Goal: Information Seeking & Learning: Find specific page/section

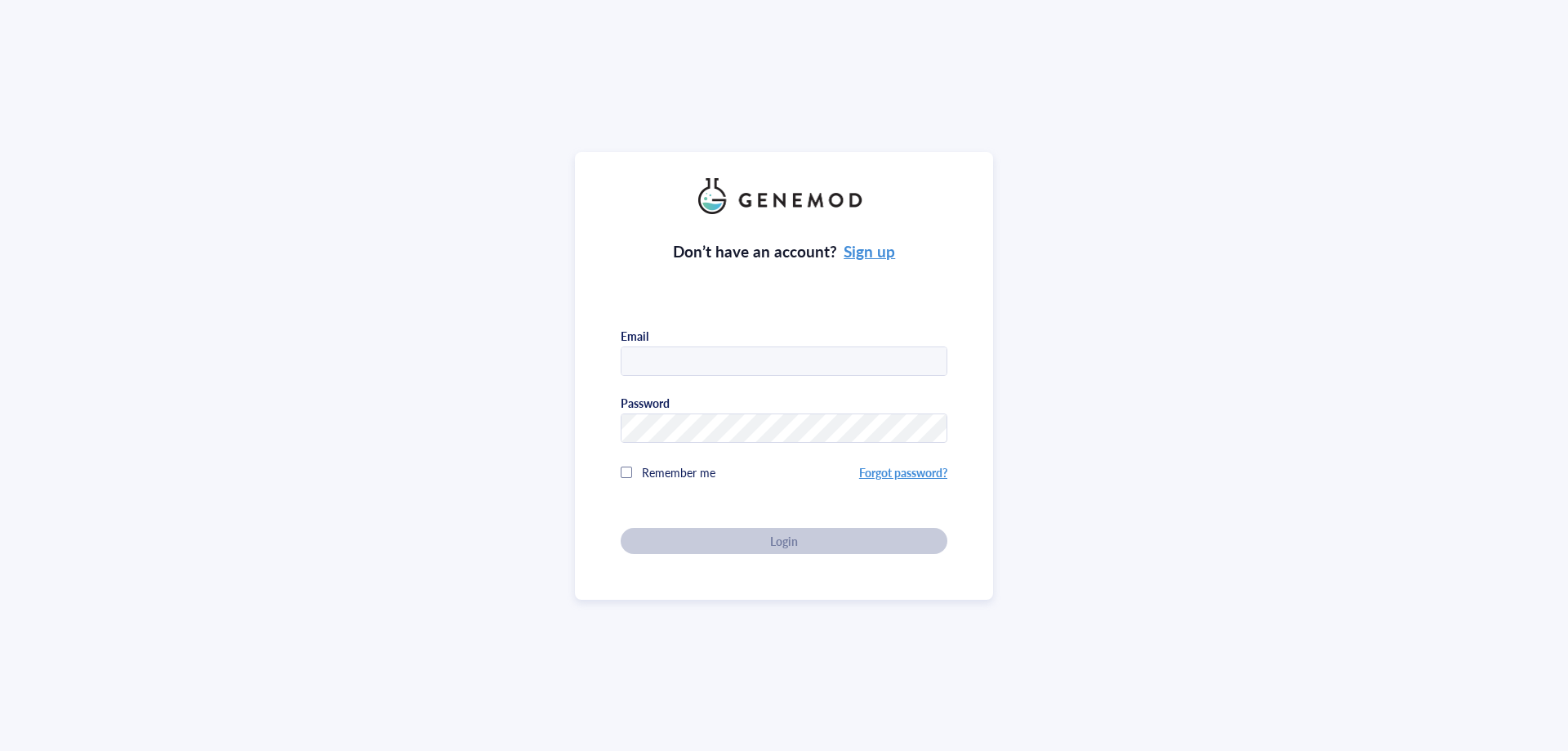
type input "hannah.newnes@hotmail.com"
click at [979, 267] on div "Don’t have an account? Sign up Email hannah.newnes@hotmail.com Password Remembe…" at bounding box center [784, 376] width 418 height 447
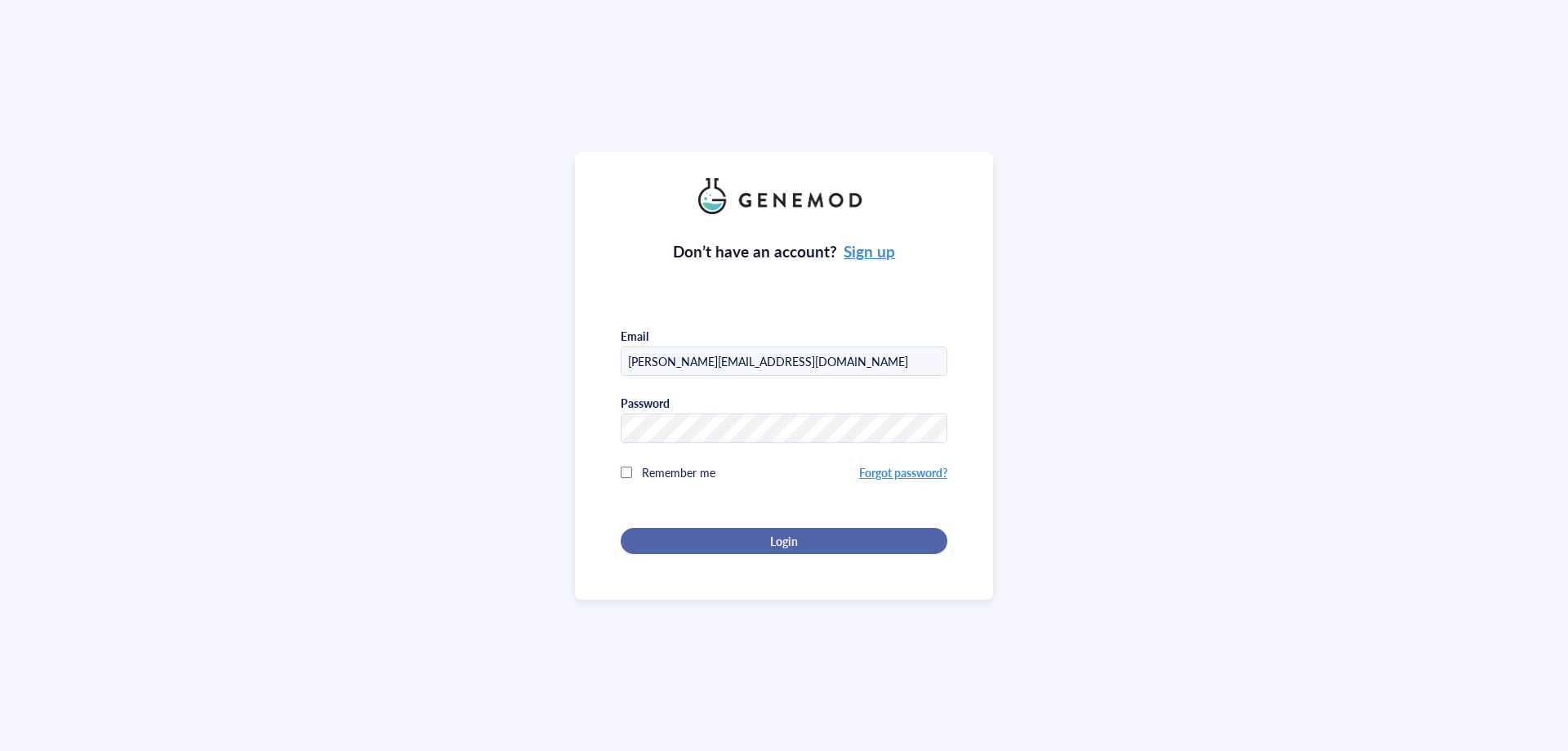
click at [830, 536] on div "Login" at bounding box center [784, 540] width 274 height 15
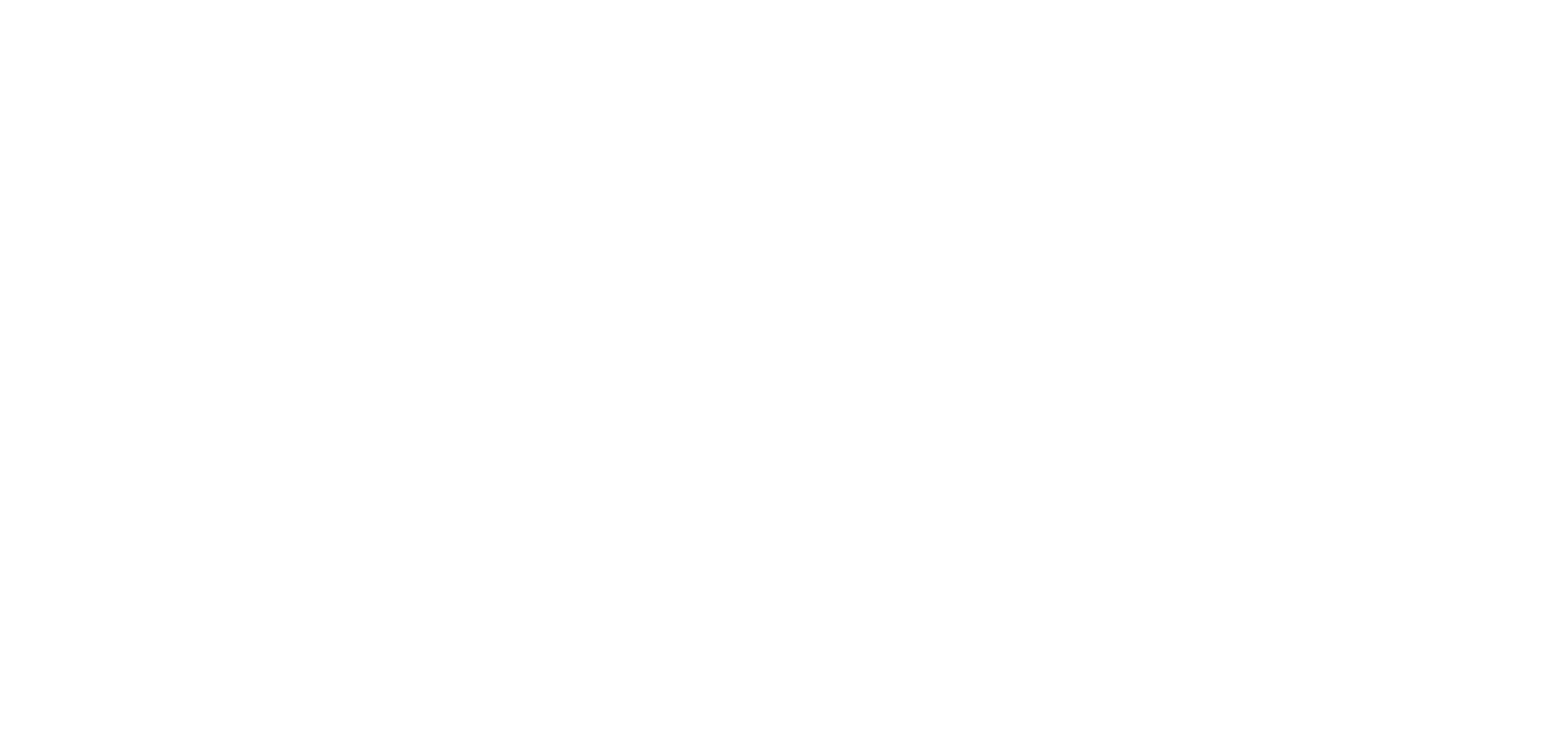
click at [162, 241] on div at bounding box center [784, 376] width 1568 height 751
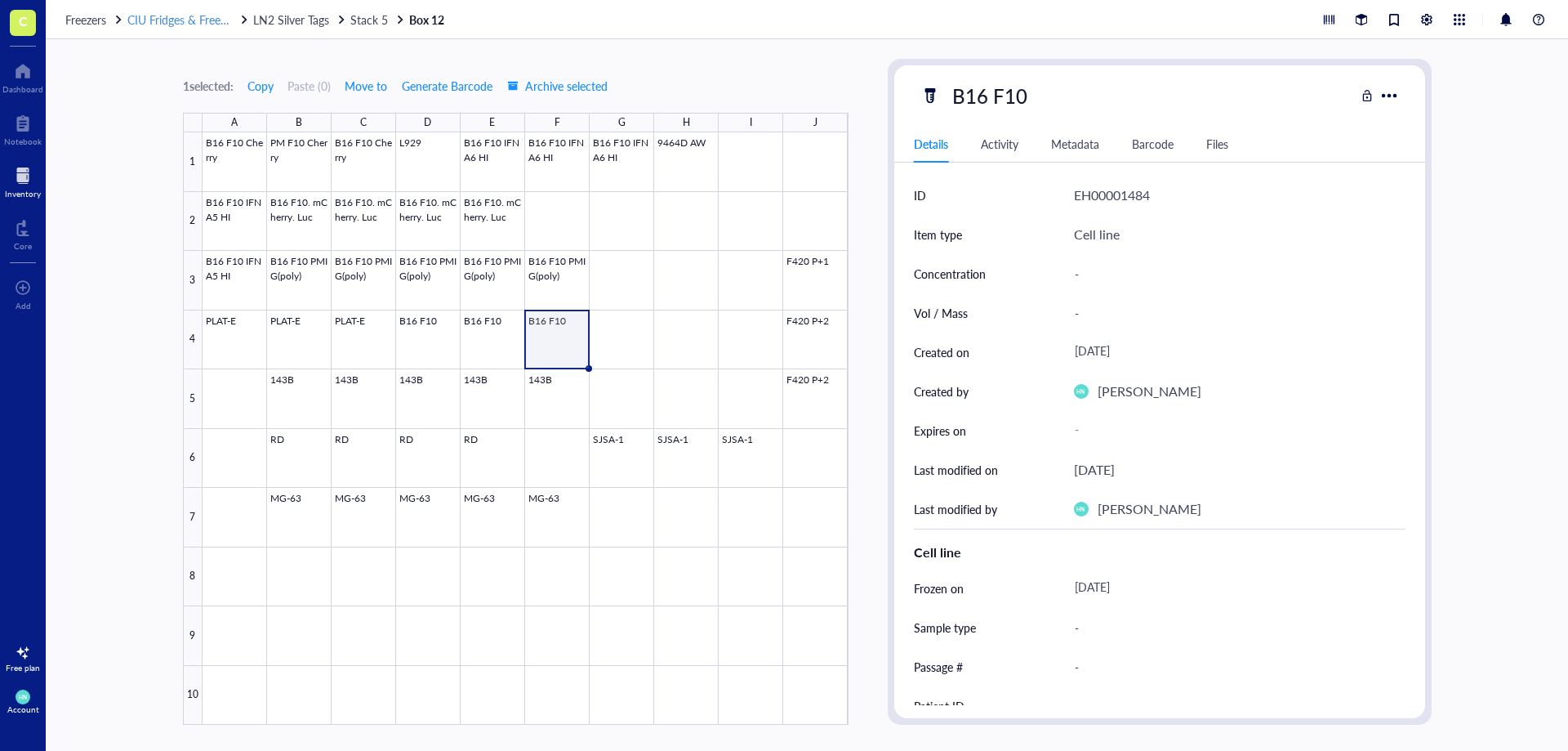
click at [191, 18] on span "CIU Fridges & Freezers" at bounding box center [184, 19] width 113 height 16
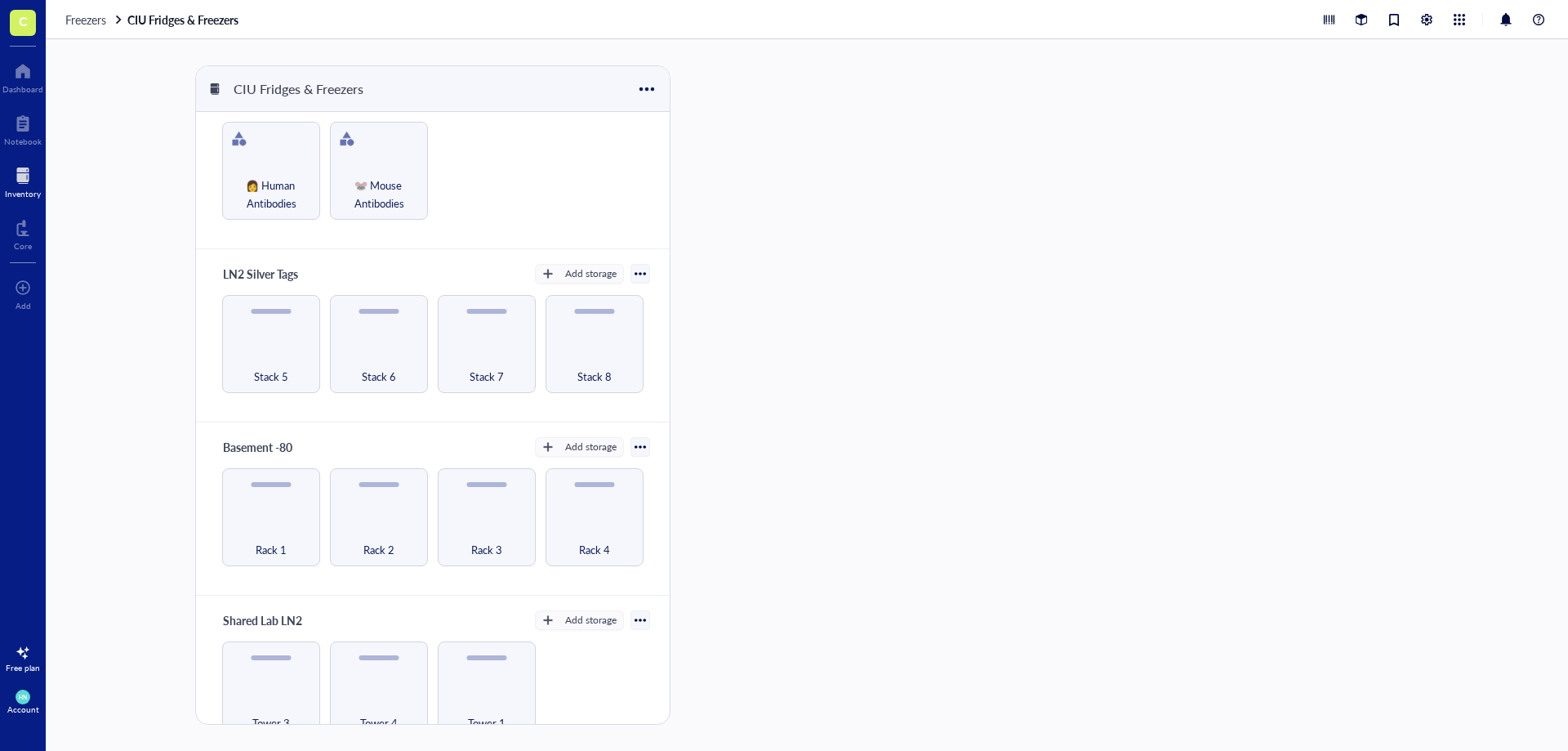
scroll to position [68, 0]
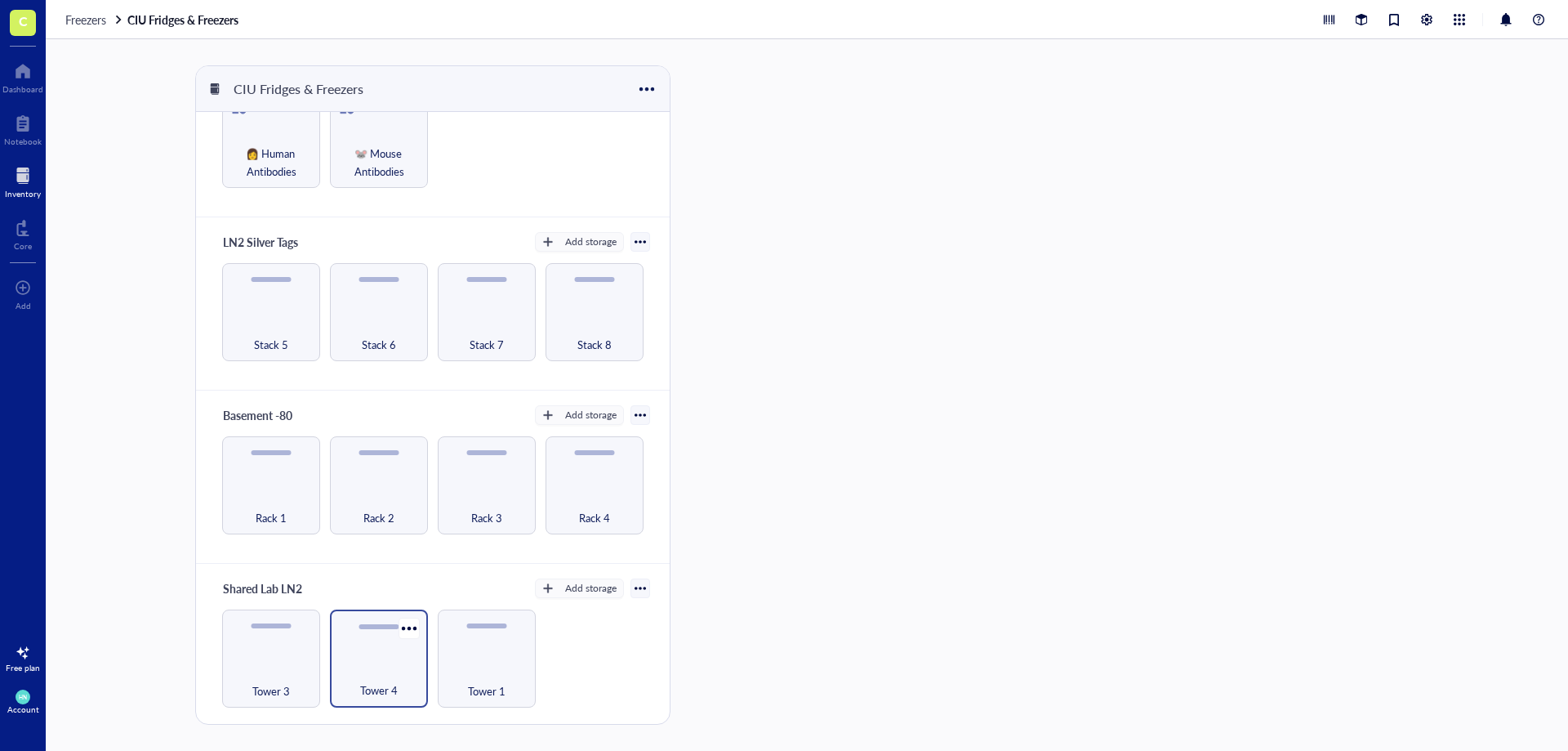
click at [390, 664] on div "Tower 4" at bounding box center [379, 681] width 82 height 36
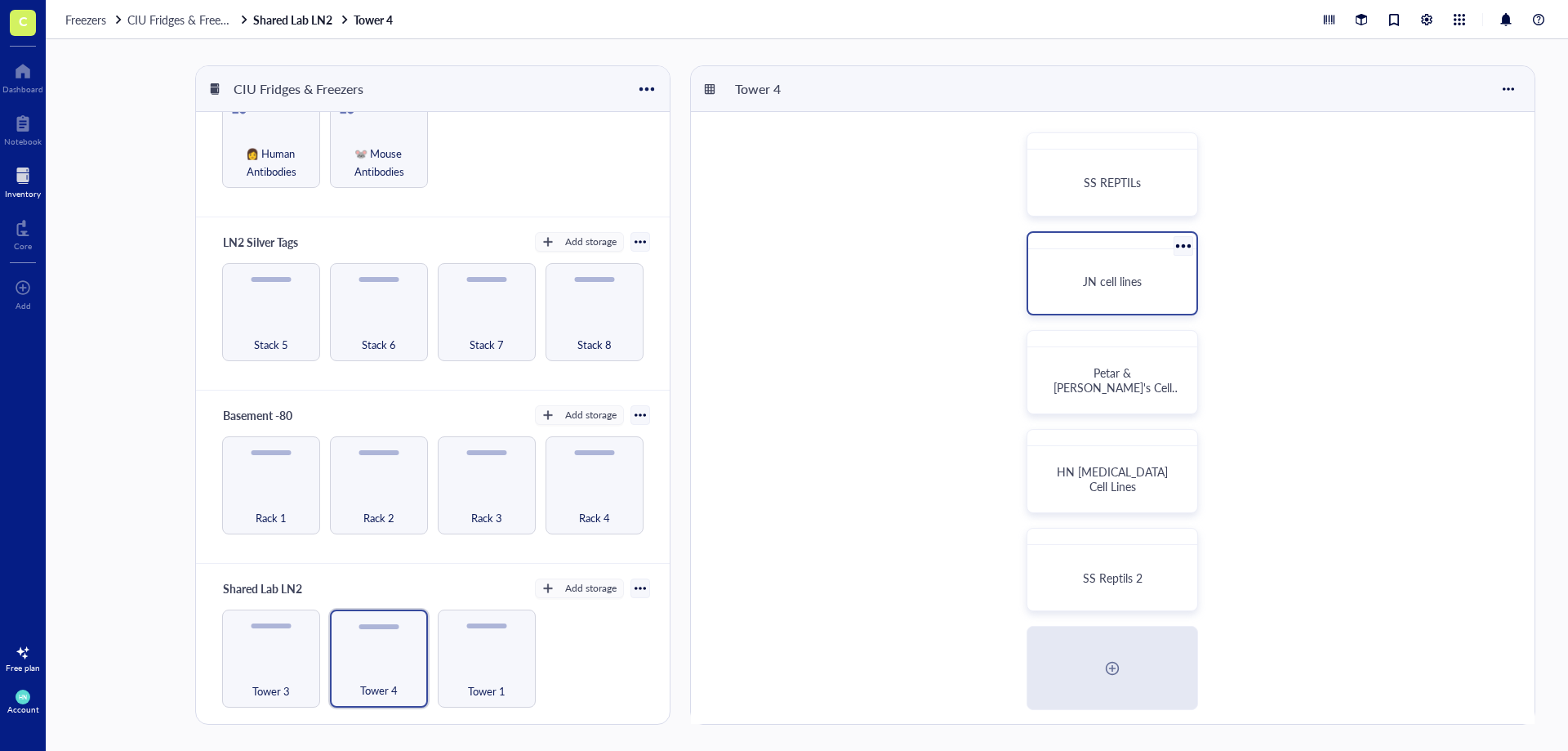
click at [1152, 285] on div "JN cell lines" at bounding box center [1112, 281] width 129 height 15
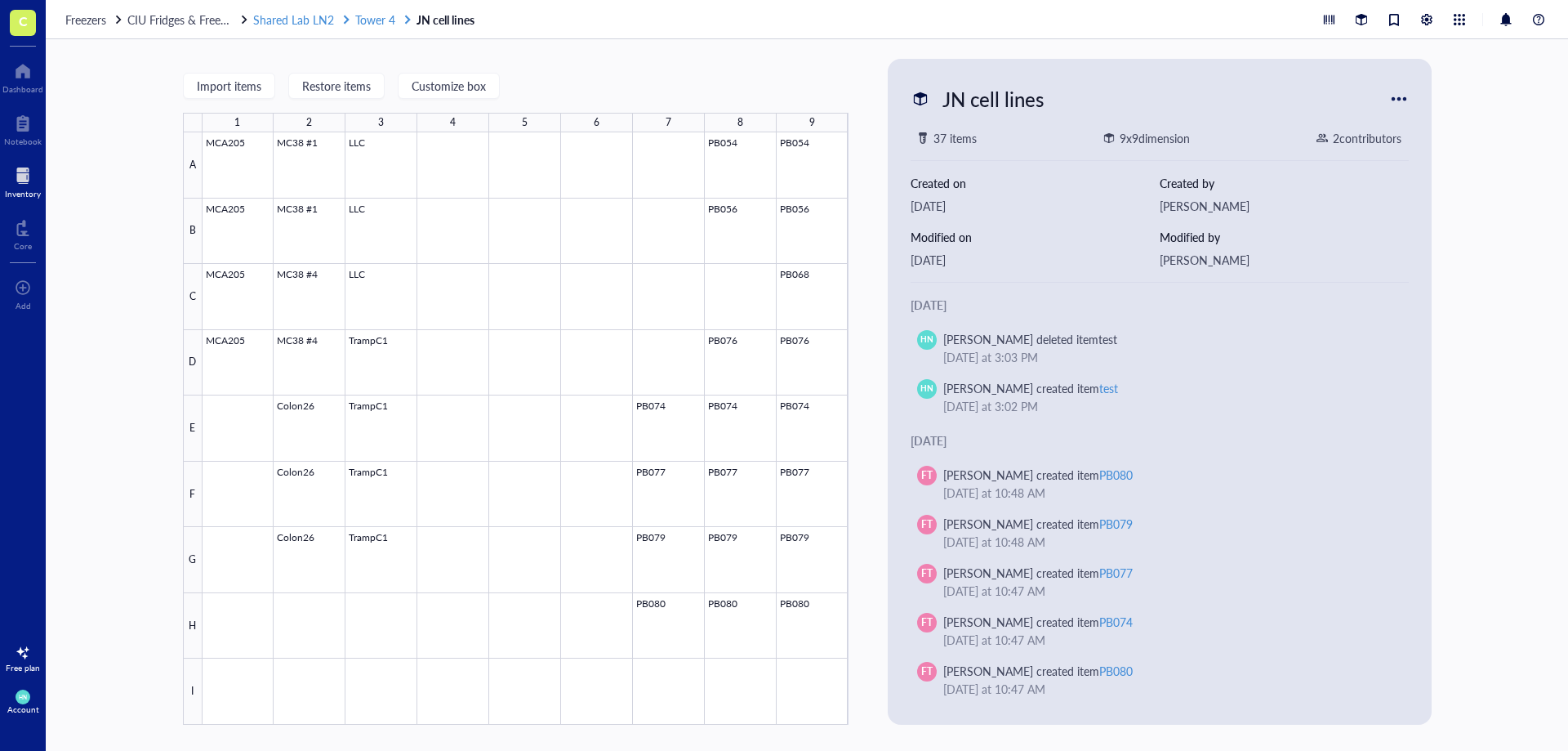
click at [299, 17] on span "Shared Lab LN2" at bounding box center [293, 19] width 81 height 16
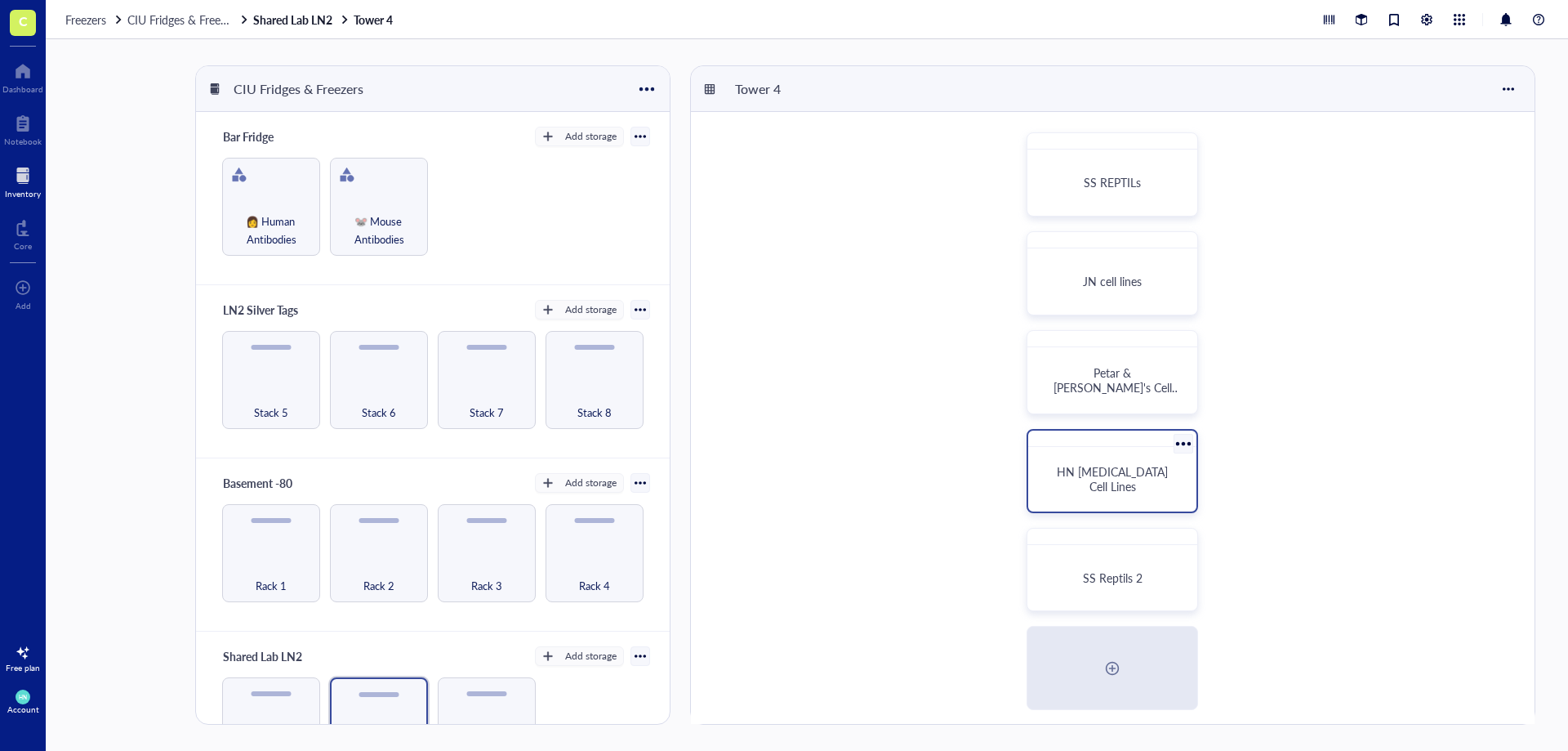
click at [1117, 463] on div "HN [MEDICAL_DATA] Cell Lines" at bounding box center [1112, 479] width 155 height 52
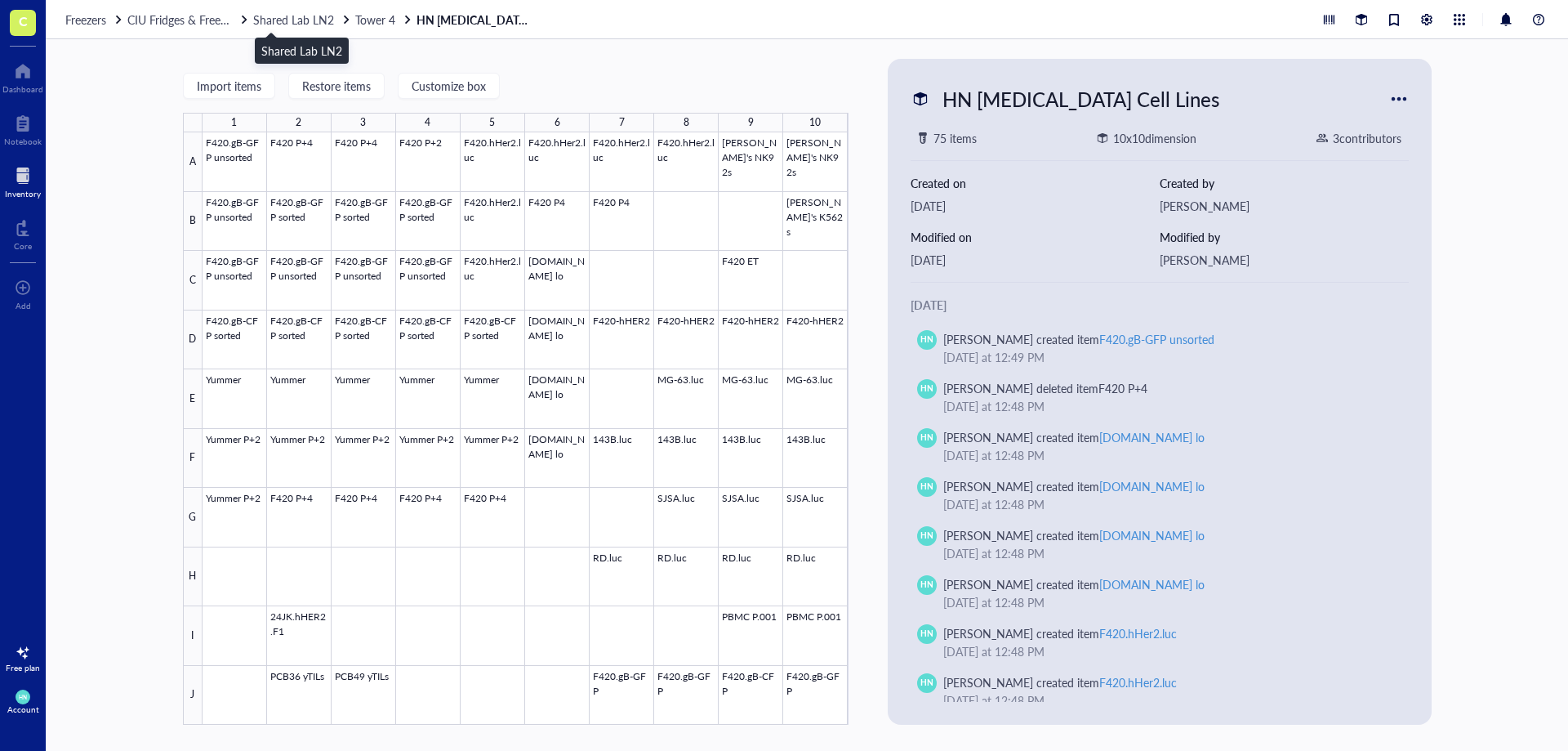
drag, startPoint x: 283, startPoint y: 18, endPoint x: 167, endPoint y: 29, distance: 116.5
drag, startPoint x: 167, startPoint y: 29, endPoint x: 157, endPoint y: 58, distance: 30.7
click at [157, 58] on div "Import items Restore items Customize box 1 2 3 4 5 6 7 8 9 10 A B C D E F G H I…" at bounding box center [806, 394] width 1522 height 712
drag, startPoint x: 163, startPoint y: 10, endPoint x: 155, endPoint y: 38, distance: 29.1
click at [155, 38] on div "Freezers CIU Fridges & Freezers Shared Lab LN2 Tower 4 HN Sarcoma Cell Lines" at bounding box center [806, 19] width 1522 height 39
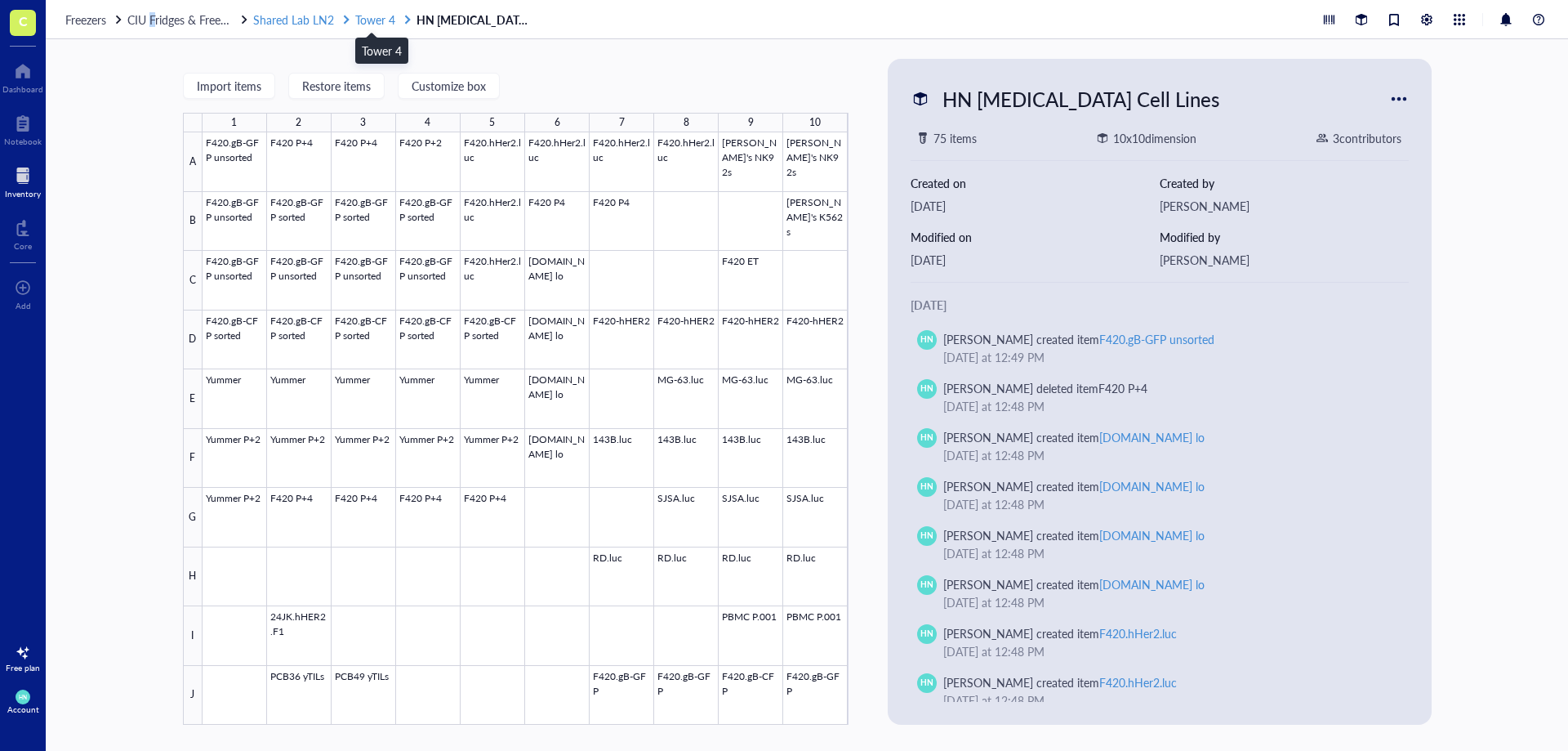
click at [371, 24] on span "Tower 4" at bounding box center [375, 19] width 40 height 16
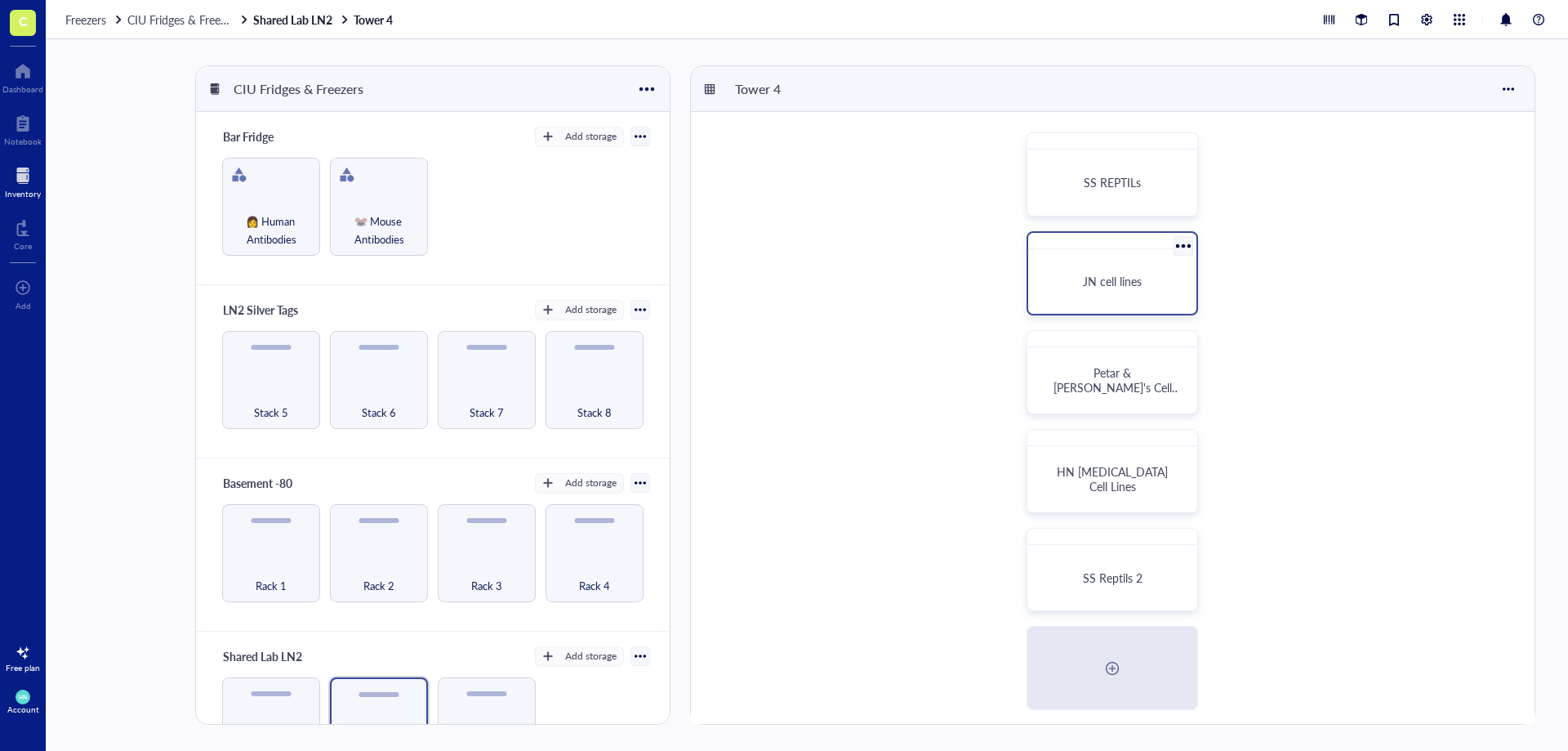
click at [1084, 285] on span "JN cell lines" at bounding box center [1112, 281] width 59 height 16
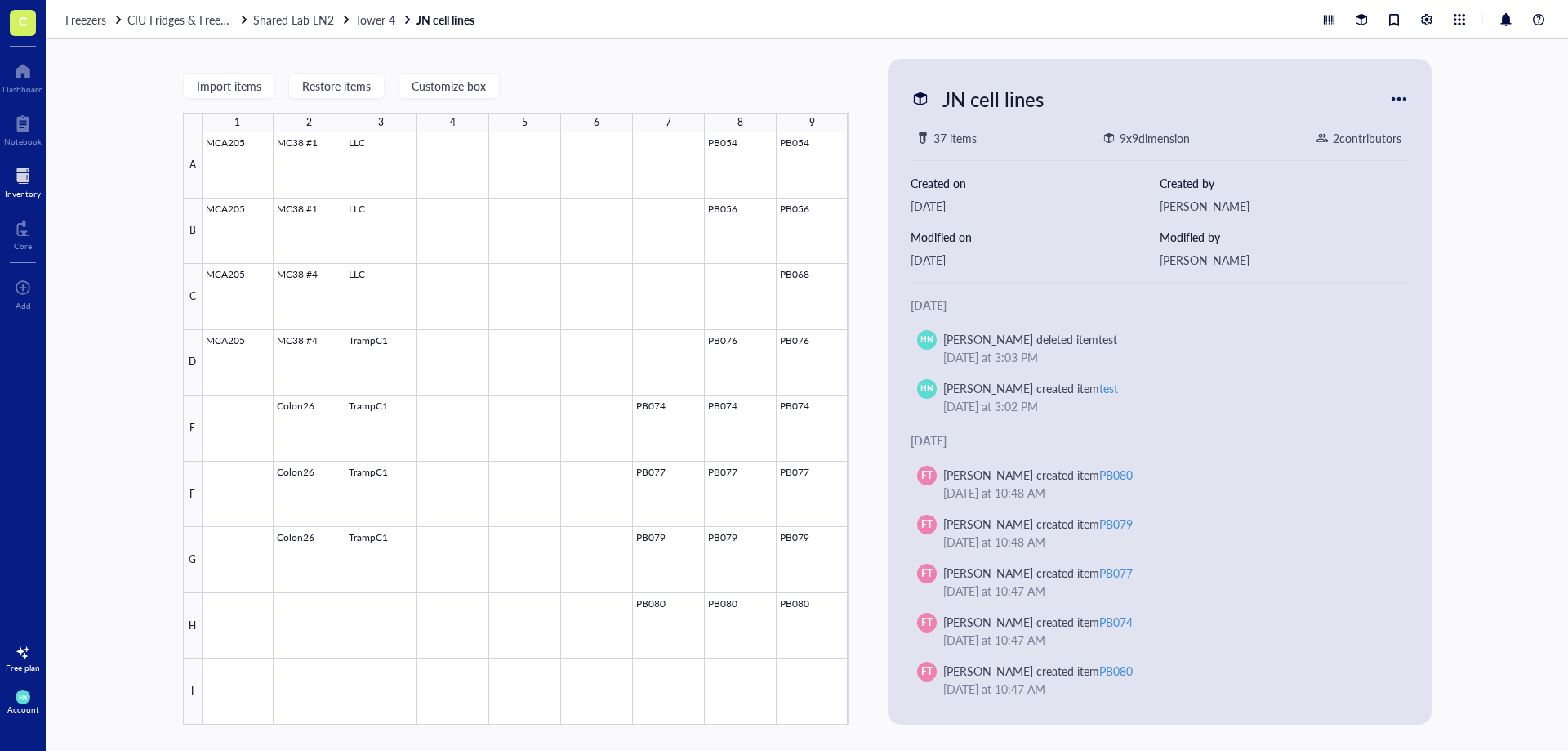
click at [291, 28] on div "Freezers CIU Fridges & Freezers Shared Lab LN2 Tower 4 JN cell lines" at bounding box center [806, 19] width 1522 height 39
click at [290, 19] on span "Shared Lab LN2" at bounding box center [293, 19] width 81 height 16
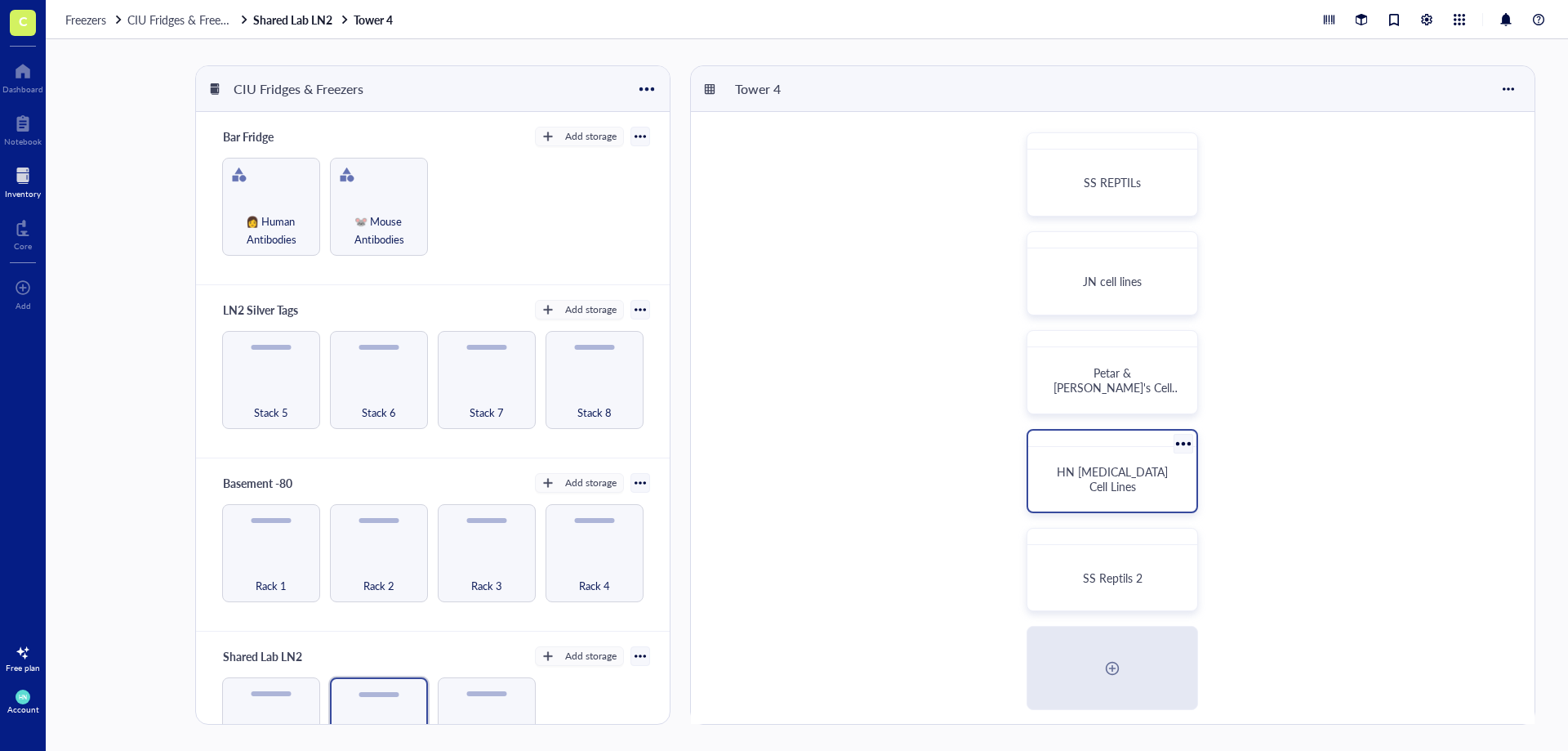
click at [1103, 472] on span "HN [MEDICAL_DATA] Cell Lines" at bounding box center [1114, 478] width 115 height 31
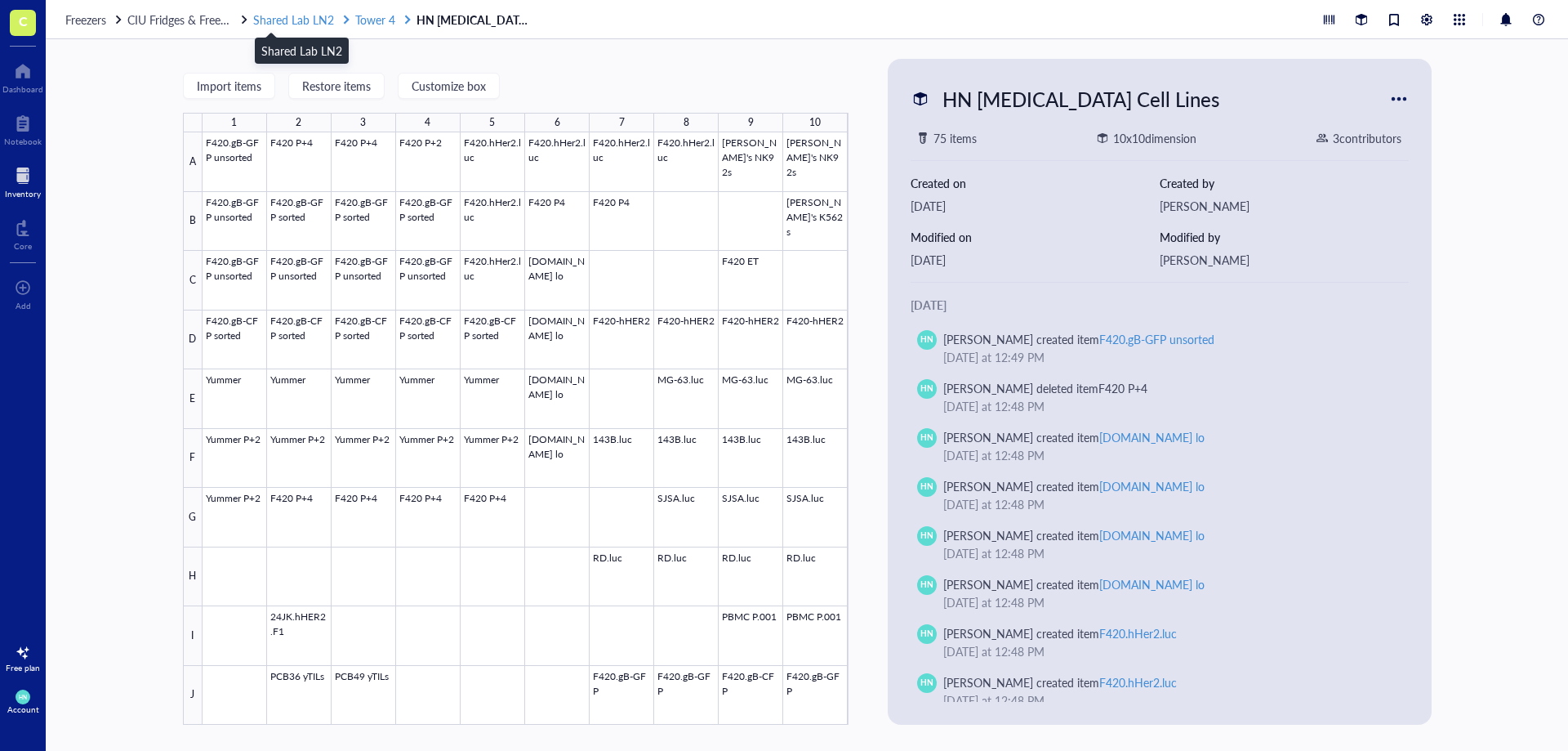
click at [296, 20] on span "Shared Lab LN2" at bounding box center [293, 19] width 81 height 16
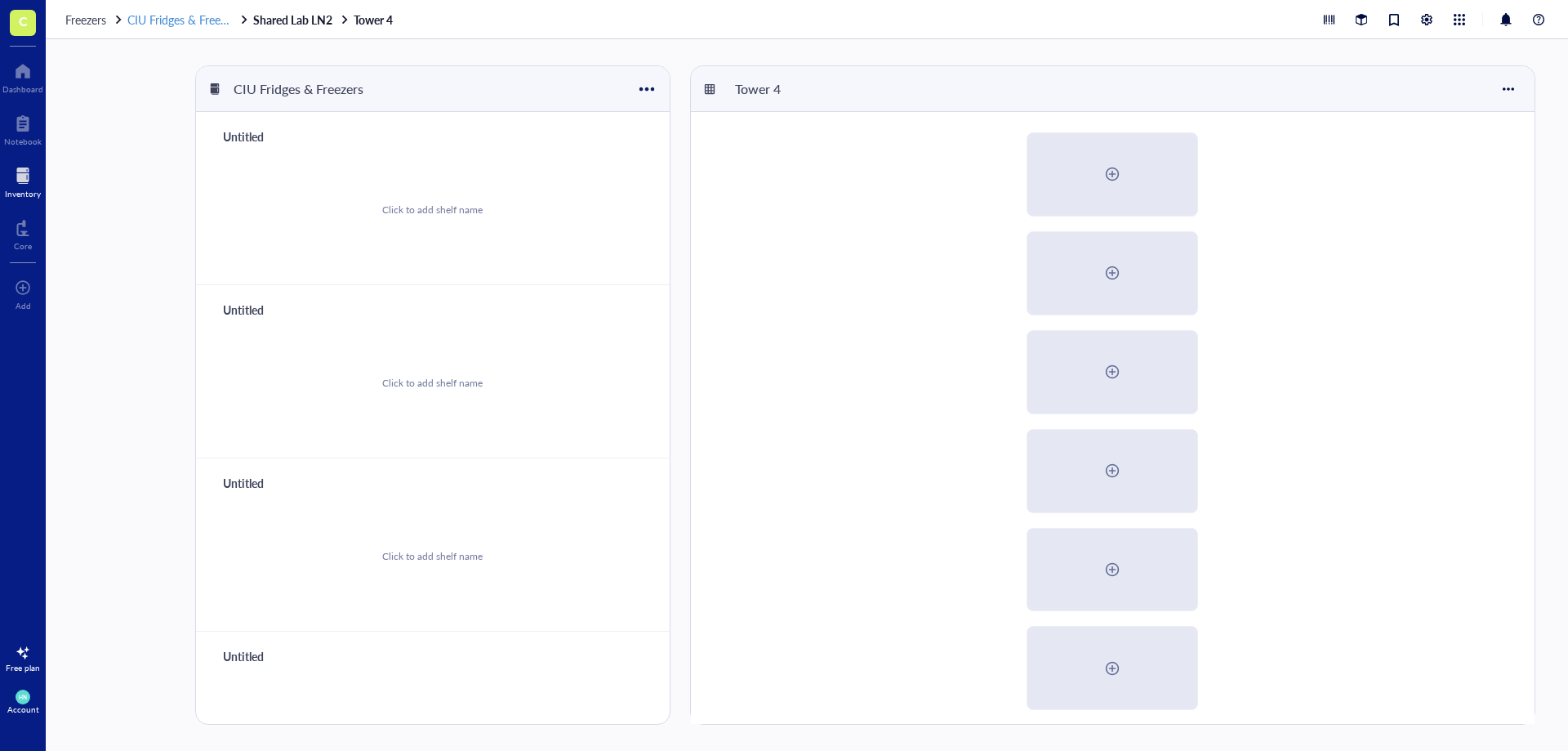
click at [200, 13] on span "CIU Fridges & Freezers" at bounding box center [184, 19] width 113 height 16
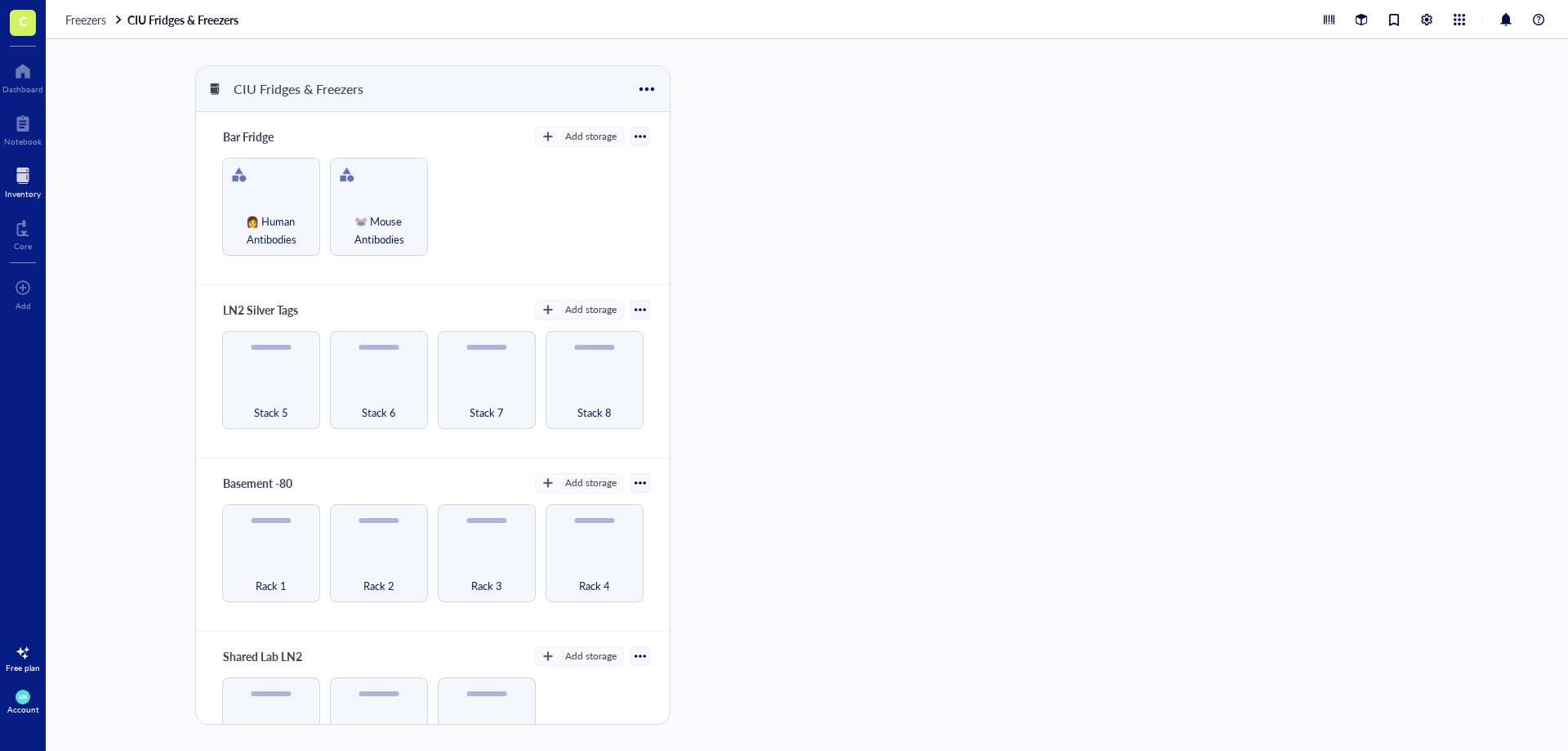
click at [21, 173] on div at bounding box center [23, 176] width 36 height 26
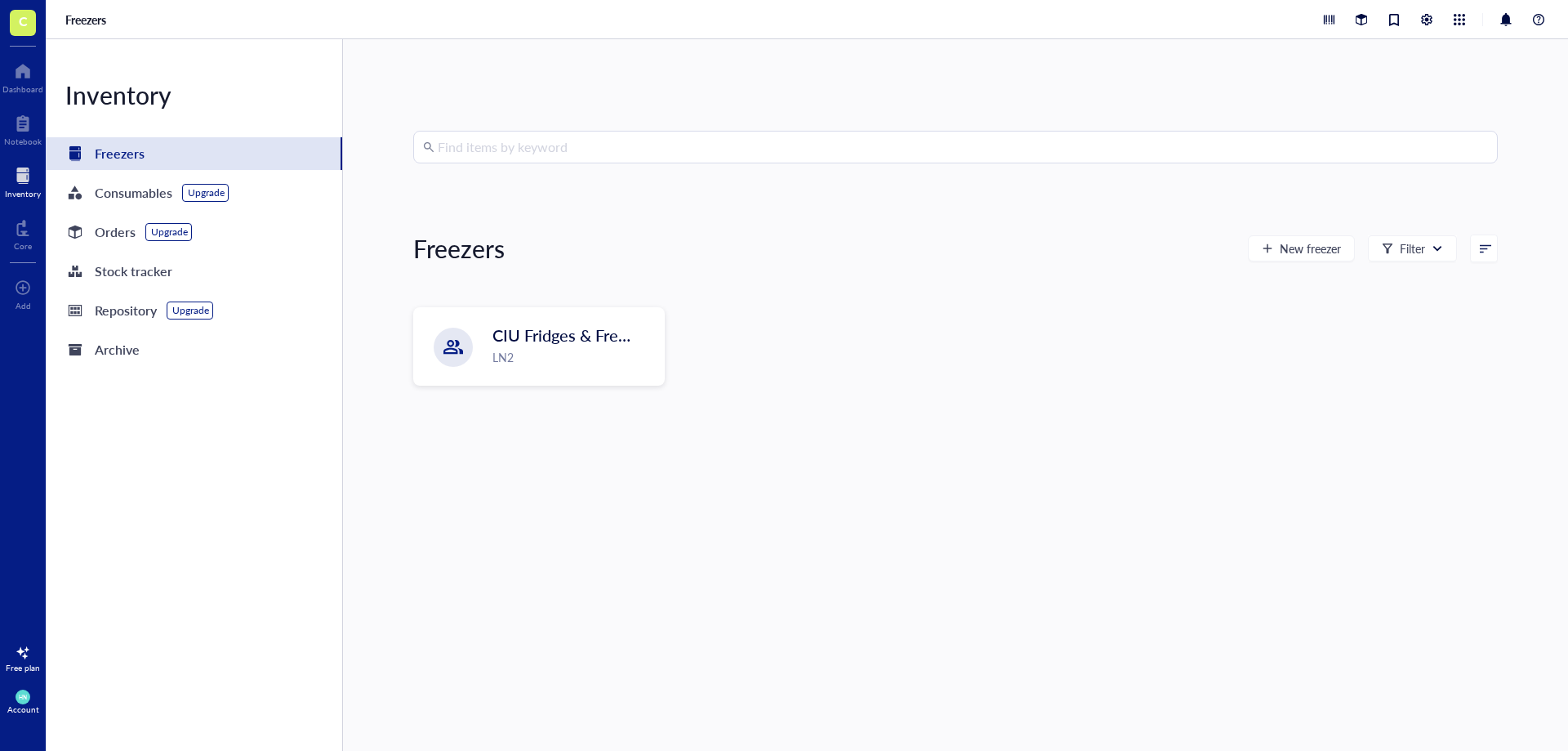
click at [524, 151] on input "search" at bounding box center [963, 147] width 1050 height 31
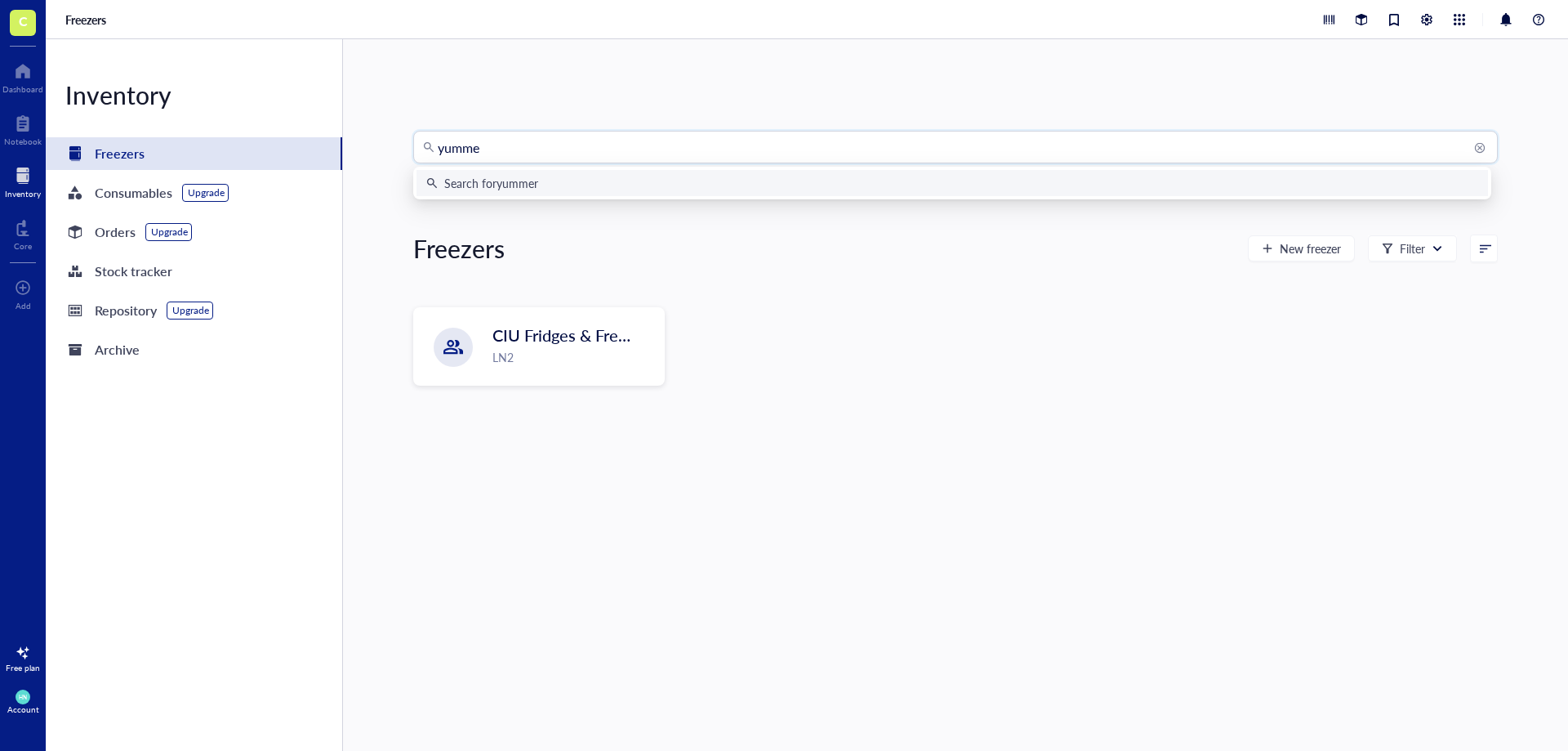
type input "yummer"
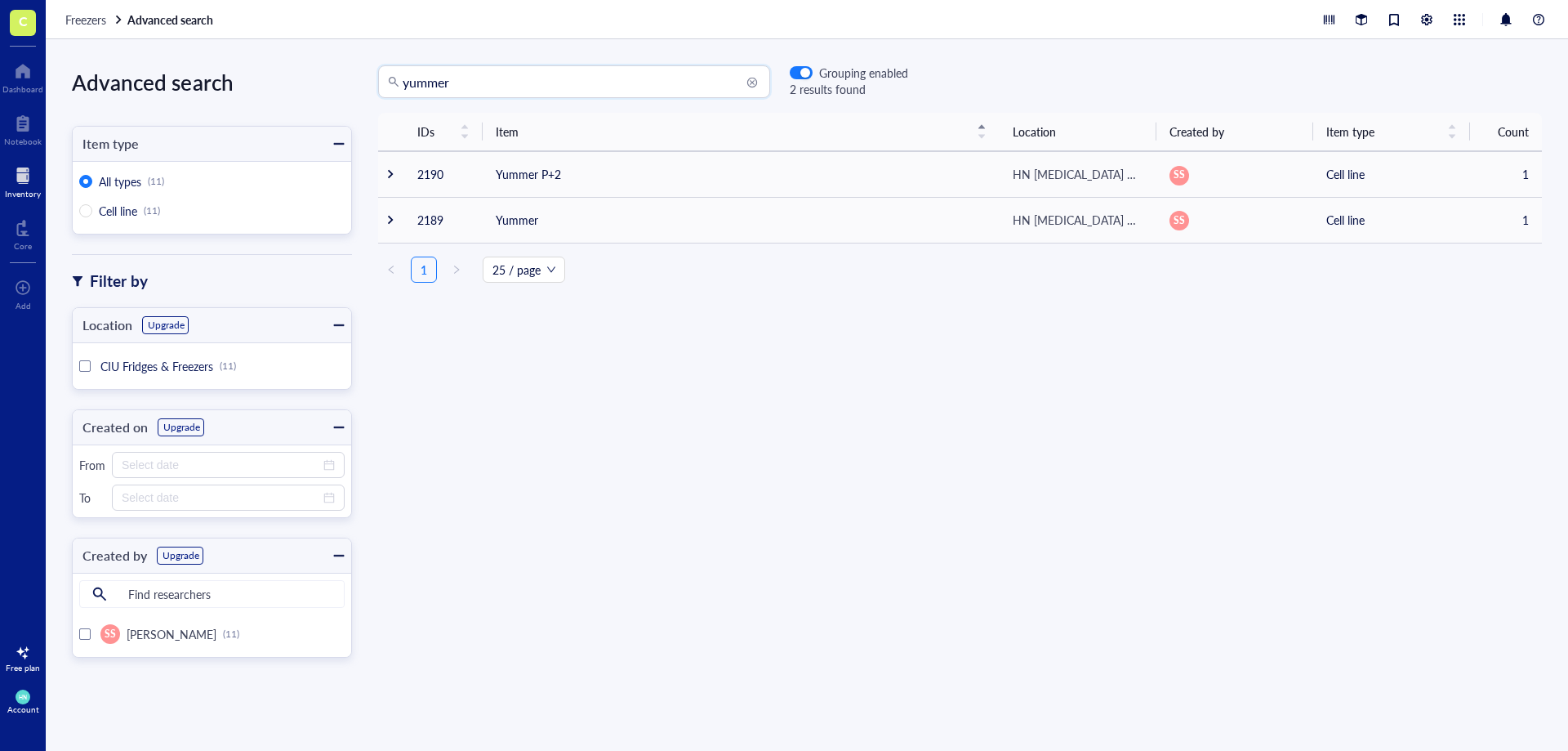
drag, startPoint x: 424, startPoint y: 86, endPoint x: 309, endPoint y: 92, distance: 115.2
click at [309, 92] on div "Advanced search Item type All types (11) Cell line (11) Filter by Location Upgr…" at bounding box center [806, 394] width 1522 height 712
type input "YUM"
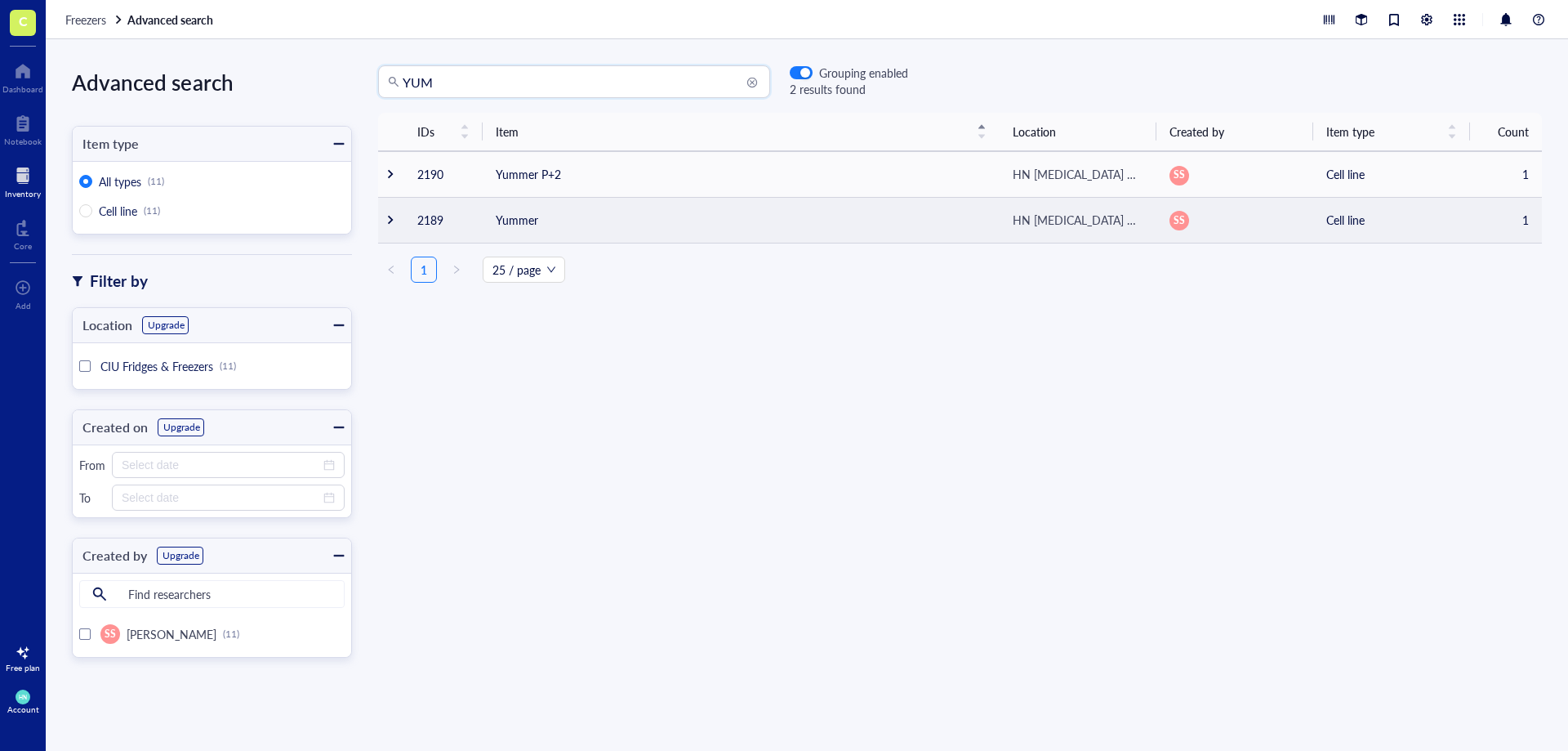
click at [505, 223] on td "Yummer" at bounding box center [742, 220] width 517 height 46
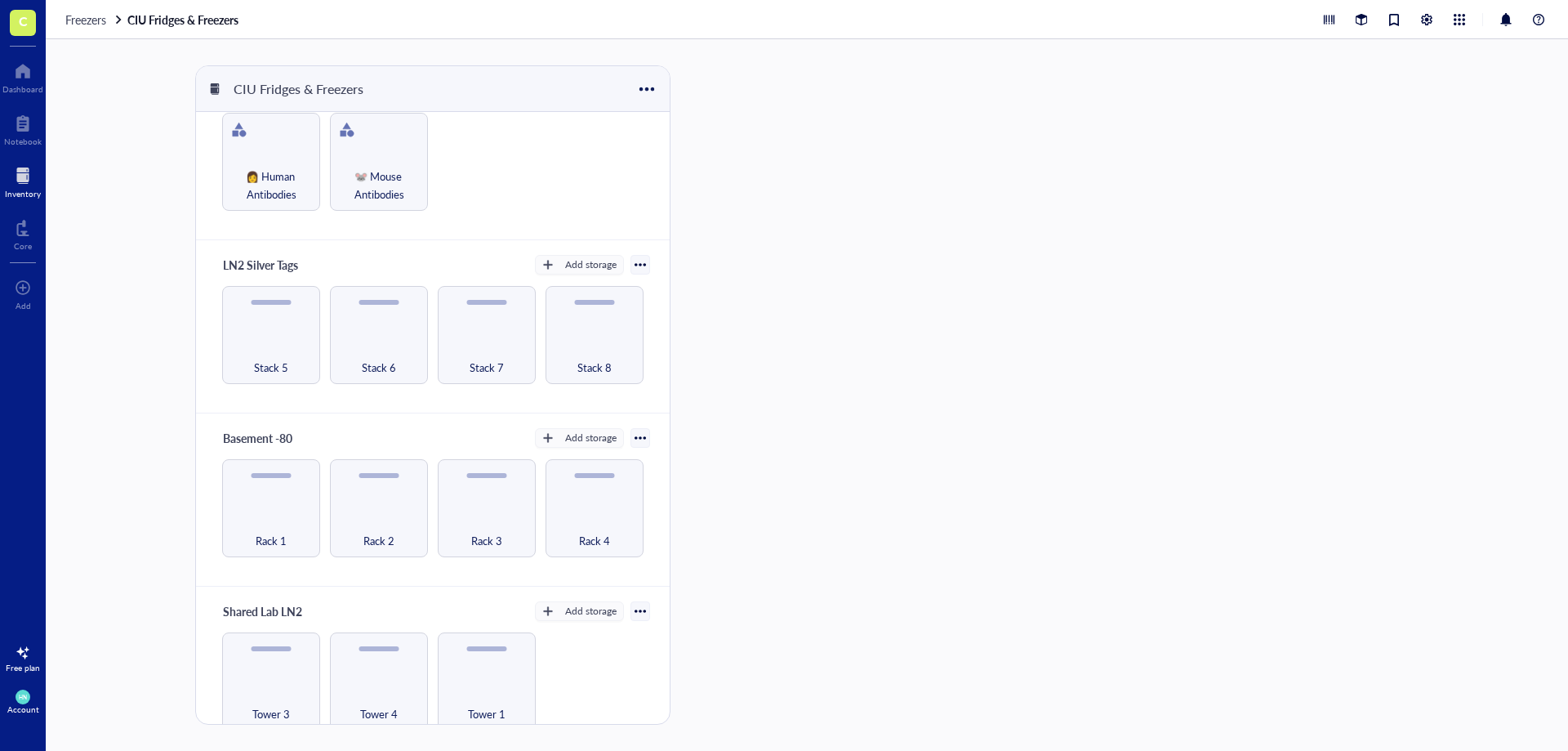
scroll to position [68, 0]
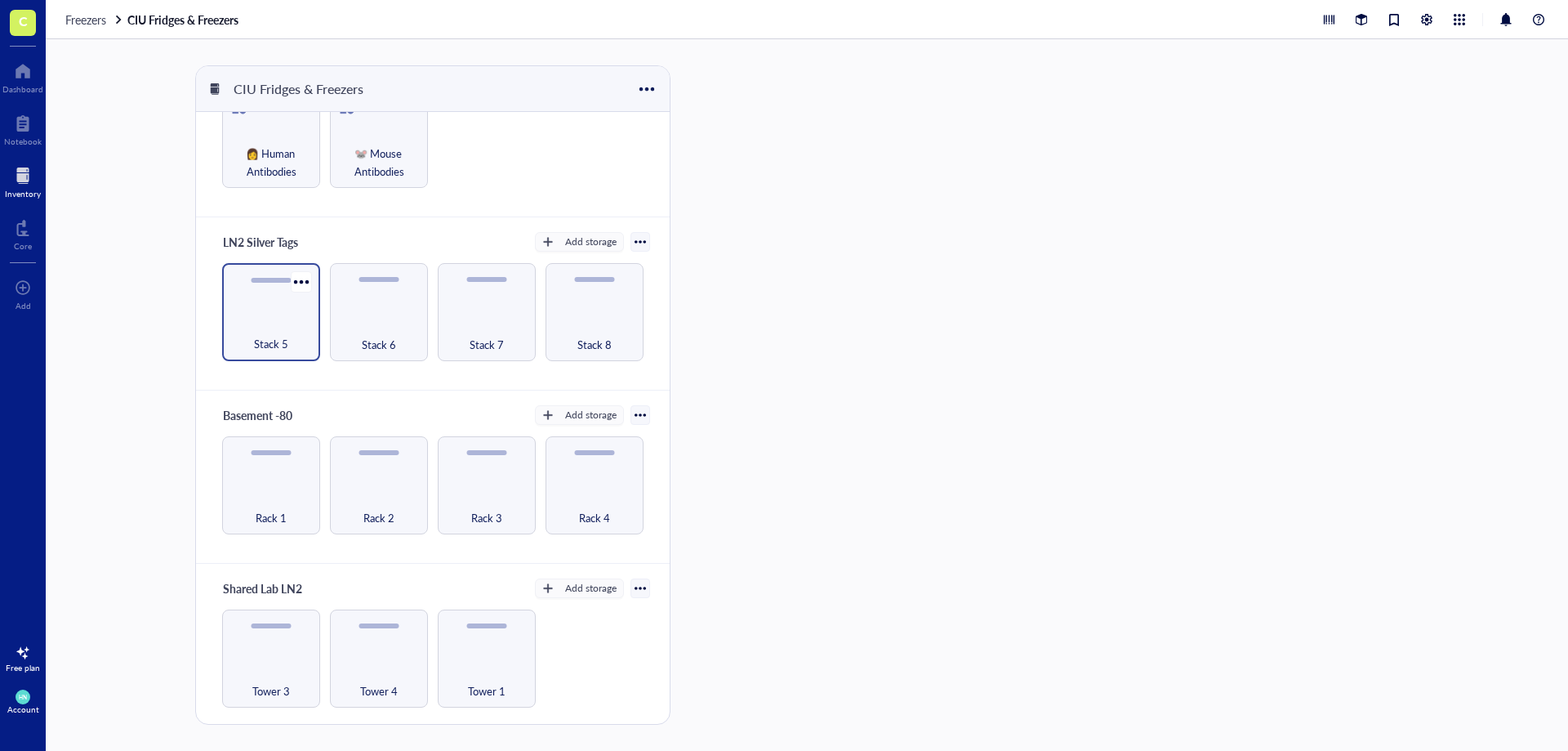
click at [261, 317] on div "Stack 5" at bounding box center [271, 335] width 82 height 36
click at [497, 325] on div "Stack 7" at bounding box center [487, 335] width 82 height 36
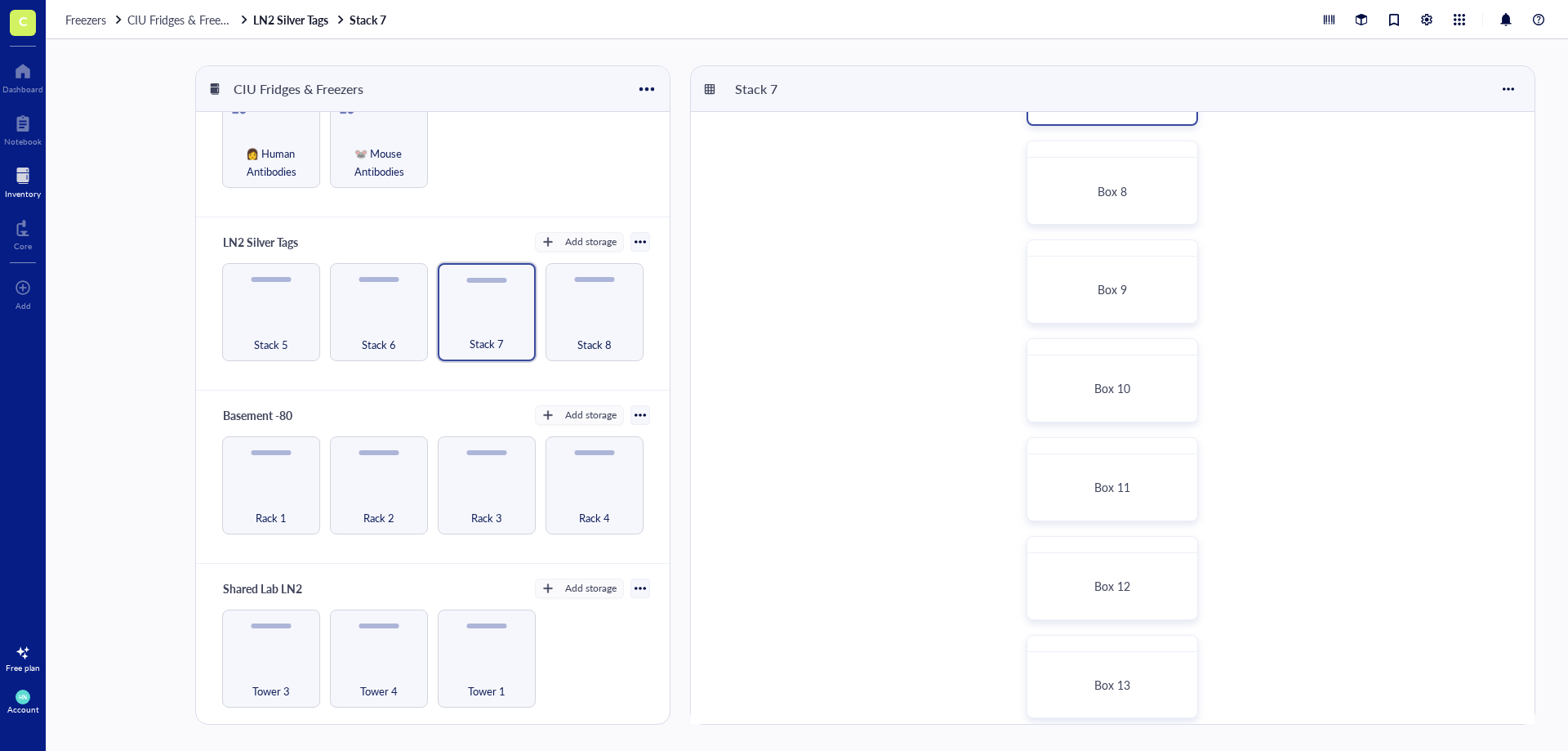
scroll to position [698, 0]
click at [1088, 590] on div "Box 12" at bounding box center [1112, 572] width 155 height 52
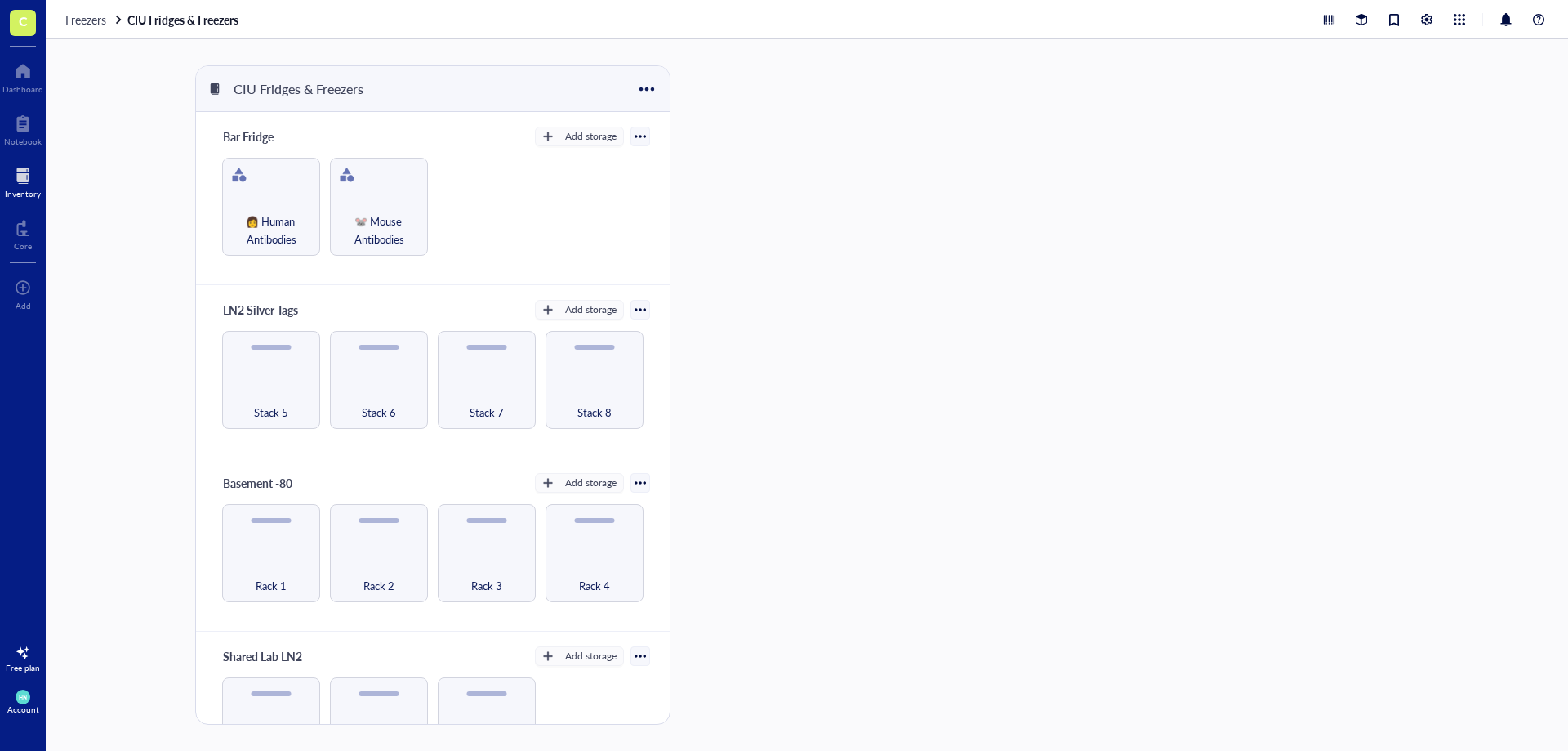
scroll to position [68, 0]
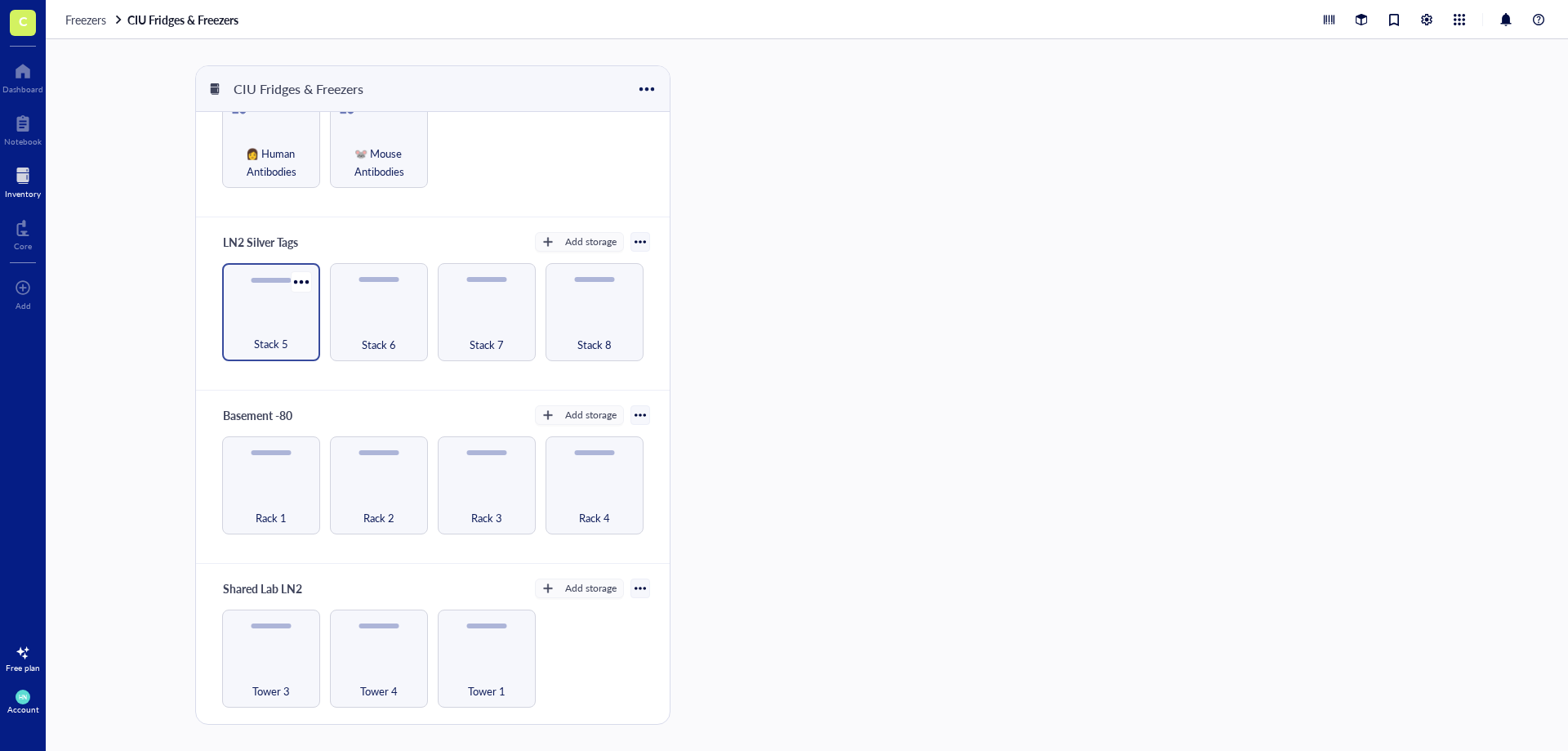
click at [266, 335] on span "Stack 5" at bounding box center [270, 344] width 34 height 18
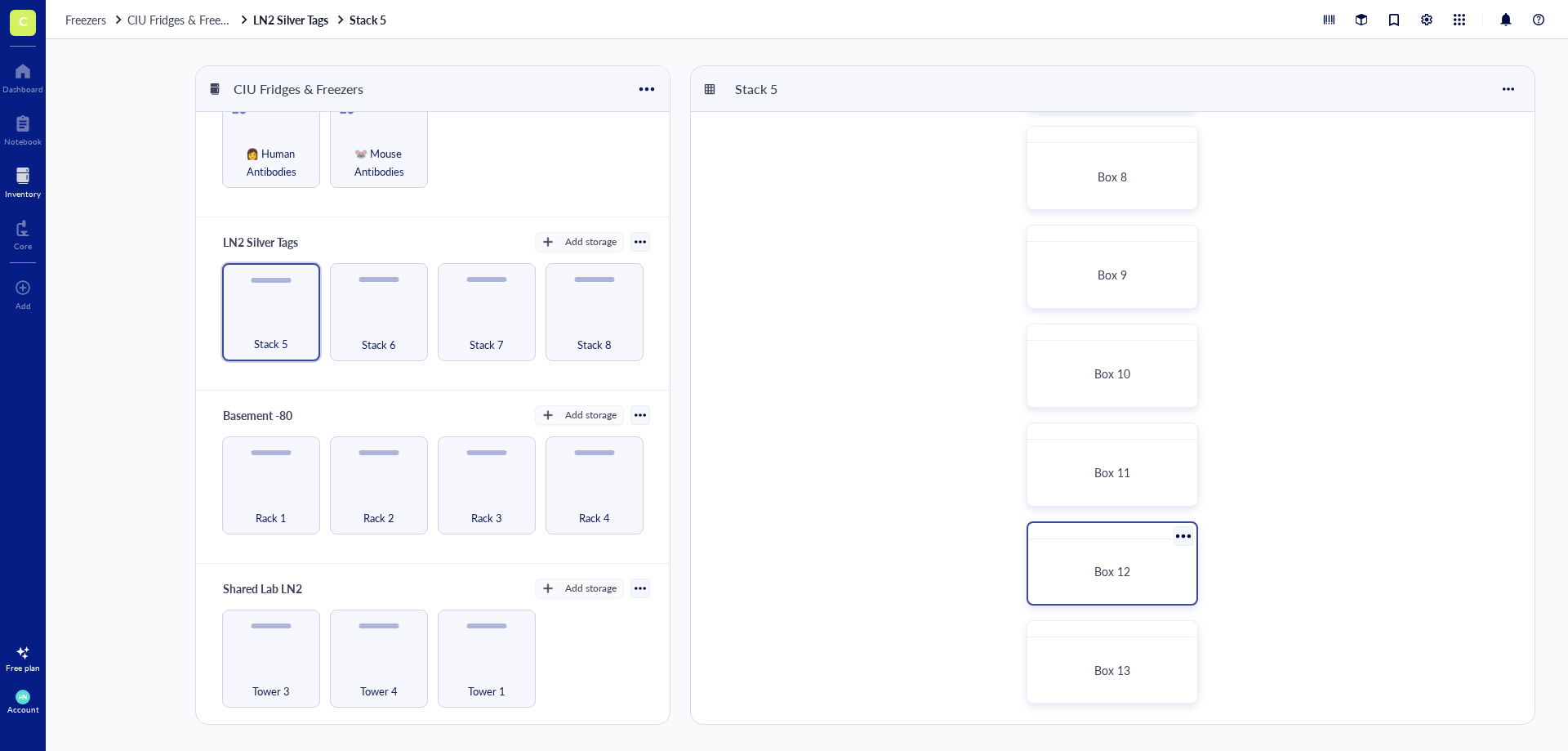
click at [1114, 550] on div "Box 12" at bounding box center [1112, 572] width 155 height 52
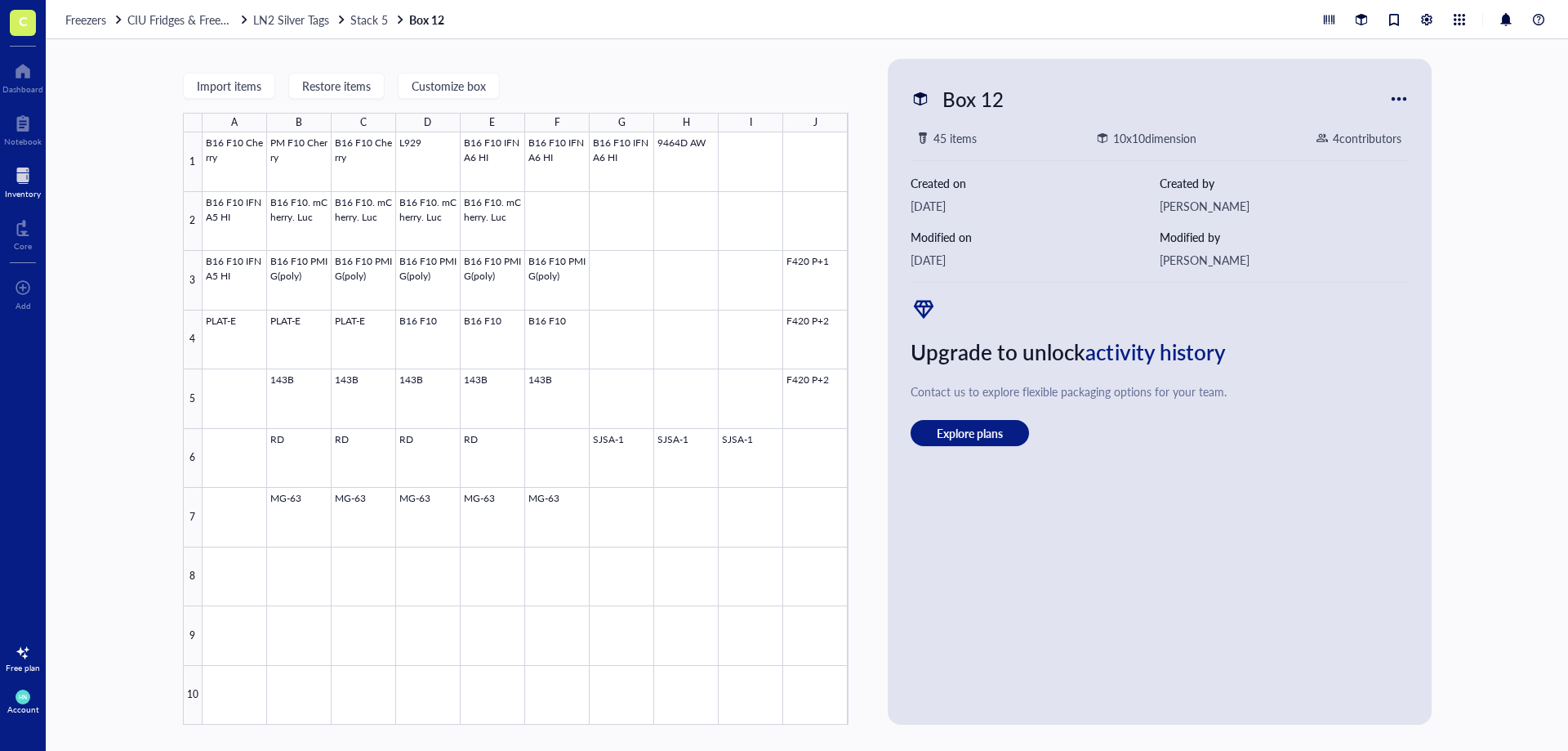
click at [155, 11] on div "Freezers CIU Fridges & Freezers LN2 Silver Tags Stack 5 Box 12" at bounding box center [806, 19] width 1522 height 39
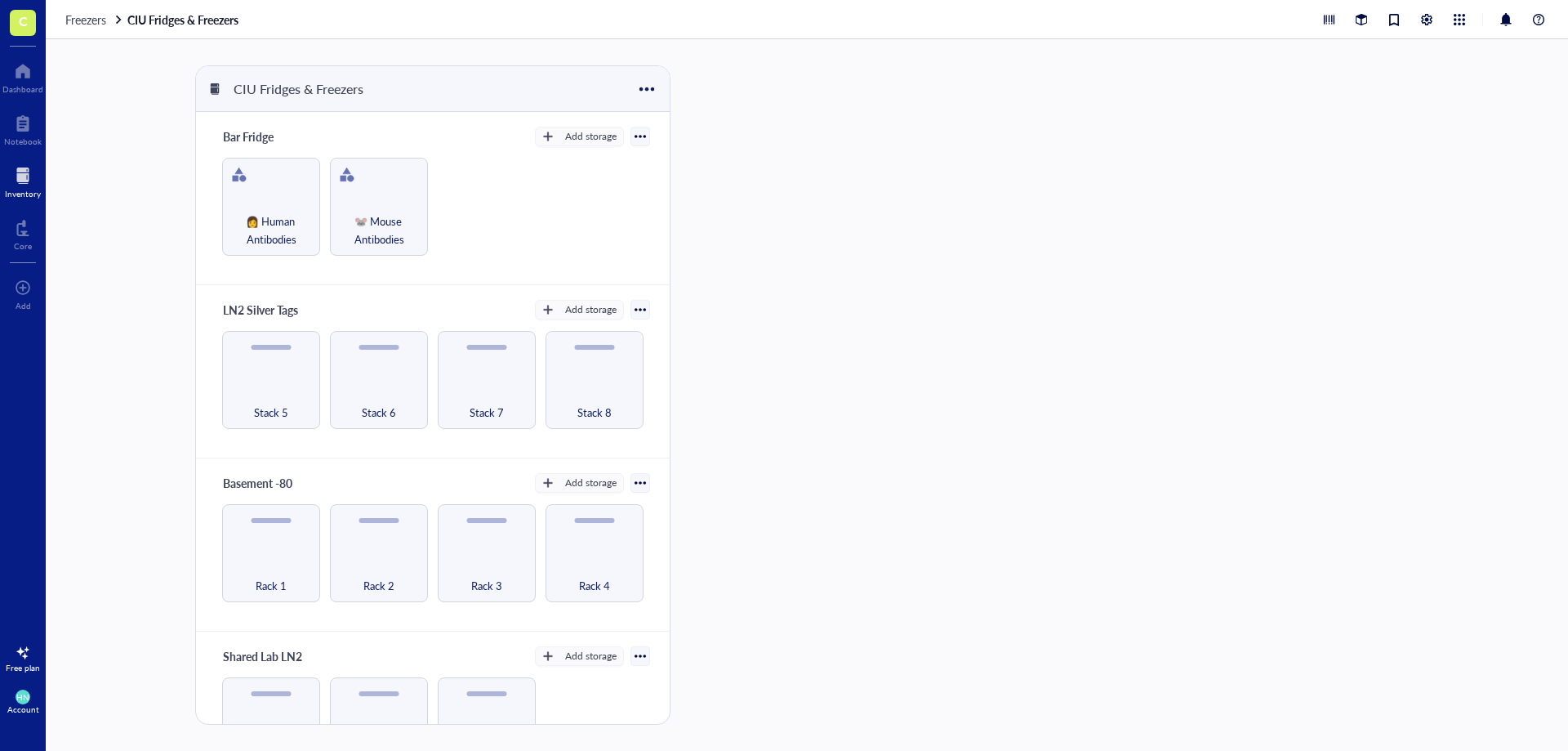
click at [17, 178] on div at bounding box center [23, 176] width 36 height 26
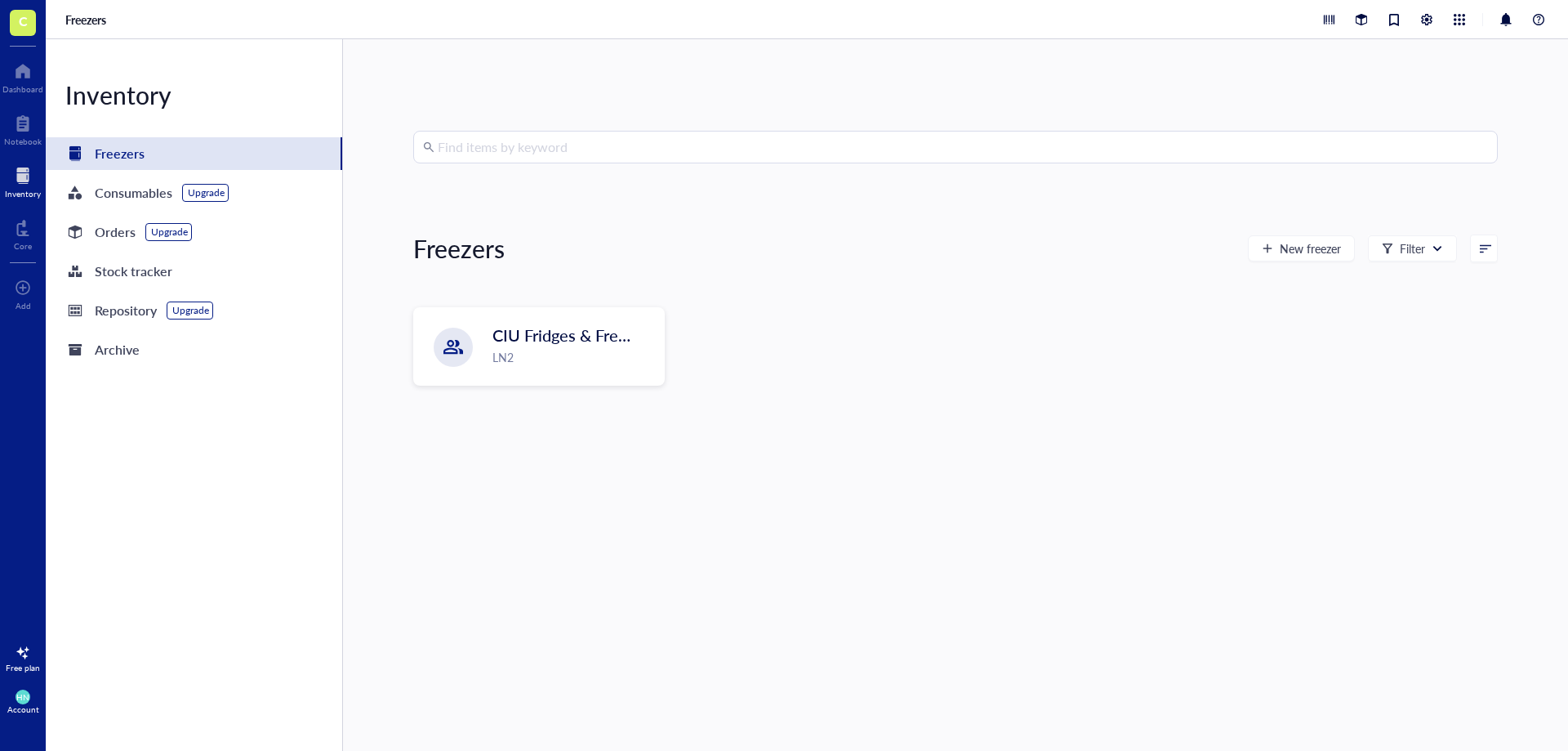
click at [474, 155] on input "search" at bounding box center [963, 147] width 1050 height 31
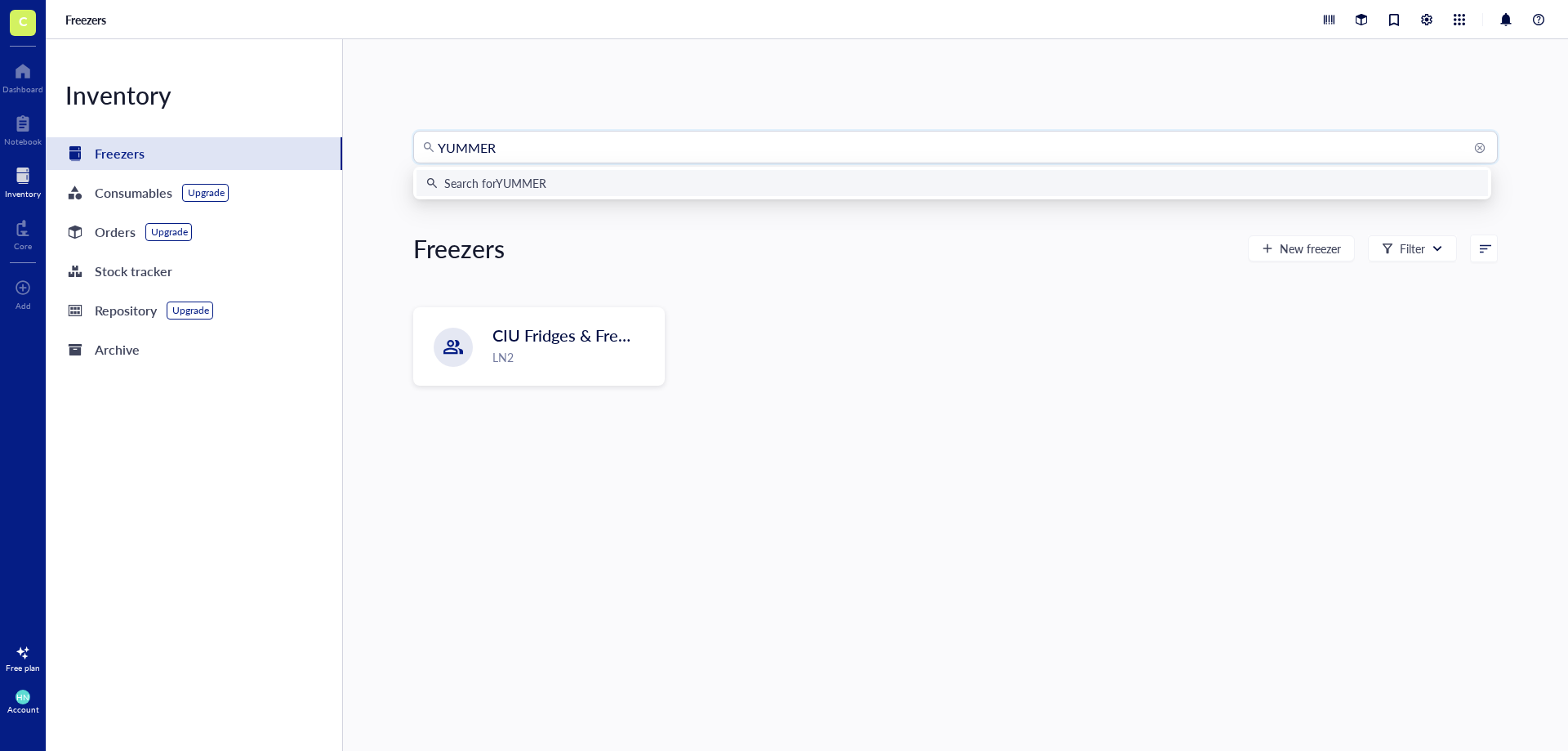
type input "YUMMERv"
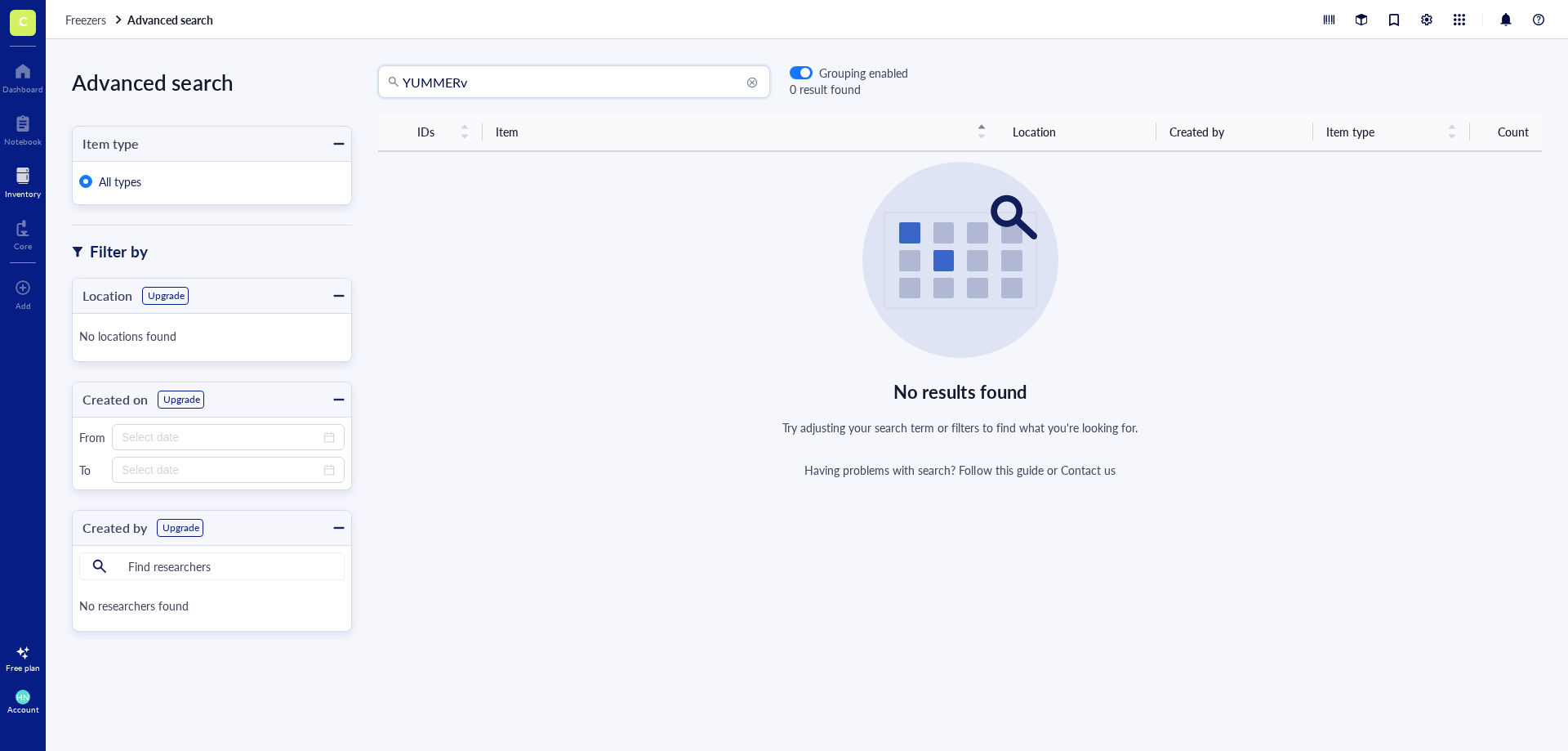
drag, startPoint x: 474, startPoint y: 77, endPoint x: 246, endPoint y: 70, distance: 228.1
click at [246, 70] on div "Advanced search Item type All types Filter by Location Upgrade No locations fou…" at bounding box center [806, 394] width 1522 height 712
type input "vHN"
drag, startPoint x: 552, startPoint y: 80, endPoint x: 183, endPoint y: 88, distance: 369.1
click at [183, 88] on div "Advanced search Item type All types Filter by Location Upgrade No locations fou…" at bounding box center [806, 394] width 1522 height 712
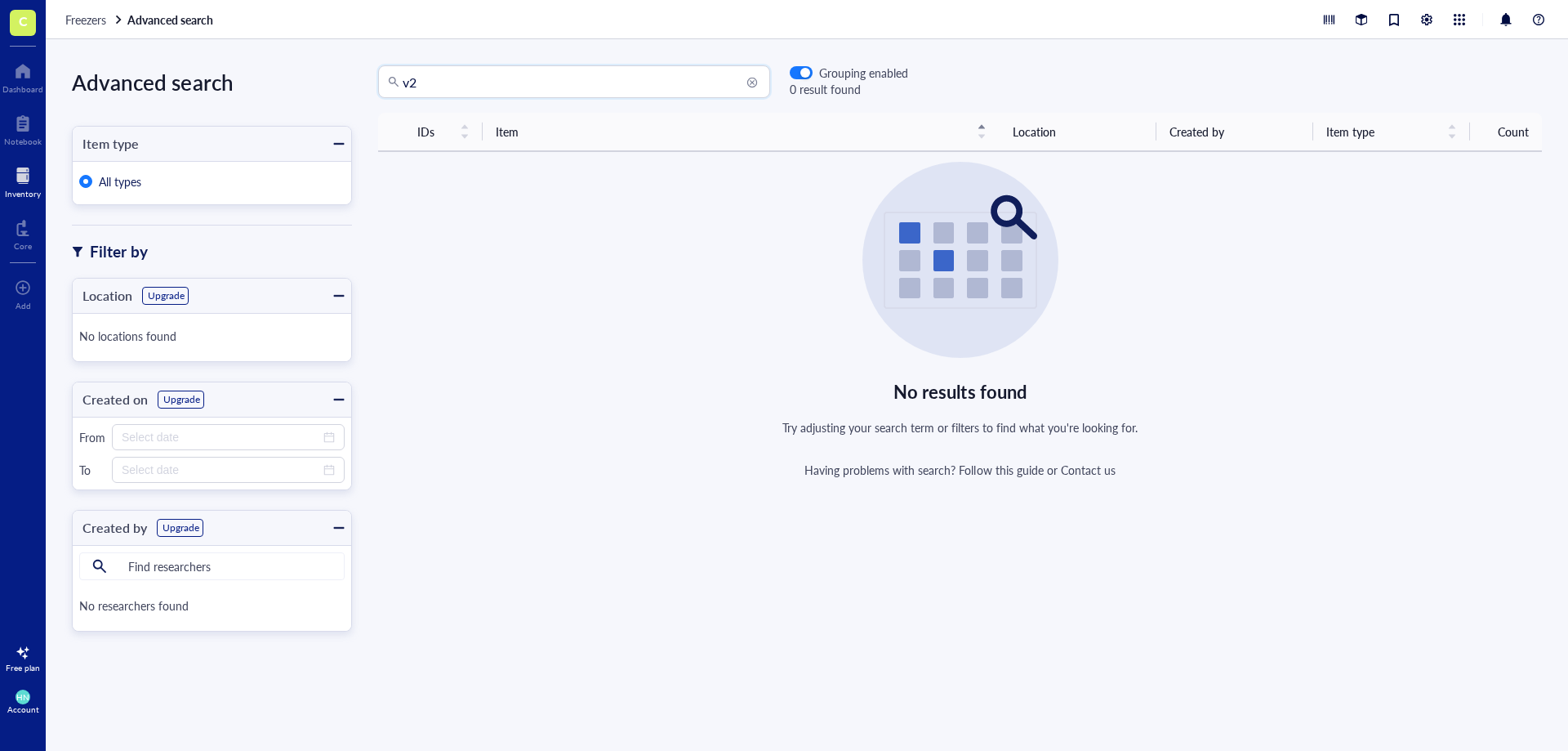
type input "v"
click at [32, 170] on div at bounding box center [23, 176] width 36 height 26
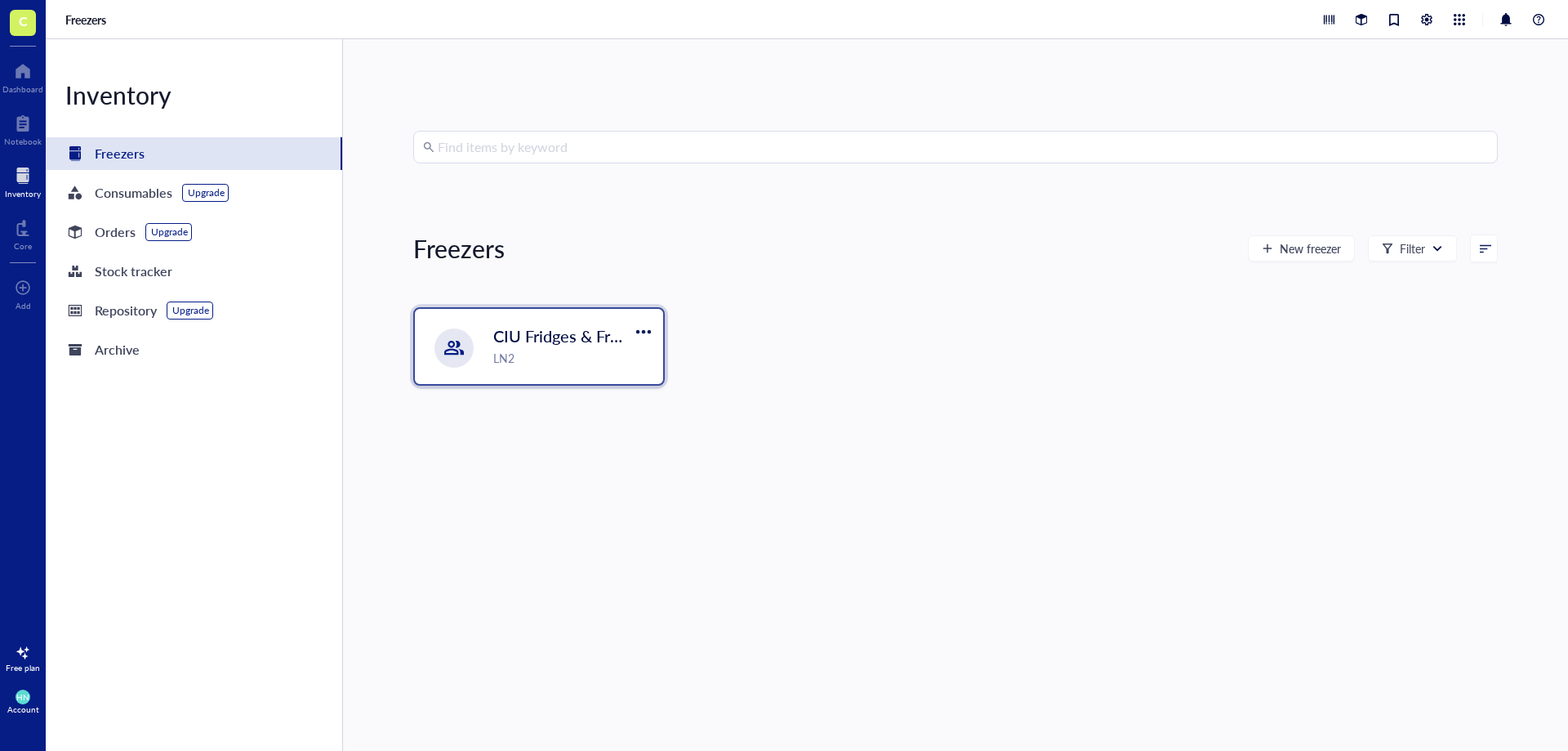
click at [537, 356] on div "LN2" at bounding box center [573, 358] width 160 height 18
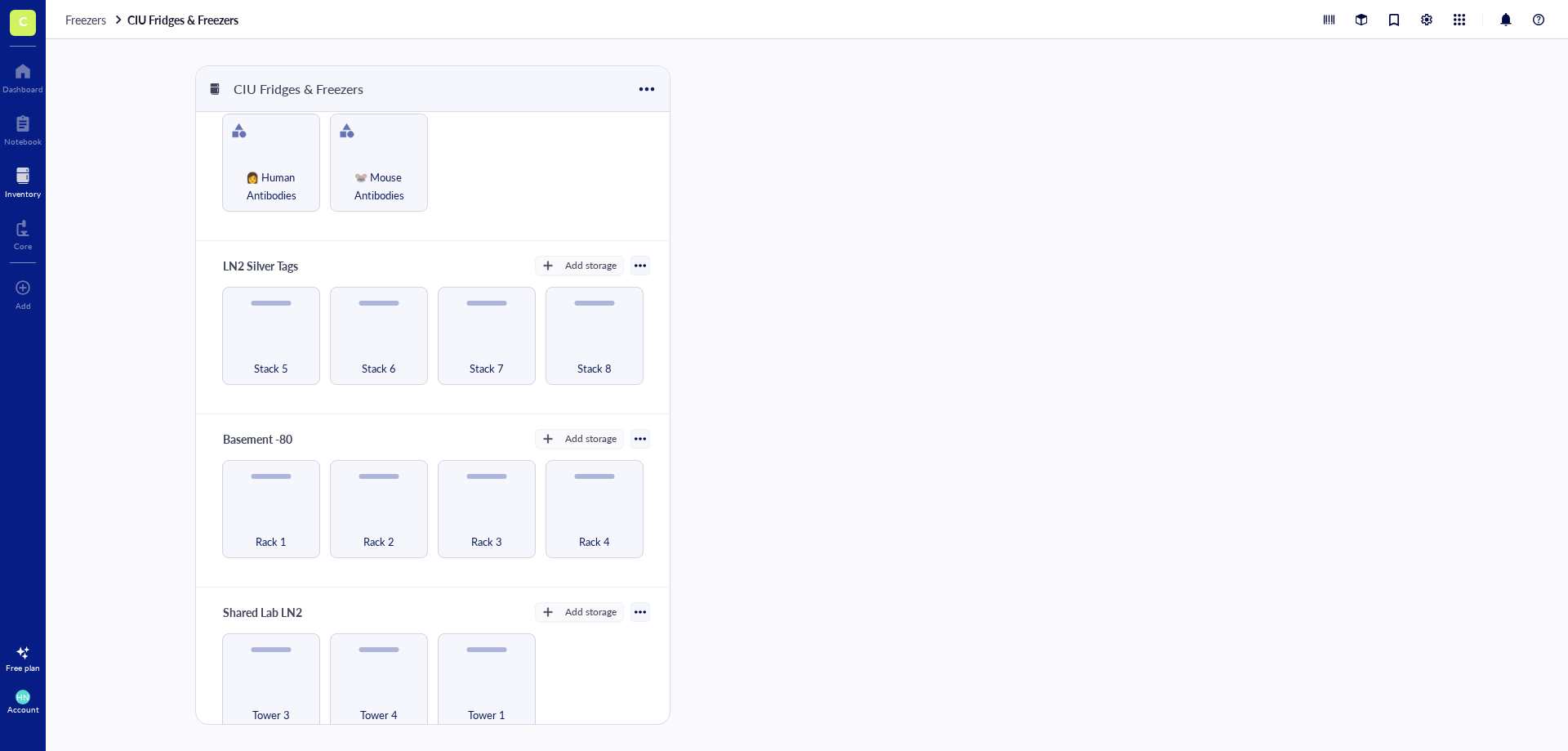
scroll to position [68, 0]
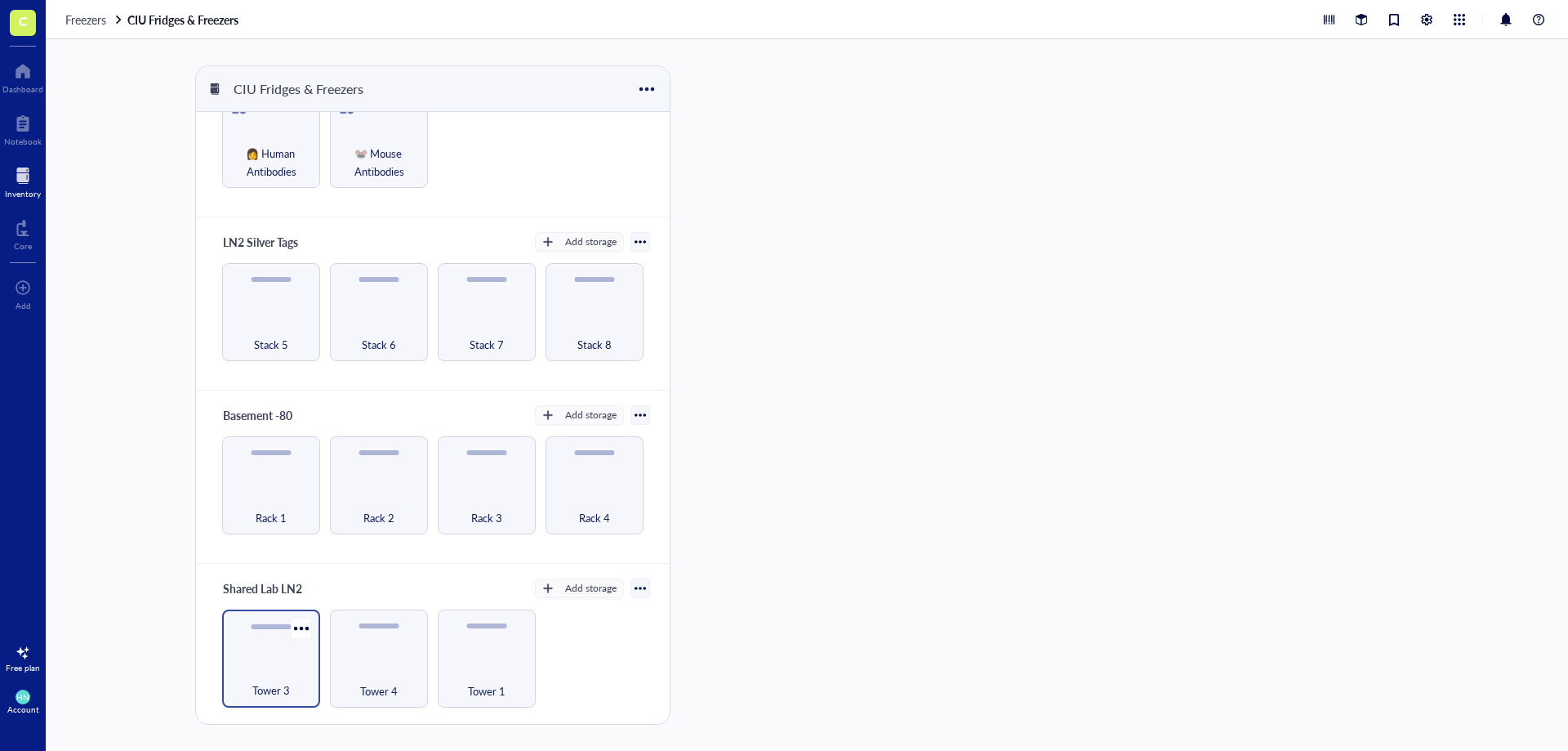
click at [262, 669] on div "Tower 3" at bounding box center [271, 681] width 82 height 36
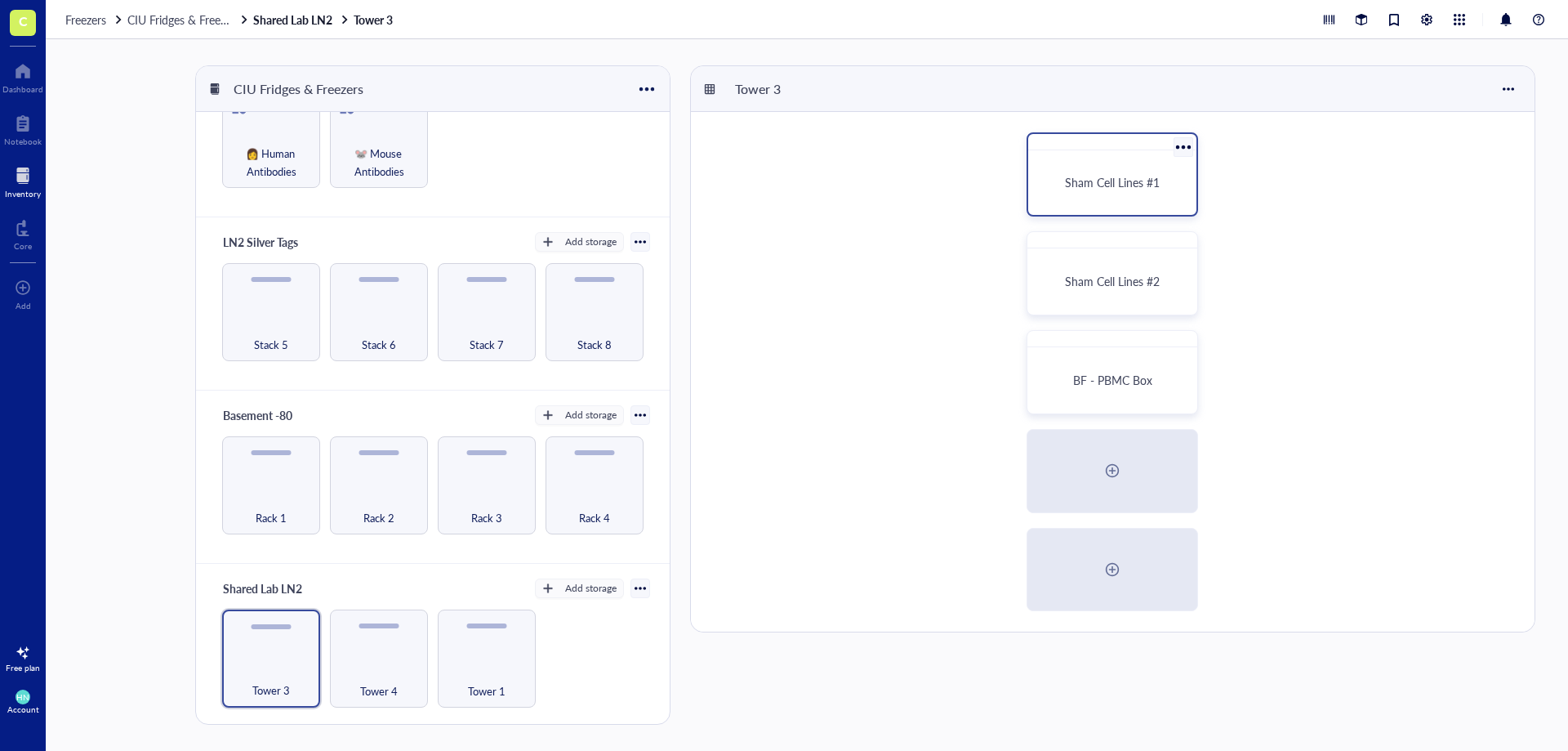
click at [1099, 201] on div "Sham Cell Lines #1" at bounding box center [1112, 183] width 155 height 52
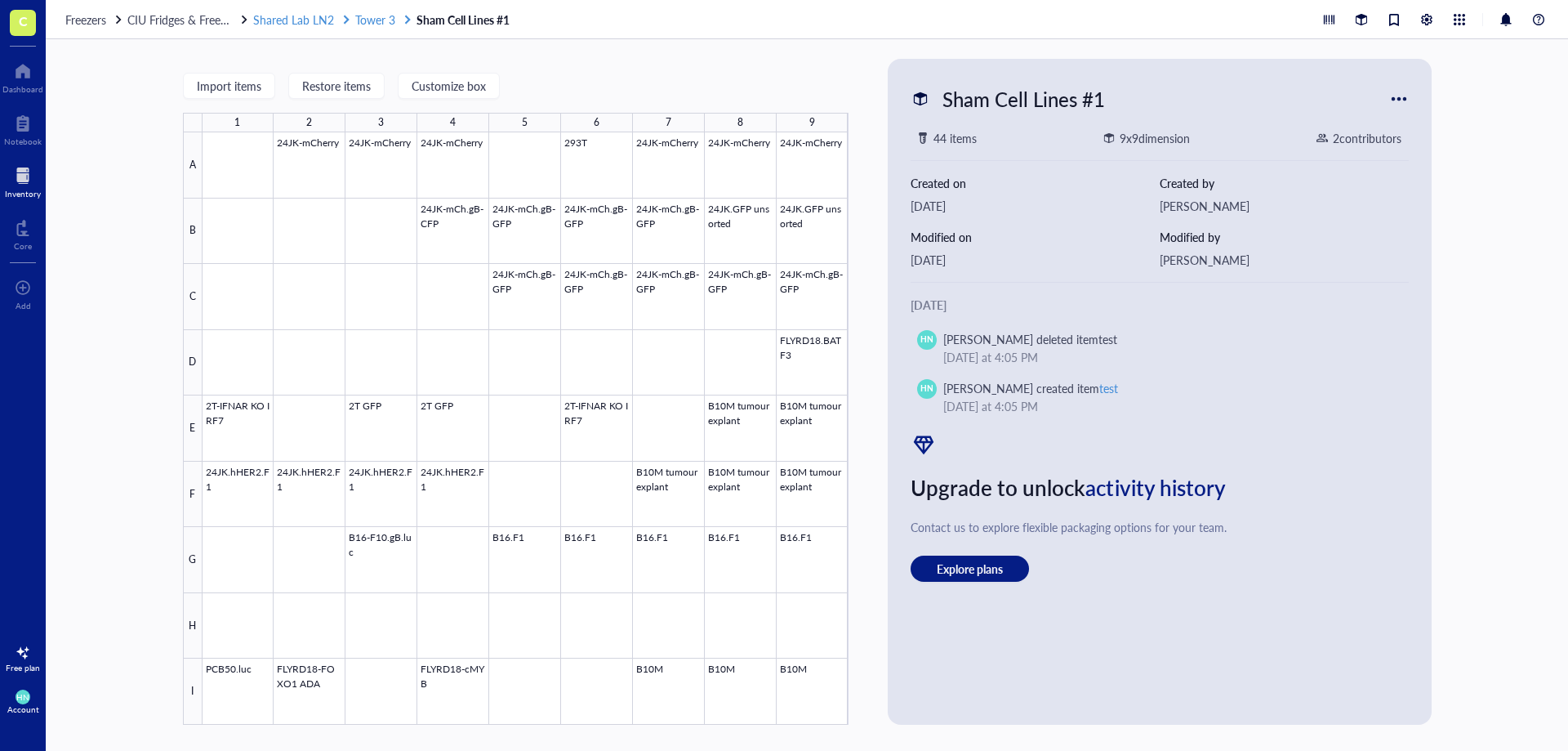
click at [370, 25] on span "Tower 3" at bounding box center [375, 19] width 40 height 16
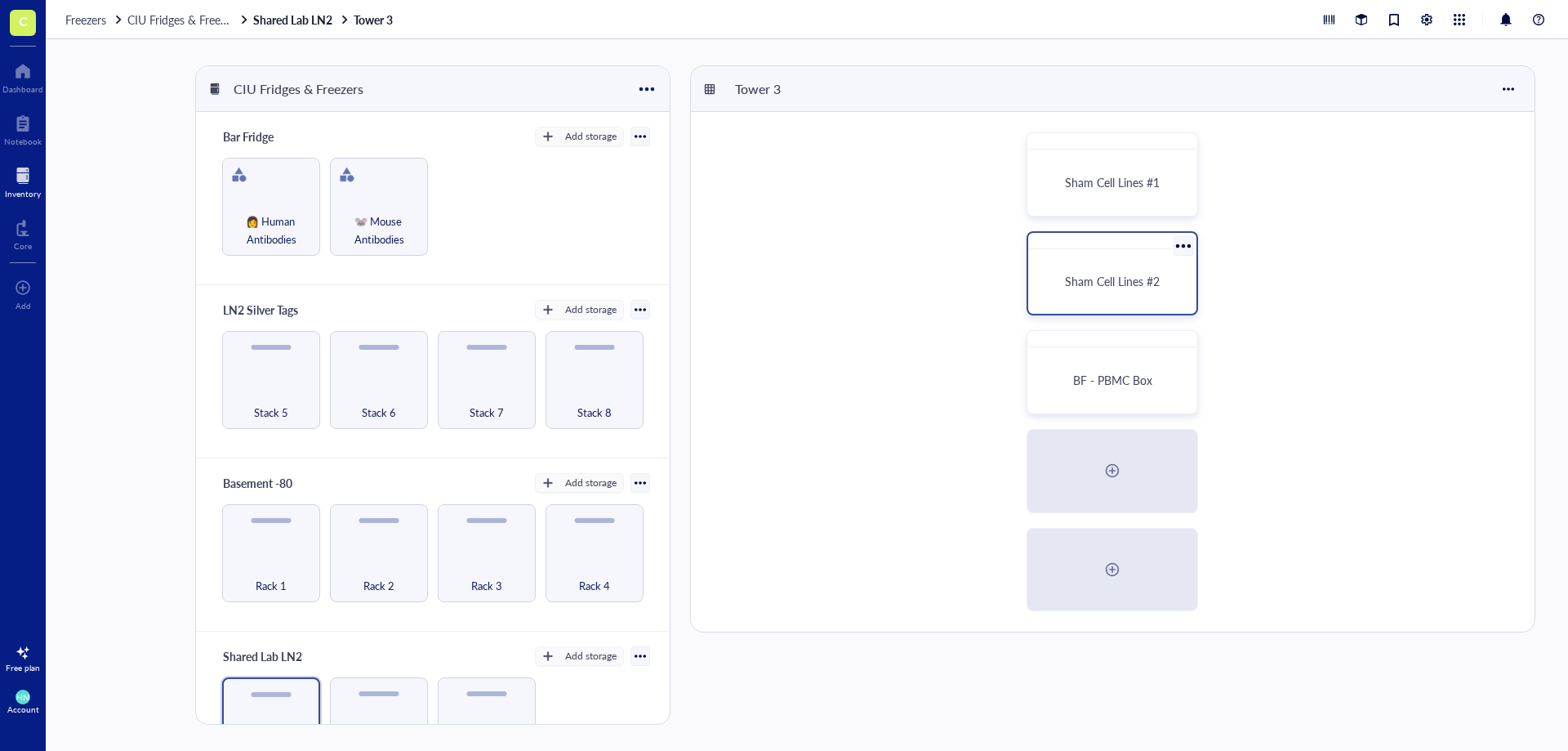
click at [1106, 269] on div "Sham Cell Lines #2" at bounding box center [1112, 282] width 155 height 52
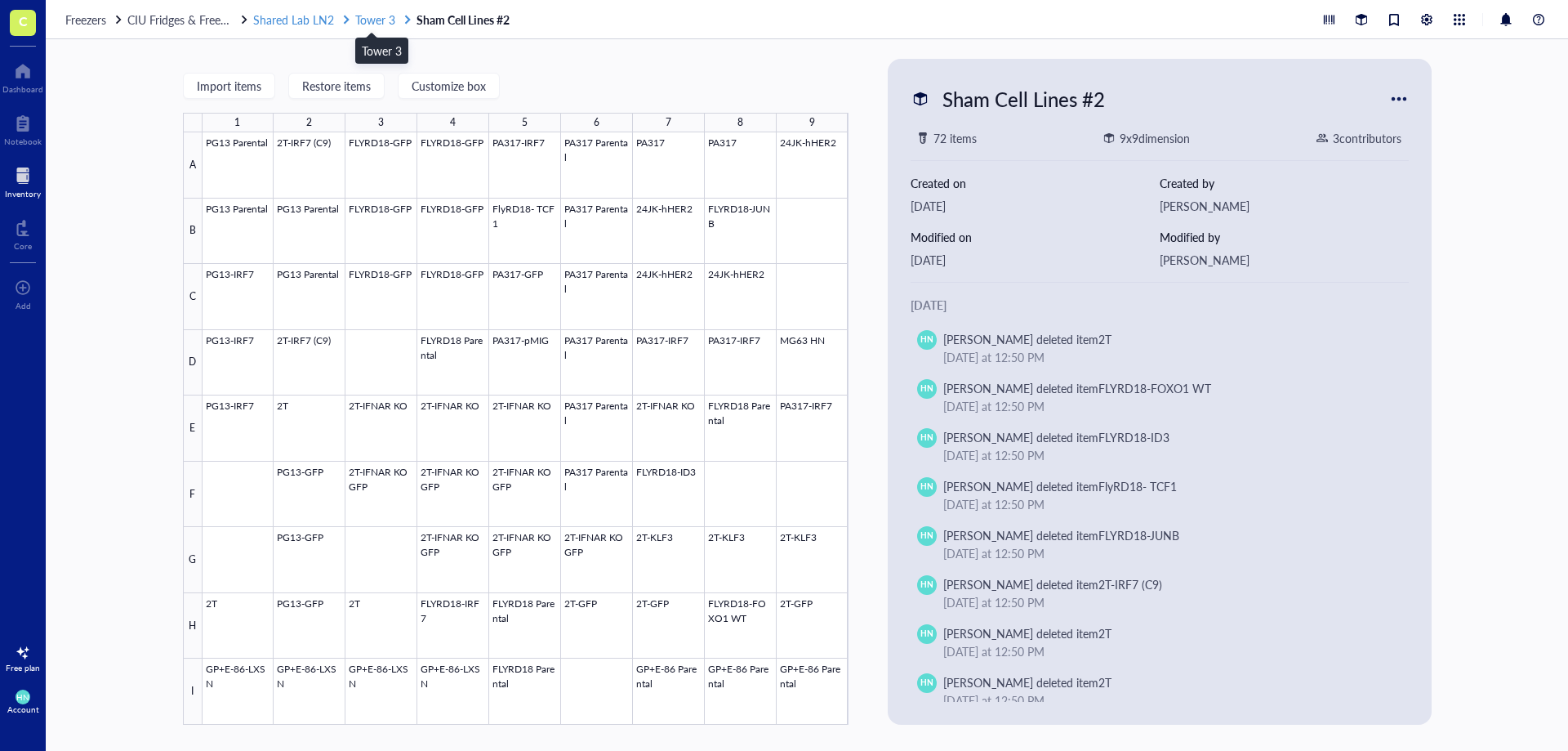
click at [378, 20] on span "Tower 3" at bounding box center [375, 19] width 40 height 16
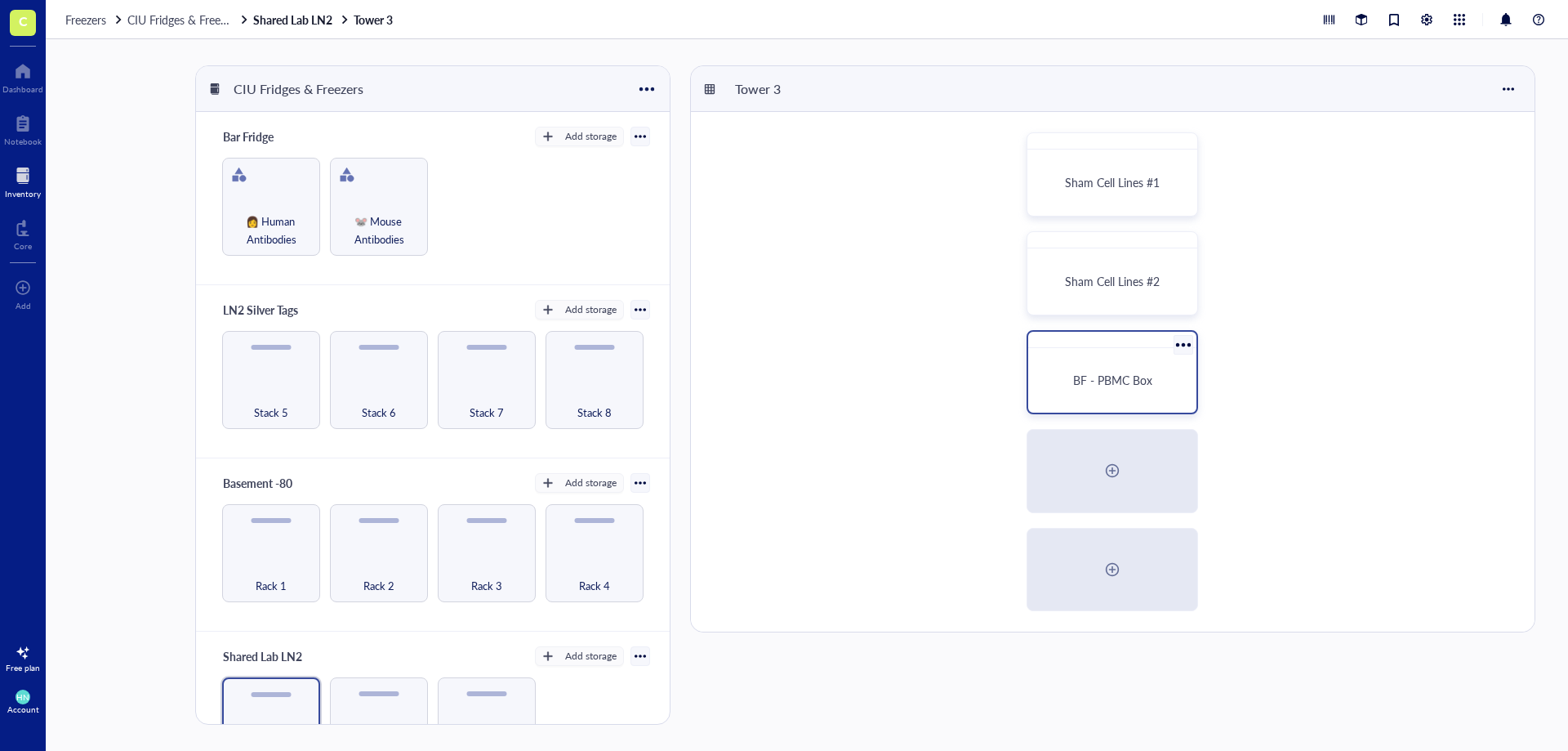
click at [1108, 371] on div "BF - PBMC Box" at bounding box center [1112, 380] width 155 height 52
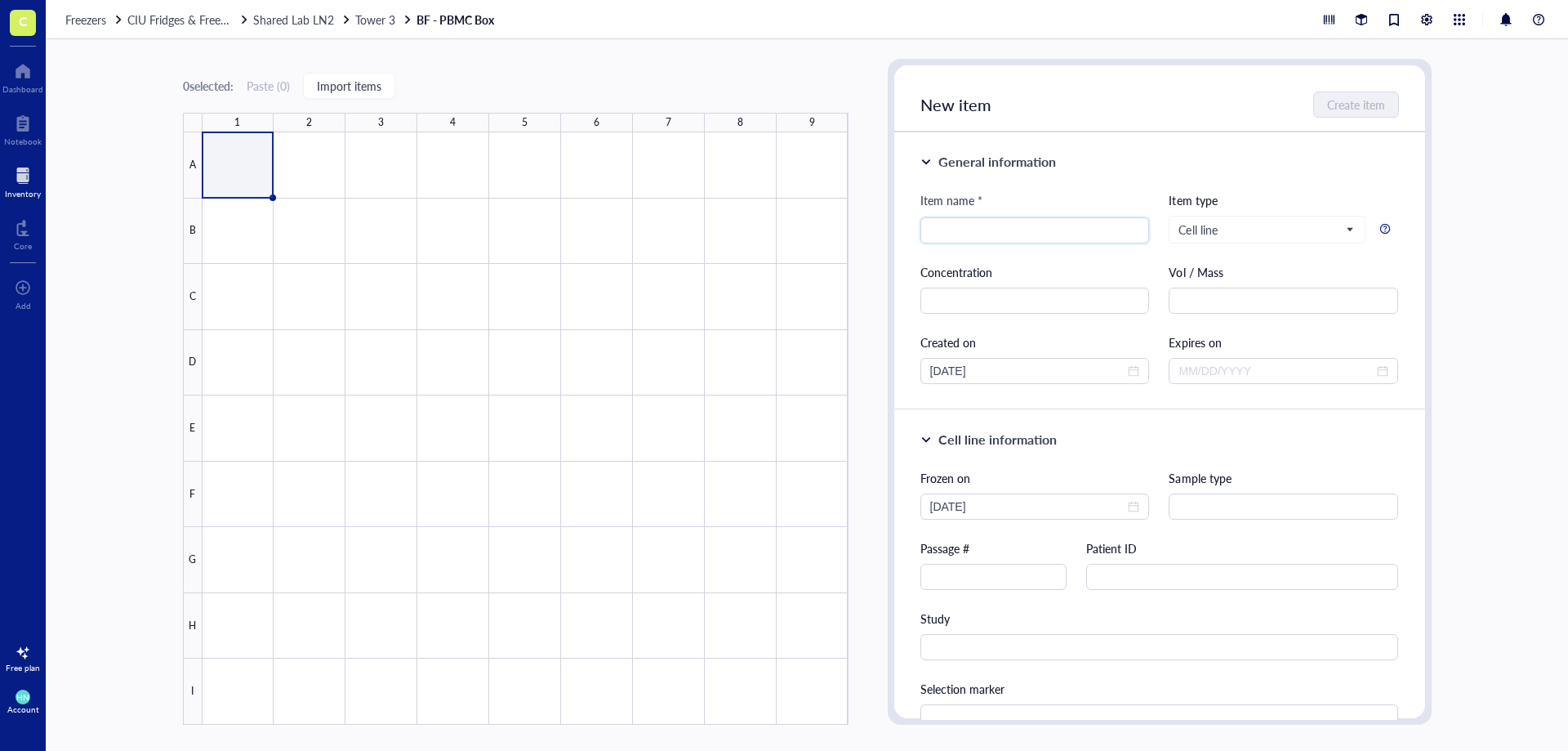
click at [274, 27] on div "Freezers CIU Fridges & Freezers Shared Lab LN2 Tower 3 BF - PBMC Box" at bounding box center [806, 19] width 1522 height 39
click at [307, 7] on div "Freezers CIU Fridges & Freezers Shared Lab LN2 Tower 3 BF - PBMC Box" at bounding box center [806, 19] width 1522 height 39
click at [320, 20] on span "Shared Lab LN2" at bounding box center [293, 19] width 81 height 16
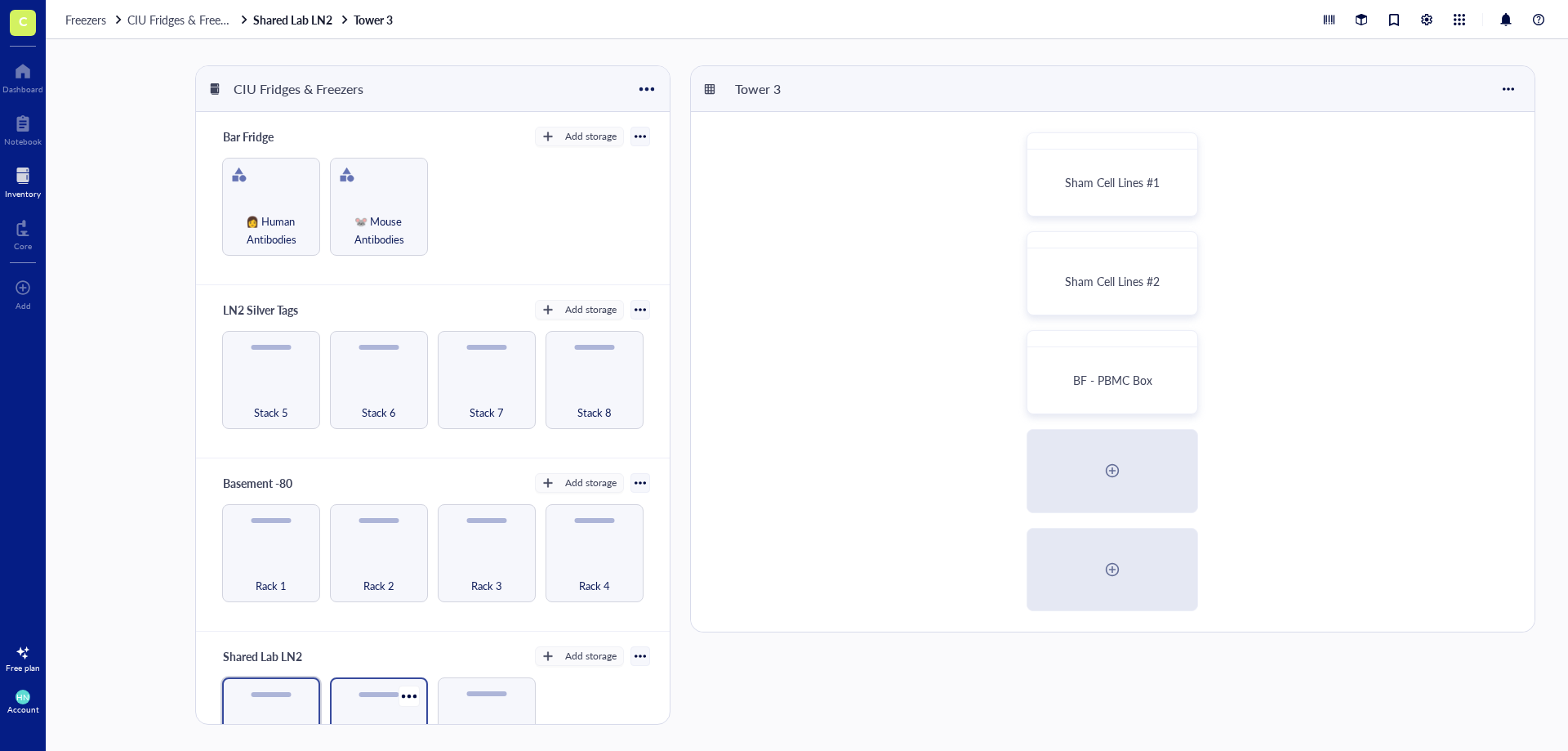
click at [339, 695] on div "Tower 4" at bounding box center [379, 726] width 98 height 98
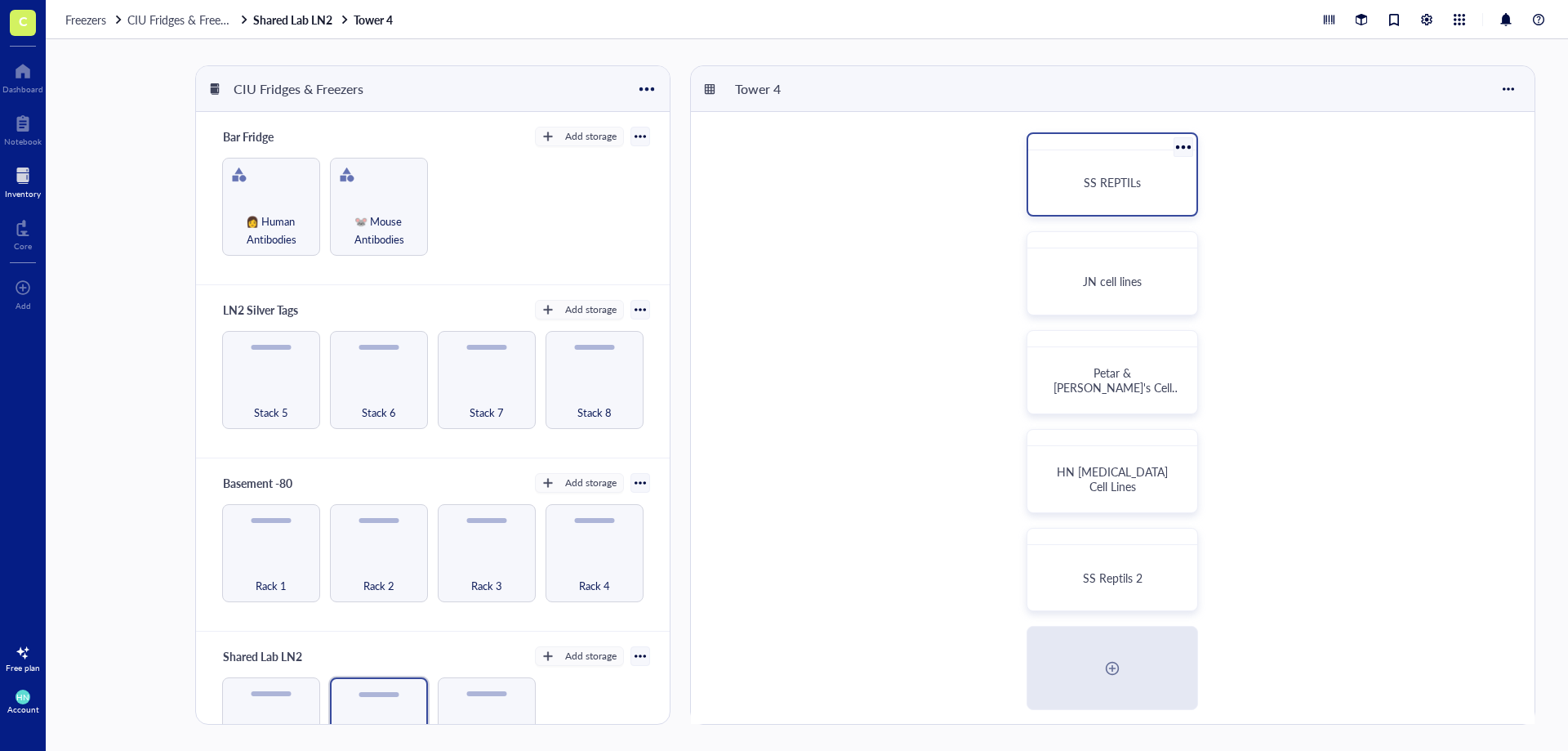
click at [1058, 173] on div "SS REPTILs" at bounding box center [1112, 183] width 155 height 52
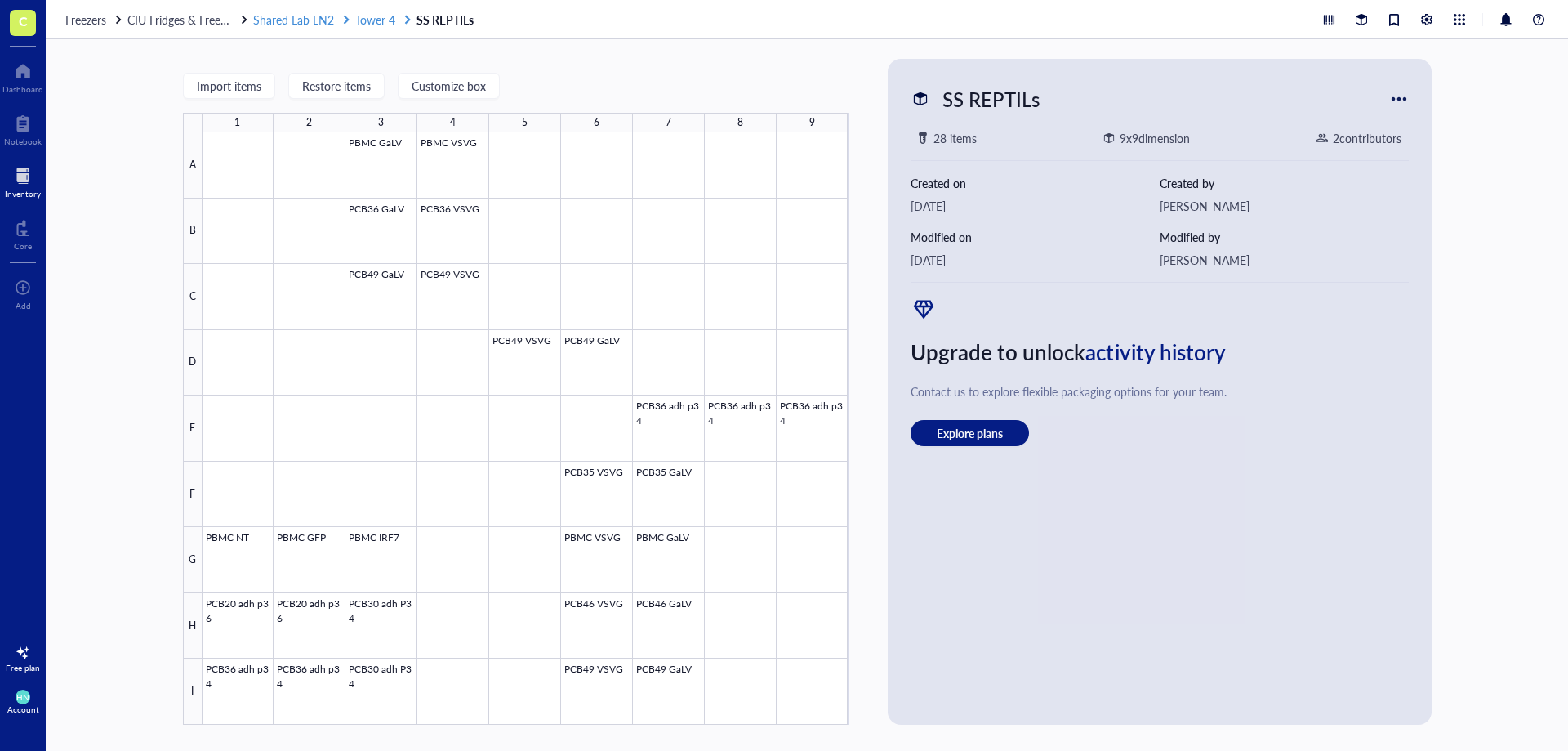
click at [380, 18] on span "Tower 4" at bounding box center [375, 19] width 40 height 16
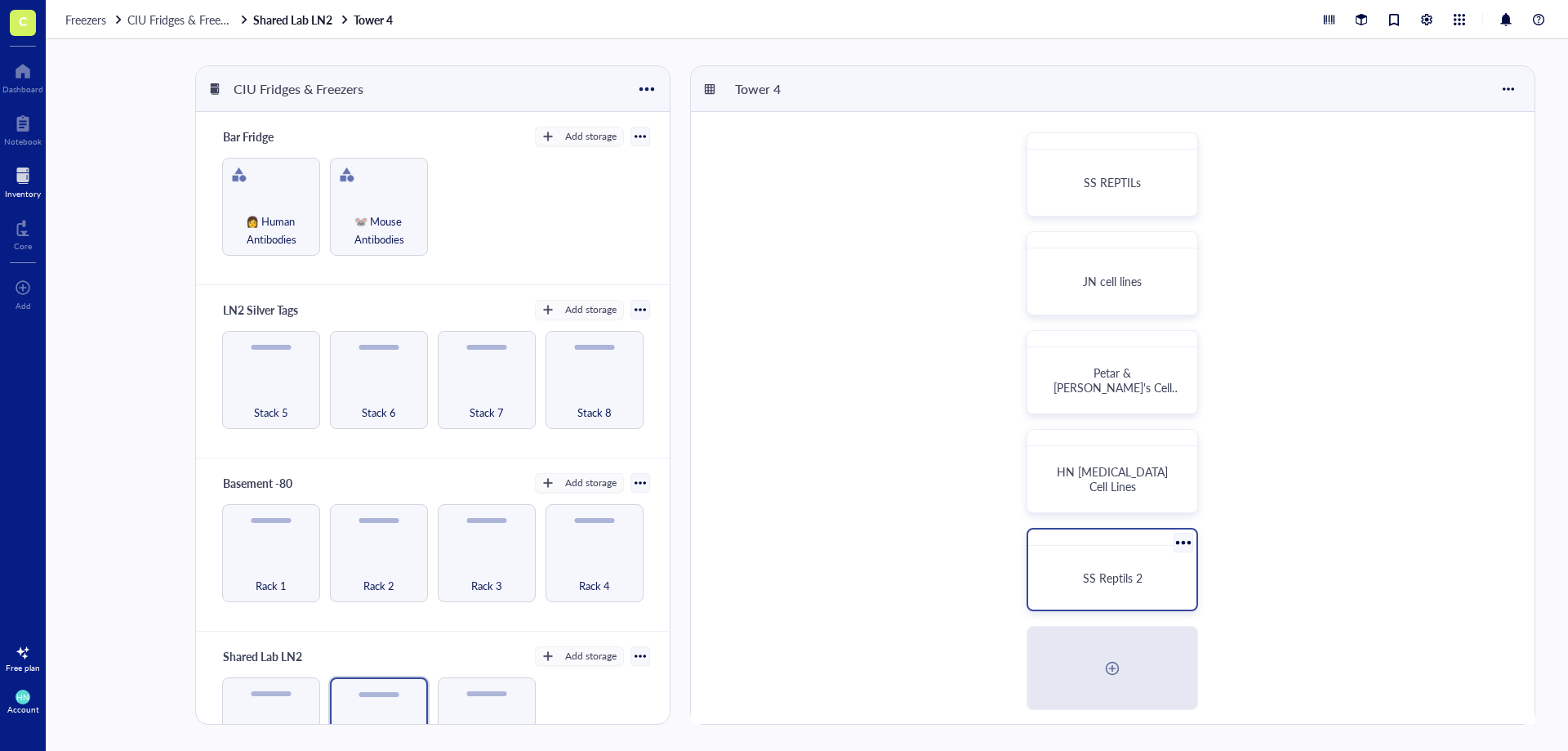
click at [1121, 586] on div "SS Reptils 2" at bounding box center [1112, 578] width 155 height 52
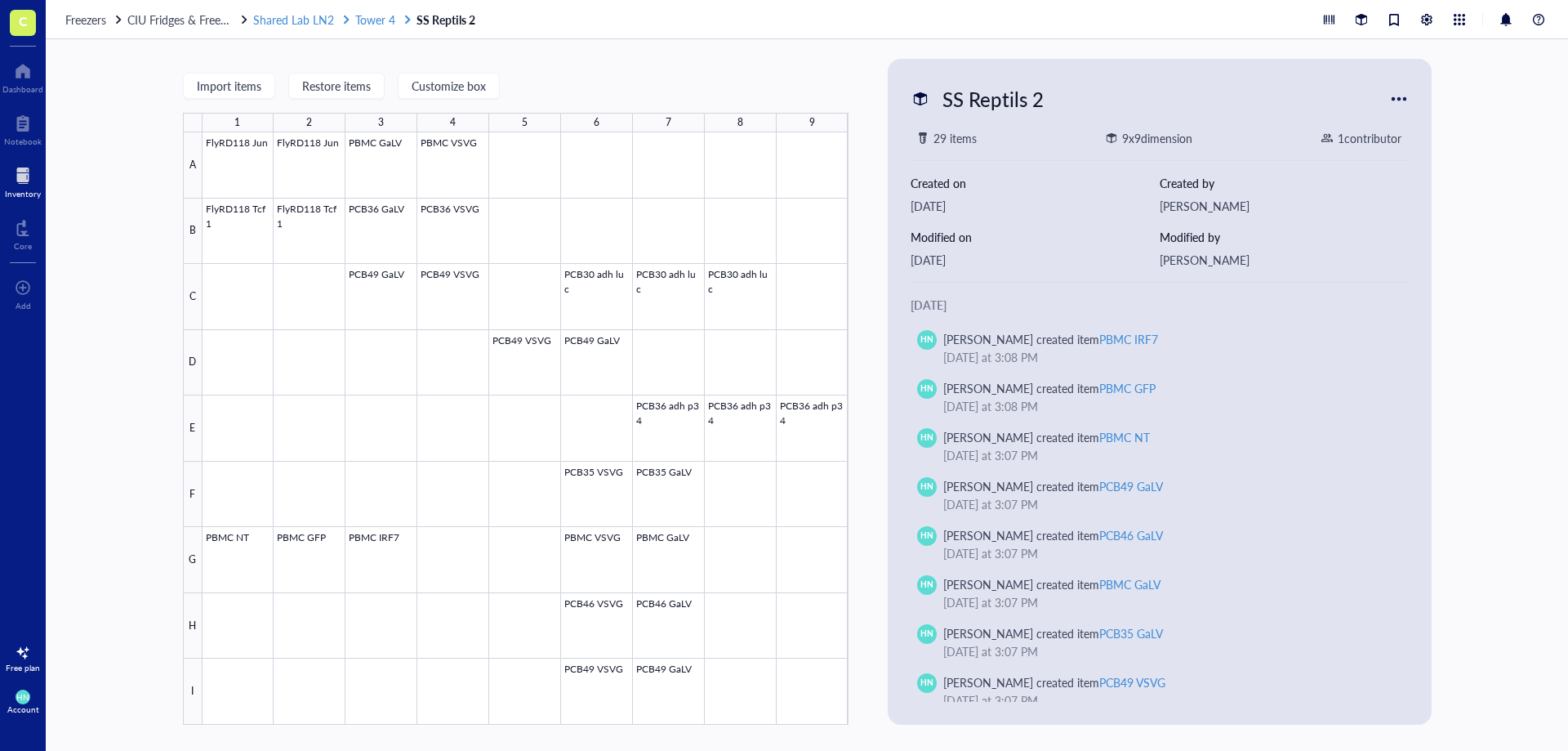
click at [366, 22] on span "Tower 4" at bounding box center [375, 19] width 40 height 16
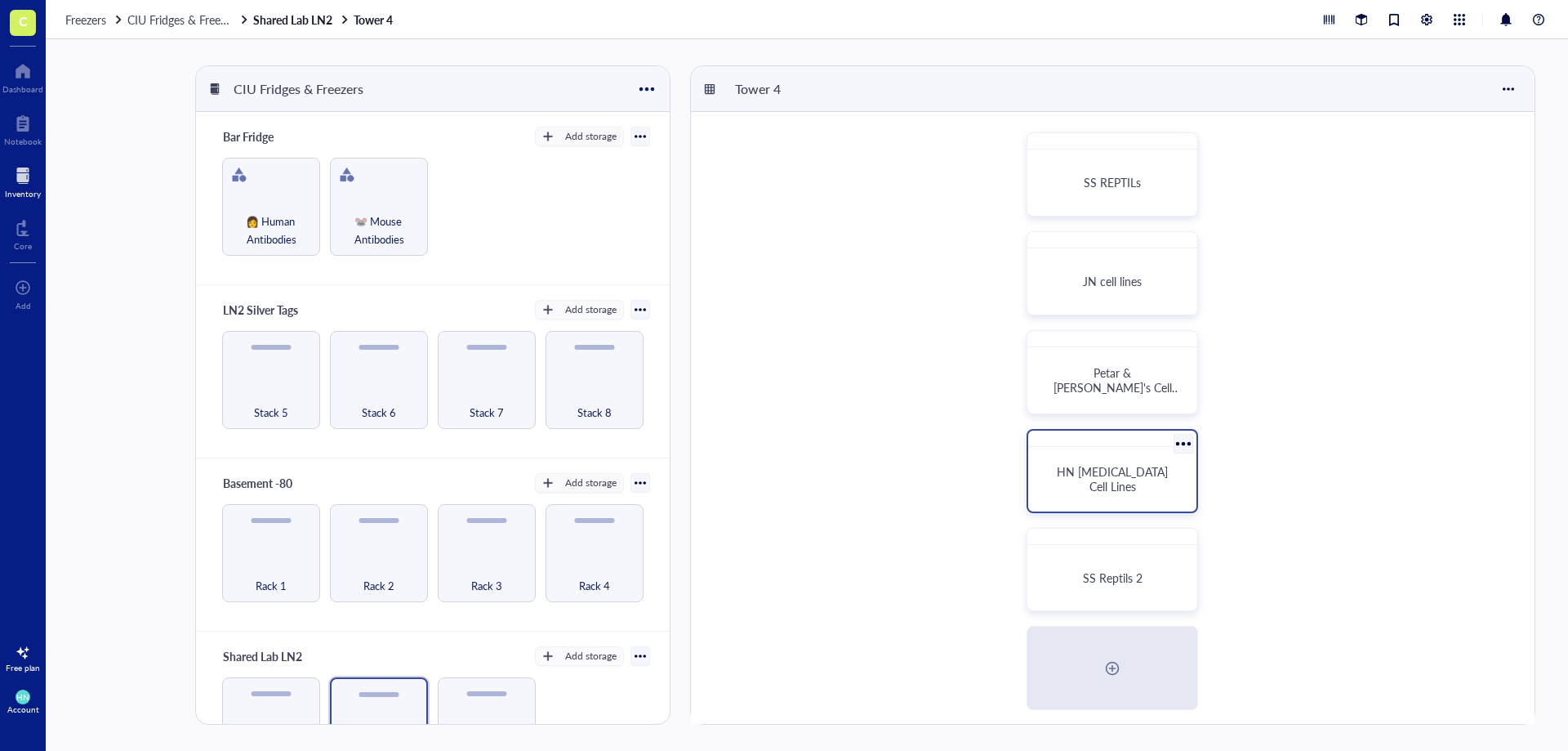
click at [1148, 462] on div "HN [MEDICAL_DATA] Cell Lines" at bounding box center [1112, 479] width 155 height 52
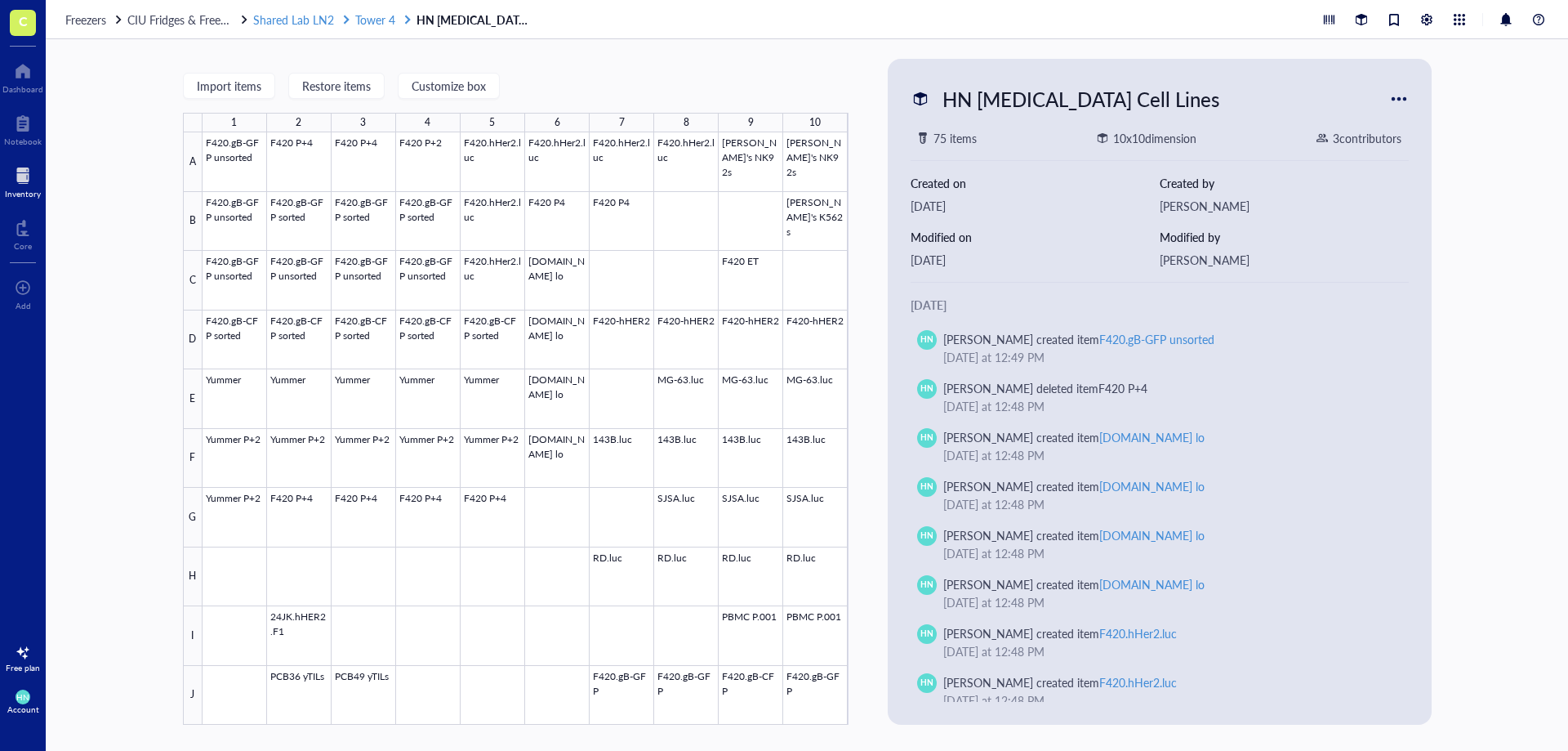
click at [369, 15] on span "Tower 4" at bounding box center [375, 19] width 40 height 16
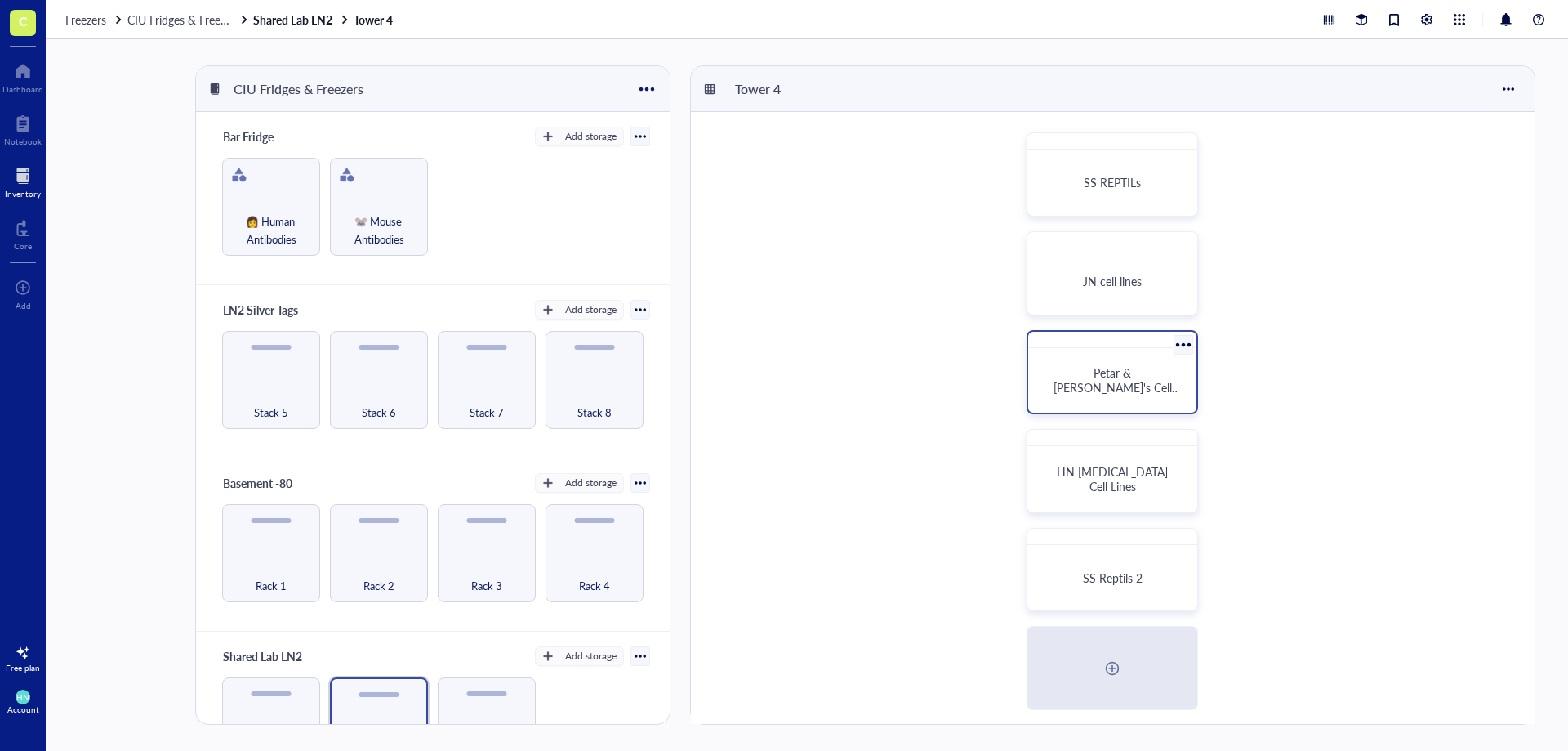
click at [1076, 368] on div "Petar & [PERSON_NAME]'s Cell Lines" at bounding box center [1112, 380] width 155 height 52
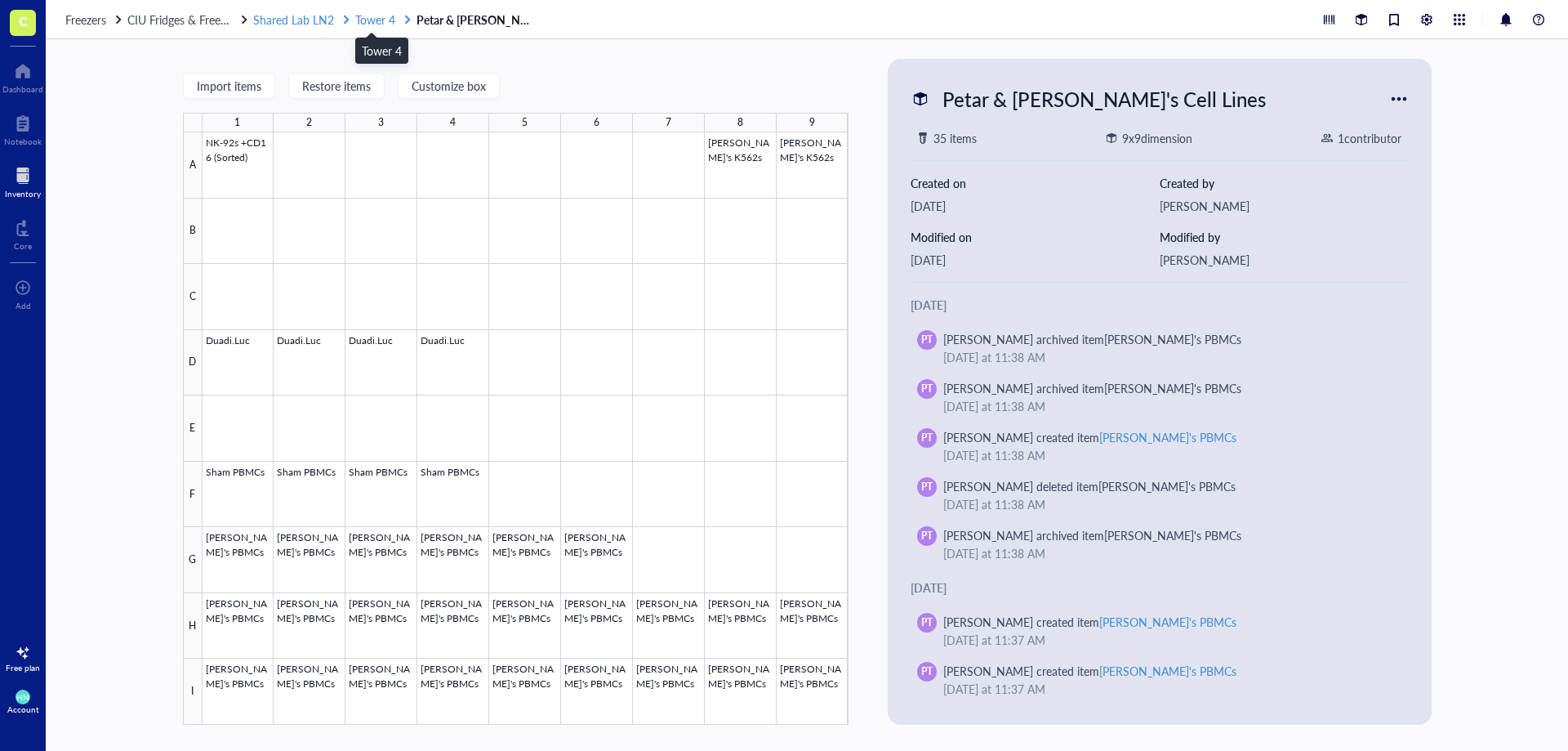
click at [377, 15] on span "Tower 4" at bounding box center [375, 19] width 40 height 16
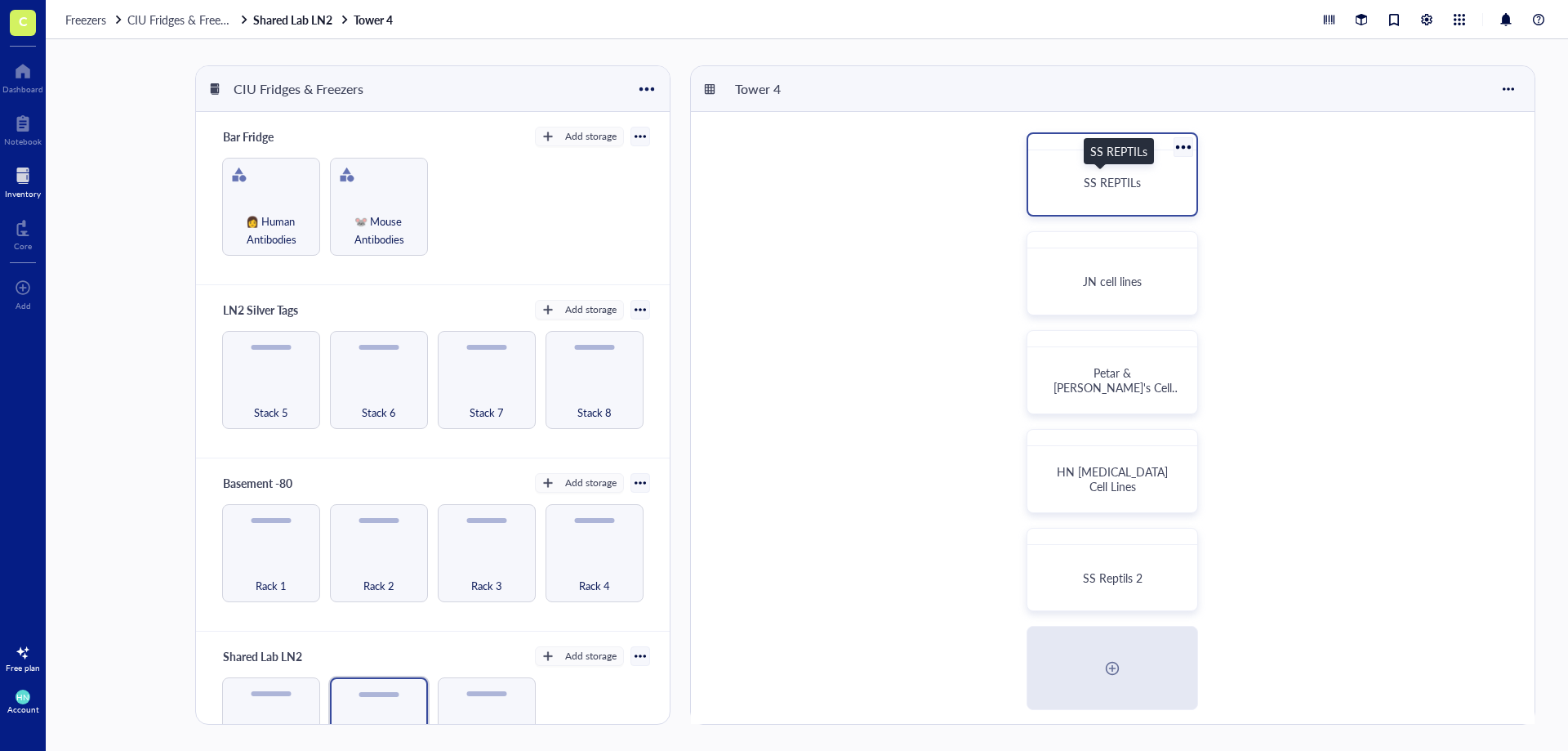
click at [1107, 176] on span "SS REPTILs" at bounding box center [1112, 182] width 57 height 16
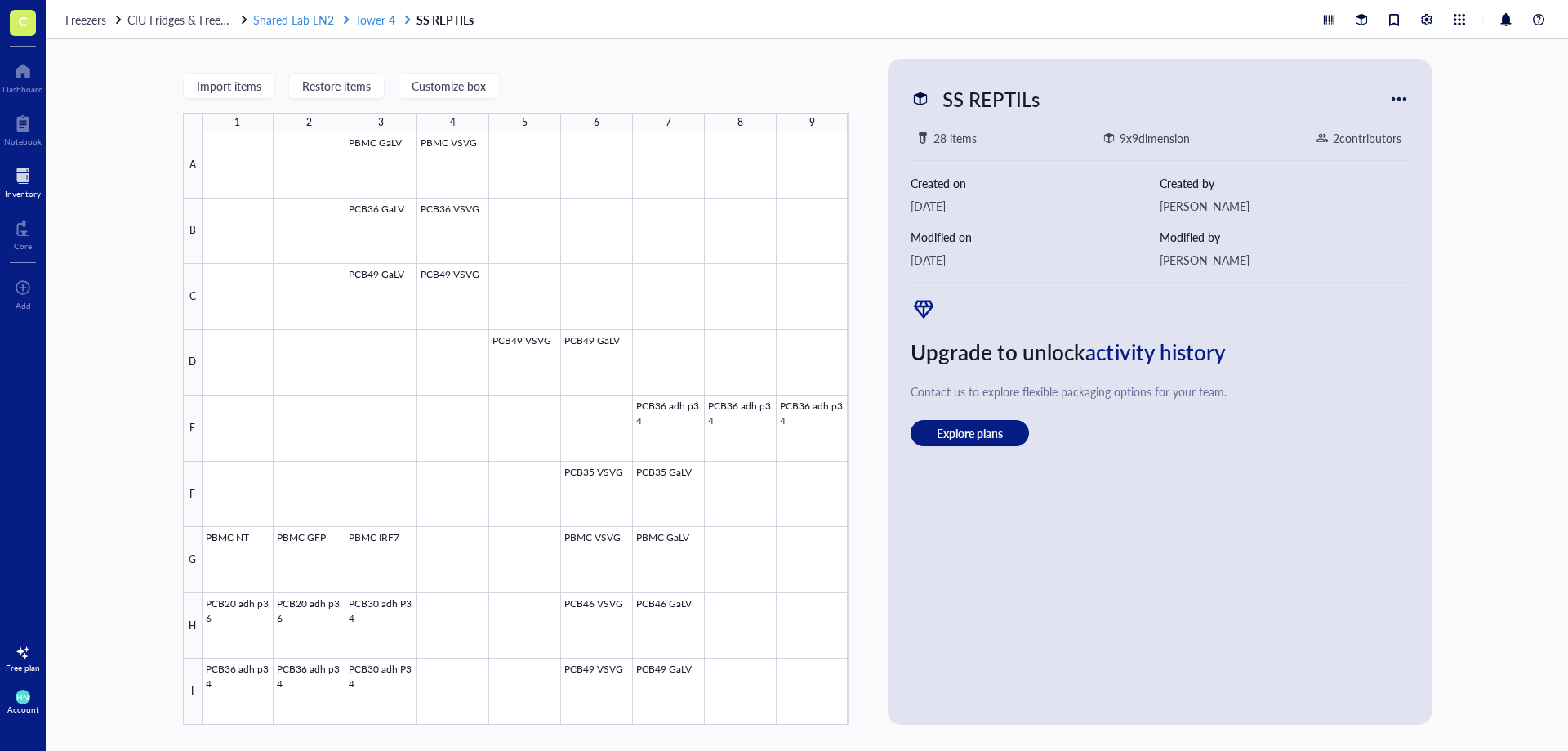
click at [368, 20] on span "Tower 4" at bounding box center [375, 19] width 40 height 16
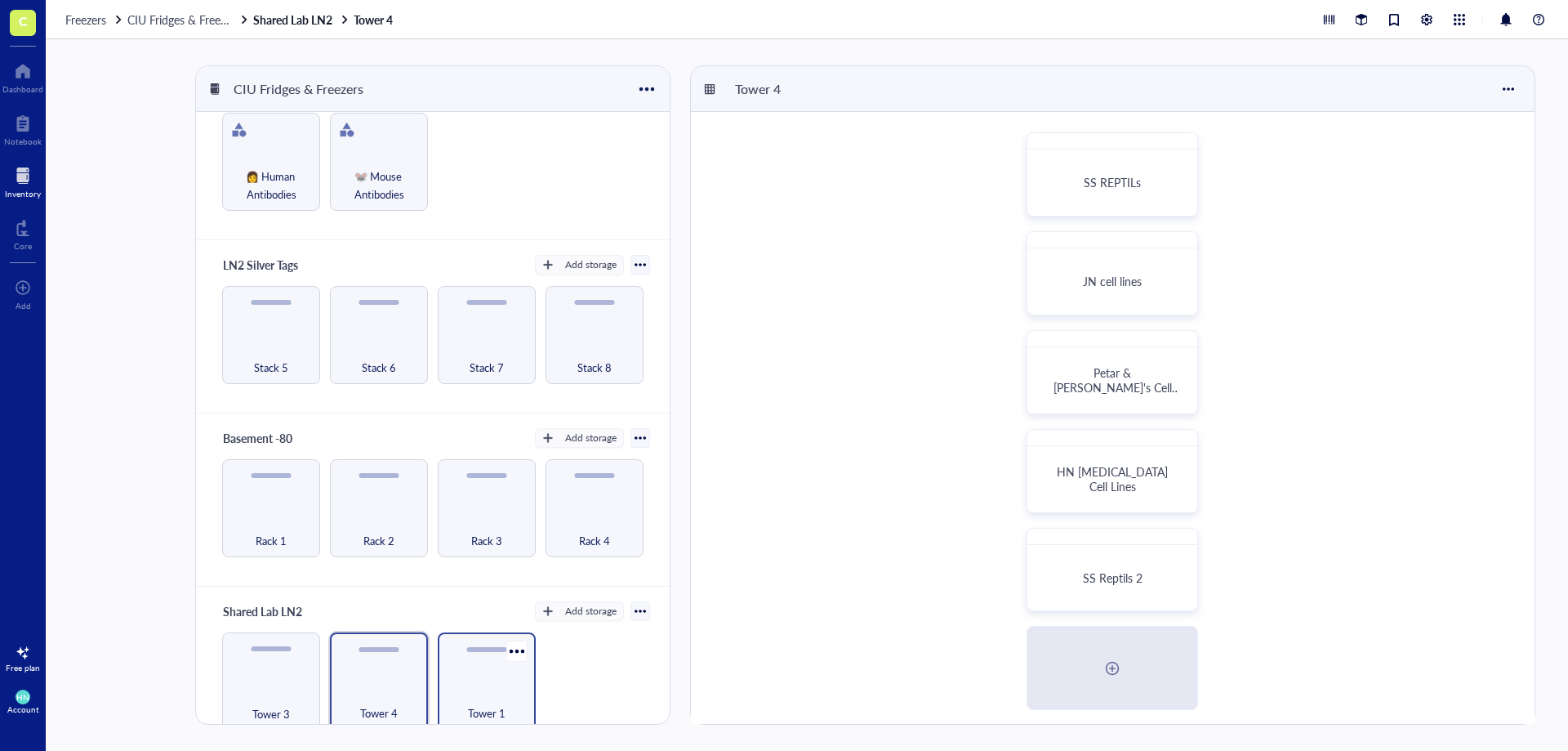
scroll to position [68, 0]
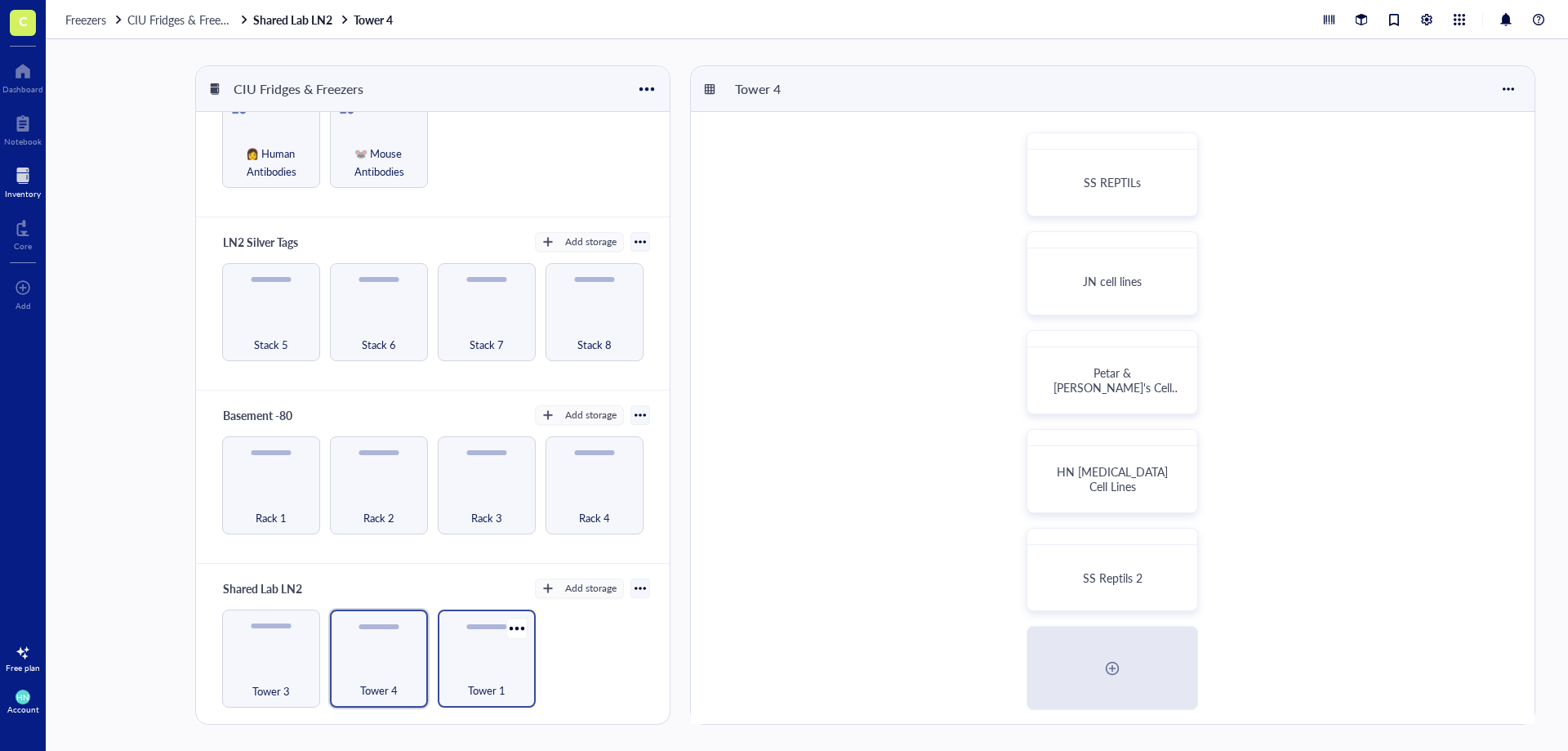
click at [494, 666] on div "Tower 1" at bounding box center [487, 681] width 82 height 36
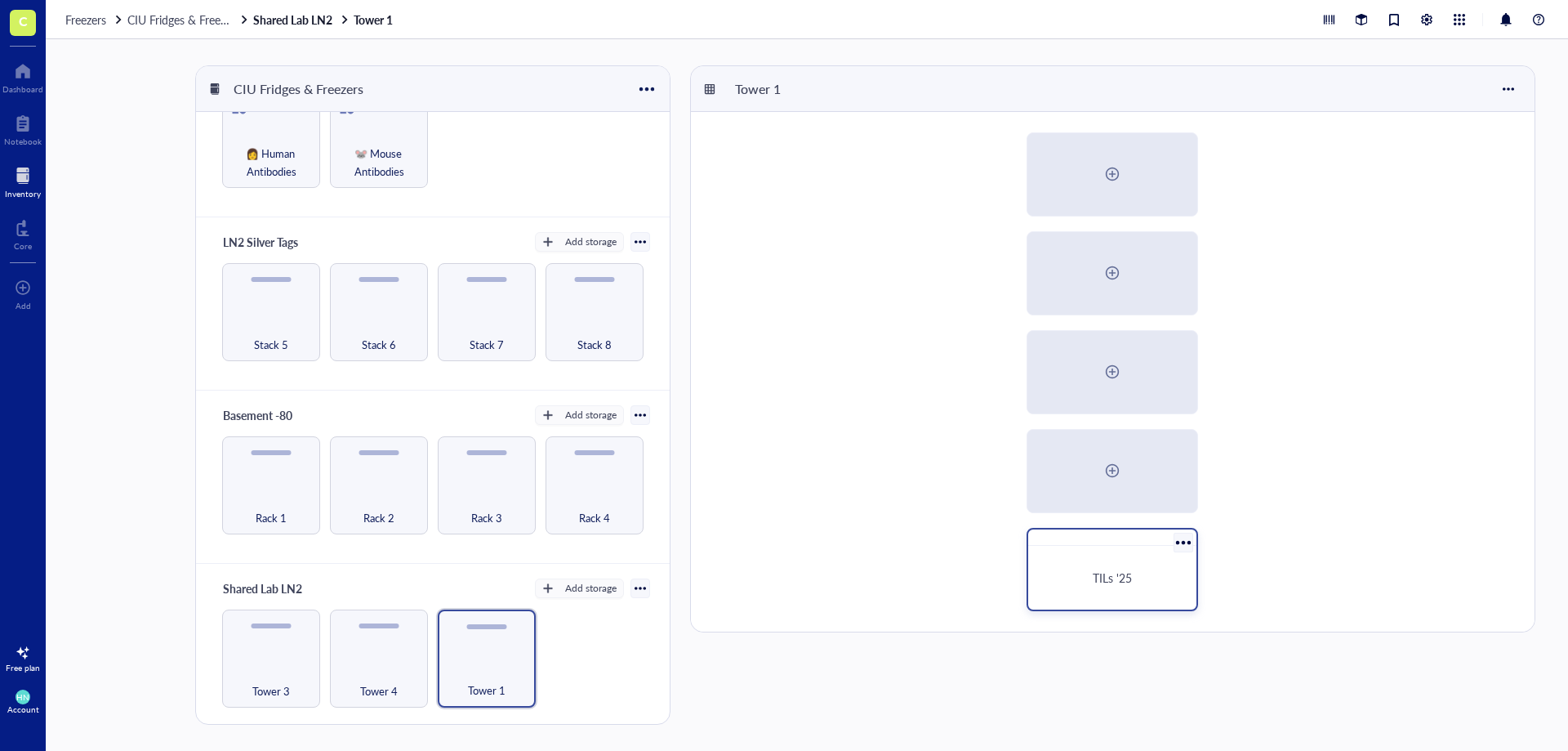
click at [1107, 584] on span "TILs '25" at bounding box center [1112, 577] width 39 height 16
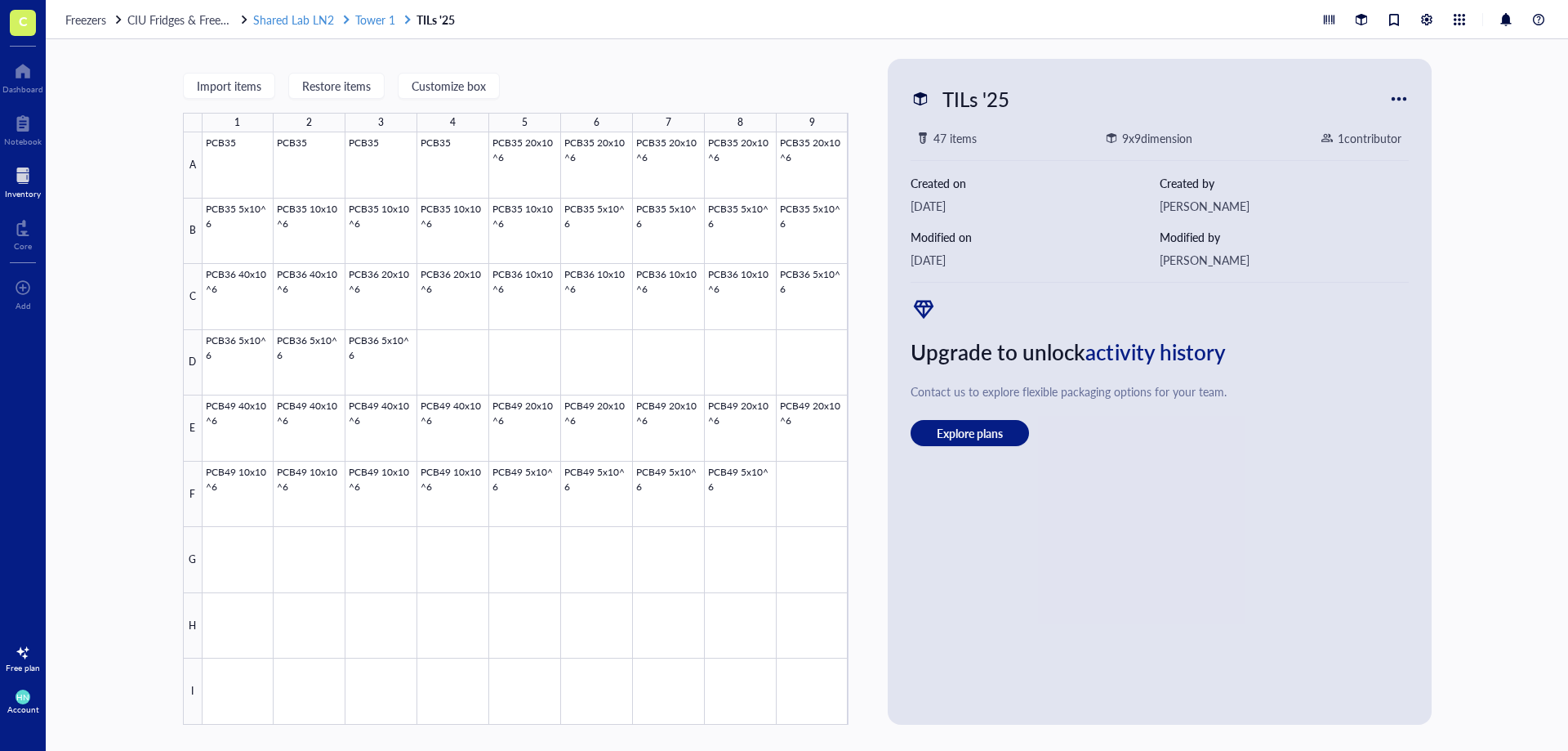
click at [295, 21] on span "Shared Lab LN2" at bounding box center [293, 19] width 81 height 16
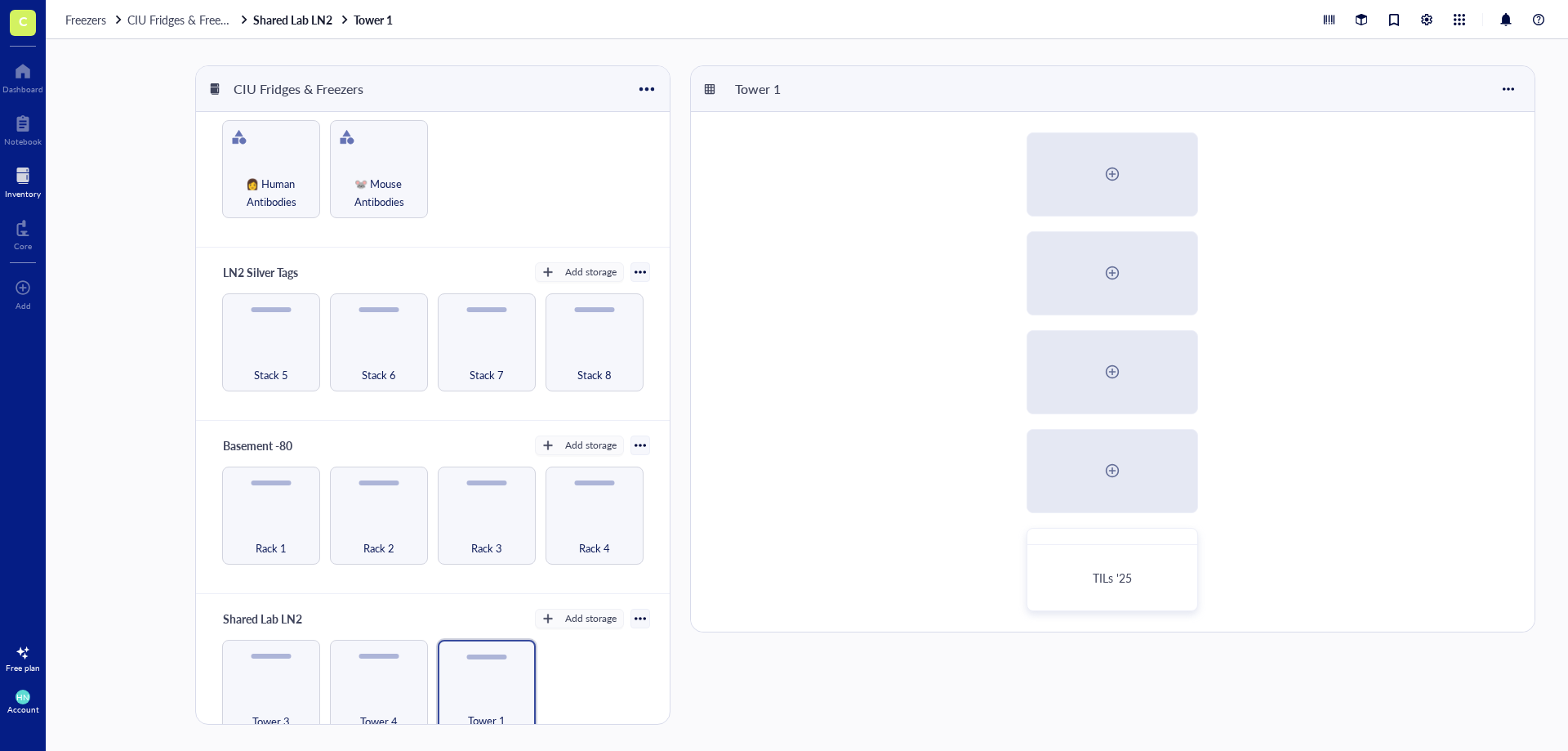
scroll to position [68, 0]
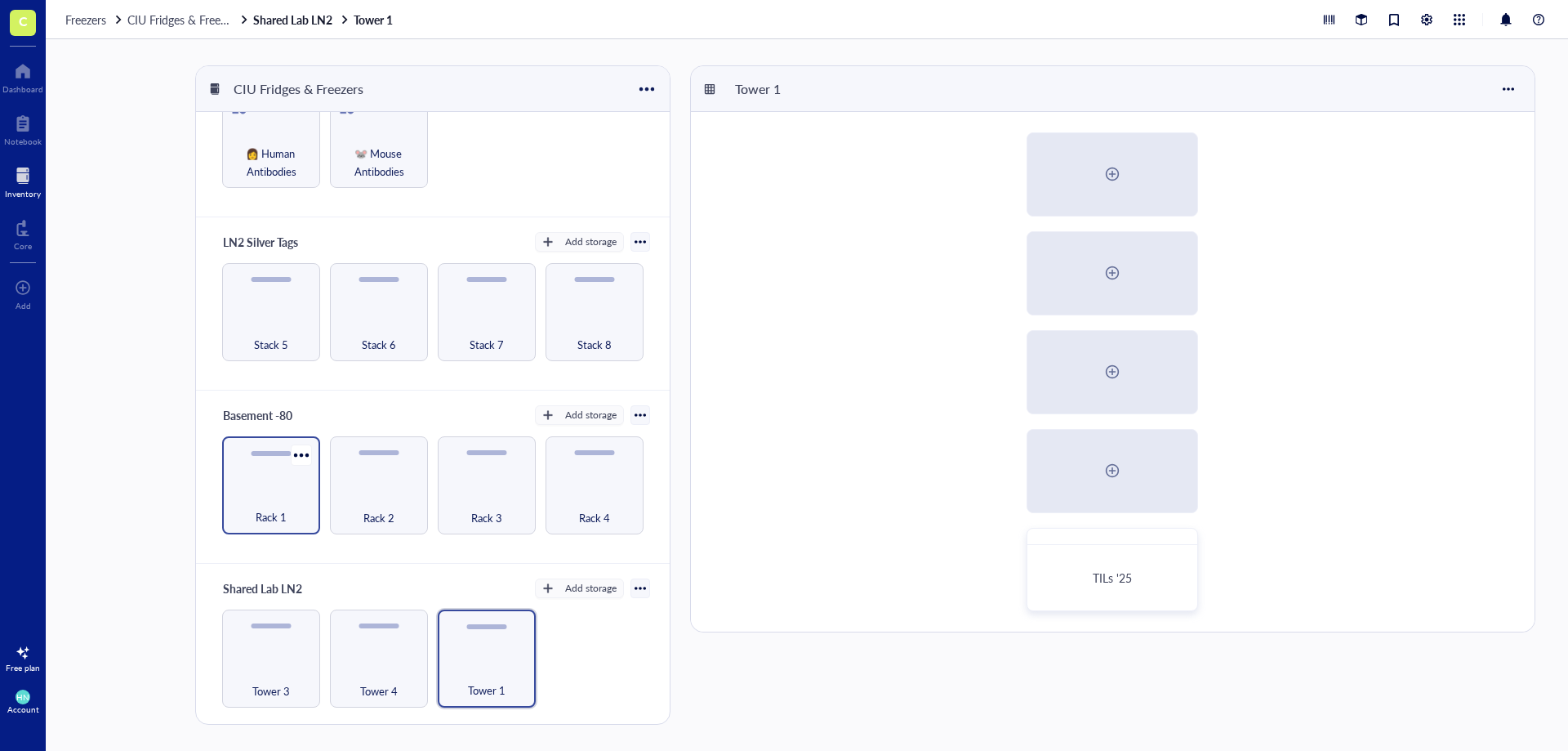
click at [270, 492] on div "Rack 1" at bounding box center [271, 508] width 82 height 36
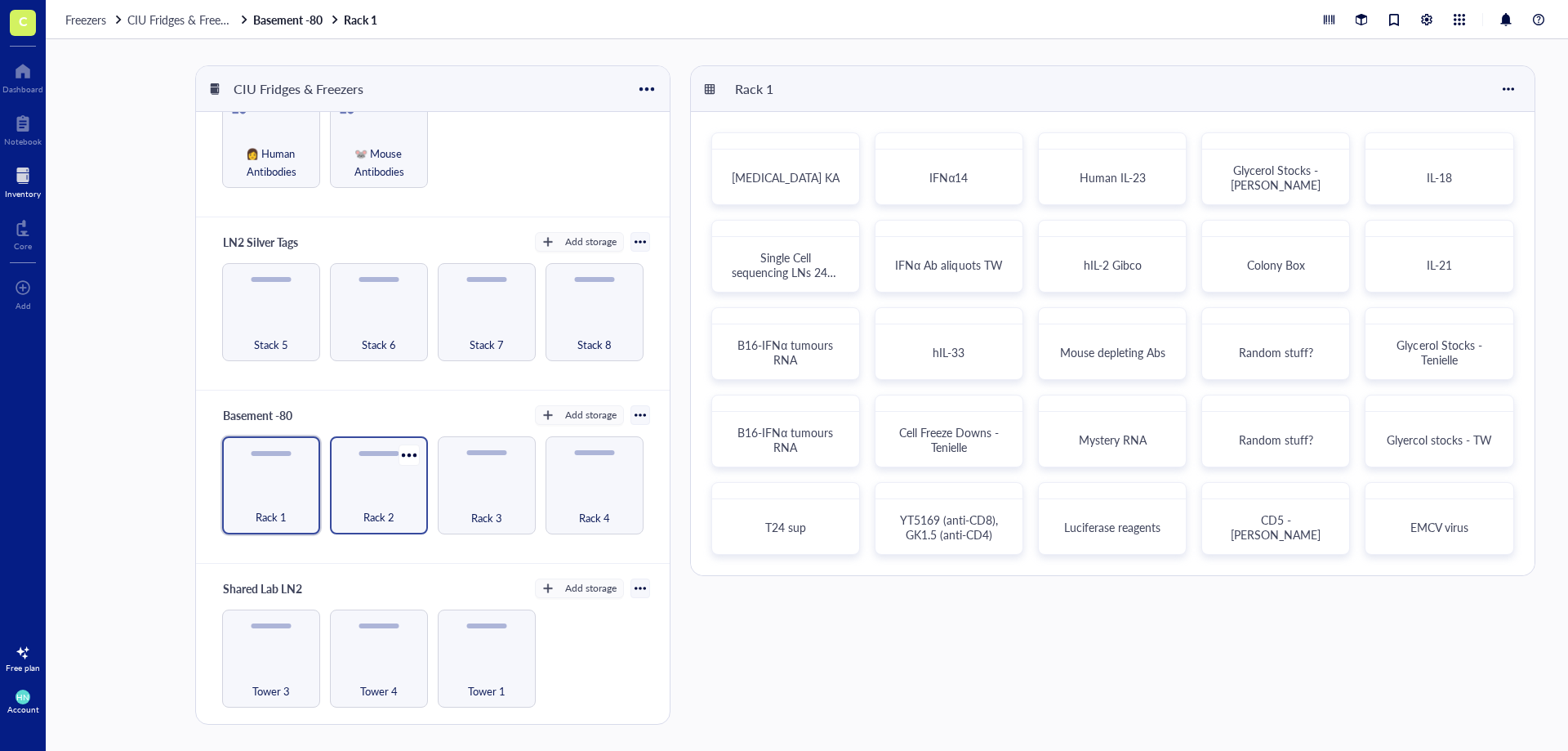
click at [383, 523] on span "Rack 2" at bounding box center [378, 517] width 31 height 18
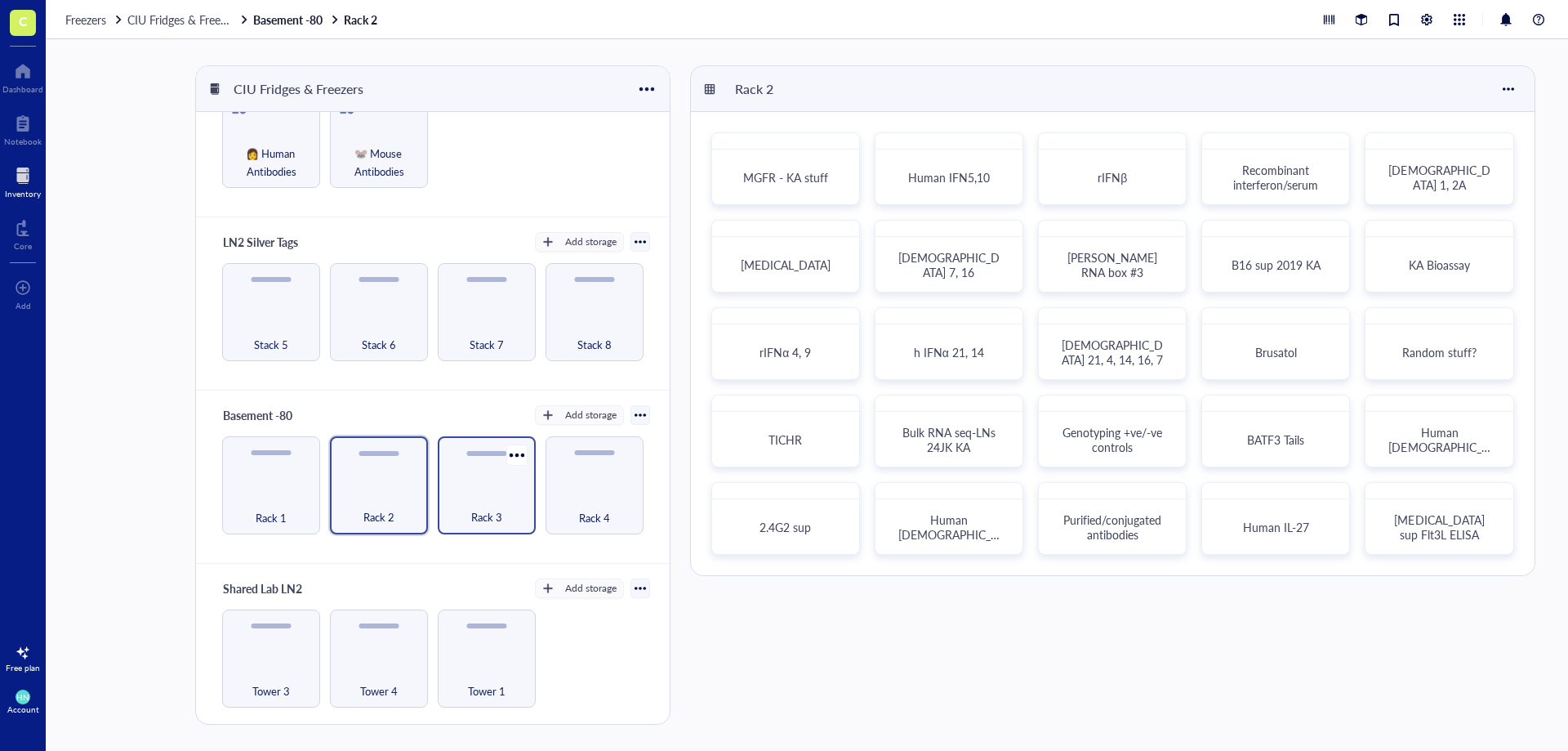
click at [453, 513] on div "Rack 3" at bounding box center [487, 508] width 82 height 36
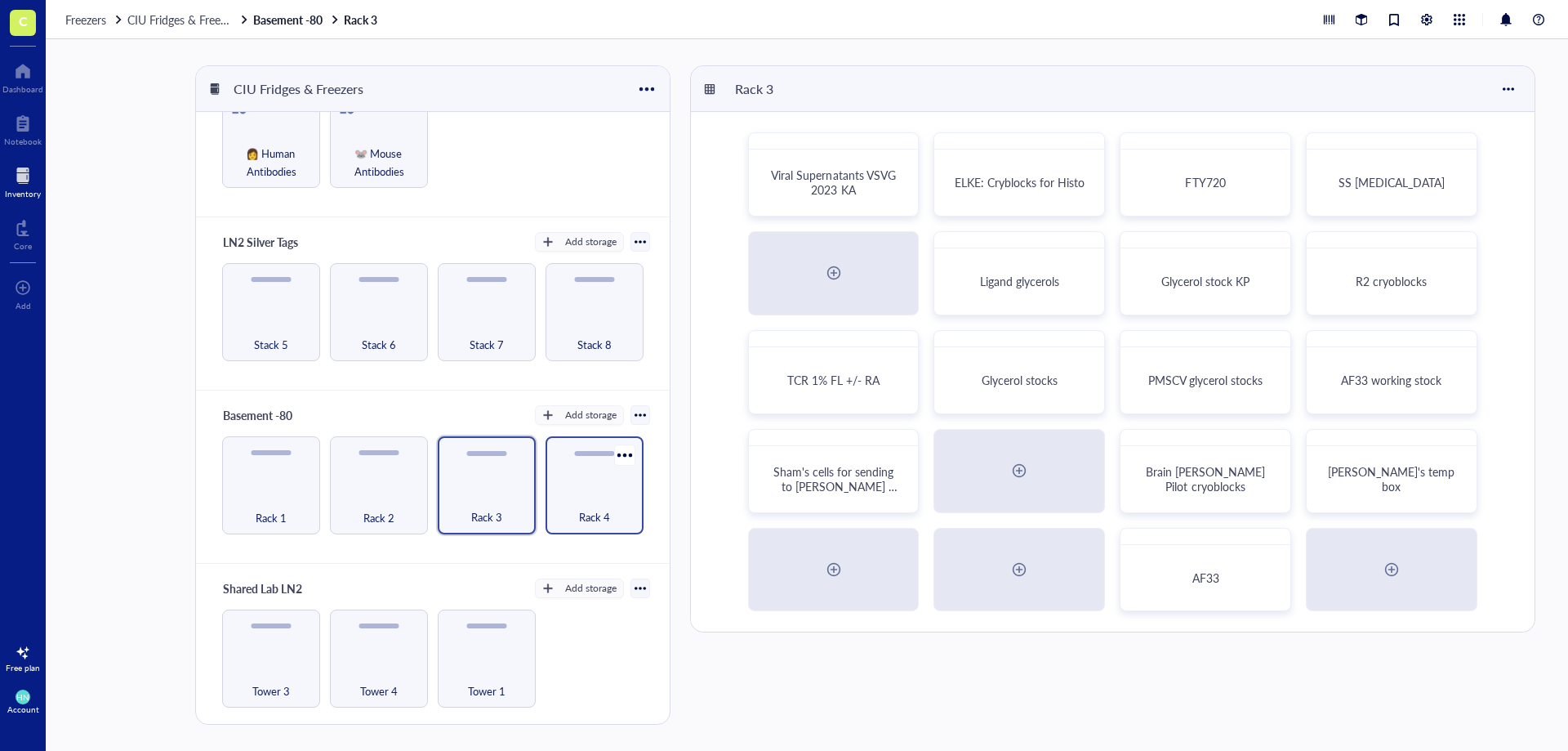
click at [570, 519] on div "Rack 4" at bounding box center [595, 508] width 82 height 36
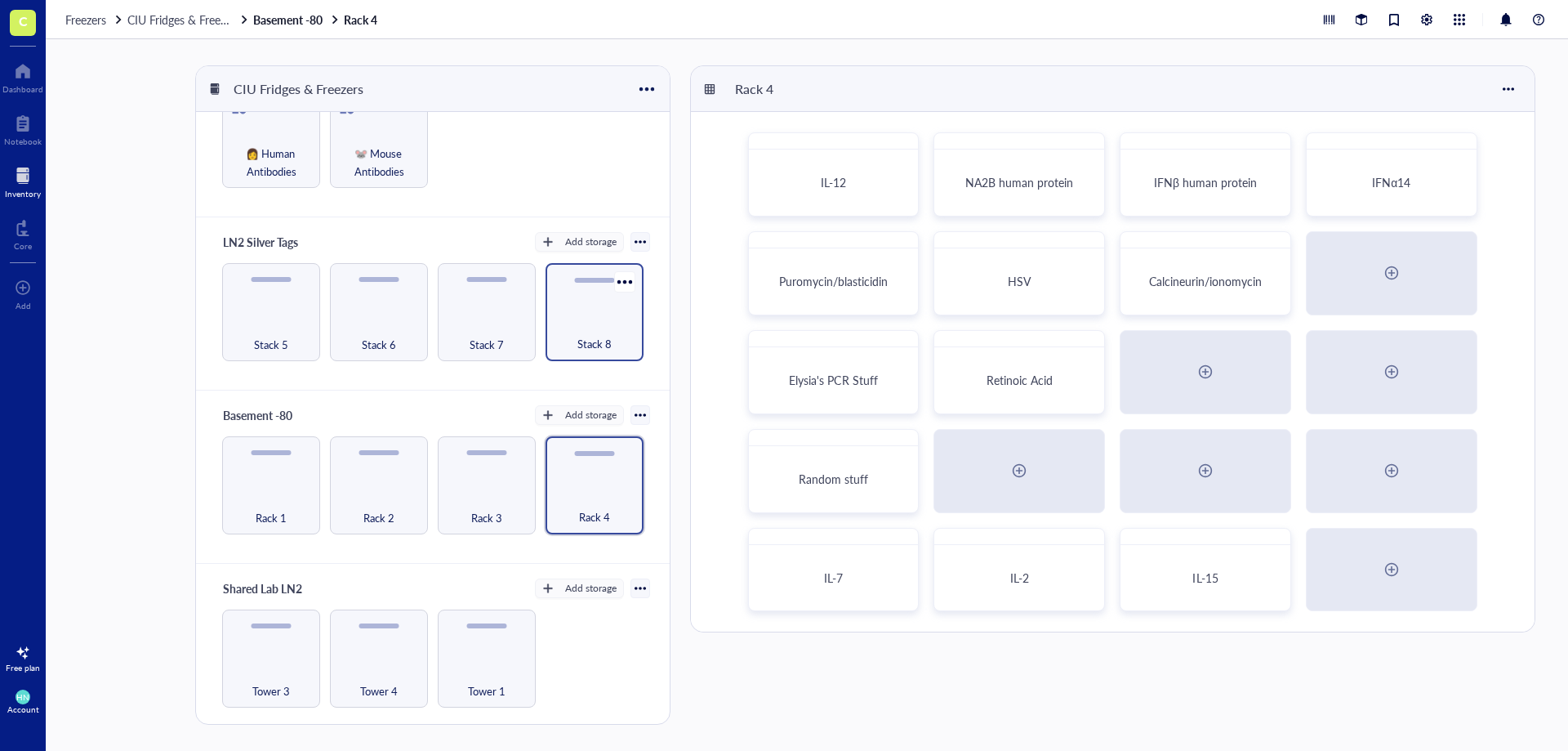
click at [596, 351] on span "Stack 8" at bounding box center [595, 344] width 34 height 18
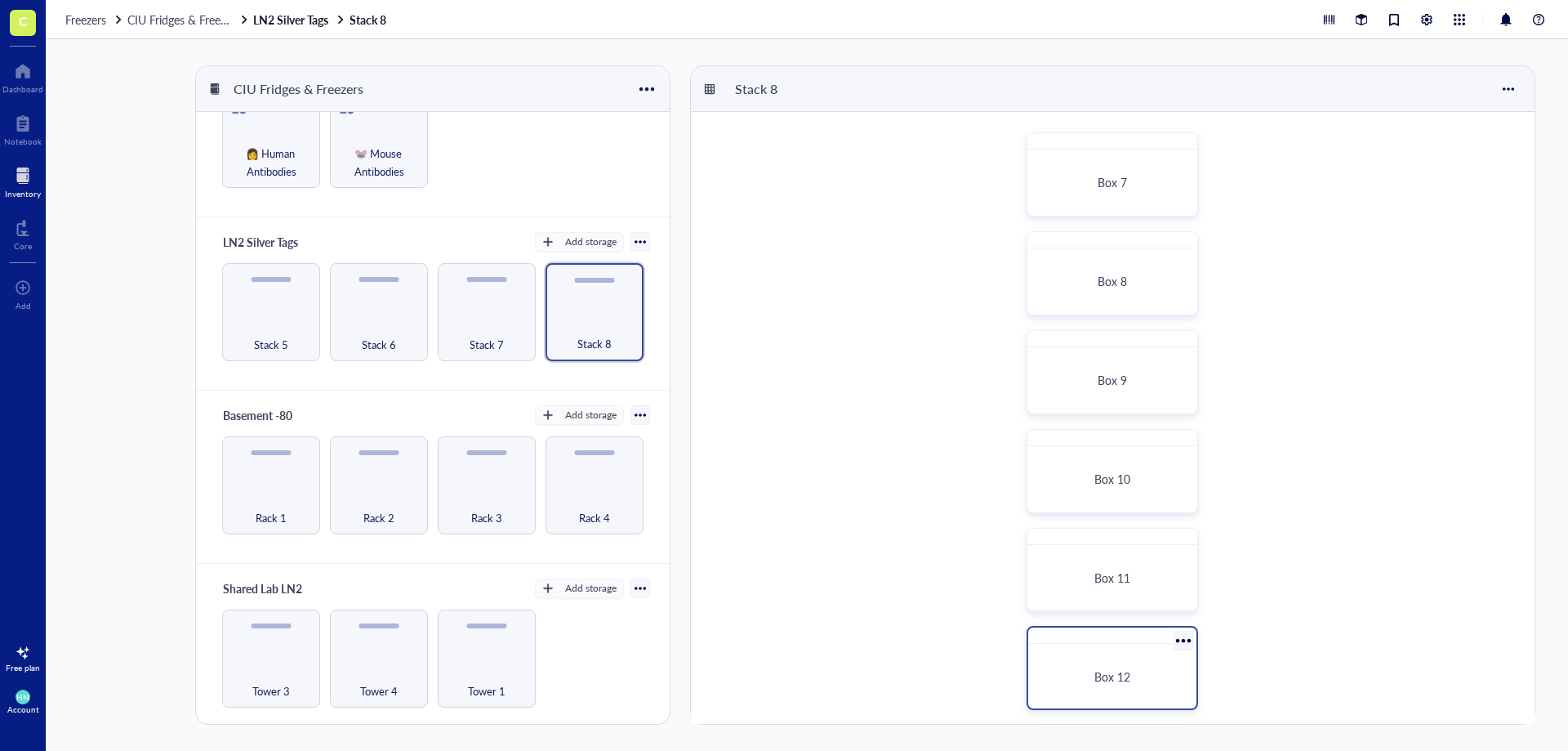
click at [1070, 644] on div at bounding box center [1112, 635] width 169 height 16
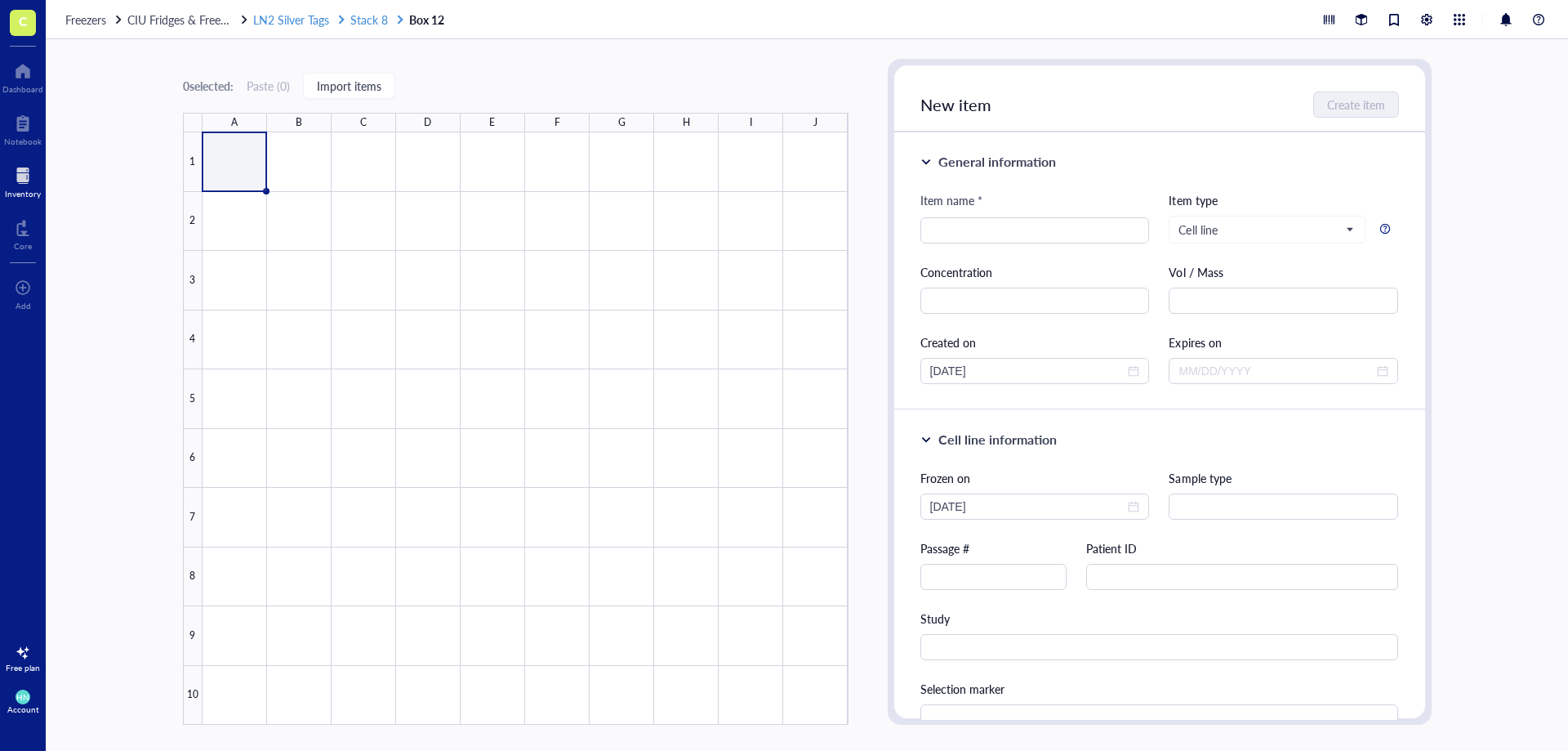
click at [359, 17] on span "Stack 8" at bounding box center [369, 19] width 38 height 16
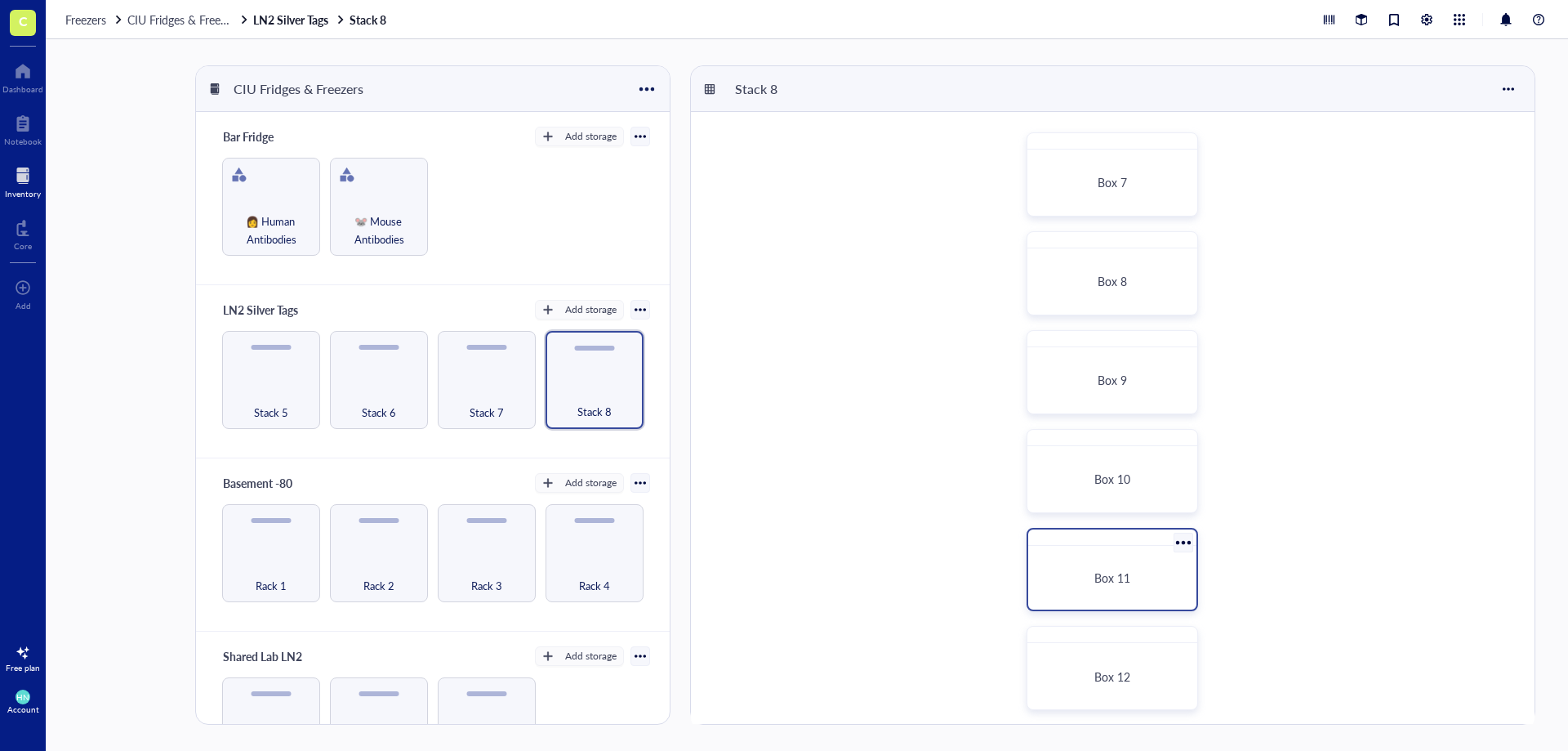
click at [1130, 573] on span "Box 11" at bounding box center [1112, 577] width 36 height 16
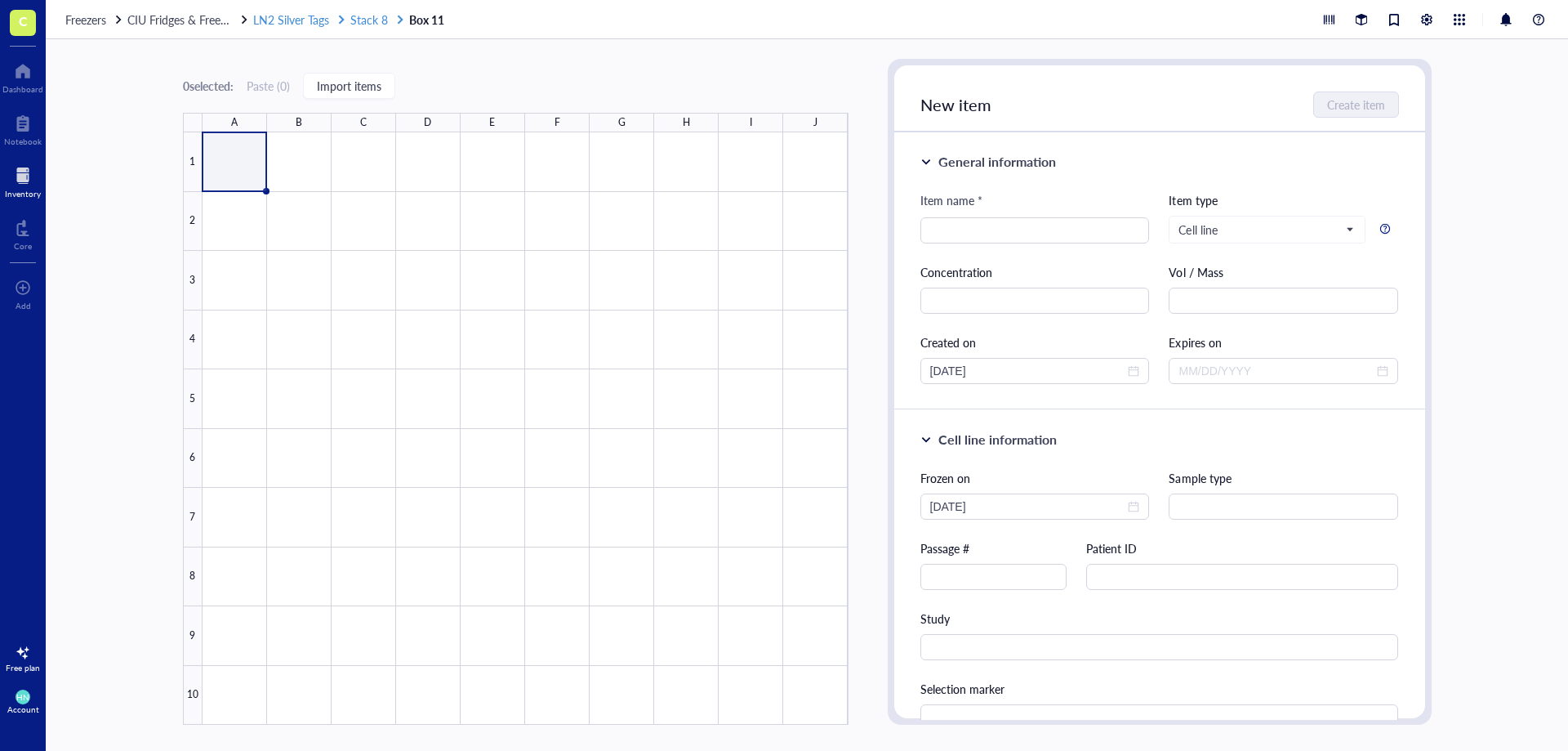
click at [275, 22] on span "LN2 Silver Tags" at bounding box center [291, 19] width 76 height 16
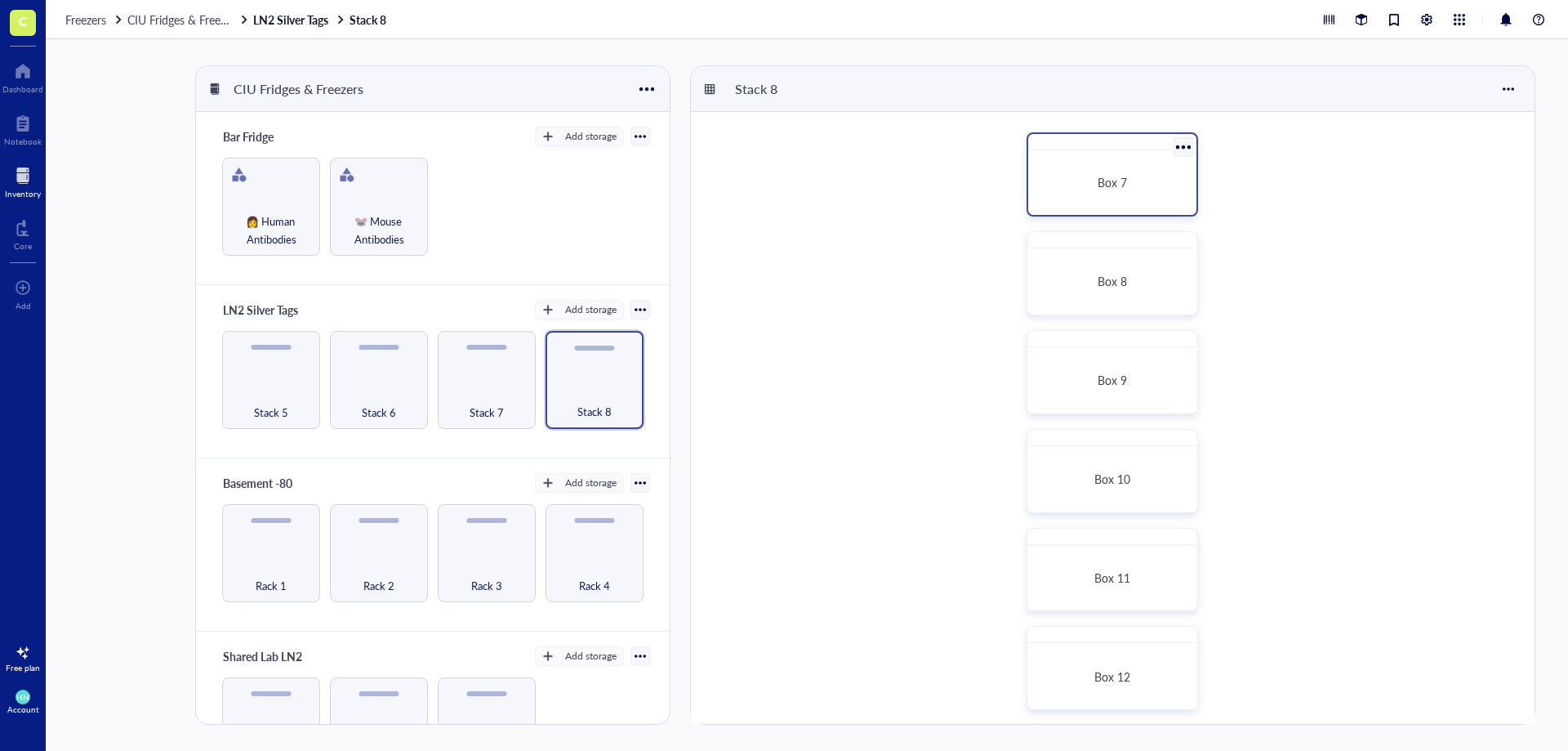
click at [1107, 155] on div "Box 7" at bounding box center [1113, 175] width 172 height 84
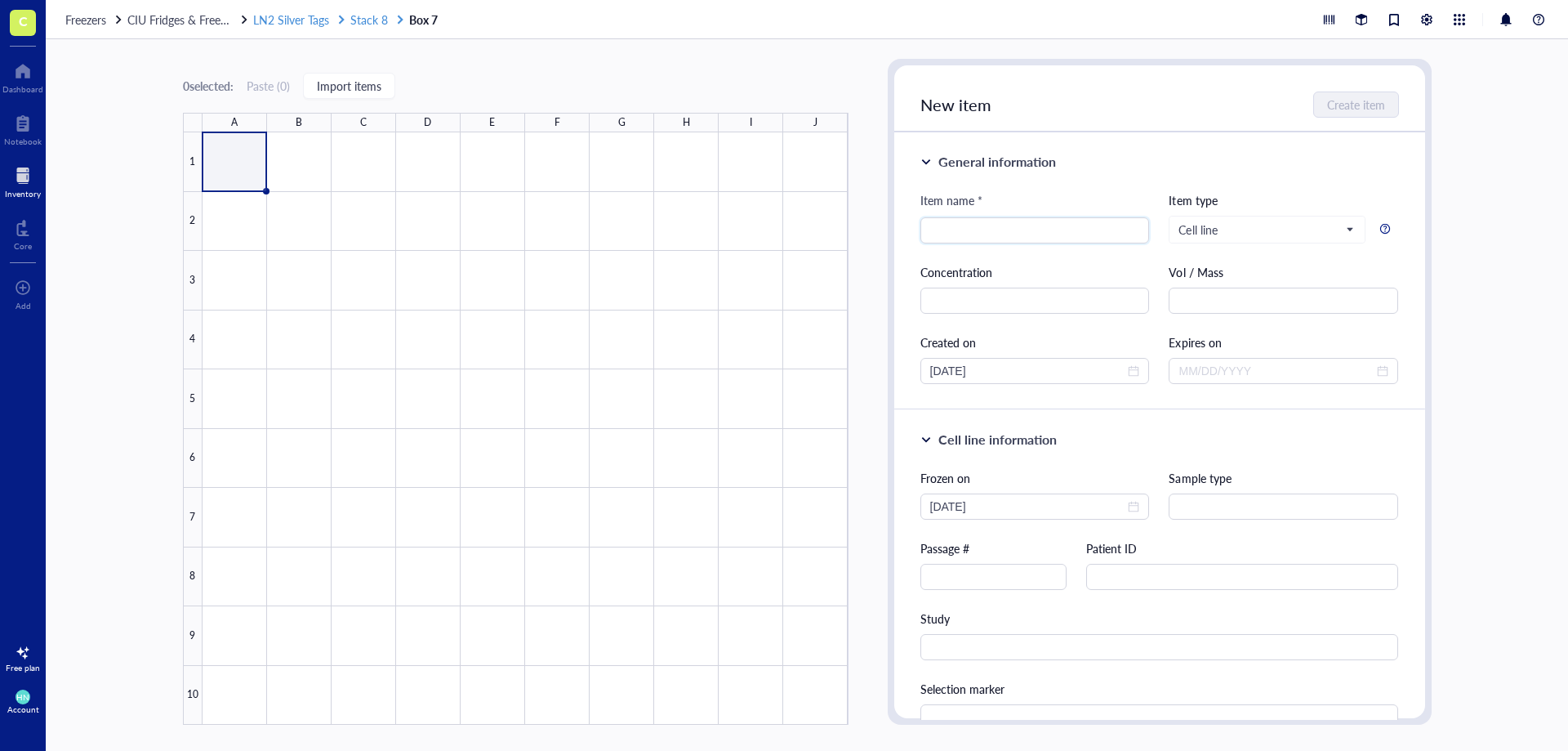
click at [366, 20] on span "Stack 8" at bounding box center [369, 19] width 38 height 16
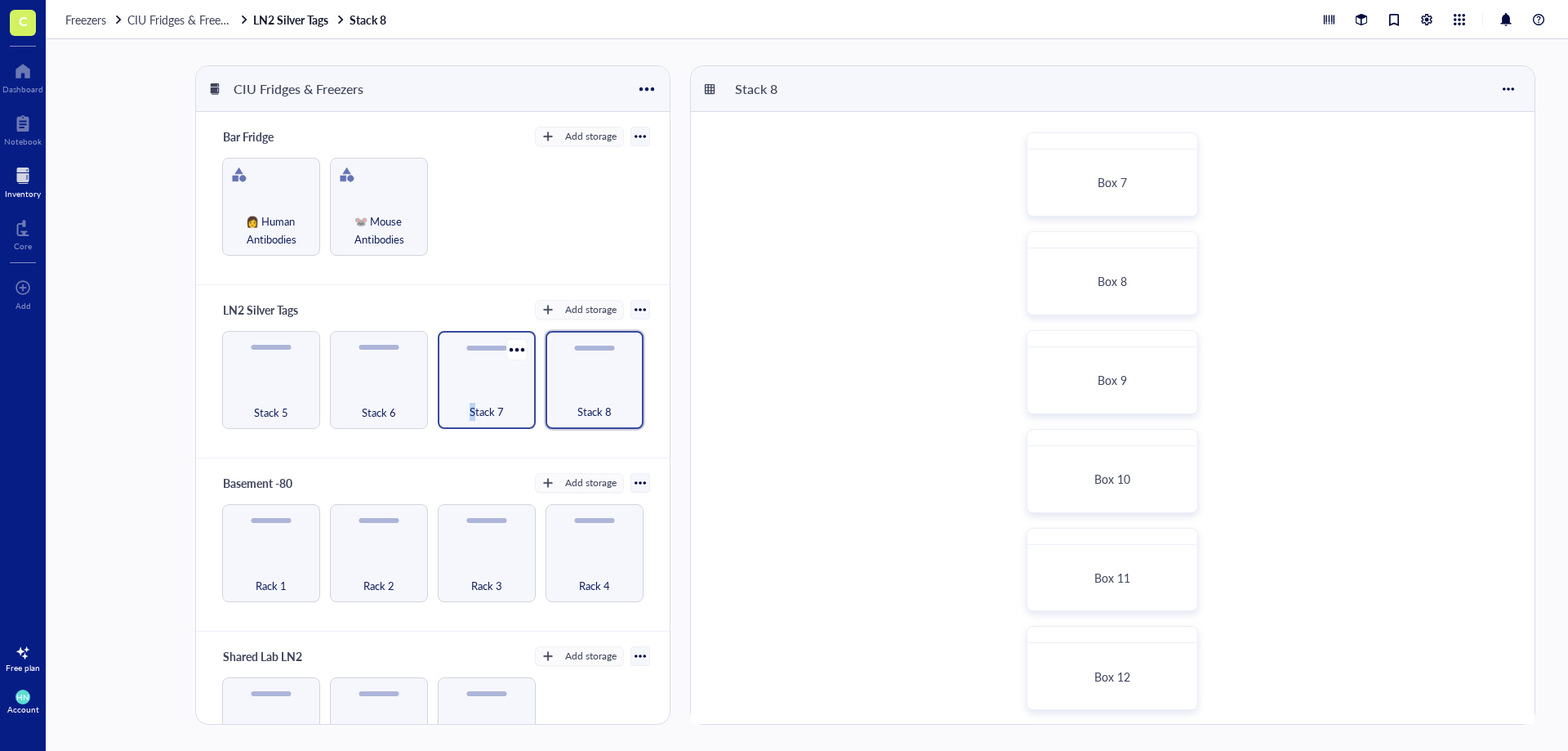
click at [469, 406] on span "Stack 7" at bounding box center [486, 411] width 34 height 18
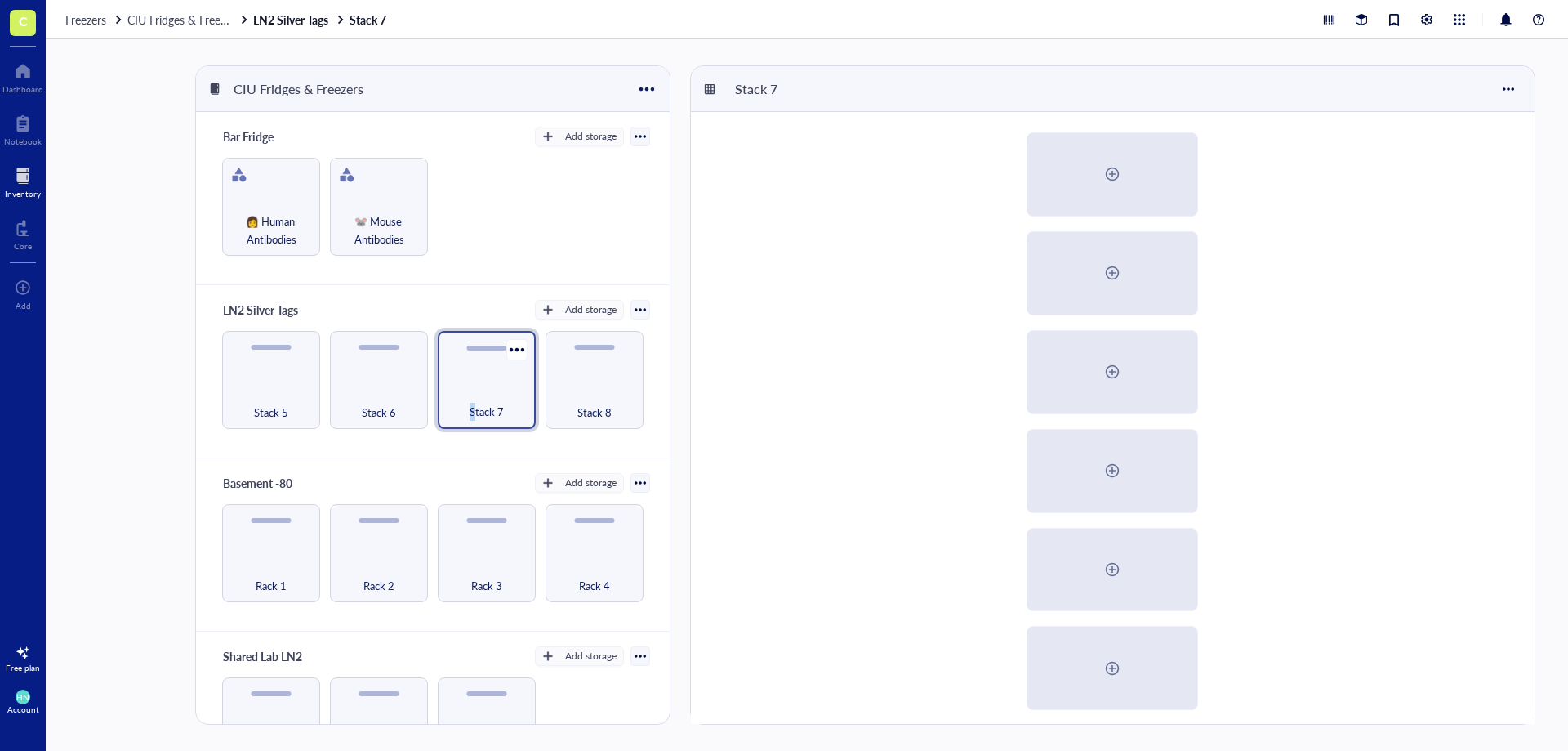
click at [464, 397] on div "Stack 7" at bounding box center [487, 402] width 82 height 36
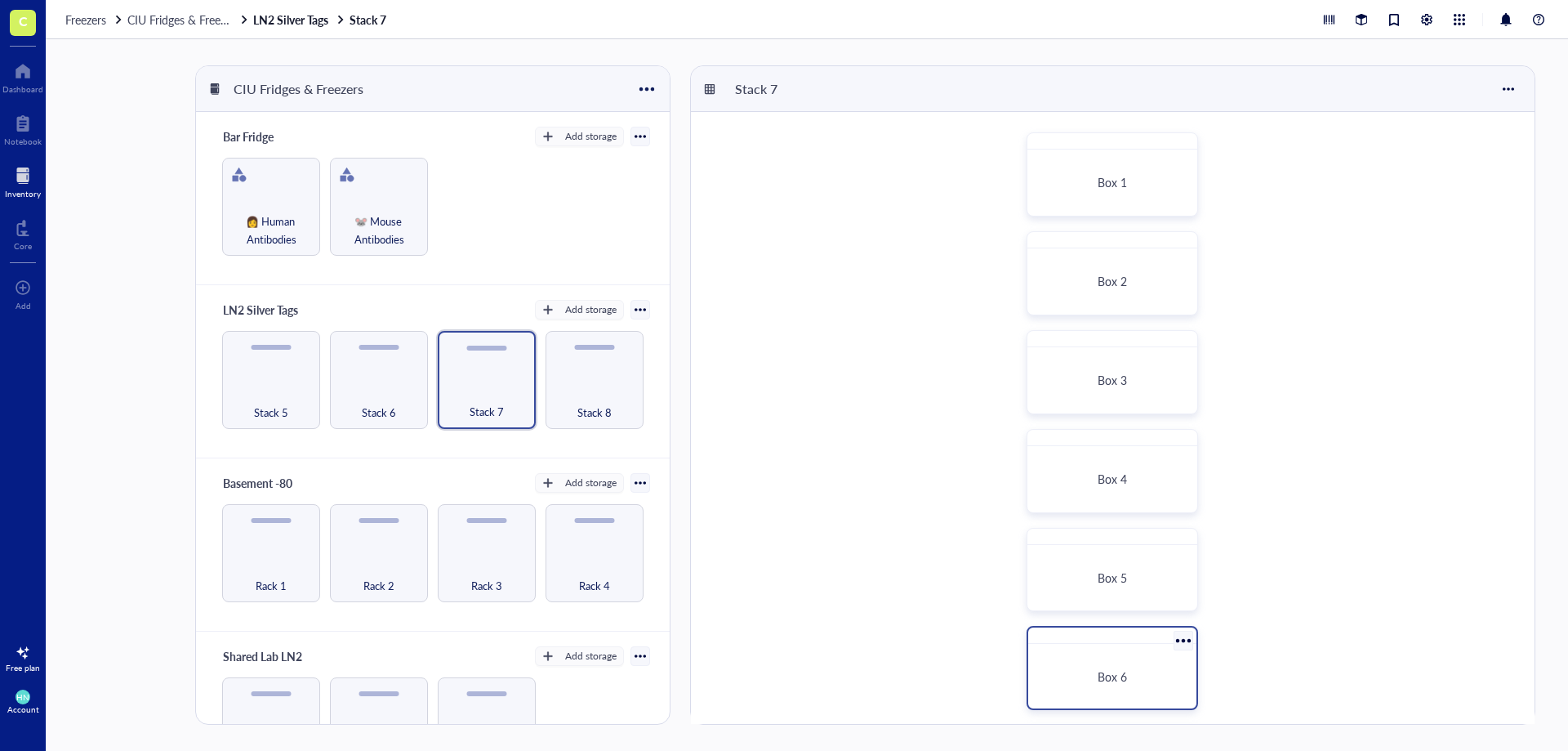
click at [1119, 681] on span "Box 6" at bounding box center [1112, 676] width 29 height 16
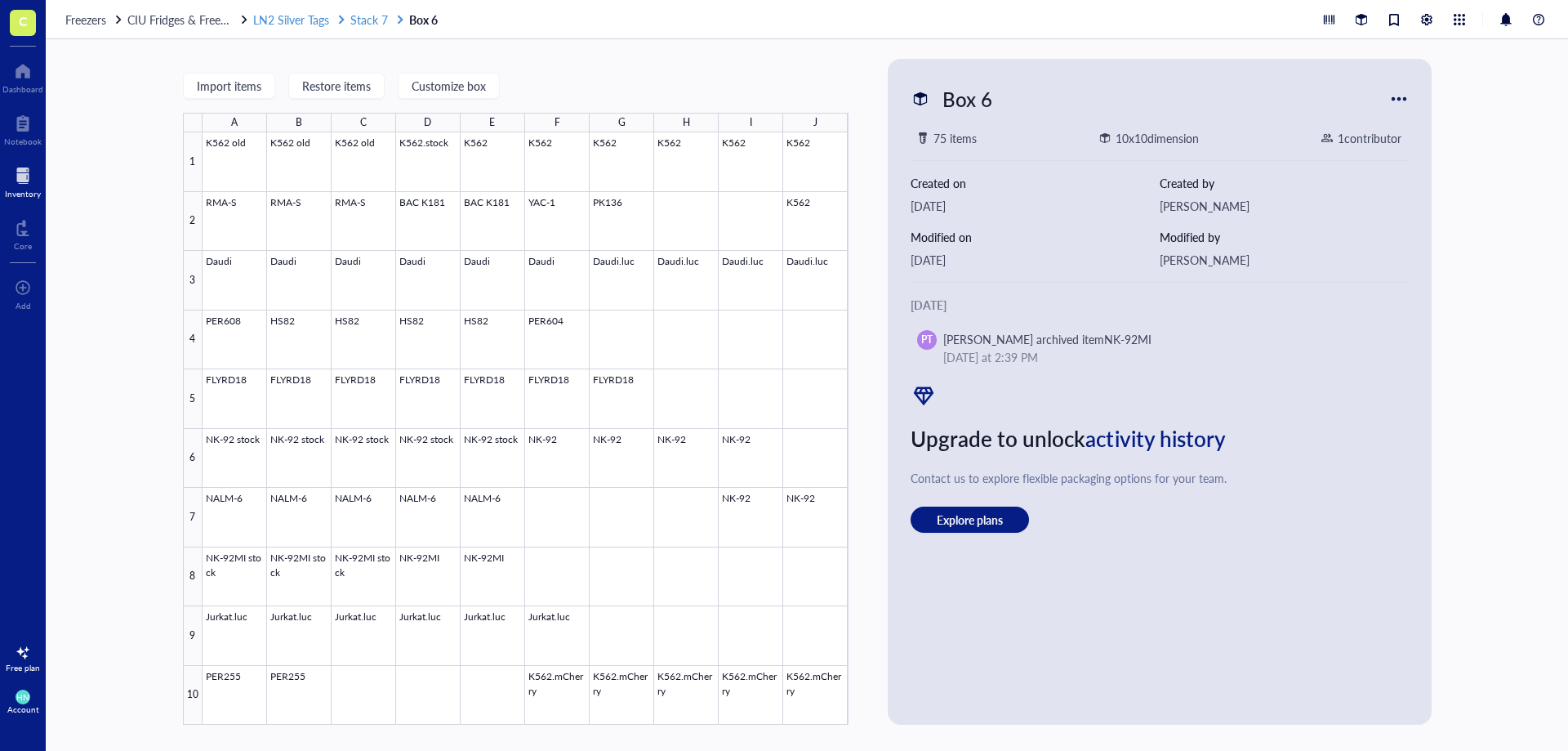
click at [361, 15] on span "Stack 7" at bounding box center [369, 19] width 38 height 16
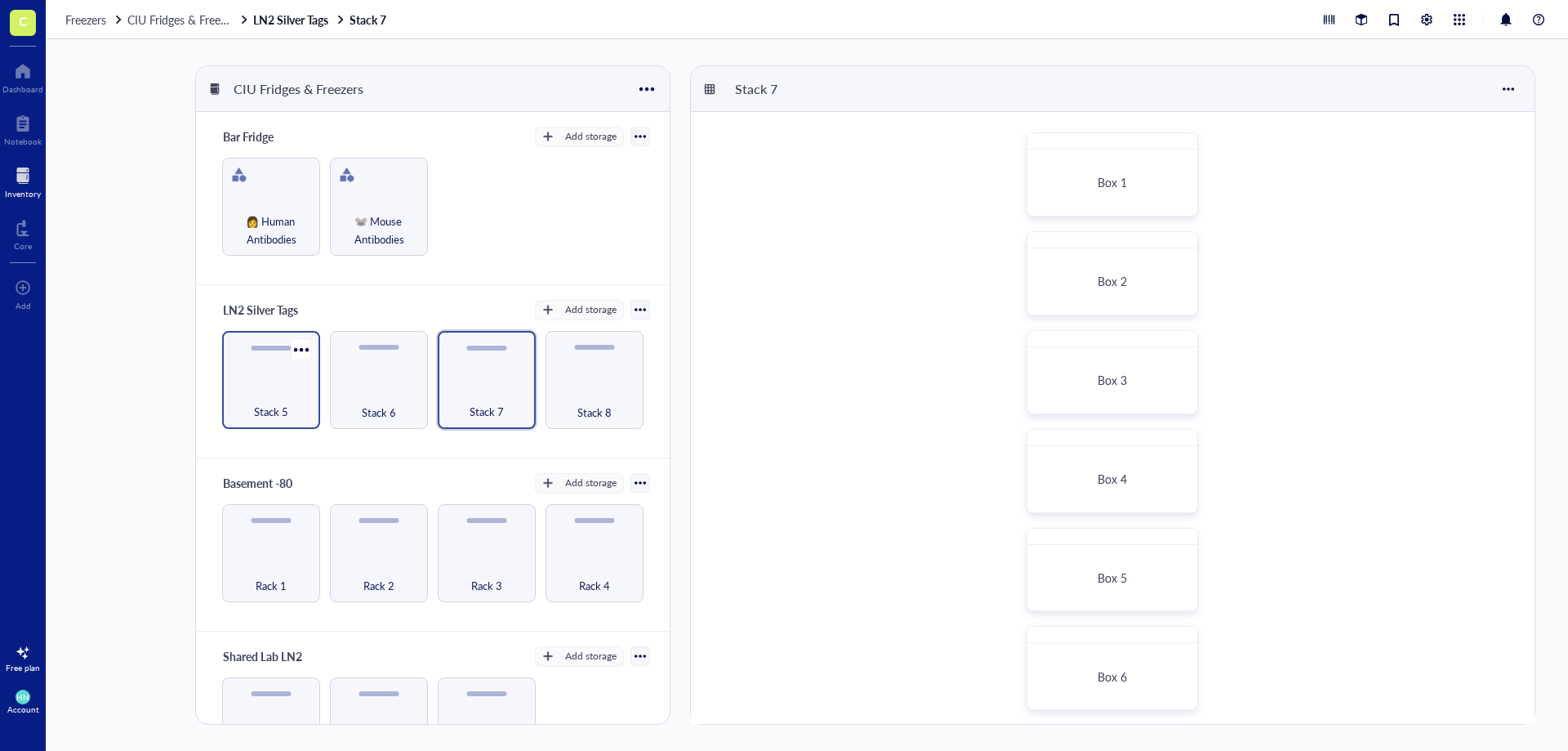
click at [247, 401] on div "Stack 5" at bounding box center [271, 402] width 82 height 36
click at [1078, 182] on div "Box 1" at bounding box center [1112, 182] width 129 height 15
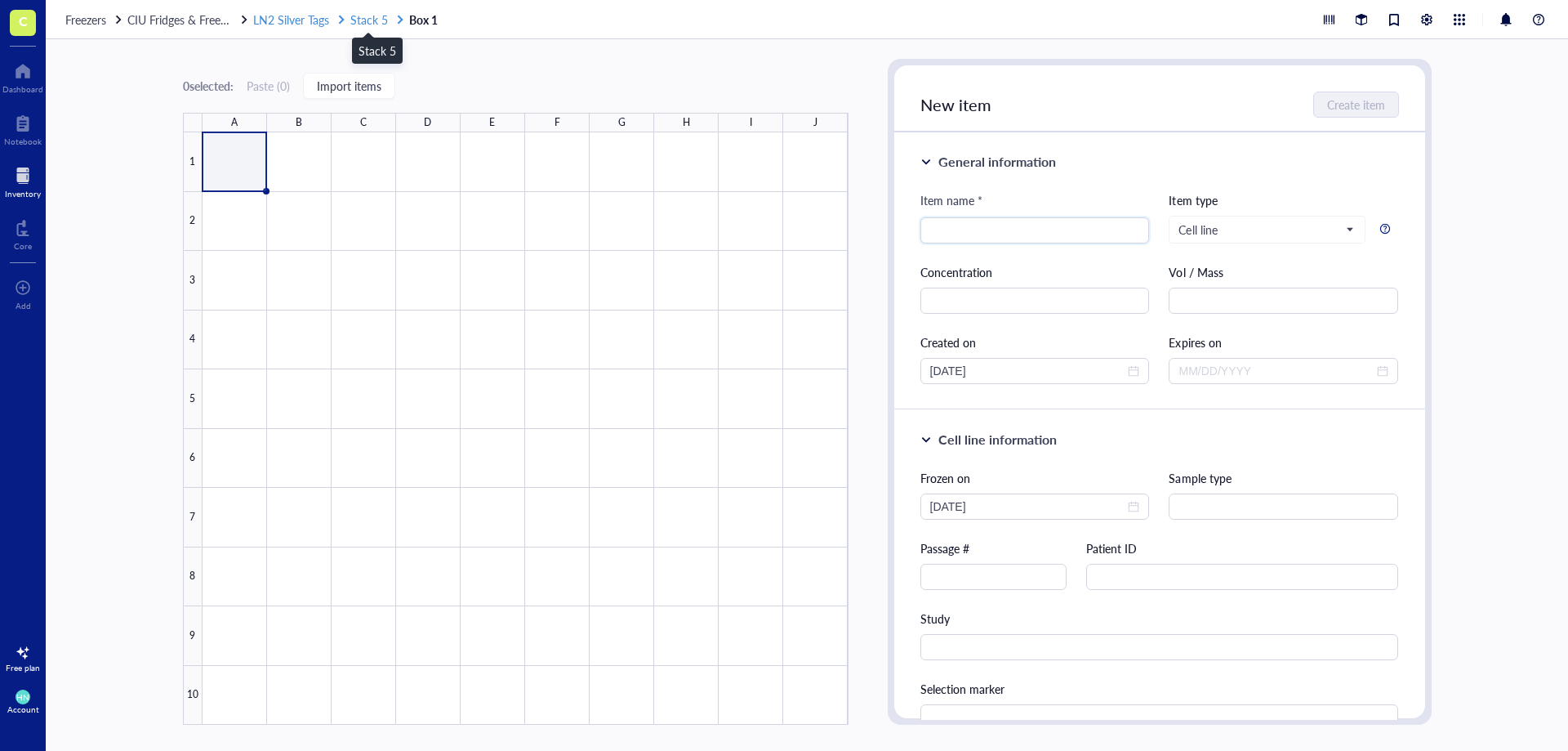
click at [369, 18] on span "Stack 5" at bounding box center [369, 19] width 38 height 16
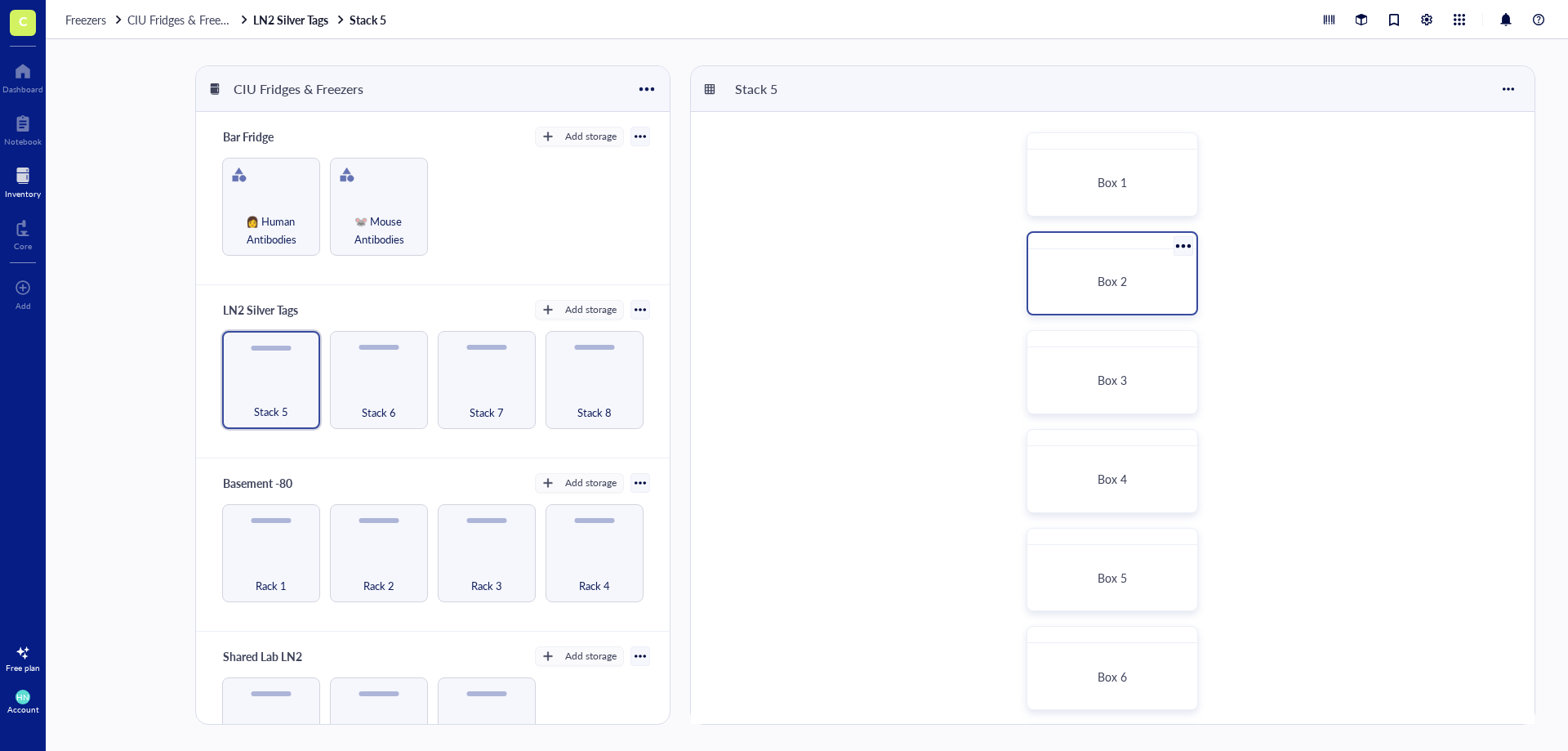
click at [1137, 257] on div "Box 2" at bounding box center [1112, 282] width 155 height 52
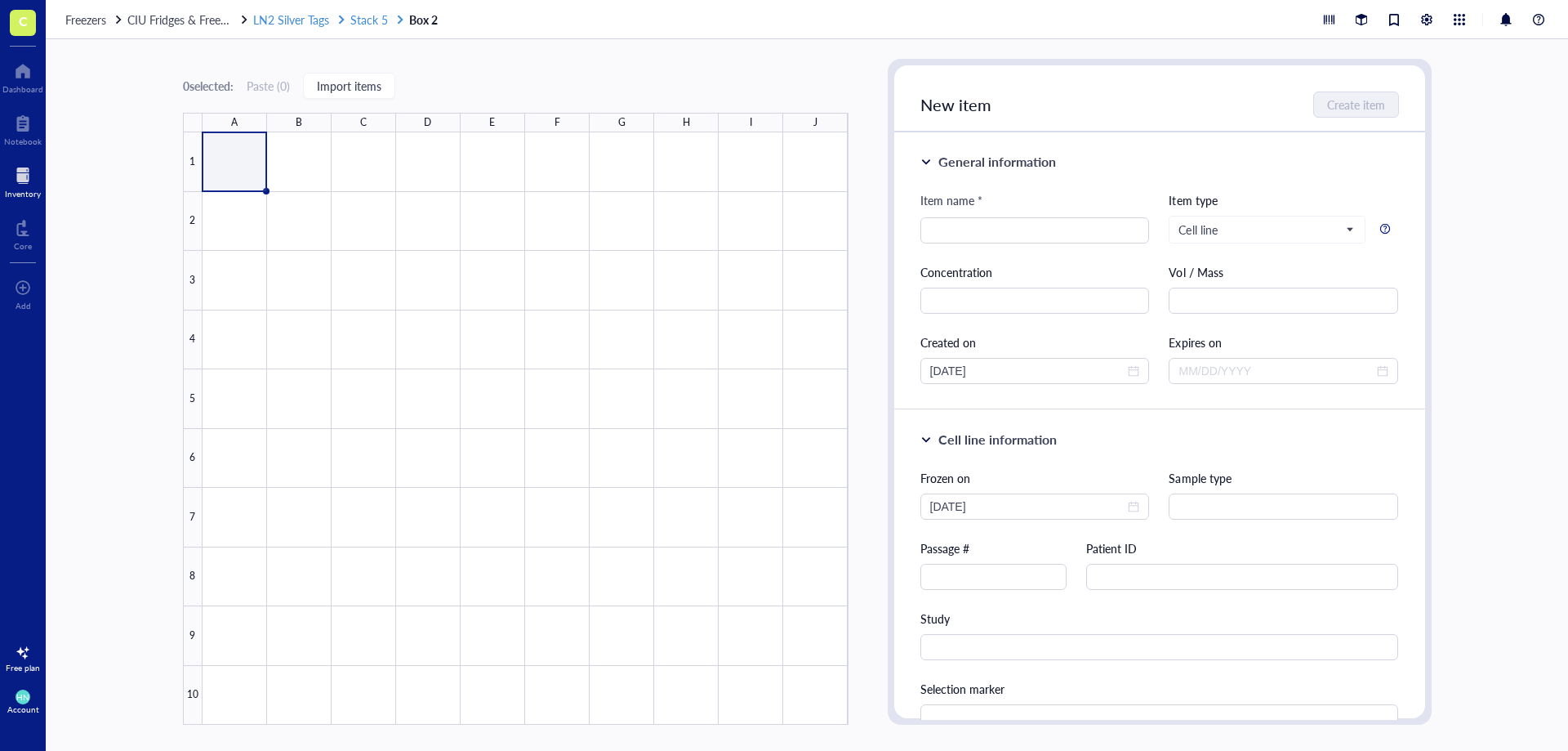
click at [376, 25] on span "Stack 5" at bounding box center [369, 19] width 38 height 16
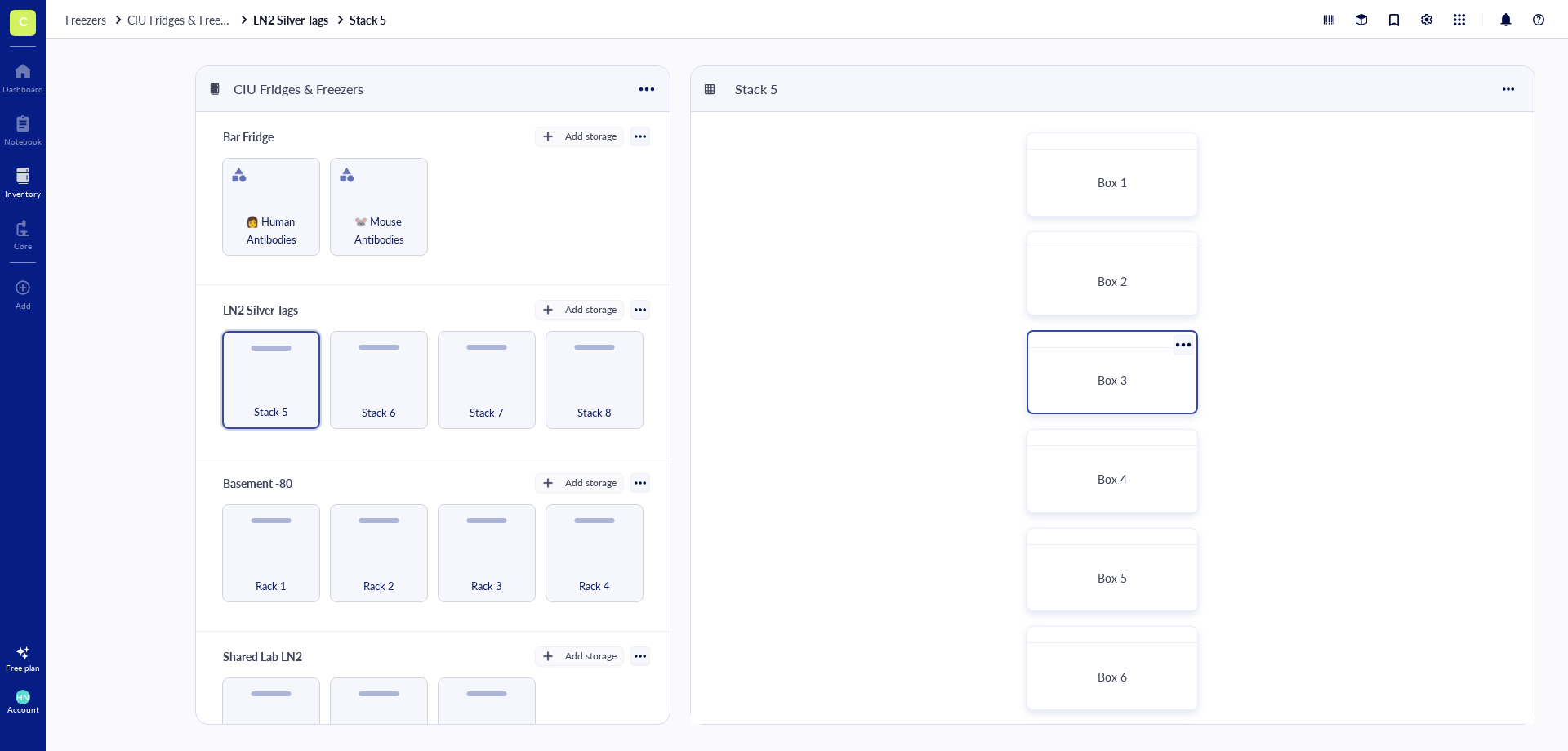
click at [1106, 365] on div "Box 3" at bounding box center [1112, 380] width 155 height 52
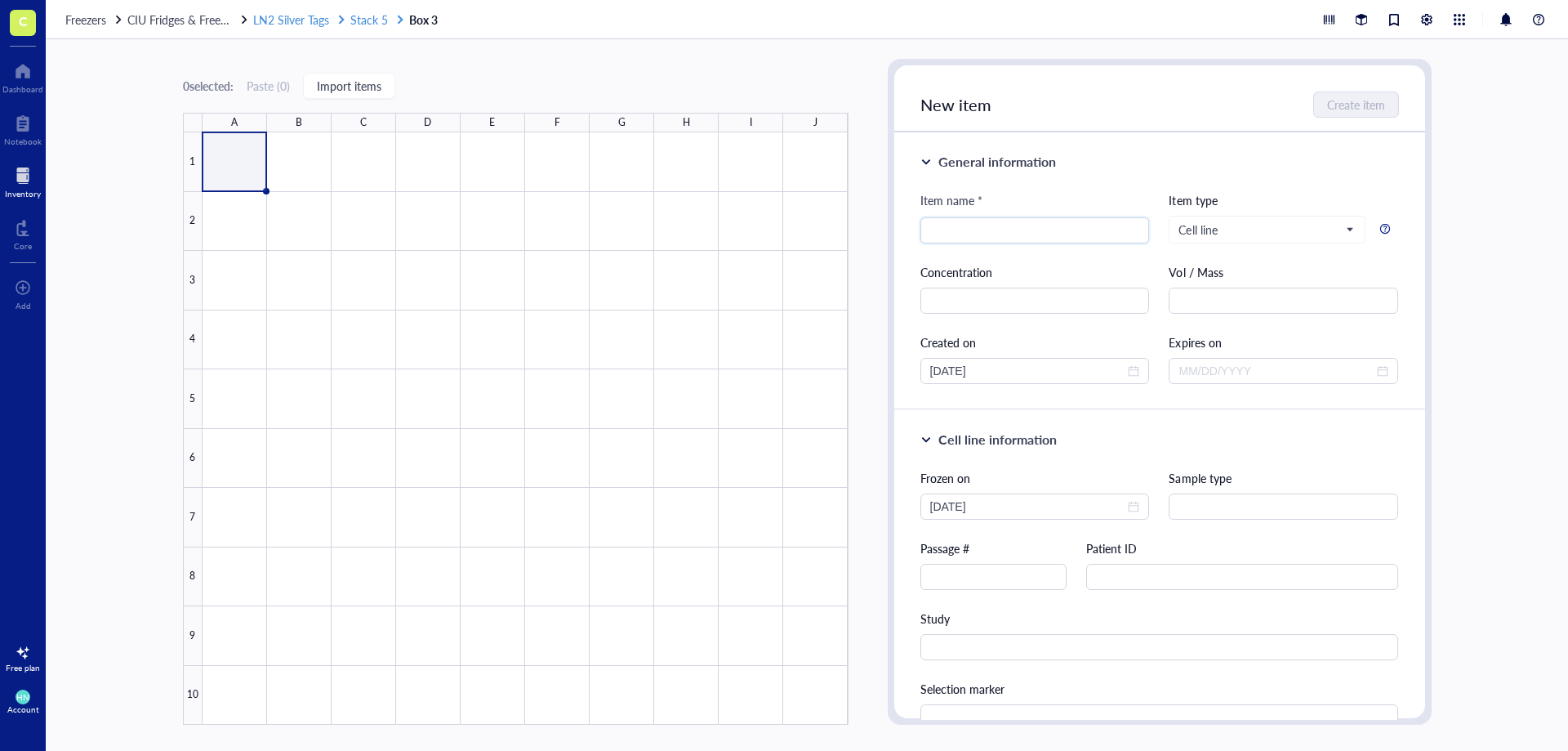
click at [359, 19] on span "Stack 5" at bounding box center [369, 19] width 38 height 16
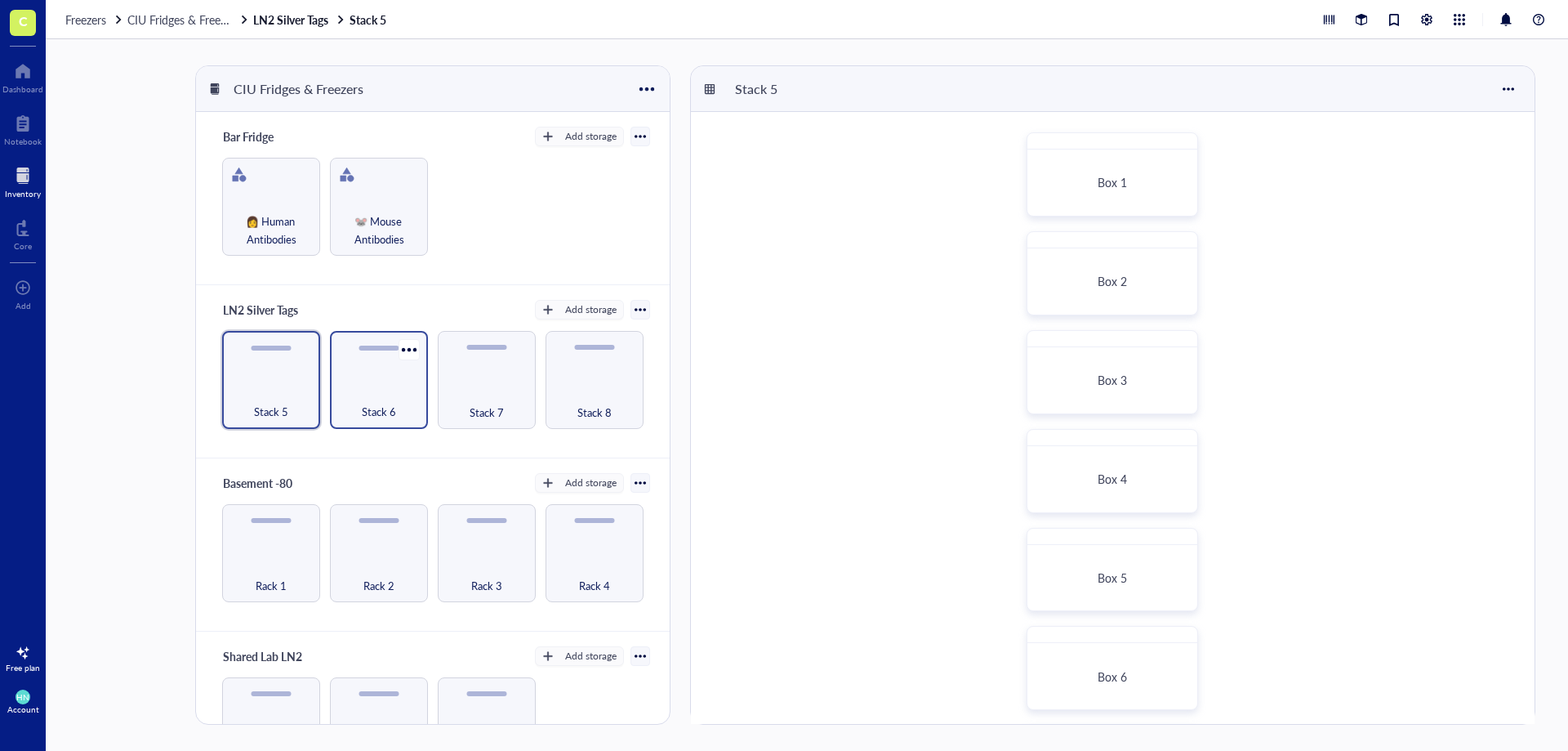
click at [377, 393] on div "Stack 6" at bounding box center [379, 402] width 82 height 36
click at [1074, 373] on div "Box 3" at bounding box center [1112, 379] width 129 height 15
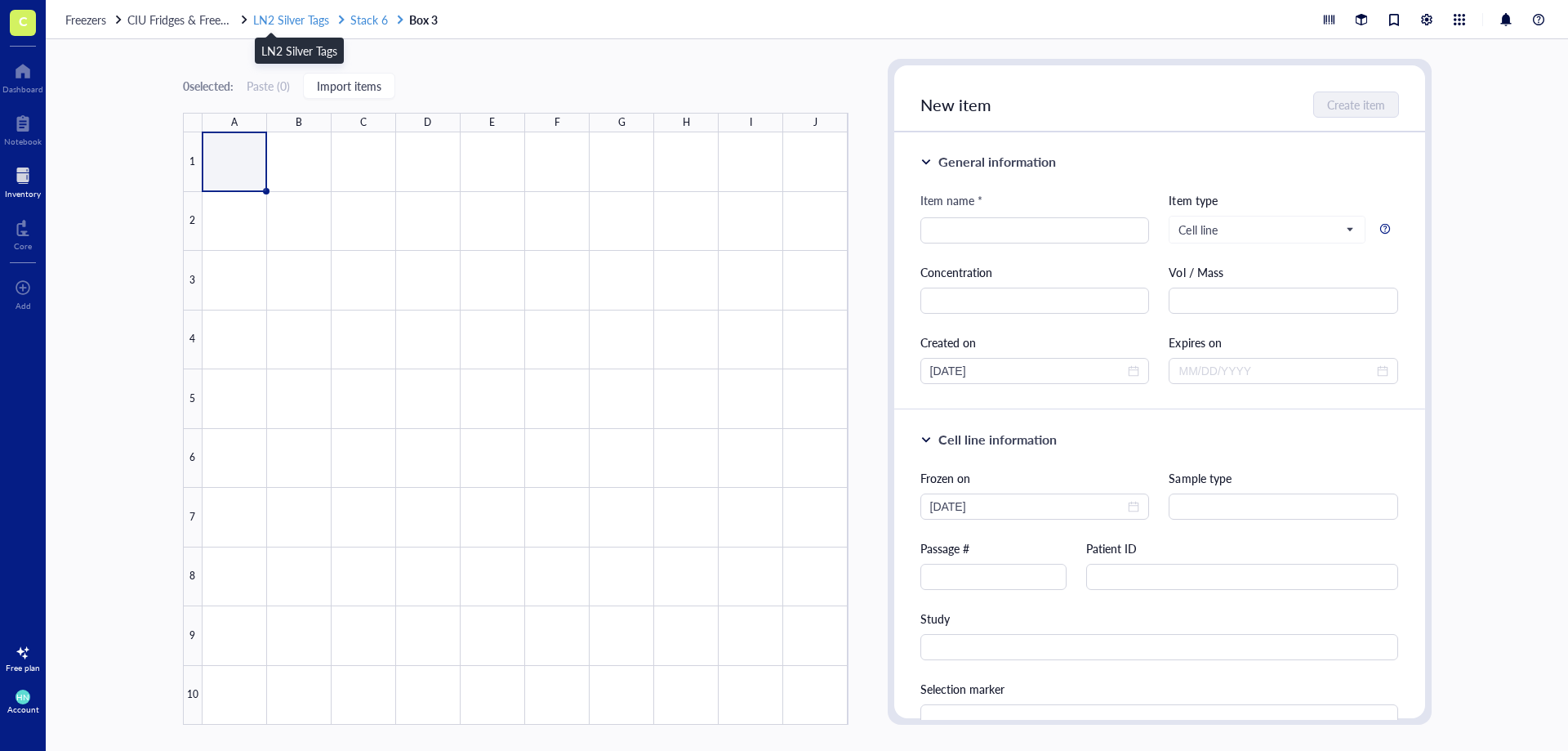
click at [284, 26] on span "LN2 Silver Tags" at bounding box center [291, 19] width 76 height 16
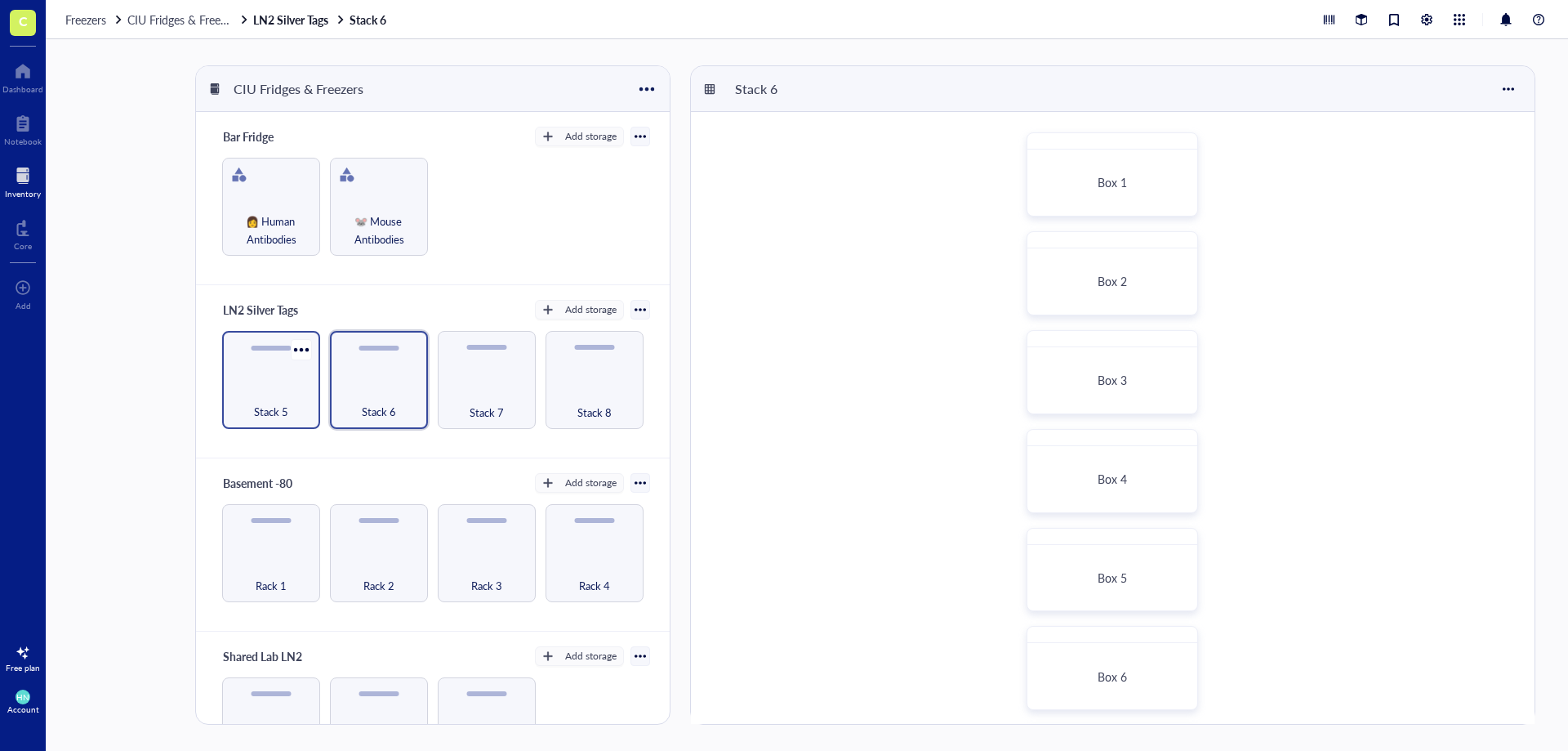
click at [271, 371] on div "Stack 5" at bounding box center [271, 379] width 98 height 98
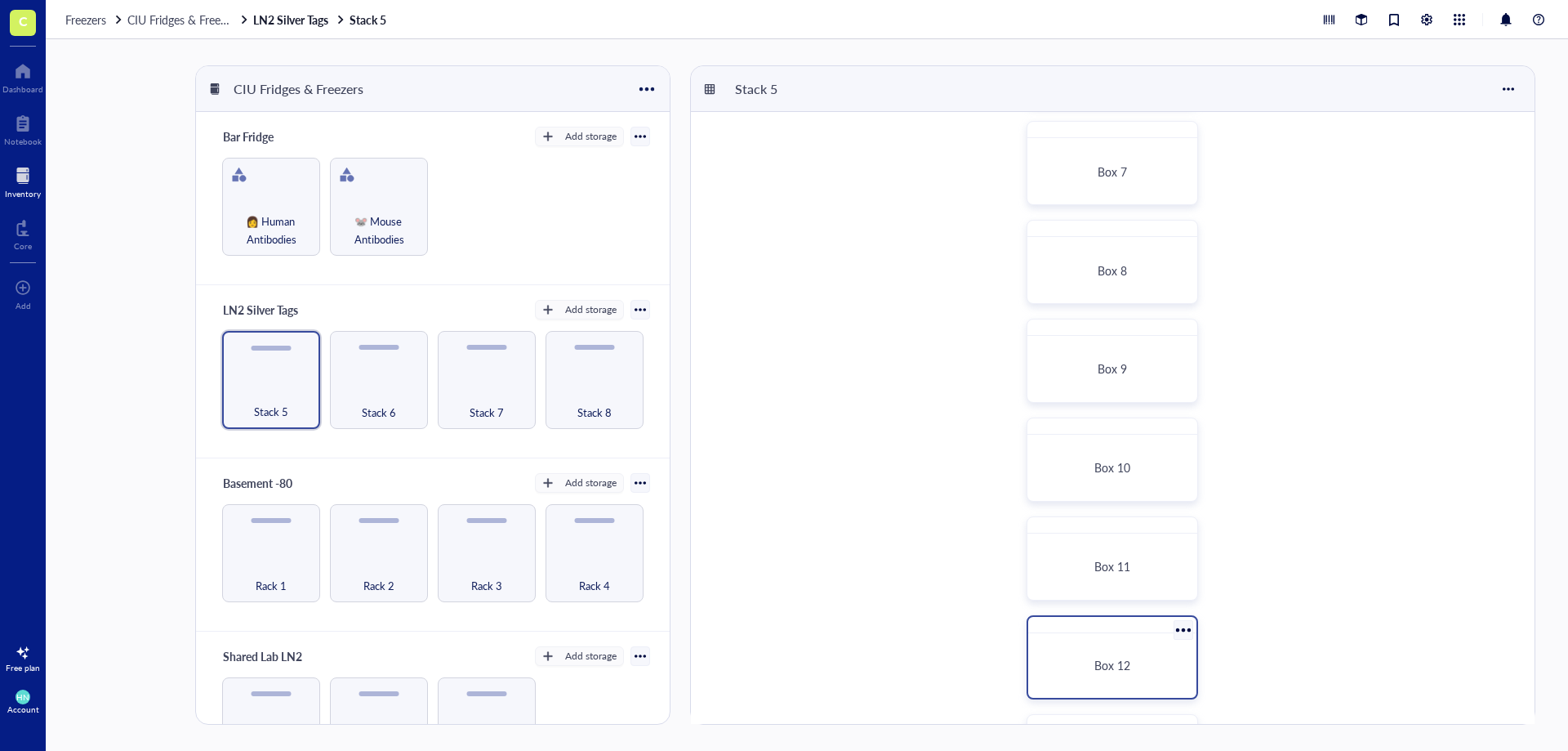
scroll to position [698, 0]
click at [1127, 557] on div "Box 12" at bounding box center [1112, 572] width 155 height 52
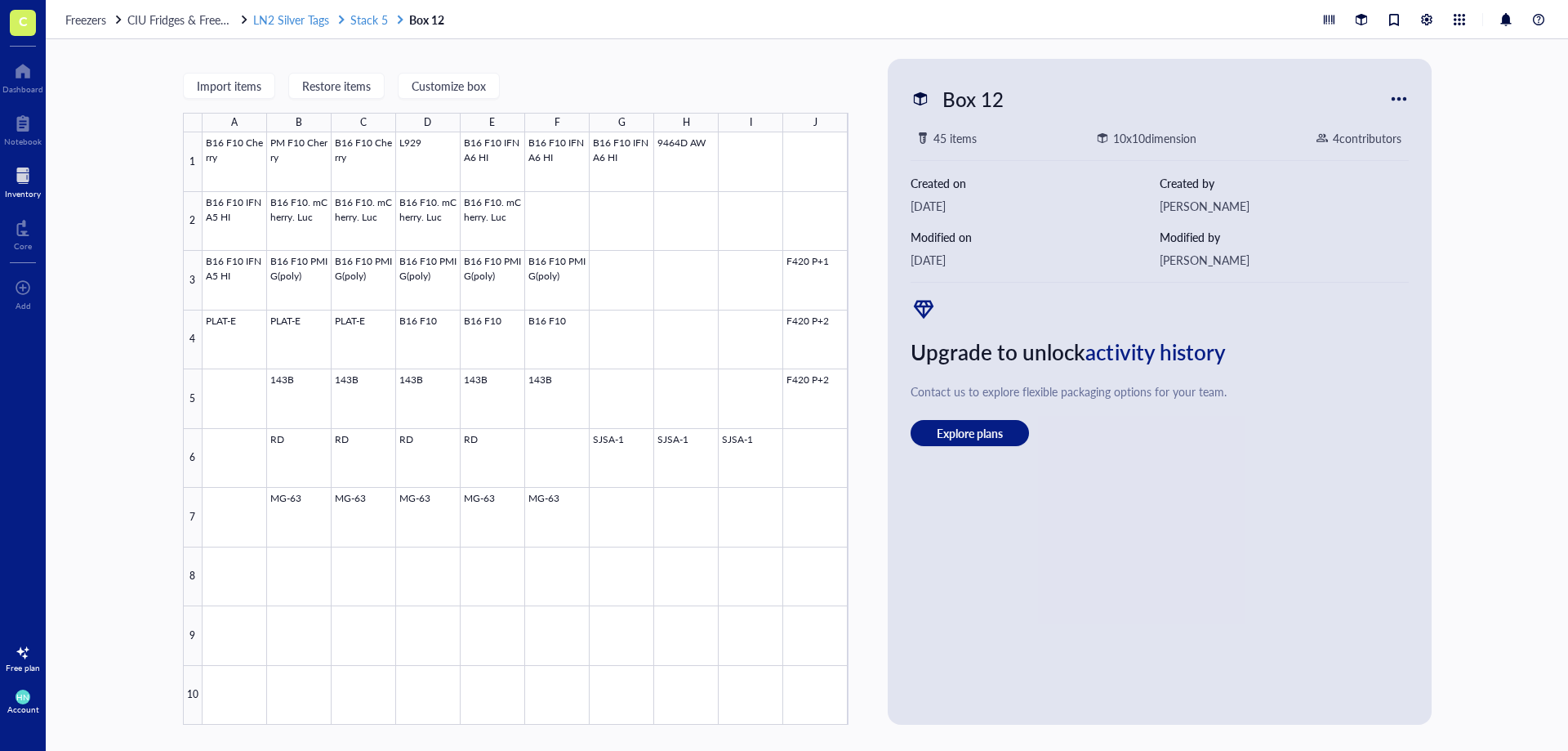
click at [372, 20] on span "Stack 5" at bounding box center [369, 19] width 38 height 16
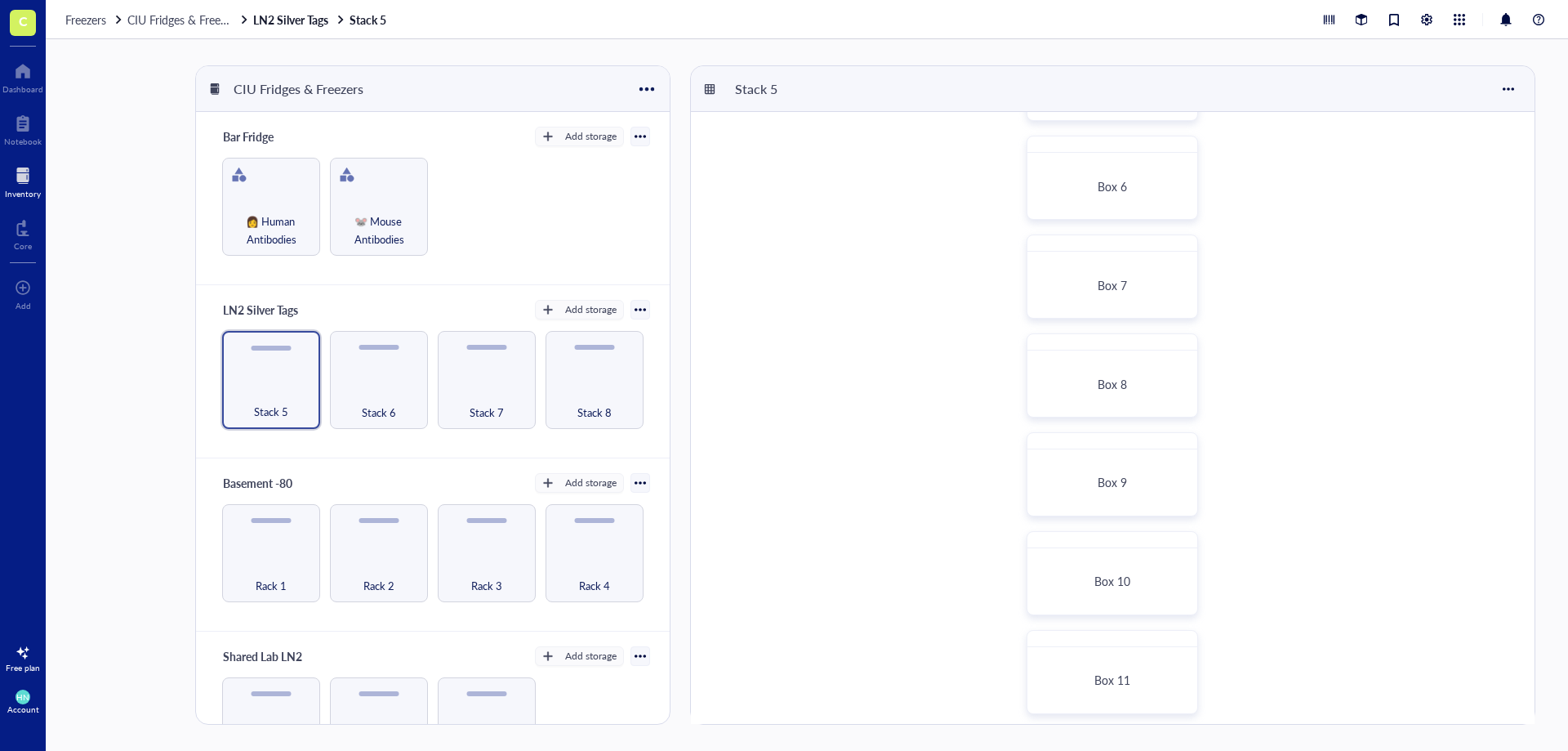
scroll to position [698, 0]
click at [1123, 664] on span "Box 13" at bounding box center [1112, 670] width 36 height 16
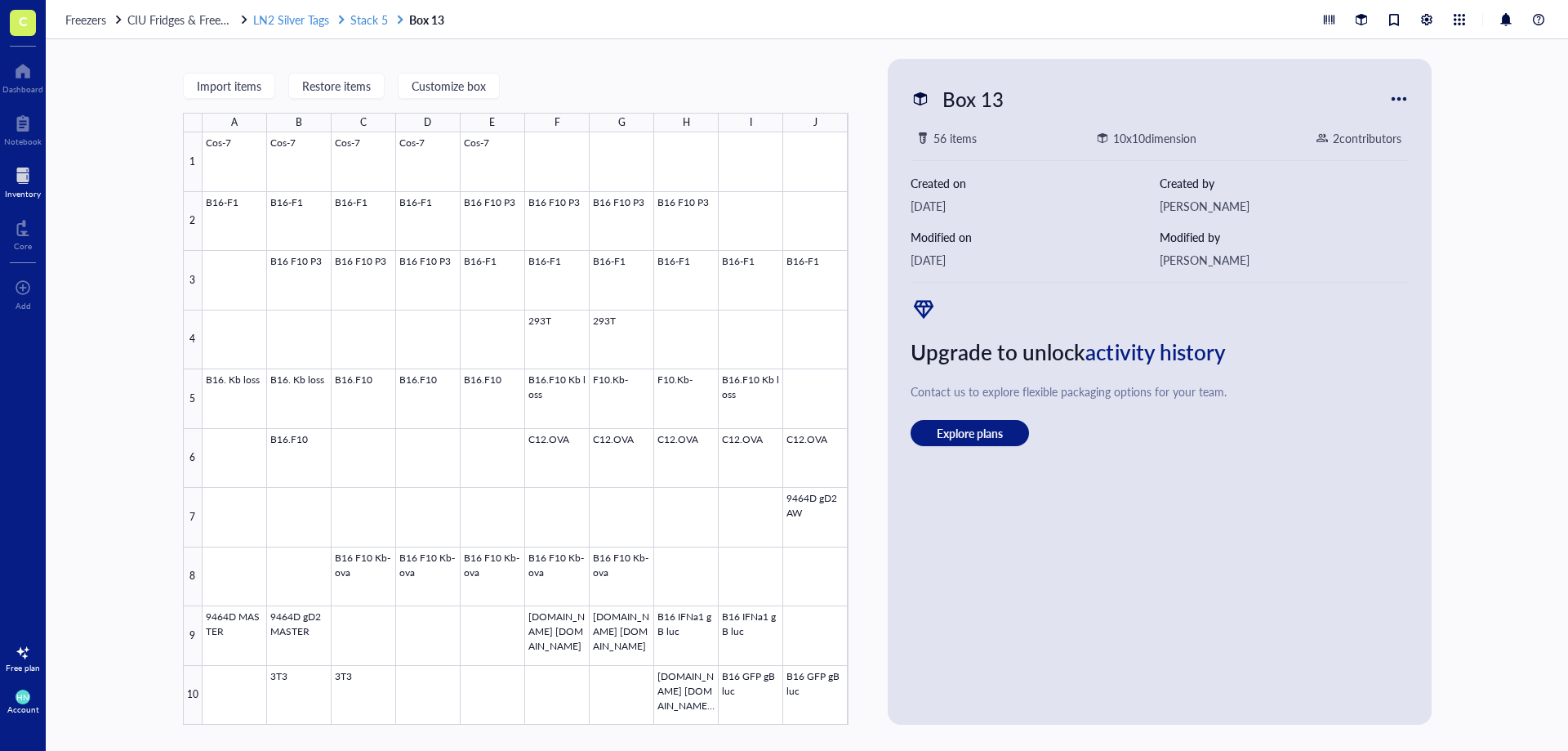
click at [360, 20] on span "Stack 5" at bounding box center [369, 19] width 38 height 16
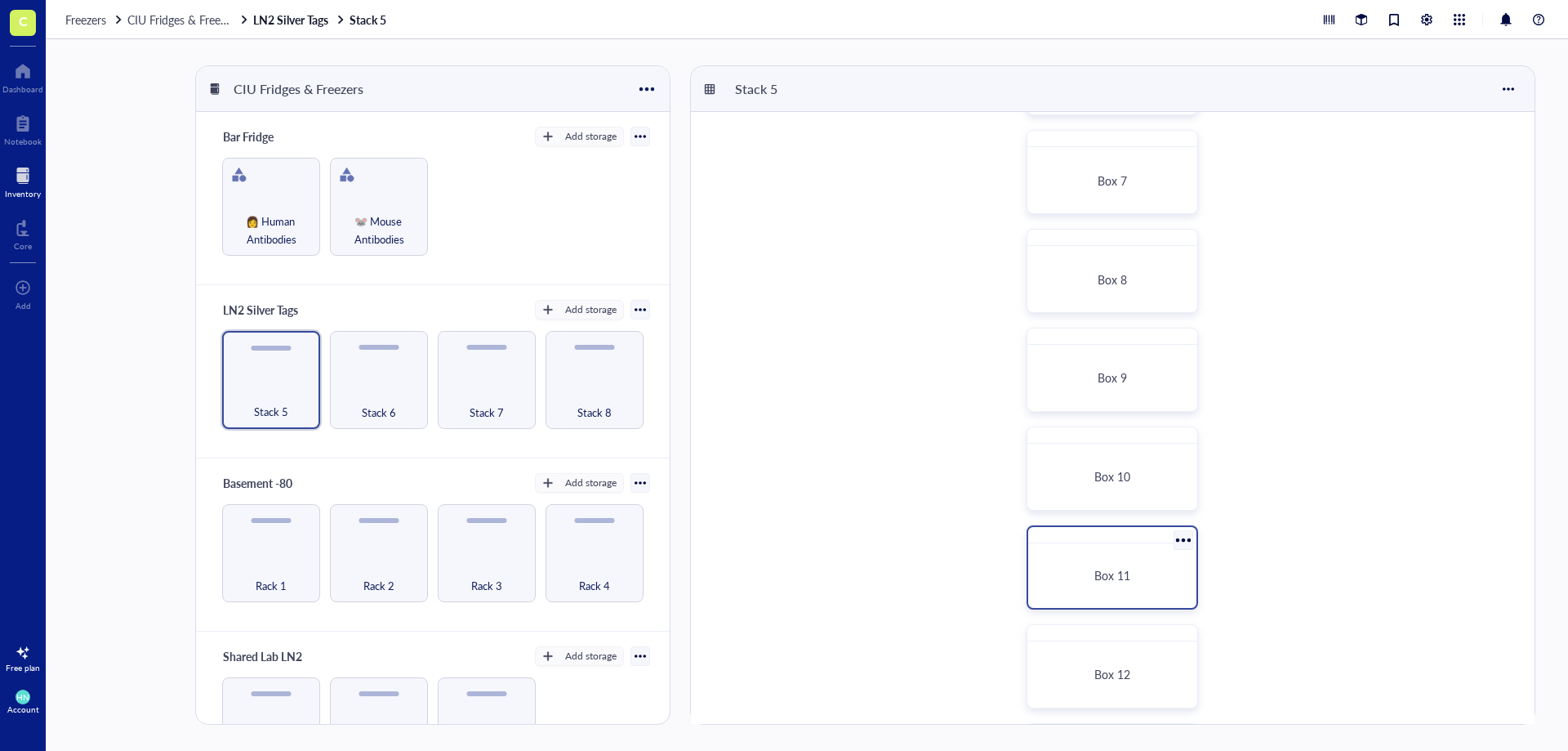
scroll to position [698, 0]
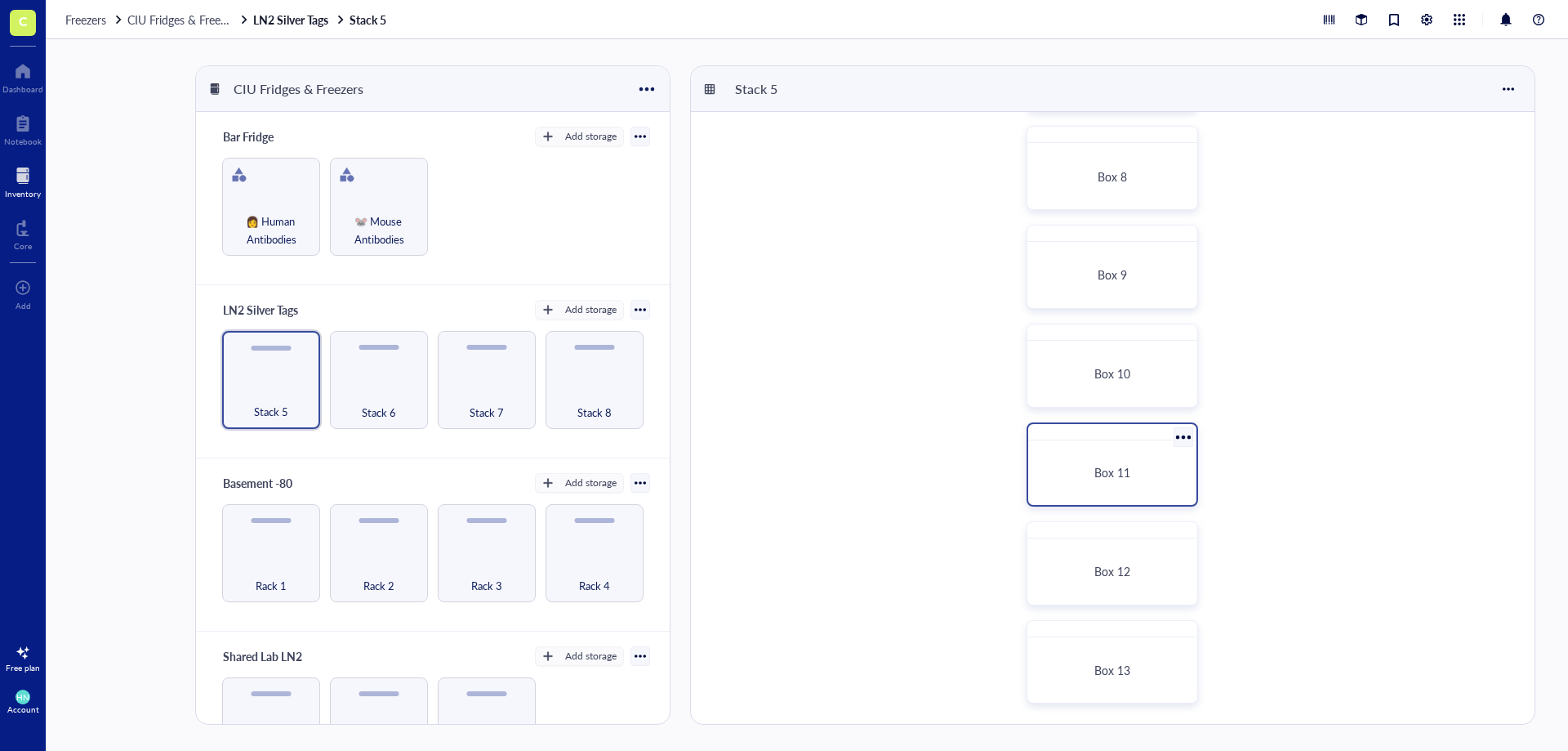
click at [1081, 479] on div "Box 11" at bounding box center [1112, 472] width 129 height 15
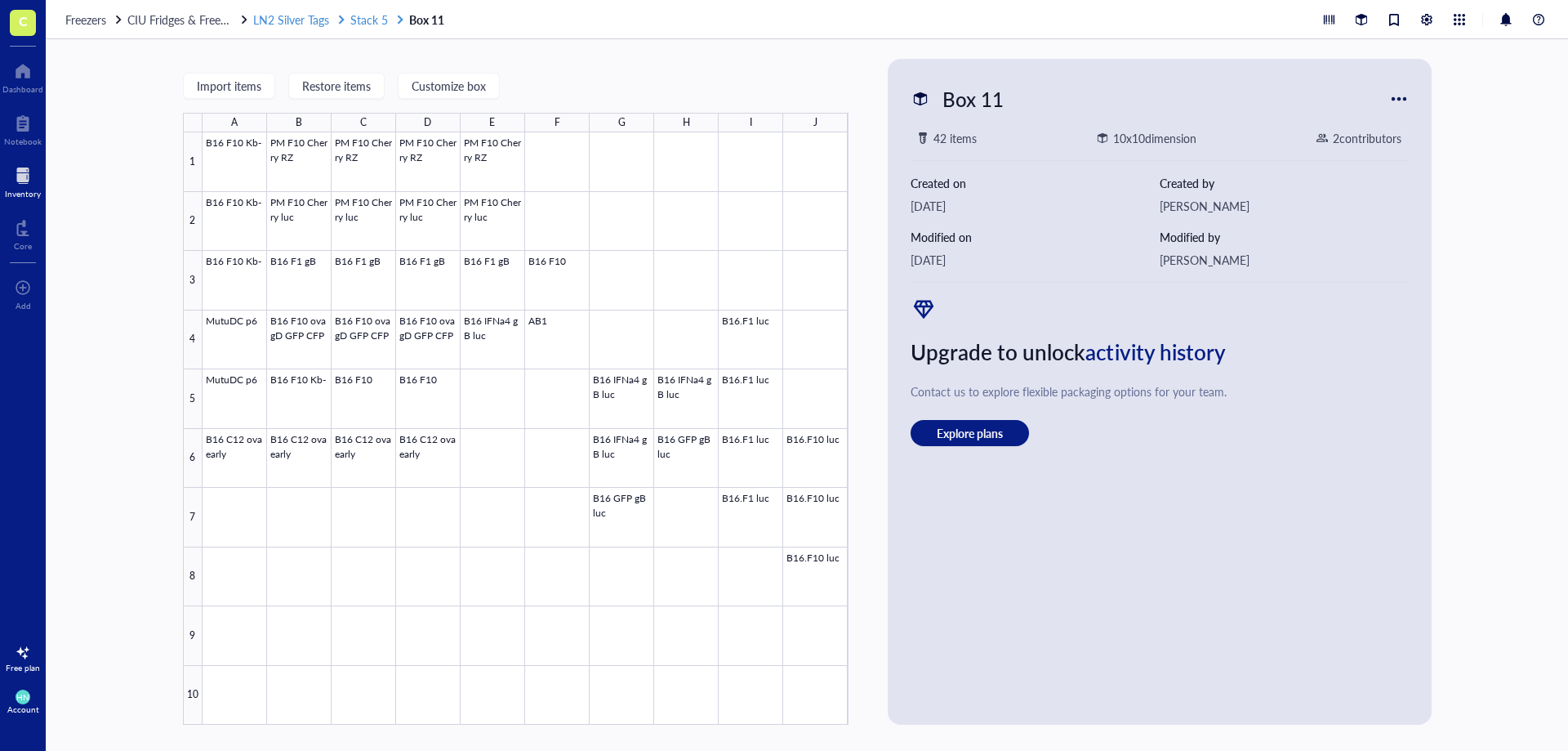
click at [375, 24] on span "Stack 5" at bounding box center [369, 19] width 38 height 16
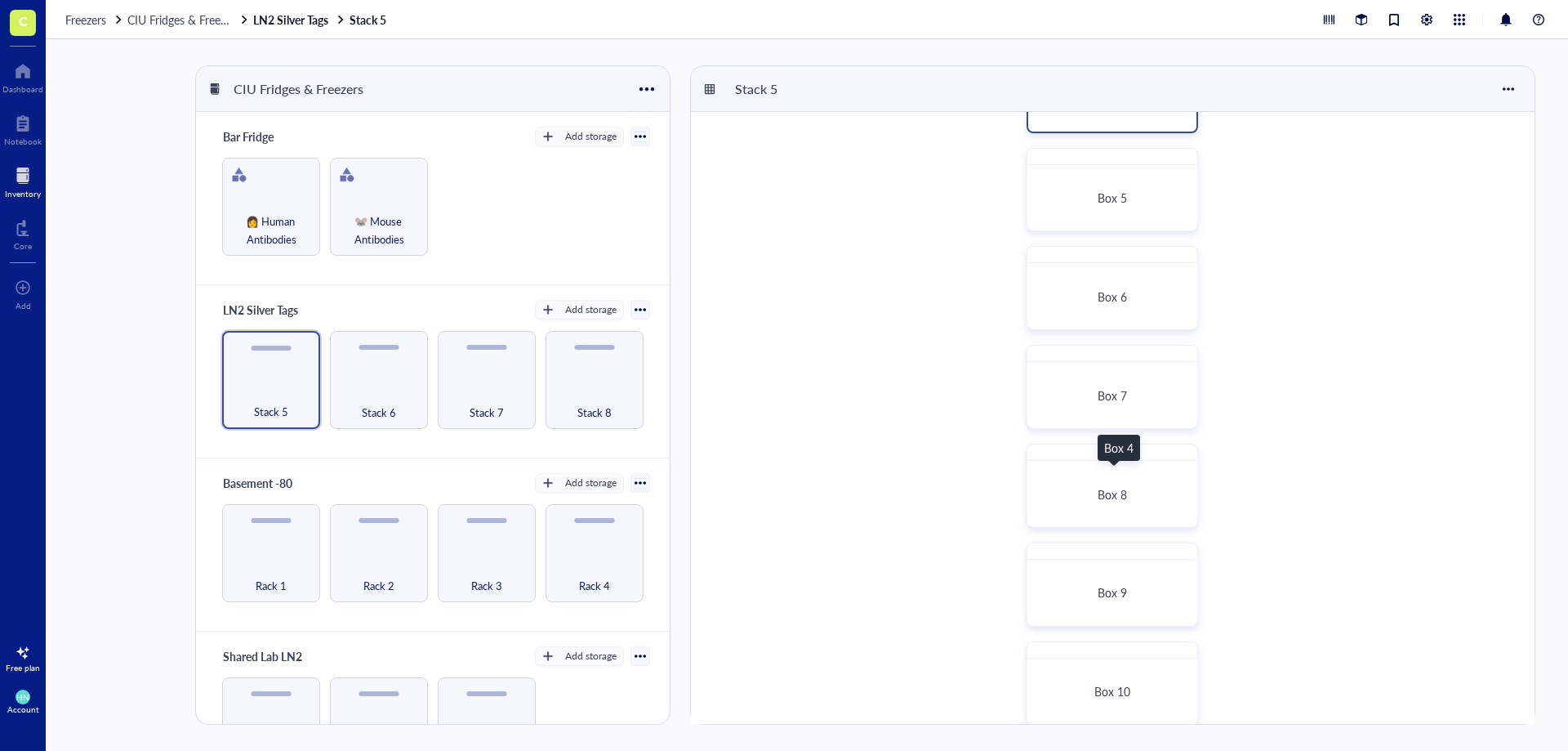
scroll to position [654, 0]
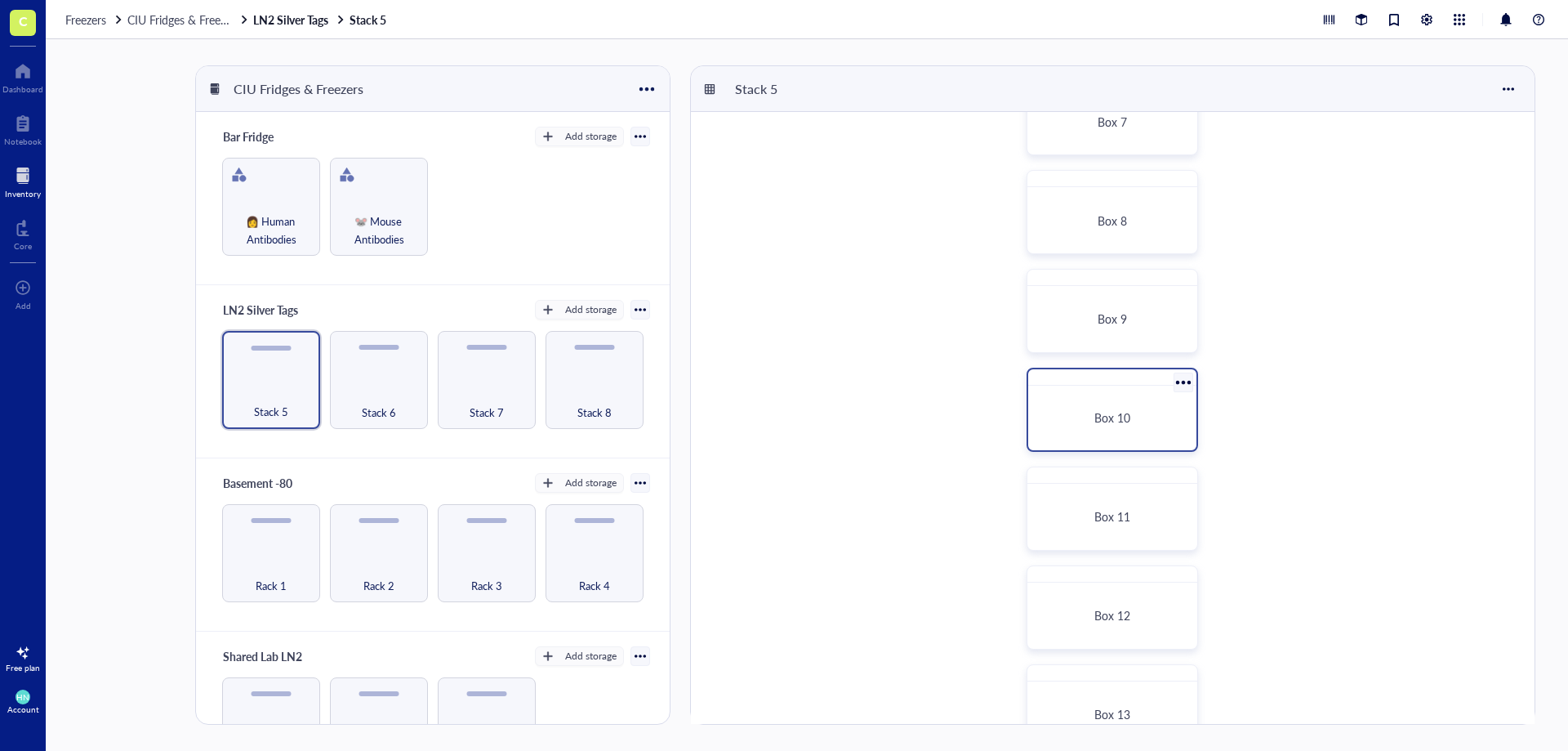
click at [1135, 415] on div "Box 10" at bounding box center [1112, 417] width 129 height 15
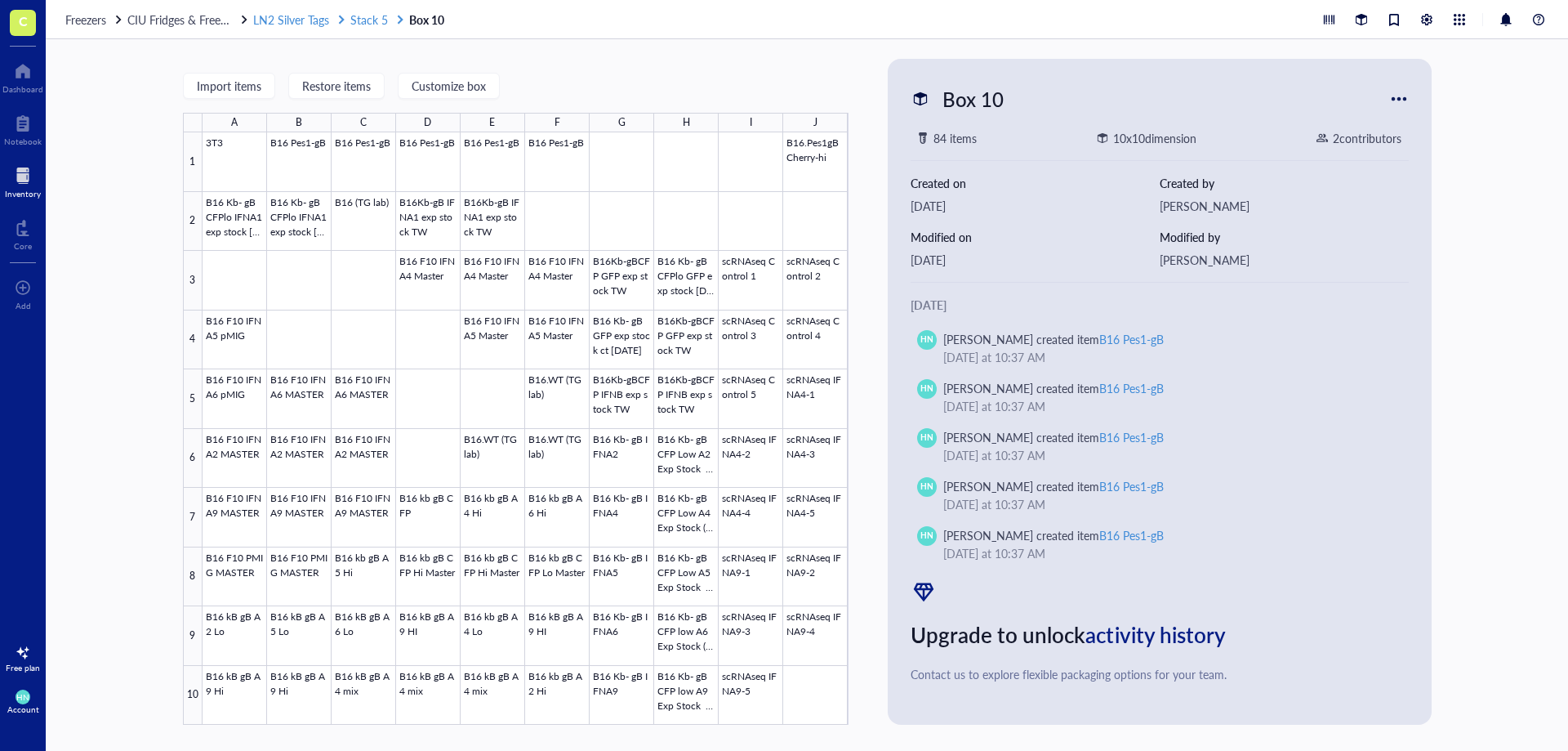
click at [366, 16] on span "Stack 5" at bounding box center [369, 19] width 38 height 16
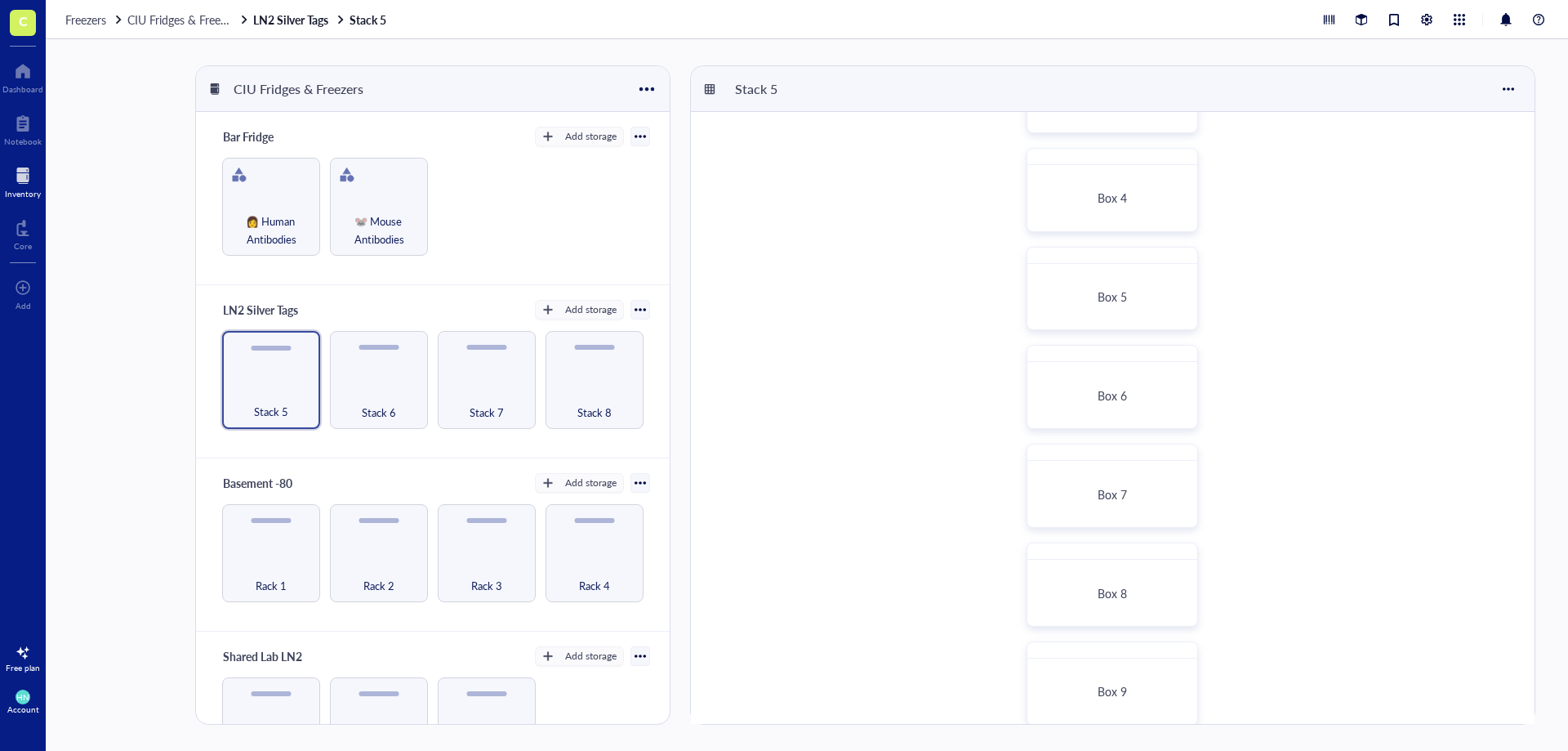
scroll to position [654, 0]
click at [1080, 390] on div "Box 10" at bounding box center [1113, 409] width 172 height 84
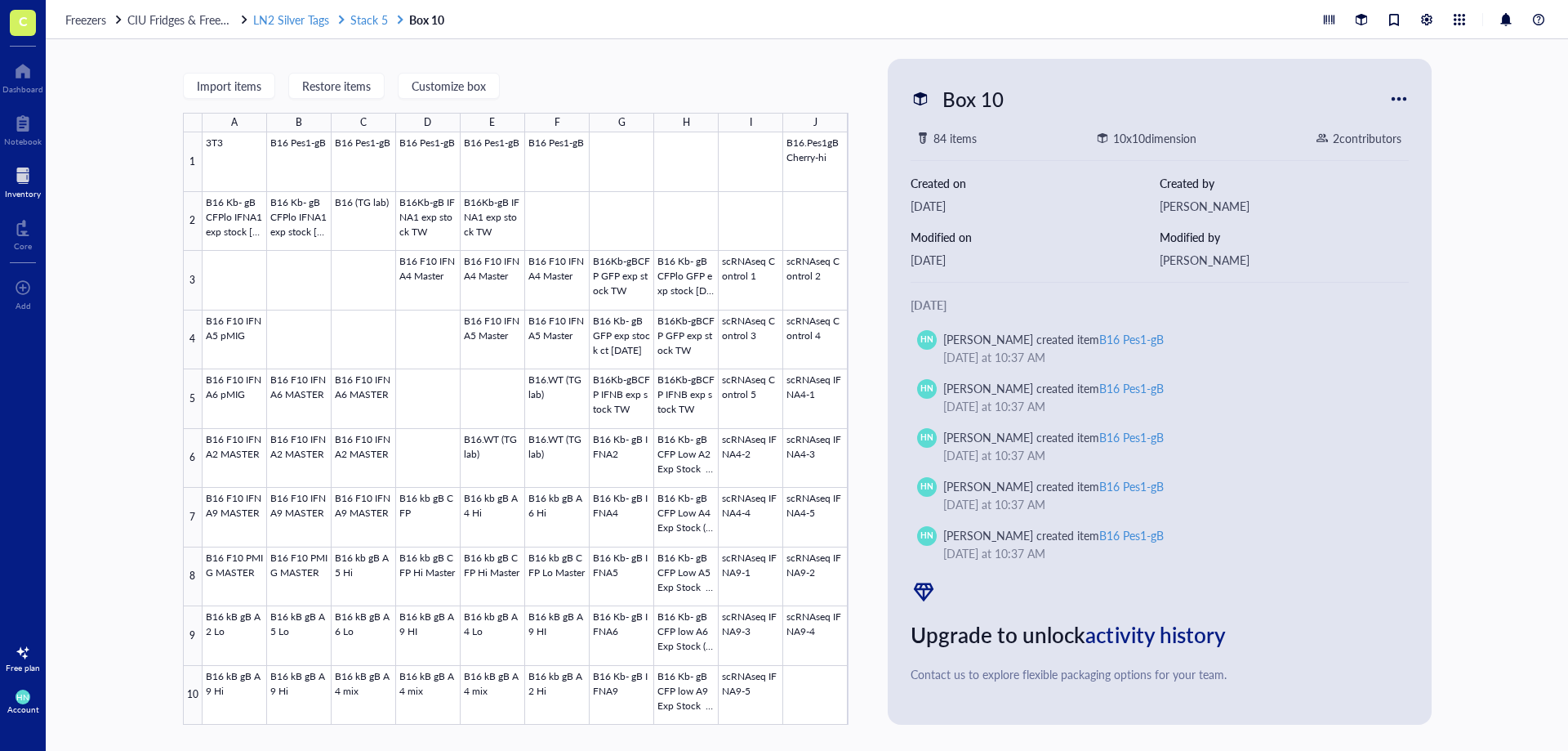
click at [370, 20] on span "Stack 5" at bounding box center [369, 19] width 38 height 16
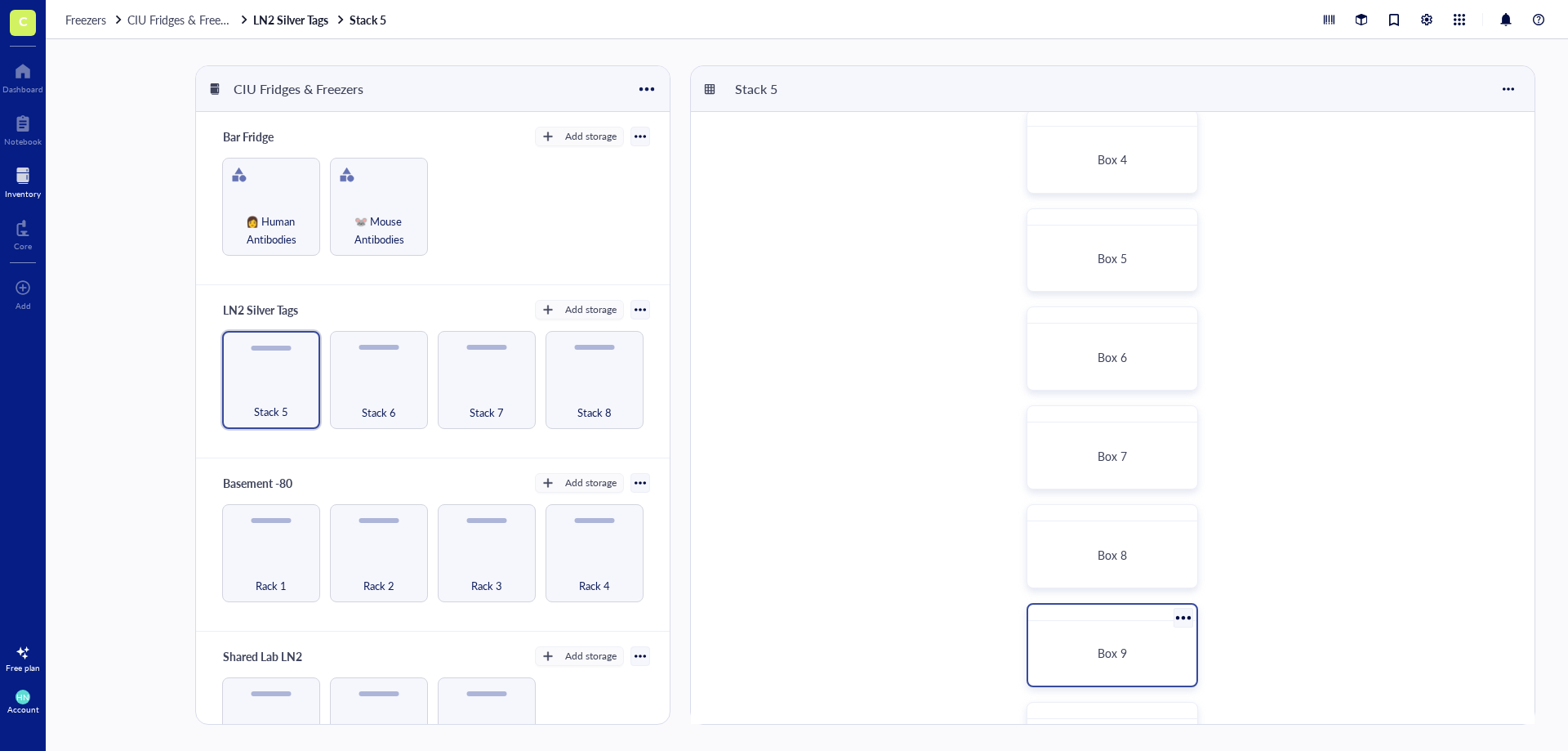
scroll to position [408, 0]
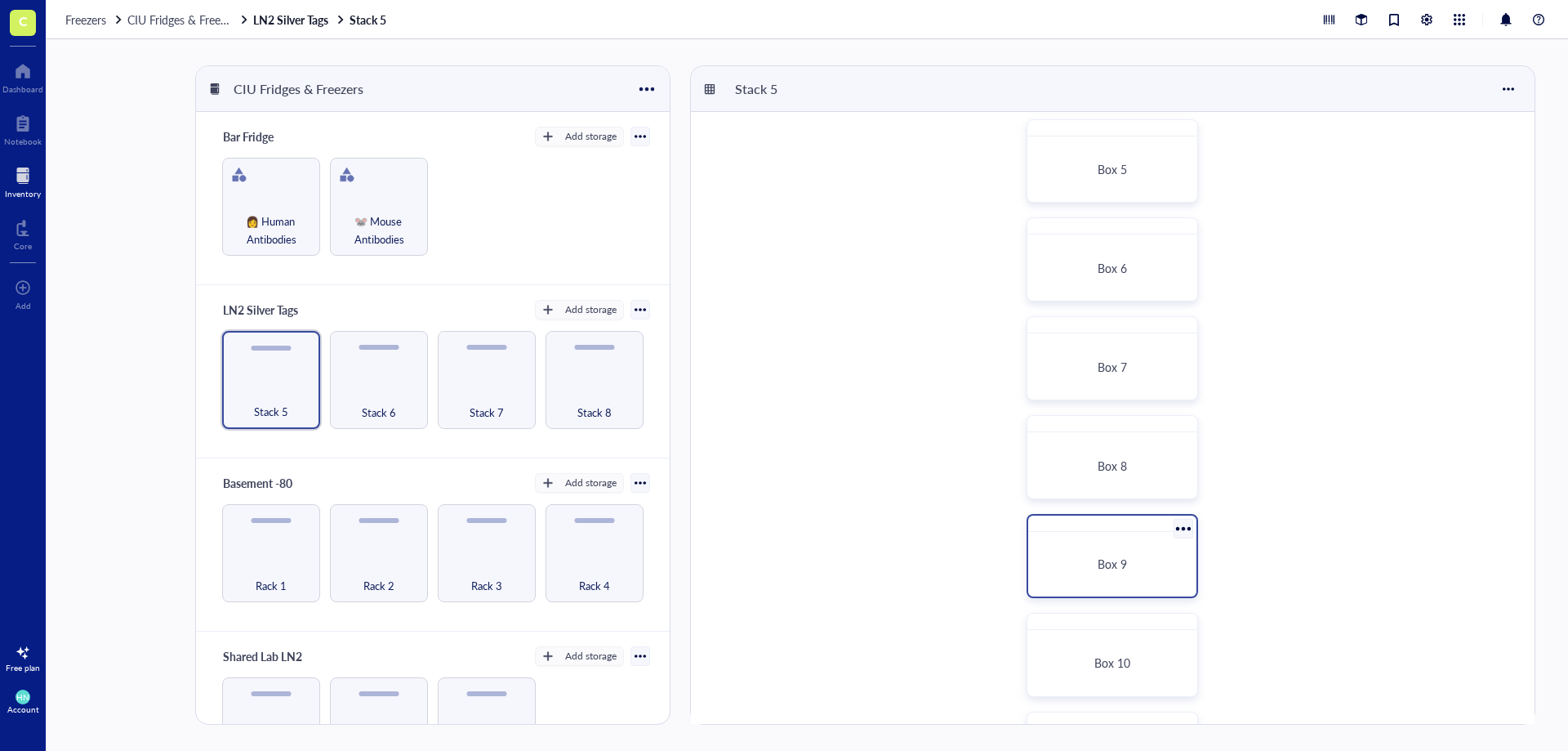
click at [1088, 576] on div "Box 9" at bounding box center [1112, 564] width 155 height 52
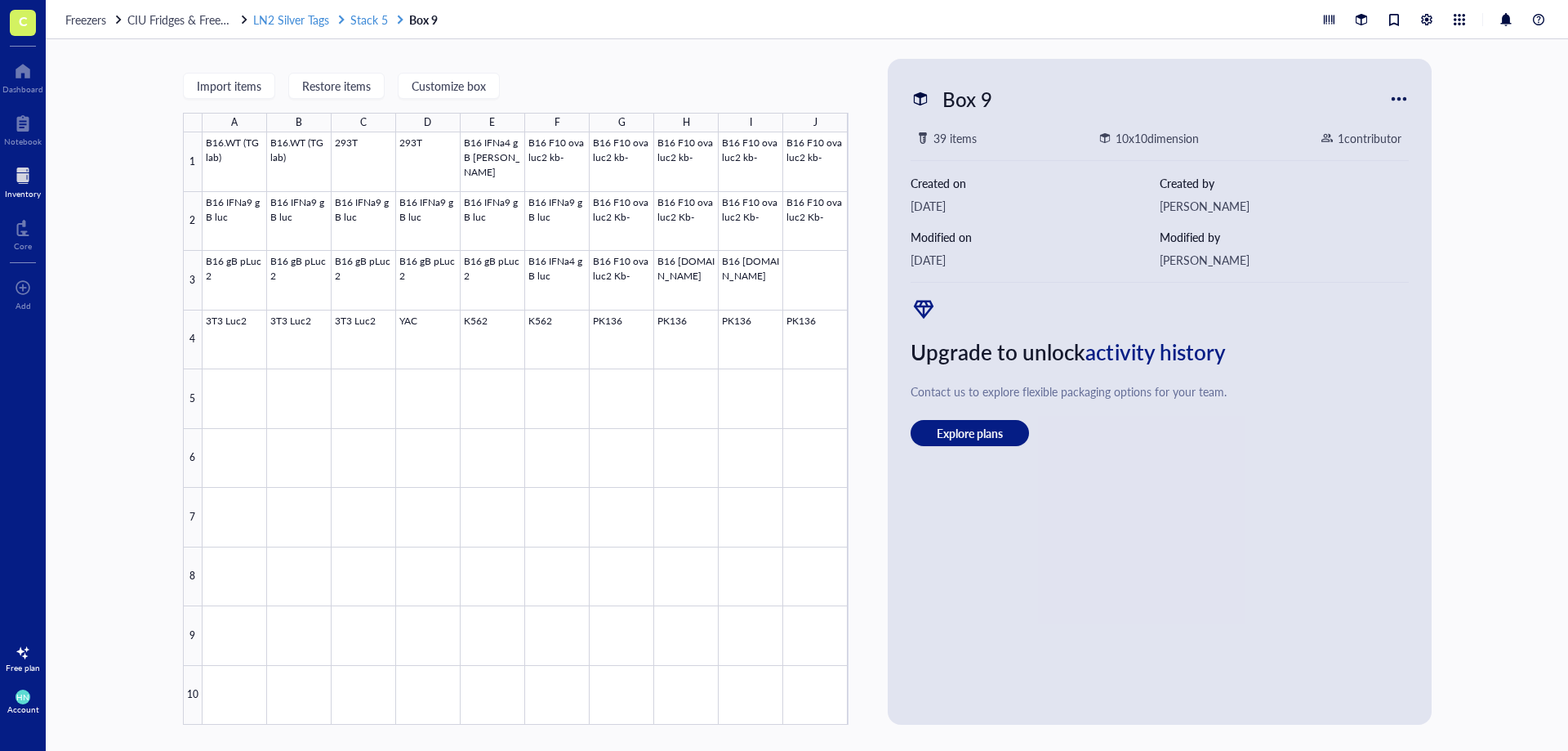
click at [371, 17] on span "Stack 5" at bounding box center [369, 19] width 38 height 16
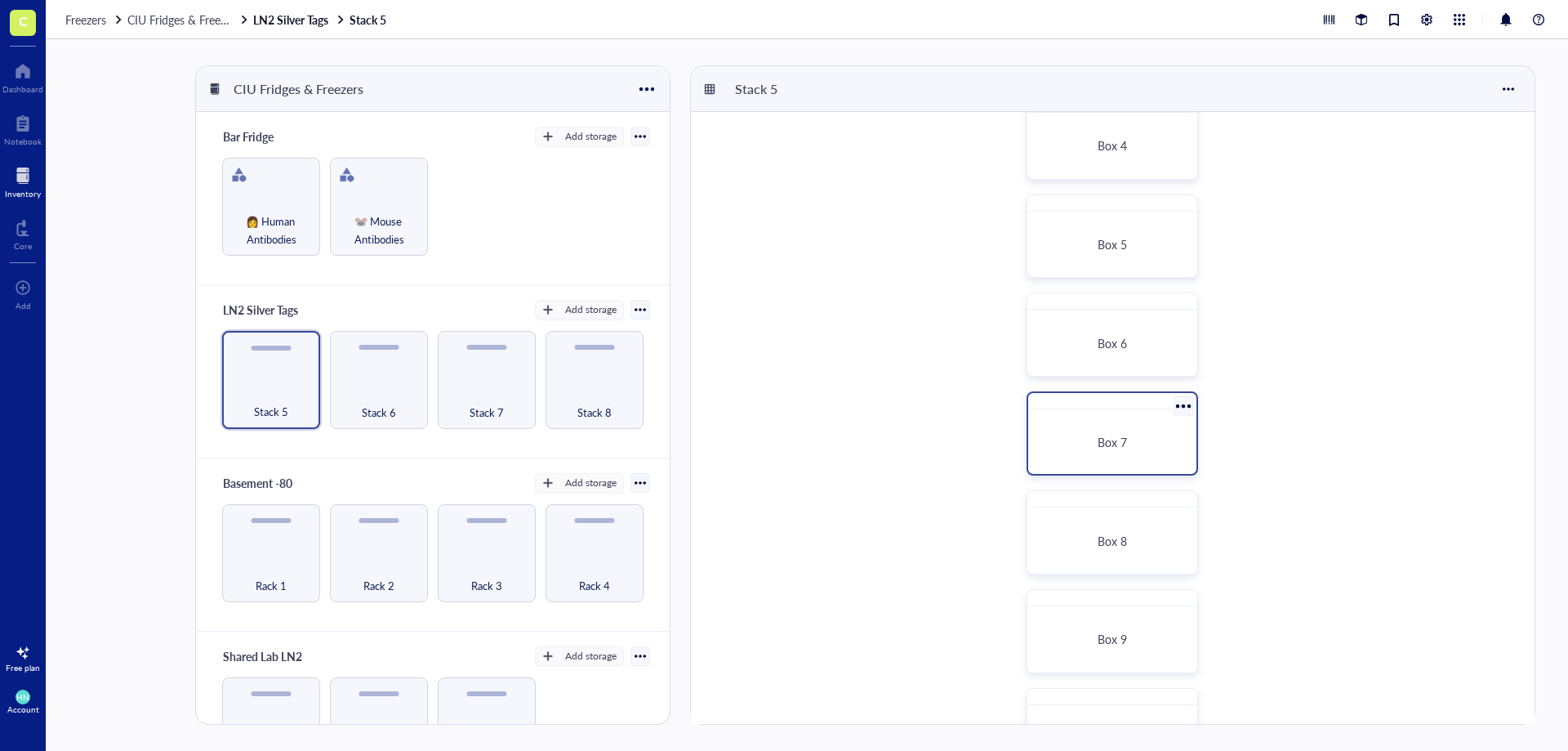
scroll to position [327, 0]
click at [1088, 424] on div "Box 7" at bounding box center [1112, 448] width 155 height 52
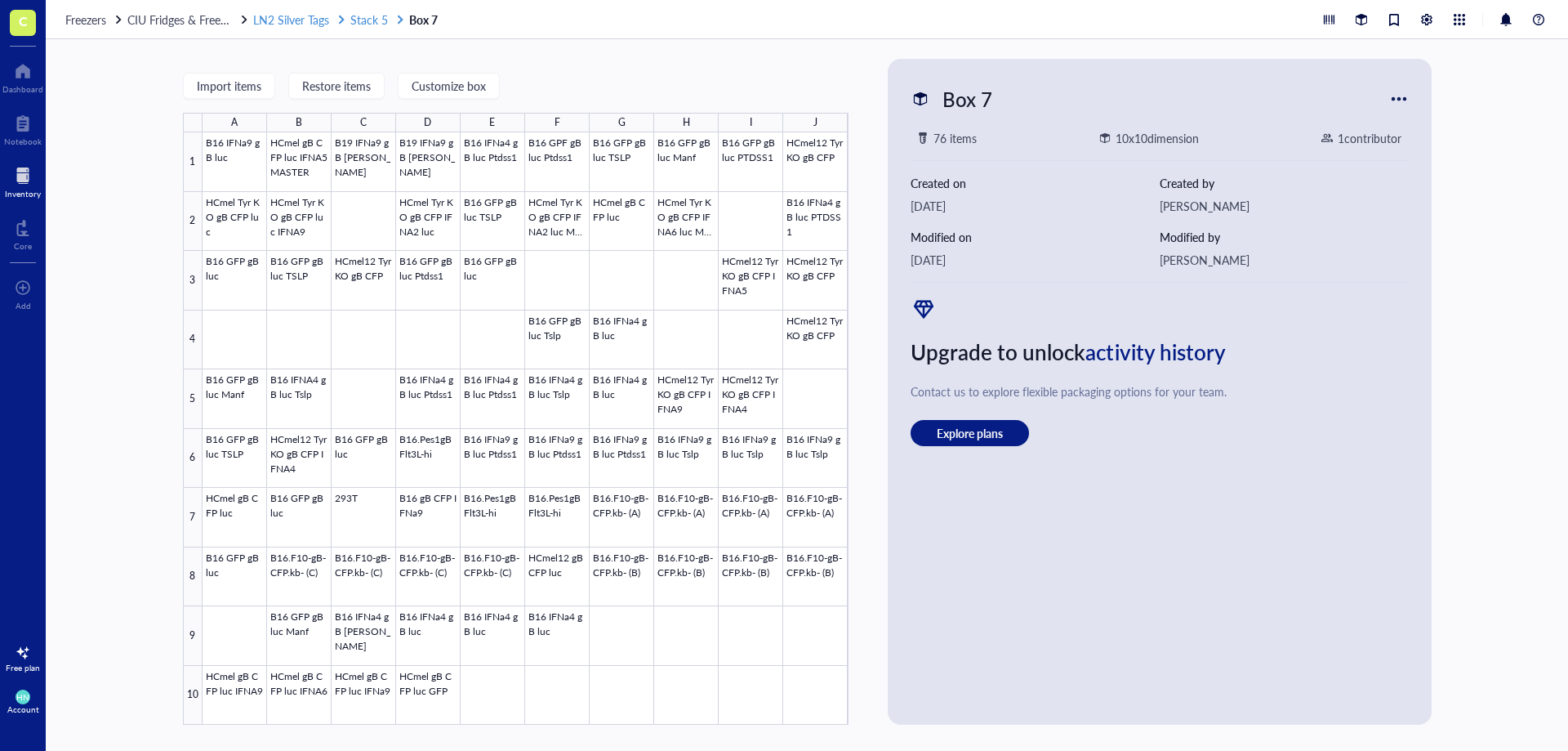
click at [375, 16] on span "Stack 5" at bounding box center [369, 19] width 38 height 16
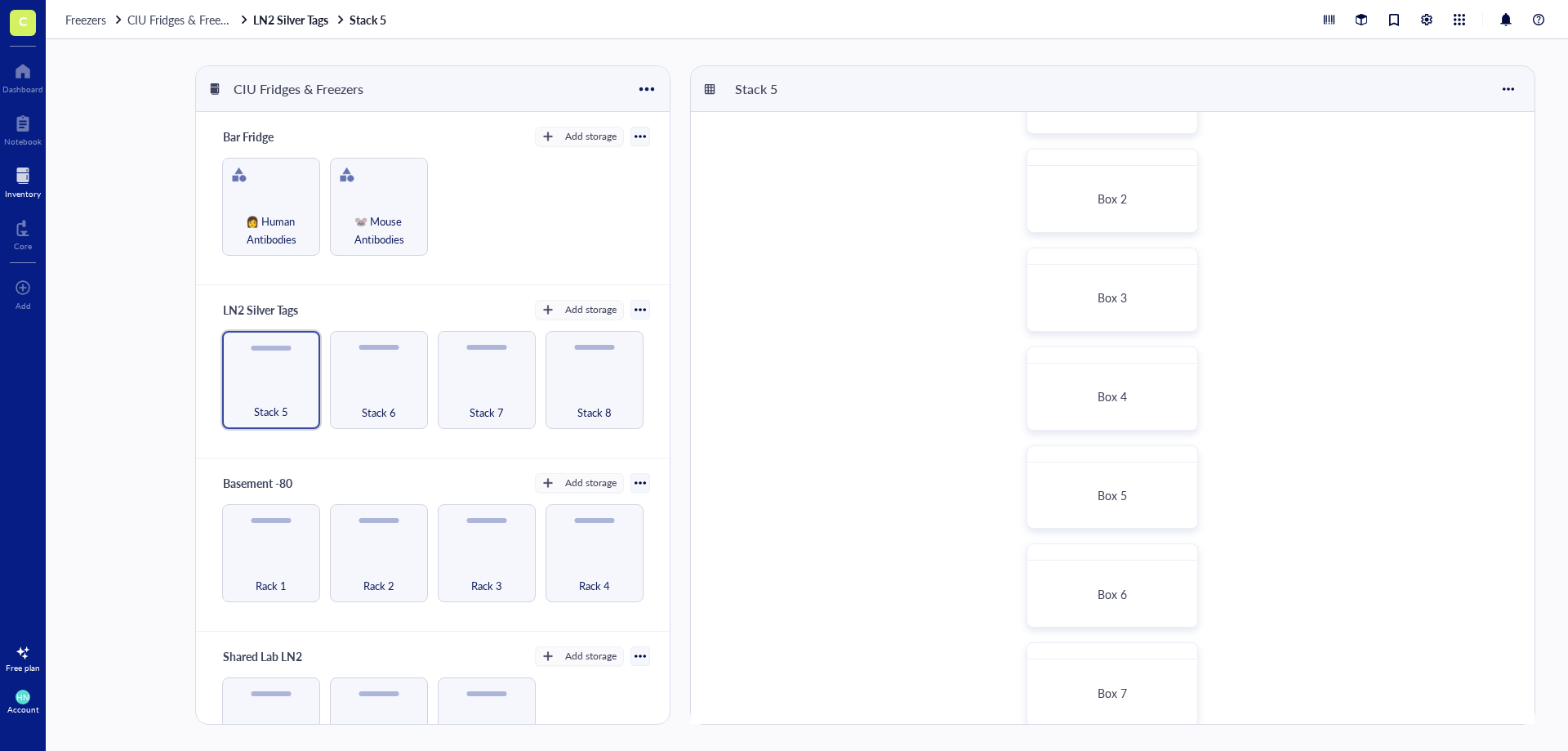
scroll to position [327, 0]
click at [1080, 423] on div "Box 7" at bounding box center [1112, 448] width 155 height 52
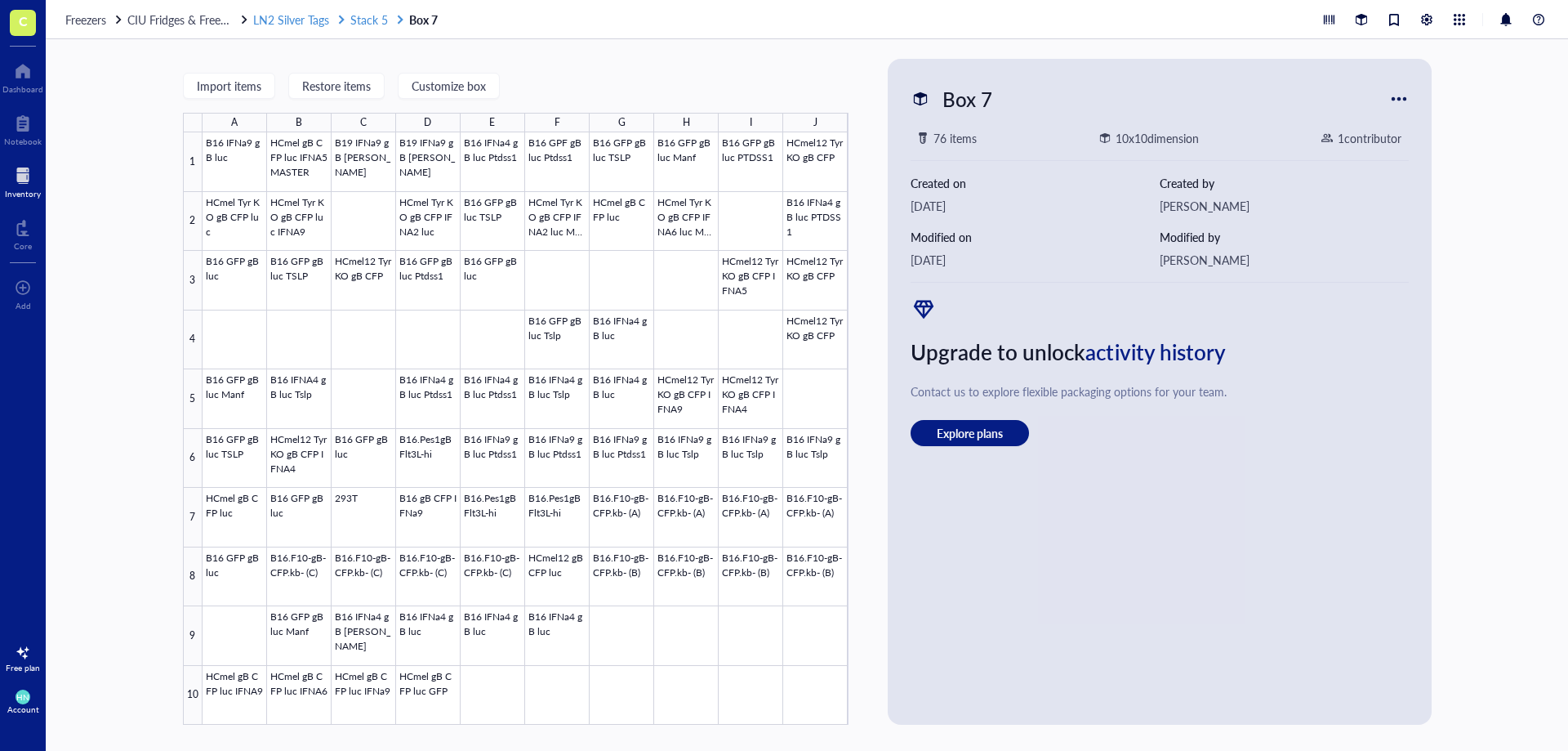
click at [366, 20] on span "Stack 5" at bounding box center [369, 19] width 38 height 16
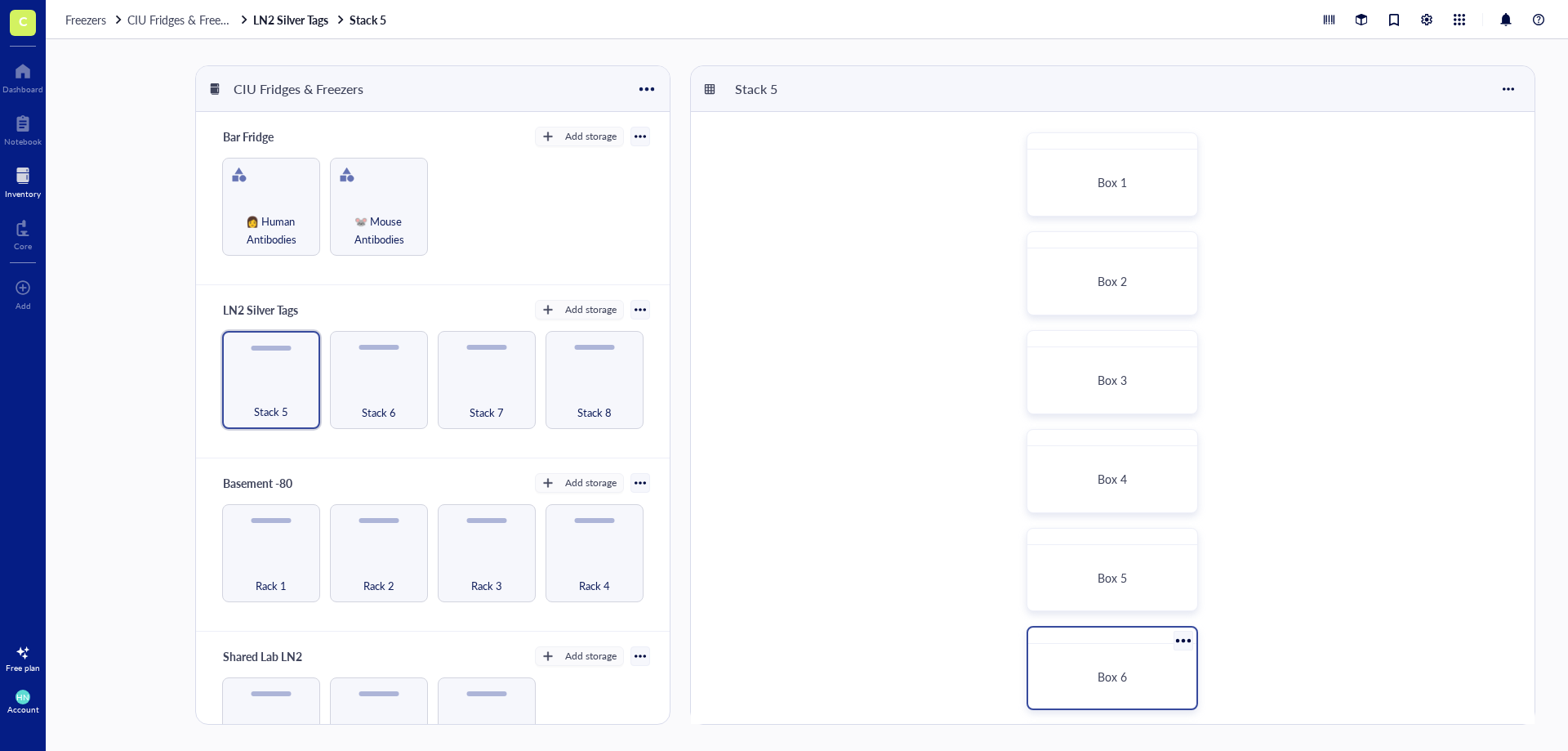
click at [1117, 670] on span "Box 6" at bounding box center [1112, 676] width 29 height 16
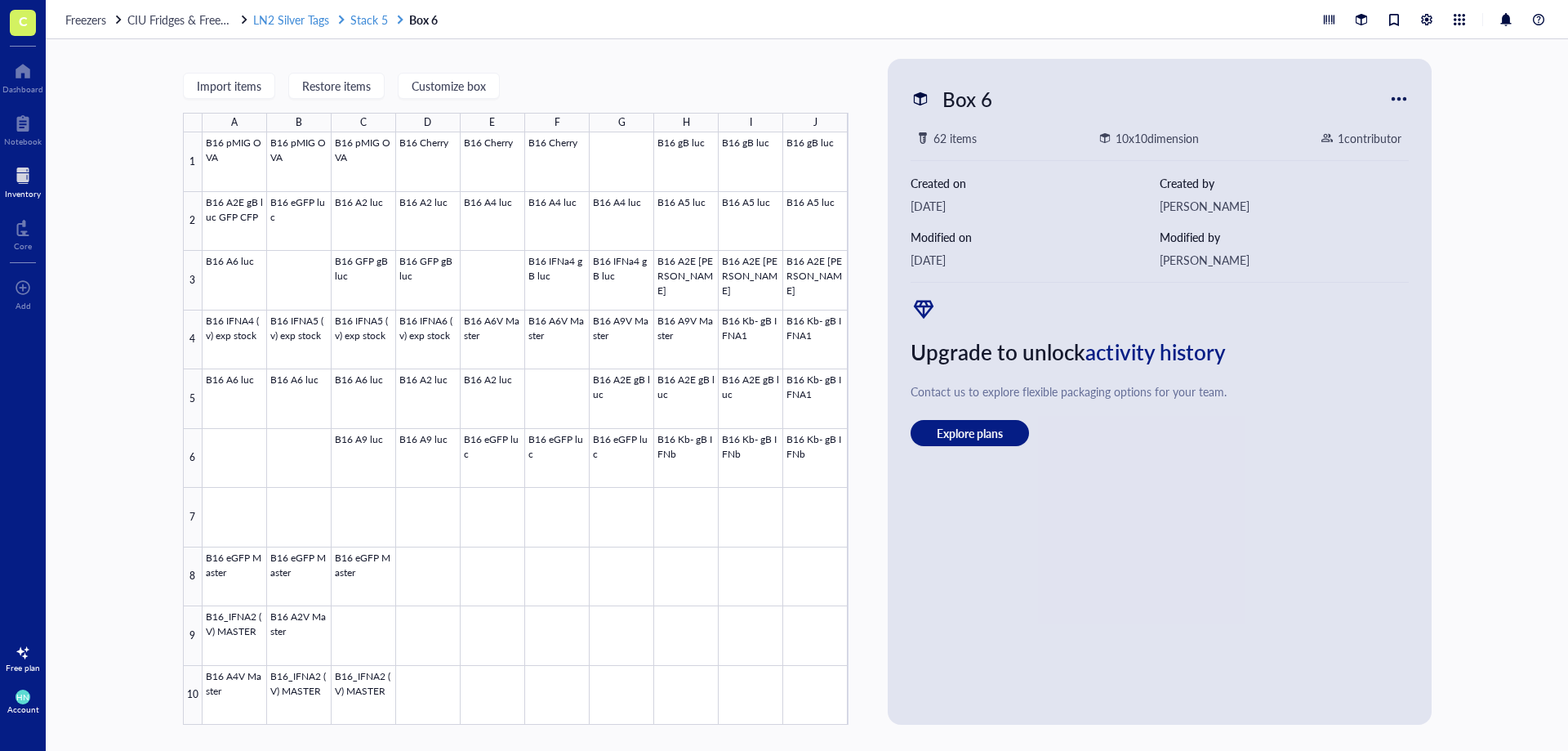
click at [363, 19] on span "Stack 5" at bounding box center [369, 19] width 38 height 16
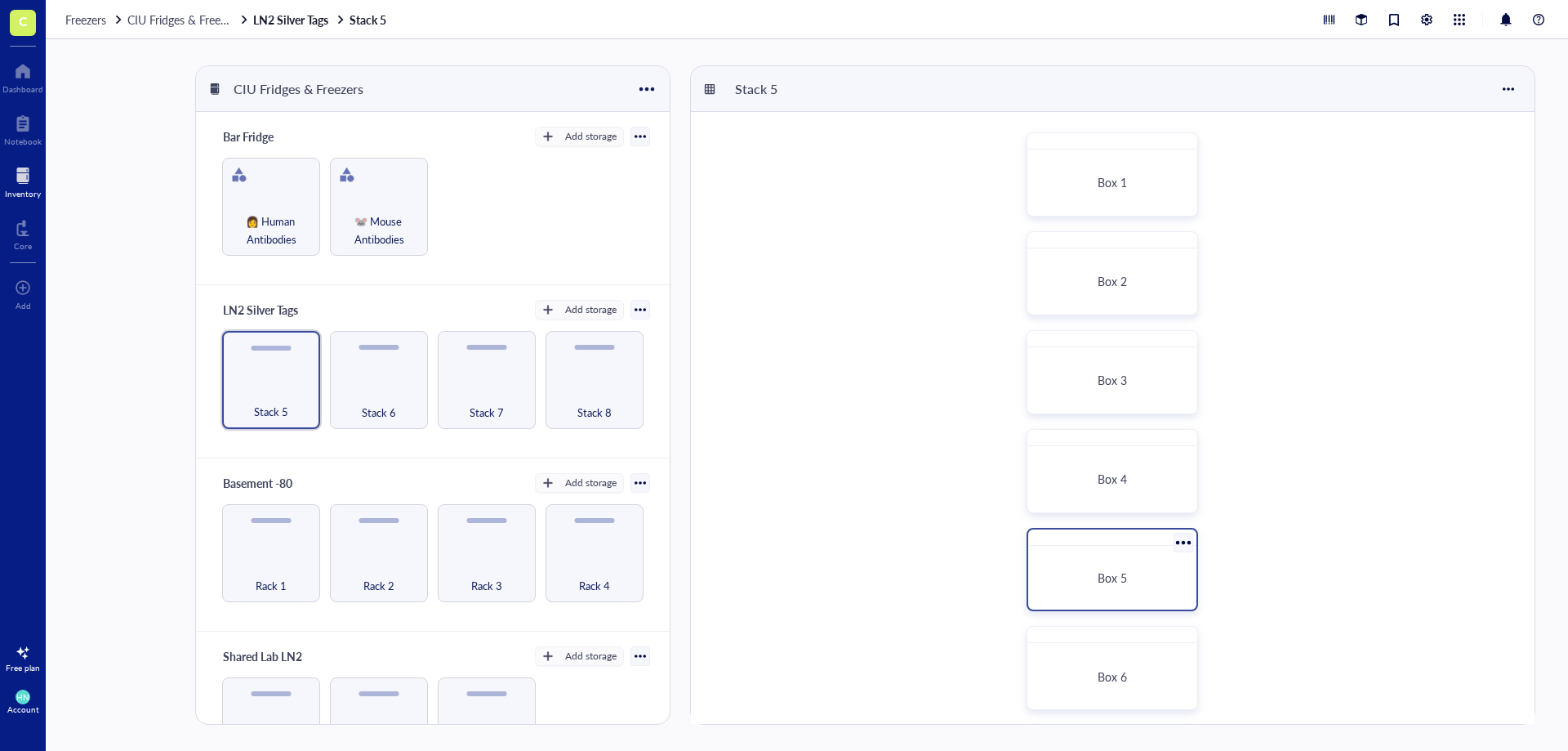
click at [1104, 571] on span "Box 5" at bounding box center [1112, 577] width 29 height 16
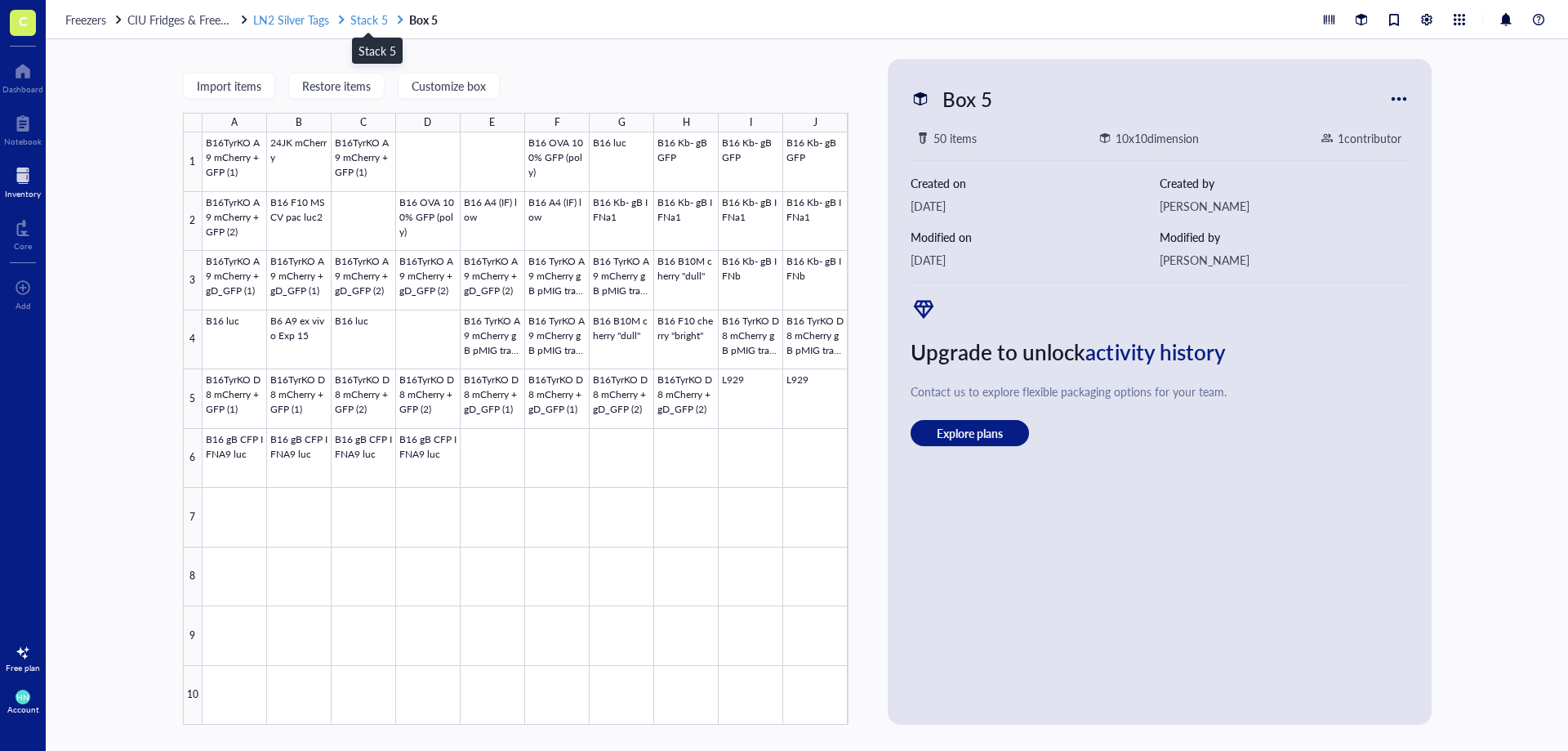
click at [371, 18] on span "Stack 5" at bounding box center [369, 19] width 38 height 16
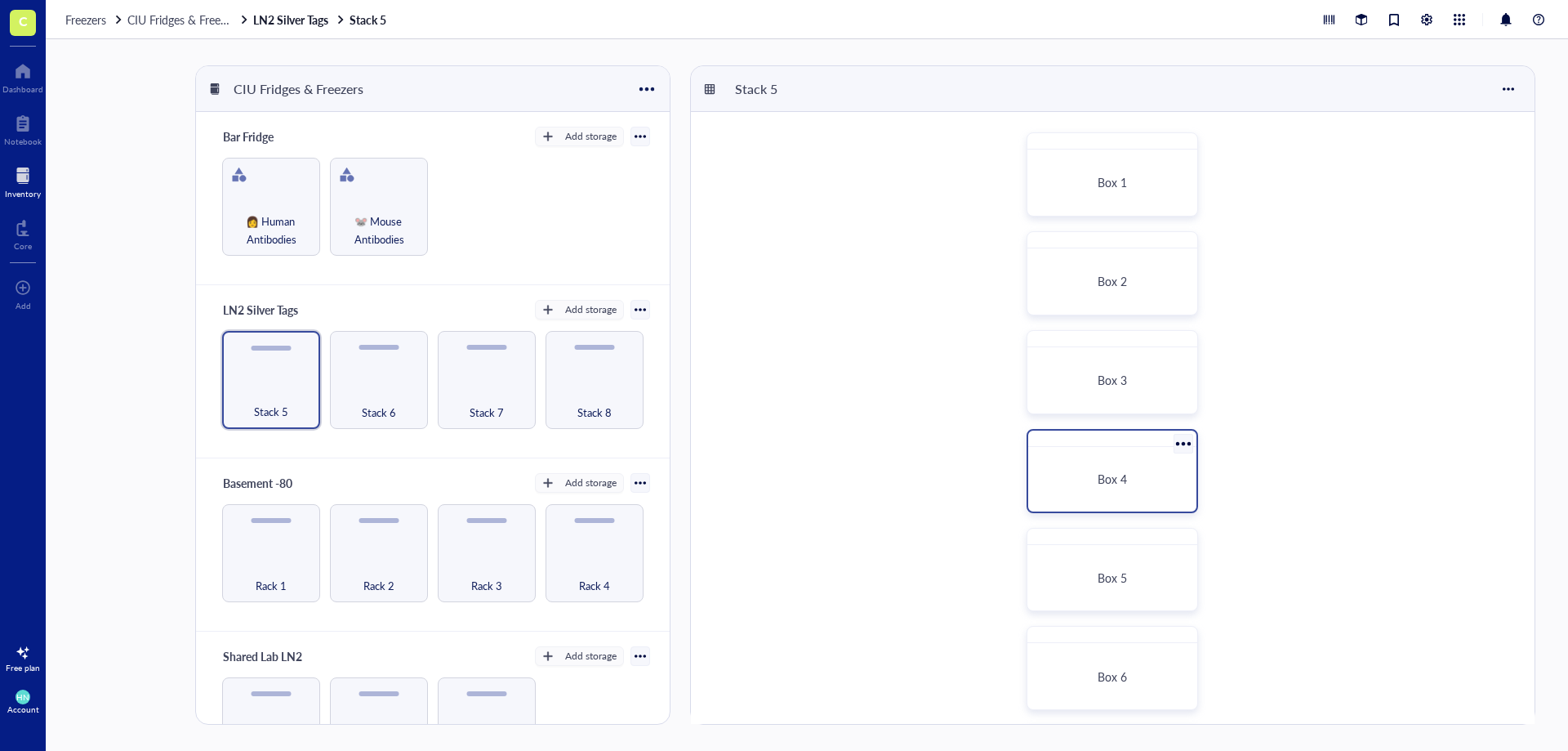
click at [1065, 460] on div "Box 4" at bounding box center [1112, 479] width 155 height 52
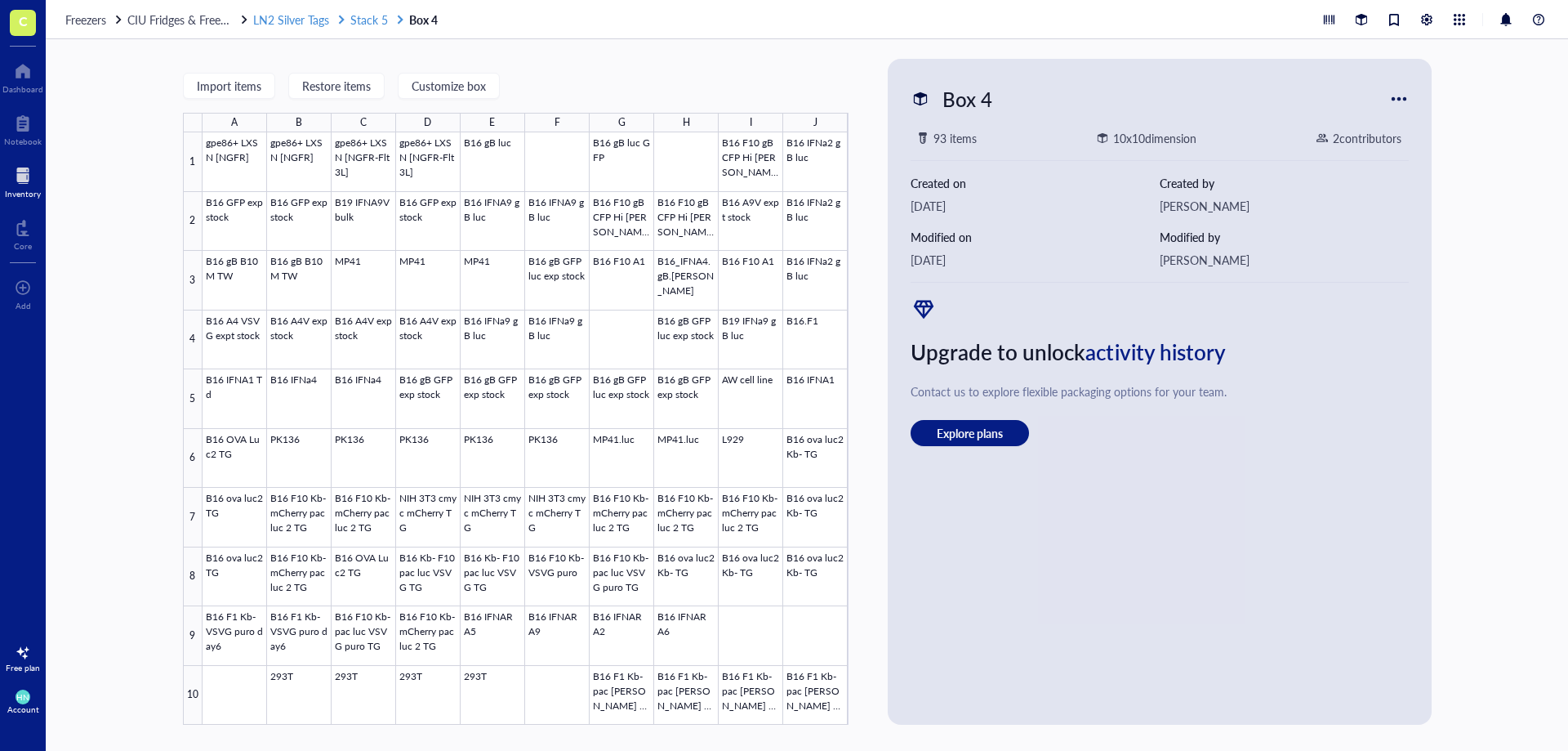
click at [365, 20] on span "Stack 5" at bounding box center [369, 19] width 38 height 16
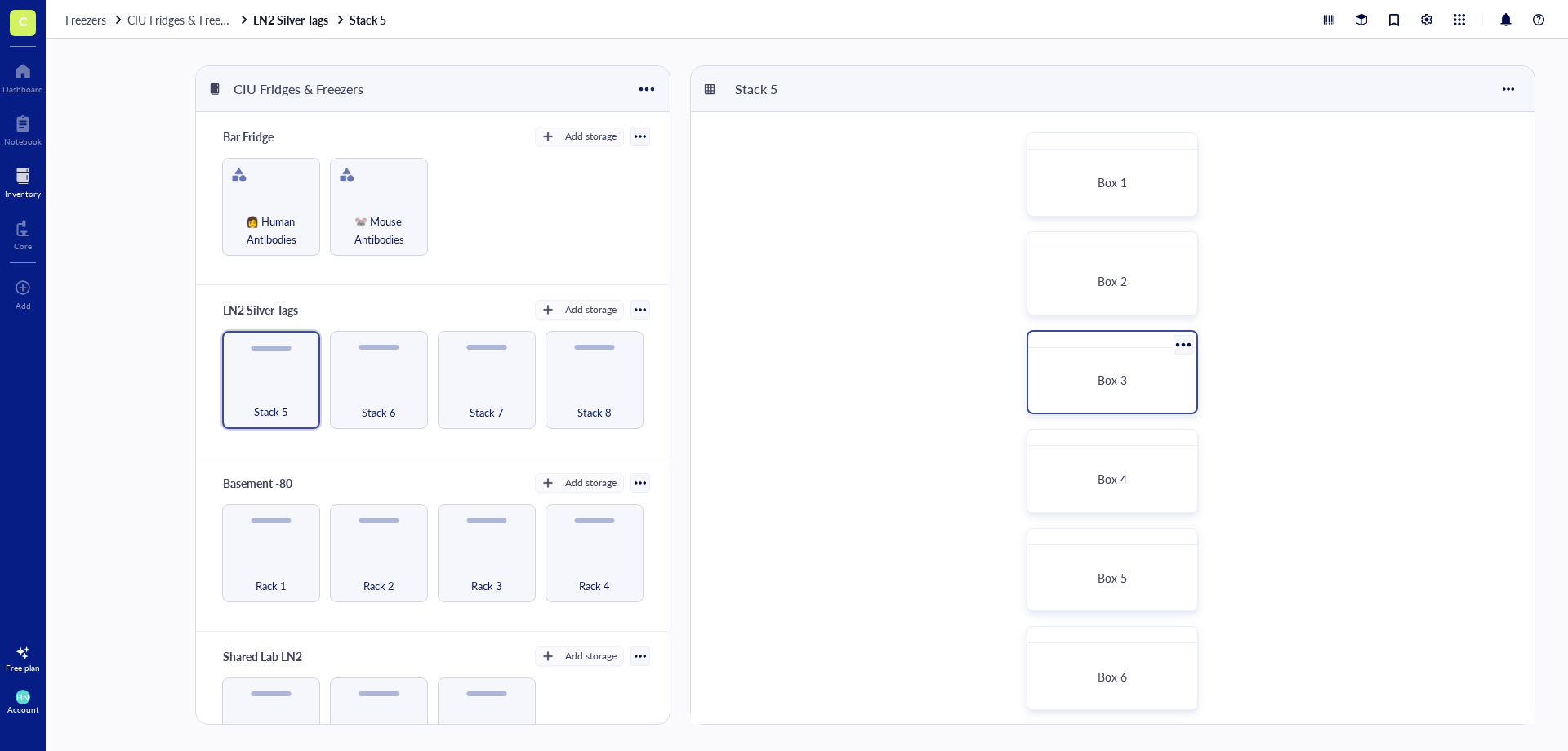
click at [1104, 385] on span "Box 3" at bounding box center [1112, 379] width 29 height 16
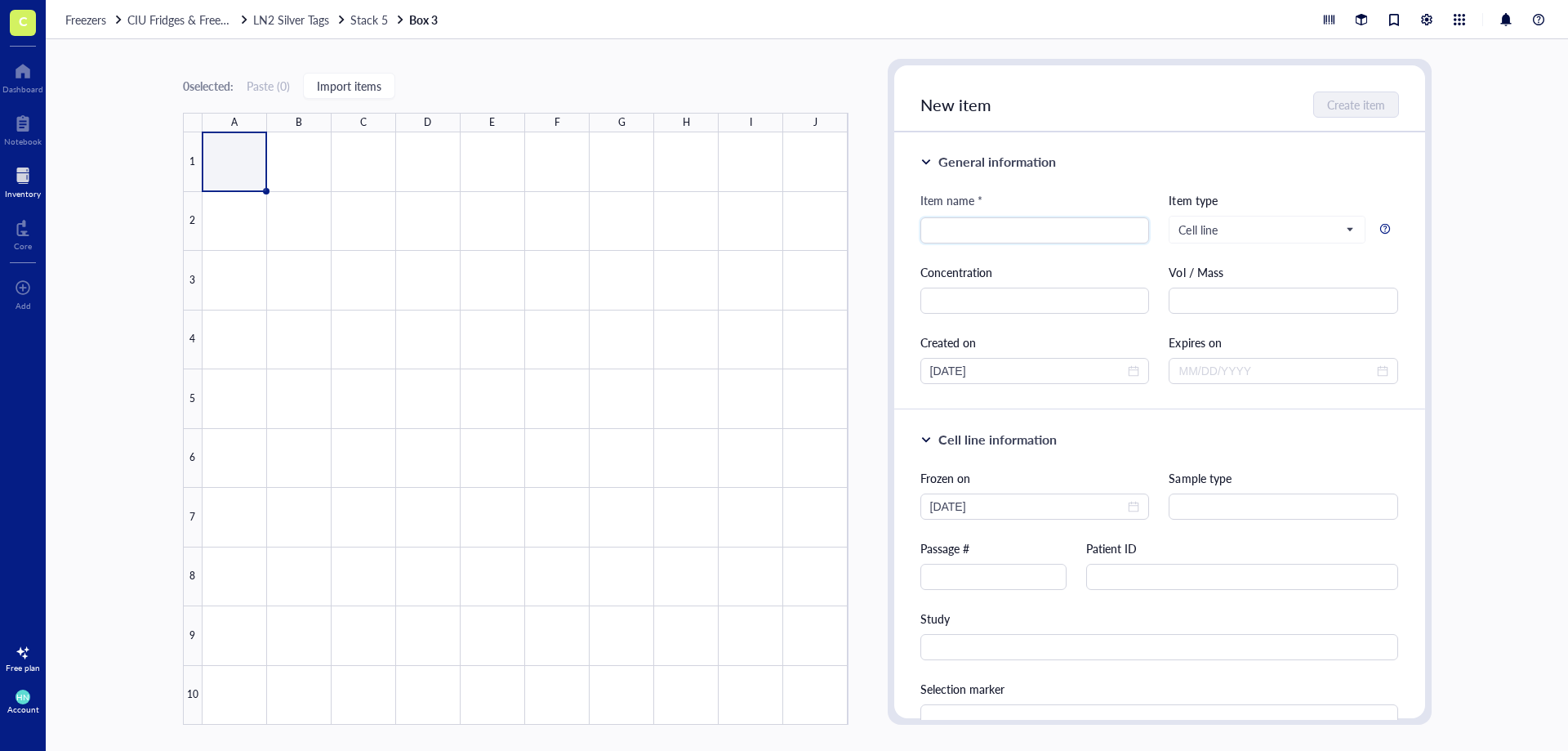
click at [92, 144] on div "0 selected: Paste ( 0 ) Import items A B C D E F G H I J 1 2 3 4 5 6 7 8 9 10 B…" at bounding box center [806, 394] width 1522 height 712
click at [367, 20] on span "Stack 5" at bounding box center [369, 19] width 38 height 16
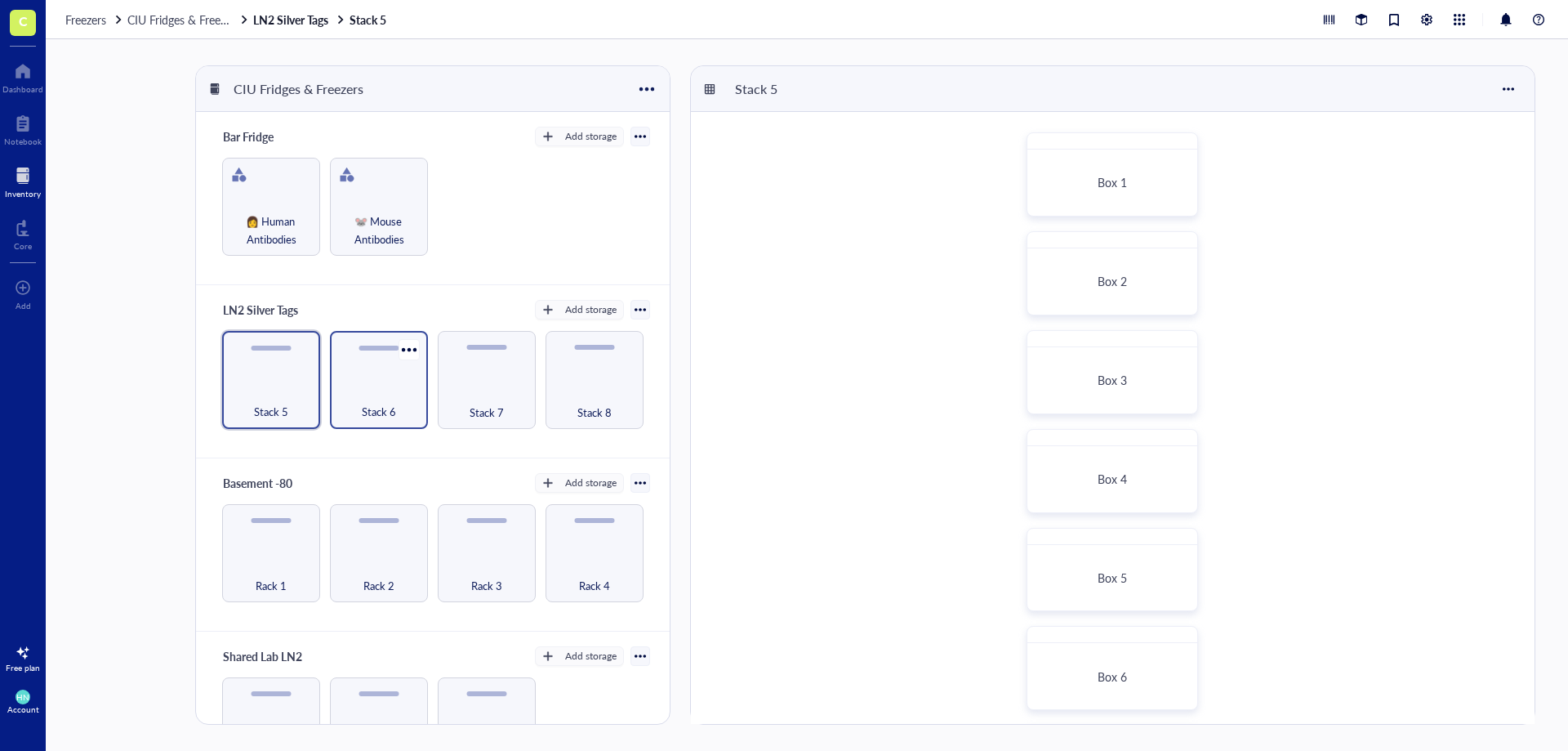
click at [379, 400] on div "Stack 6" at bounding box center [379, 402] width 82 height 36
click at [1061, 207] on div "Box 1" at bounding box center [1112, 183] width 155 height 52
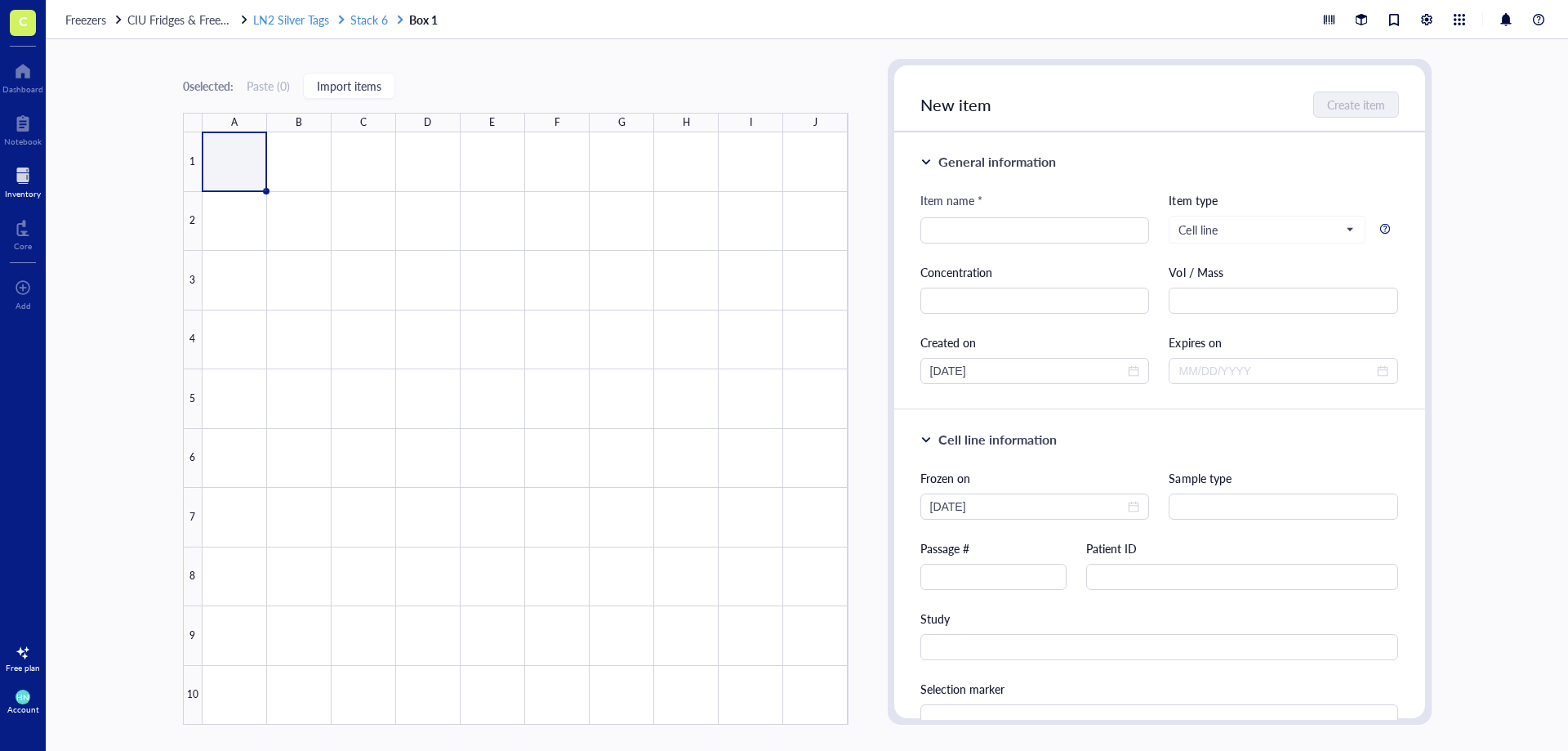
click at [369, 17] on span "Stack 6" at bounding box center [369, 19] width 38 height 16
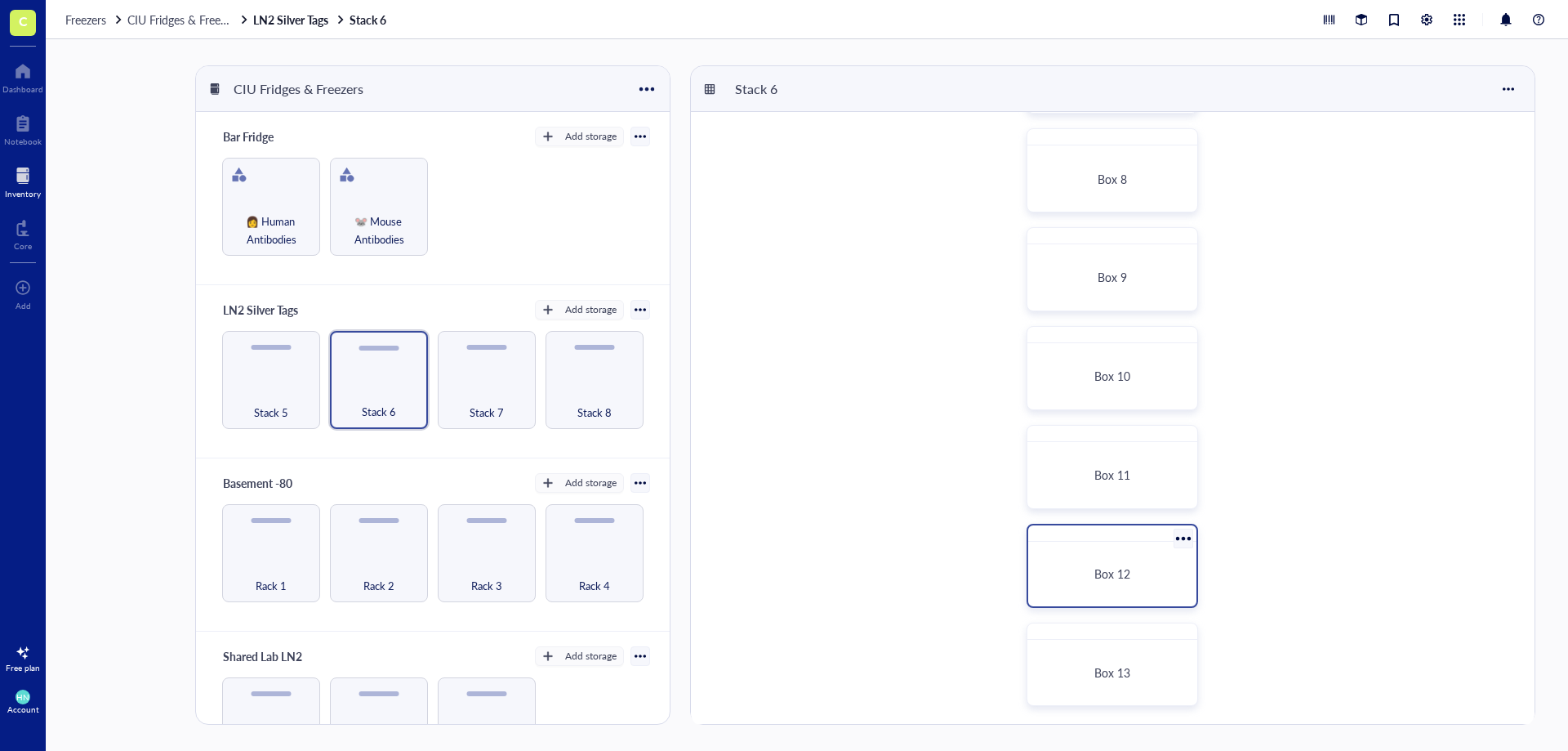
scroll to position [698, 0]
click at [1122, 655] on div "Box 13" at bounding box center [1112, 671] width 155 height 52
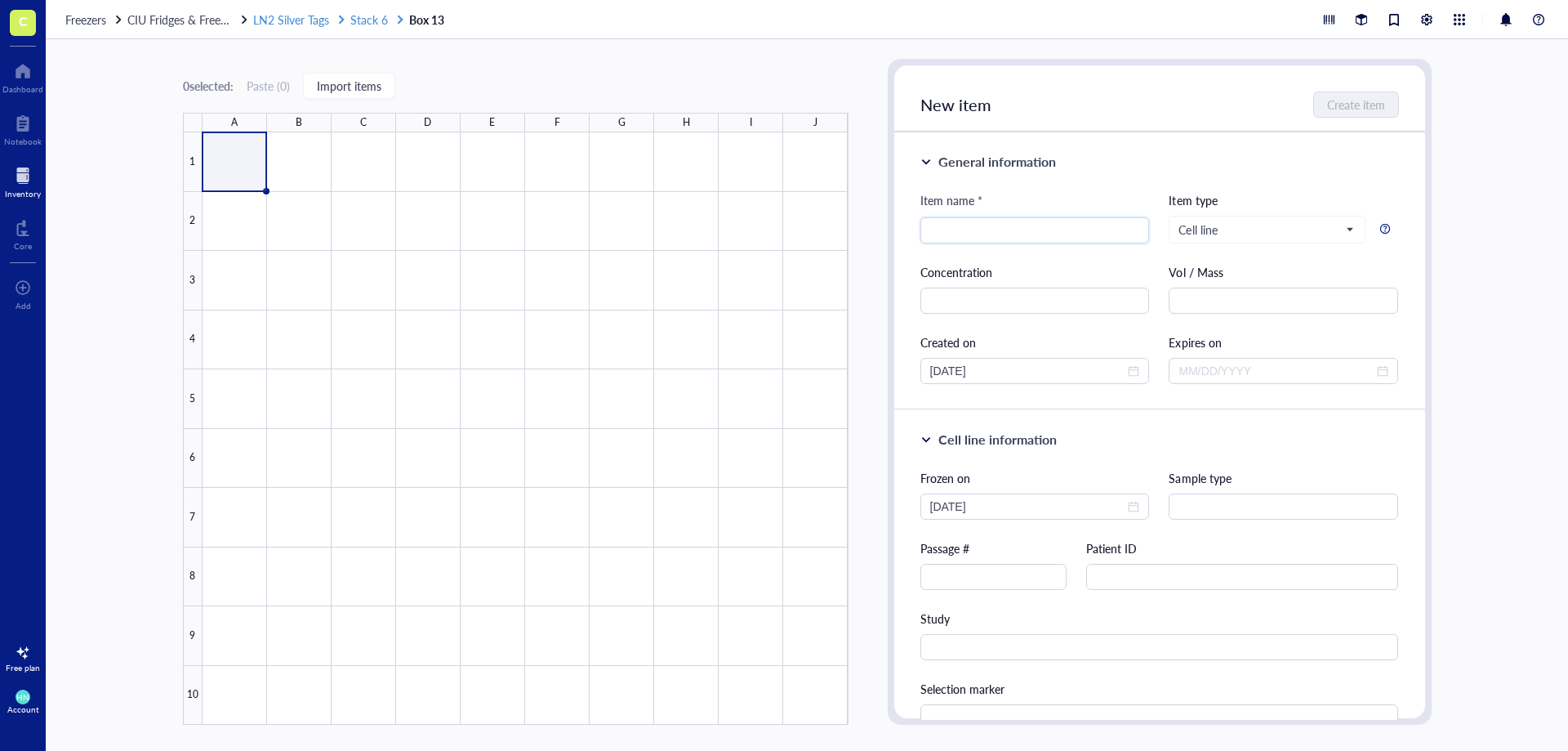
click at [372, 26] on span "Stack 6" at bounding box center [369, 19] width 38 height 16
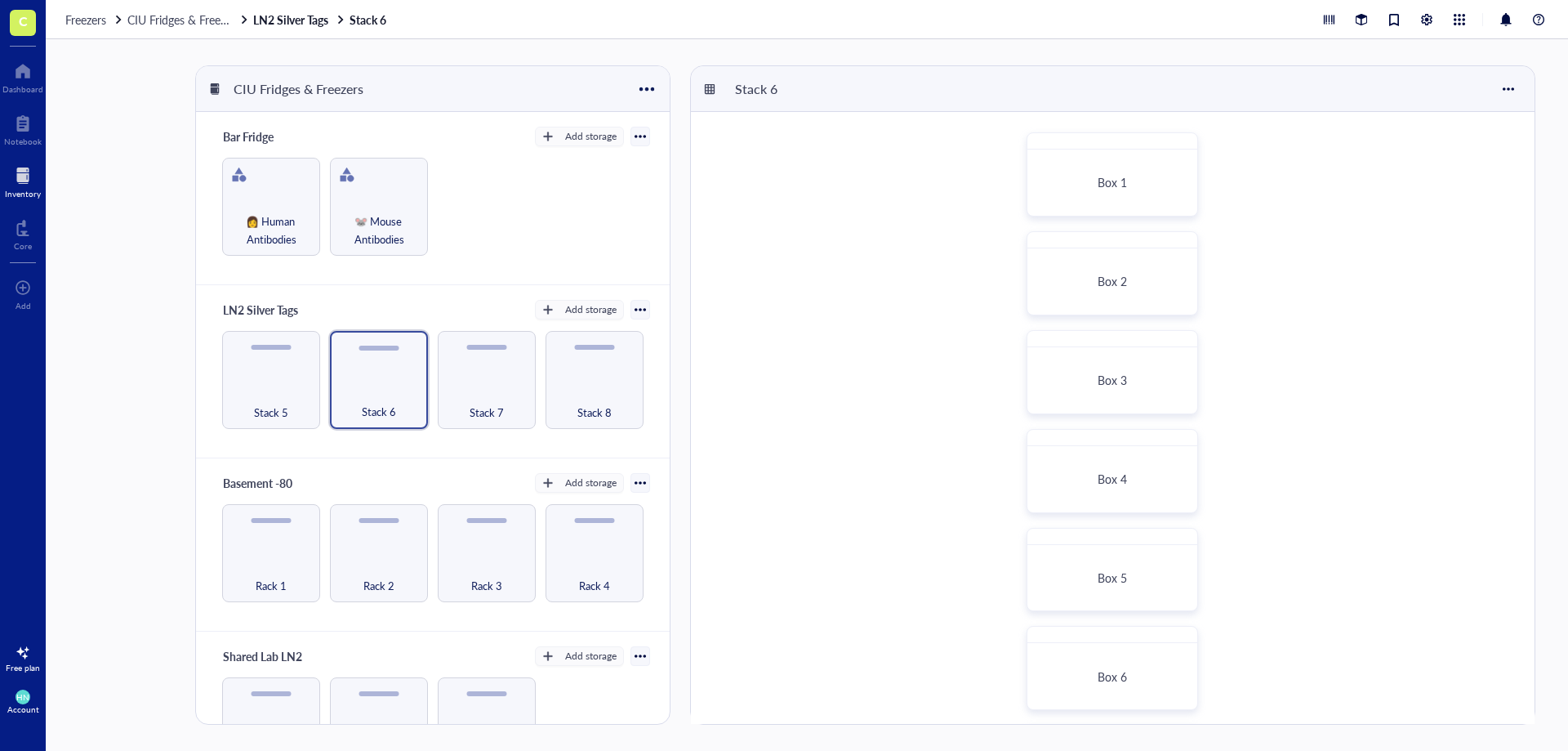
scroll to position [572, 0]
click at [1117, 590] on div "Box 11" at bounding box center [1112, 599] width 155 height 52
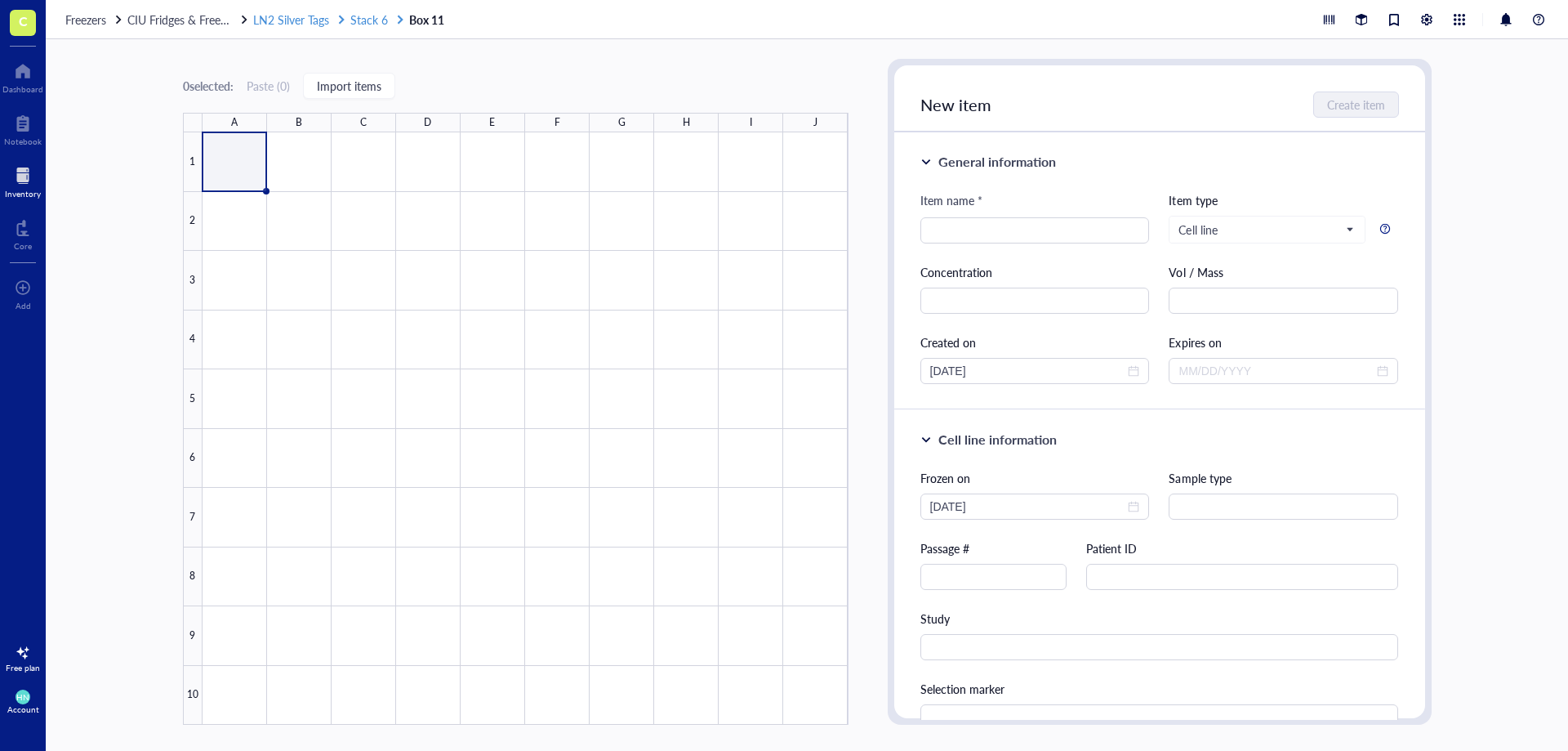
click at [367, 16] on span "Stack 6" at bounding box center [369, 19] width 38 height 16
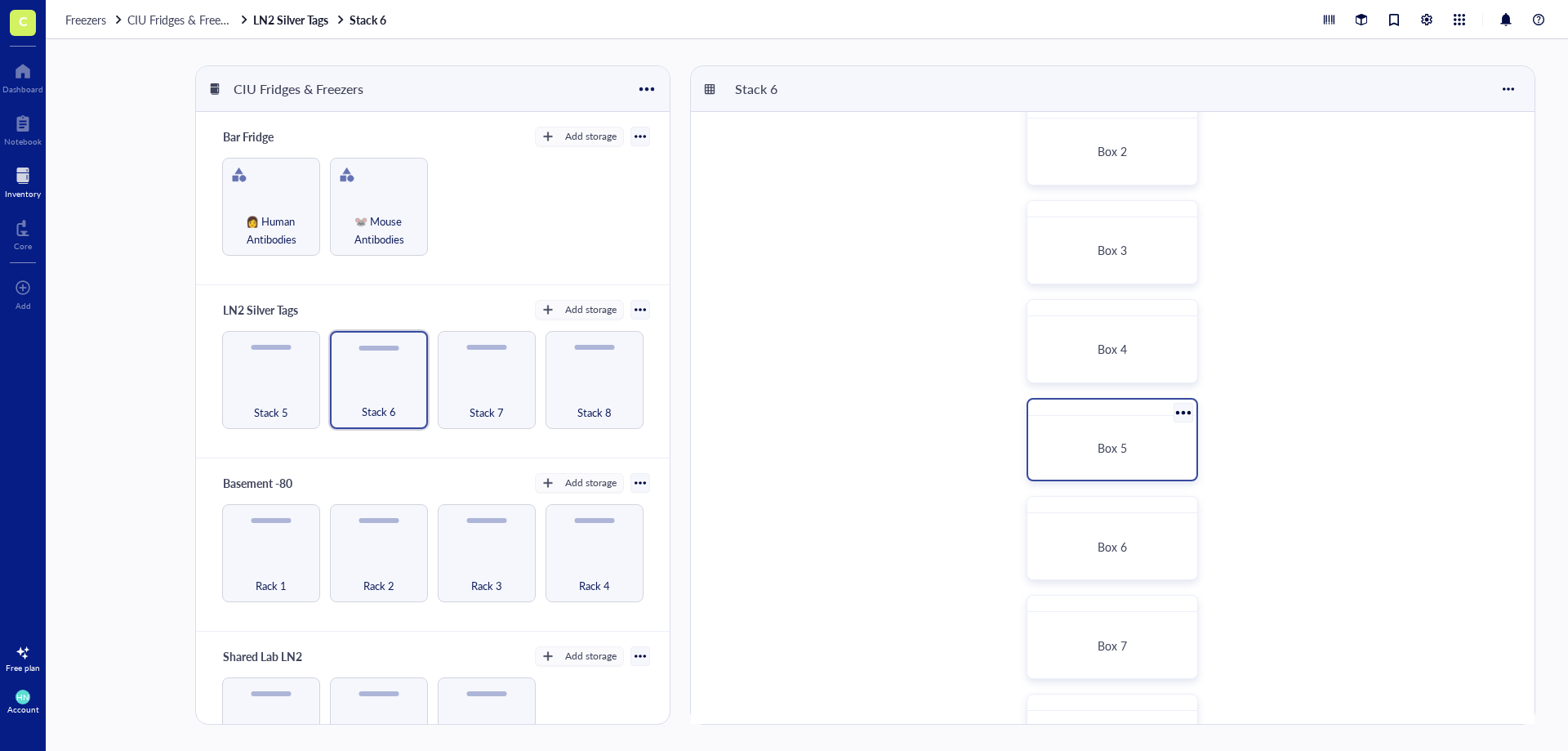
scroll to position [572, 0]
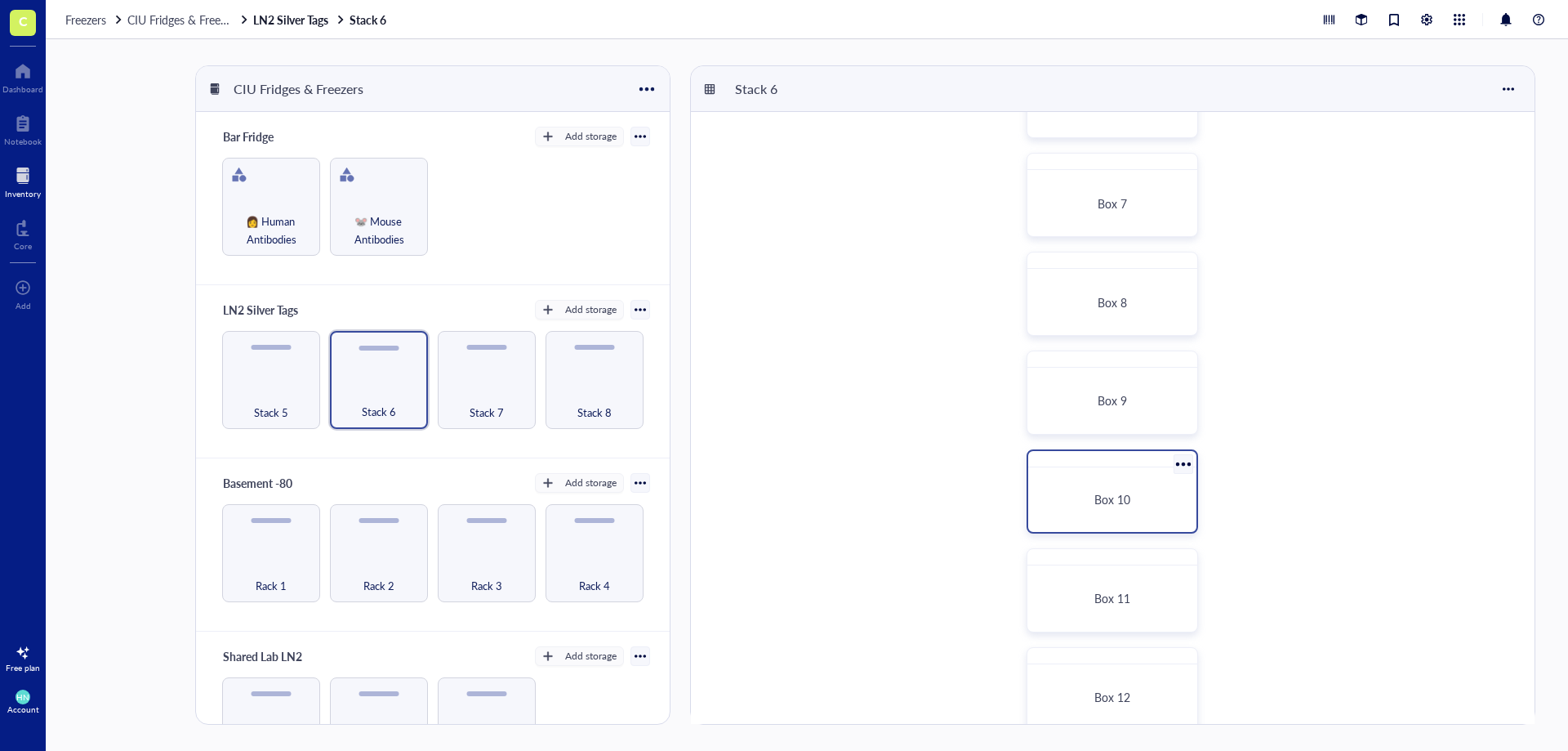
click at [1104, 488] on div "Box 10" at bounding box center [1112, 500] width 155 height 52
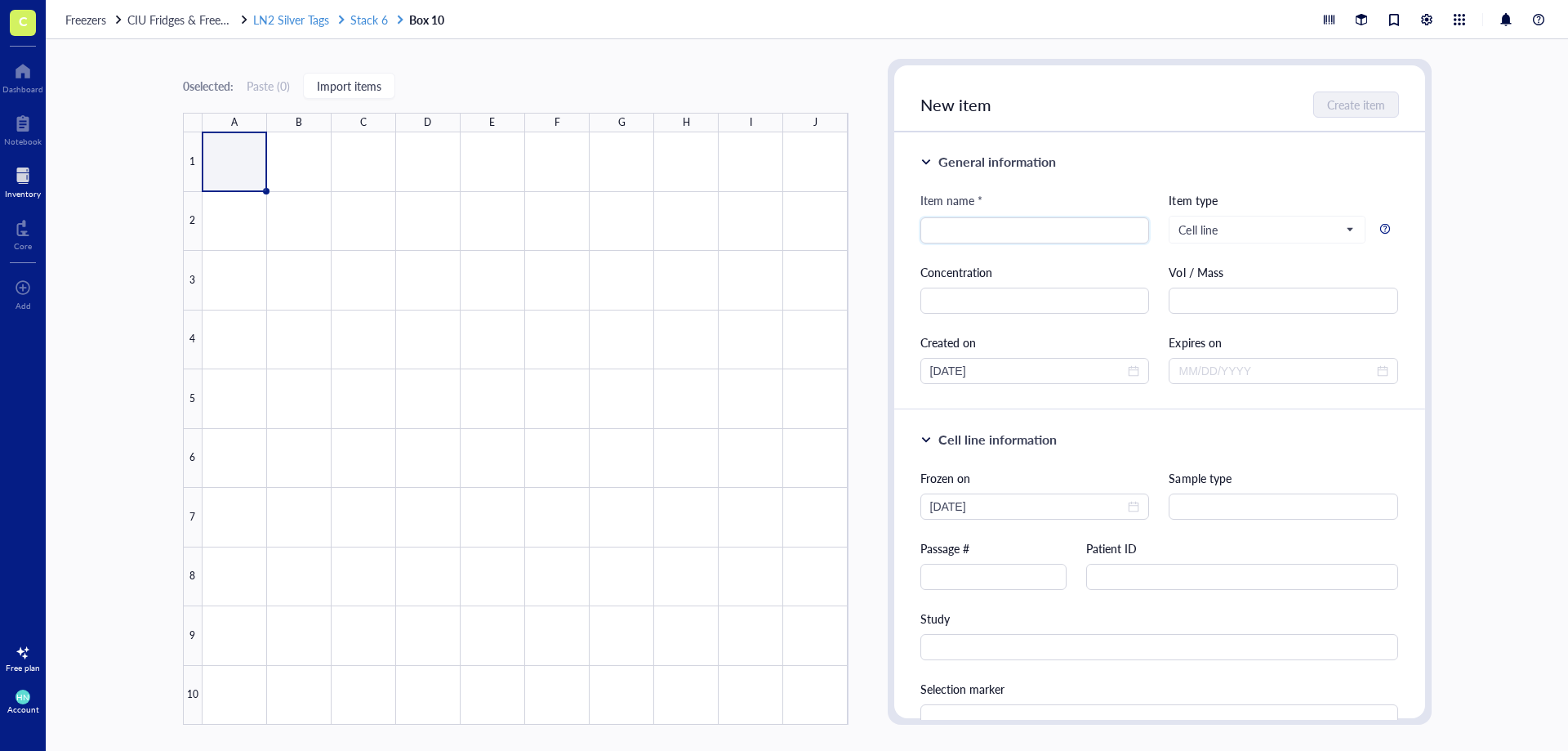
click at [366, 20] on span "Stack 6" at bounding box center [369, 19] width 38 height 16
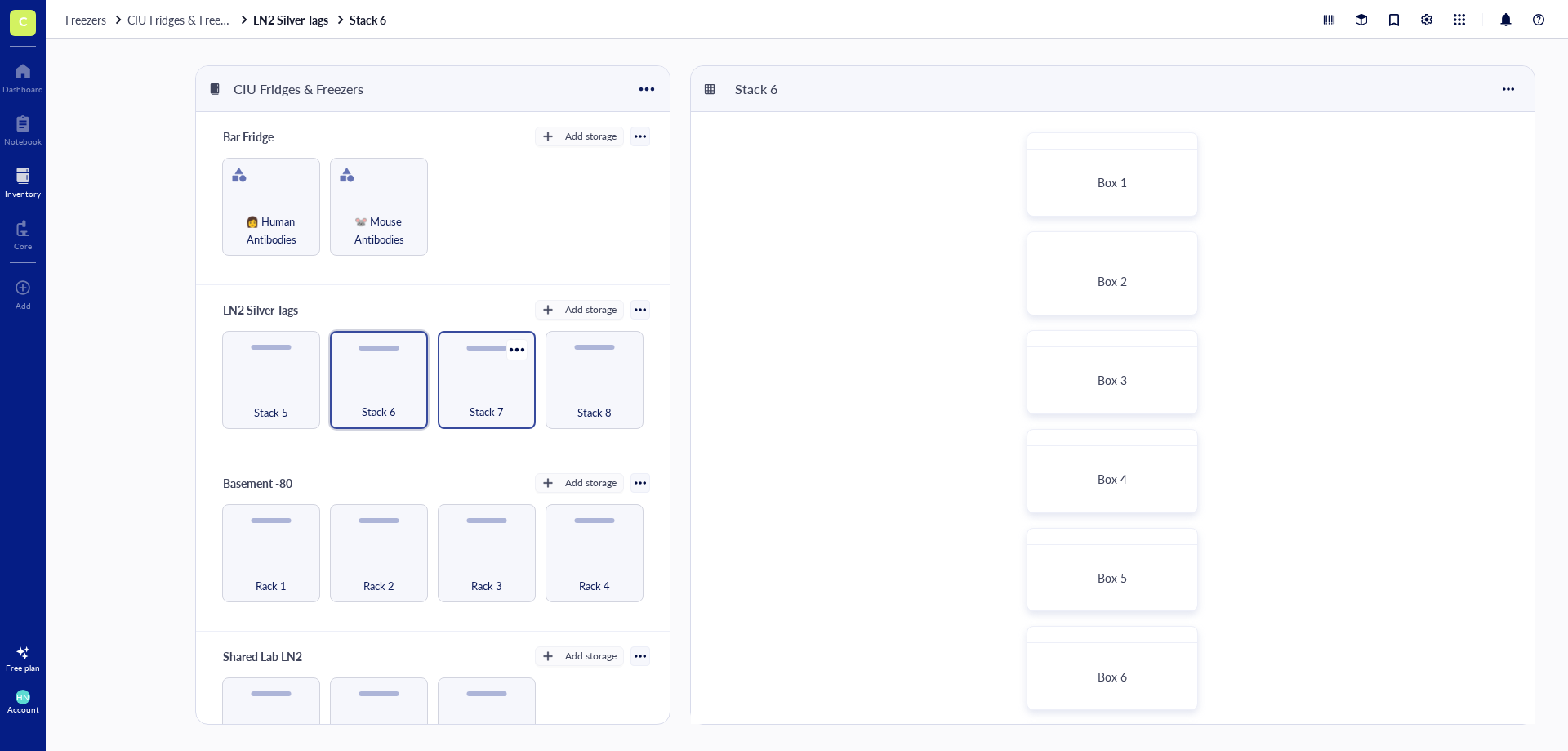
click at [472, 368] on div "Stack 7" at bounding box center [487, 379] width 98 height 98
click at [1138, 478] on div "Box 4" at bounding box center [1112, 478] width 129 height 15
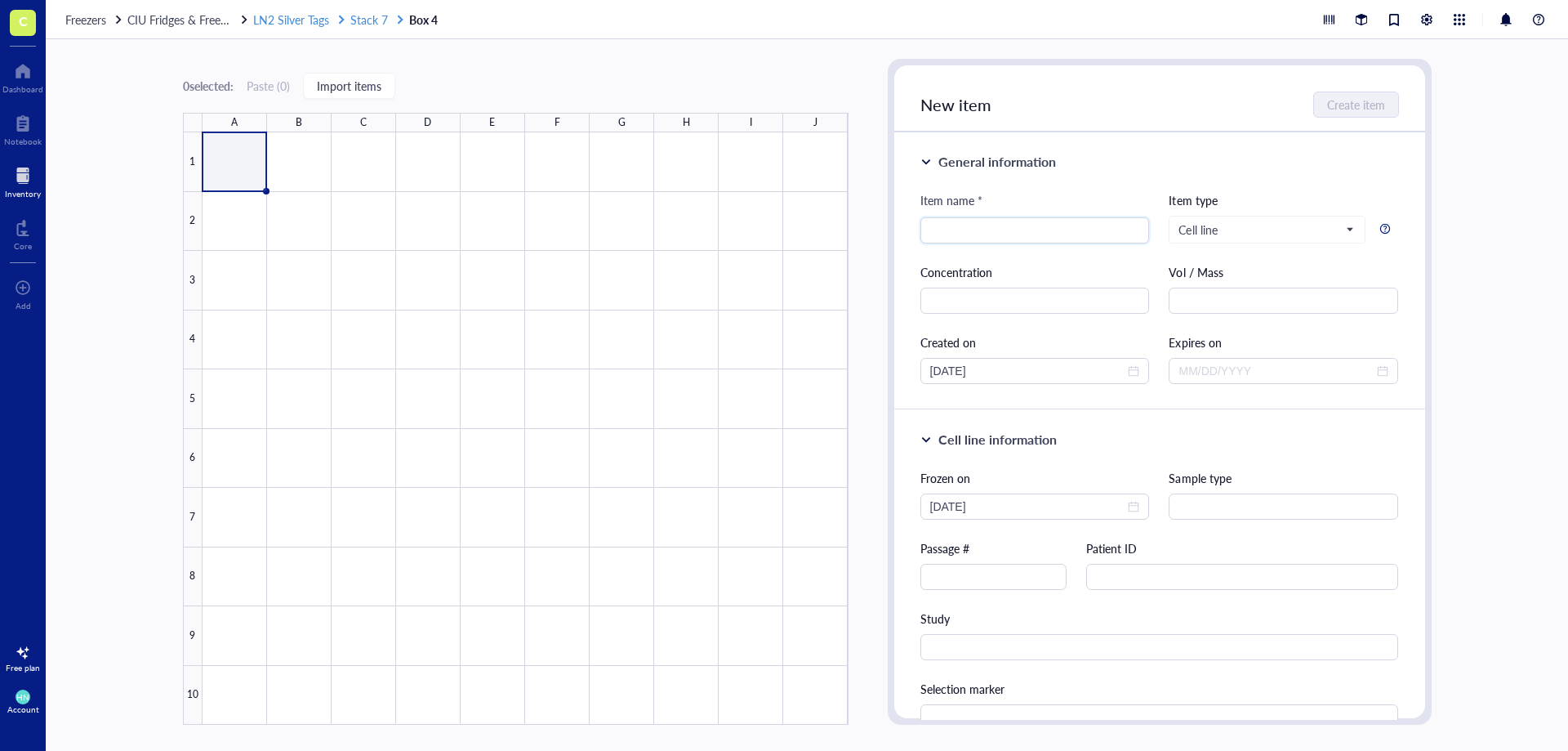
click at [361, 20] on span "Stack 7" at bounding box center [369, 19] width 38 height 16
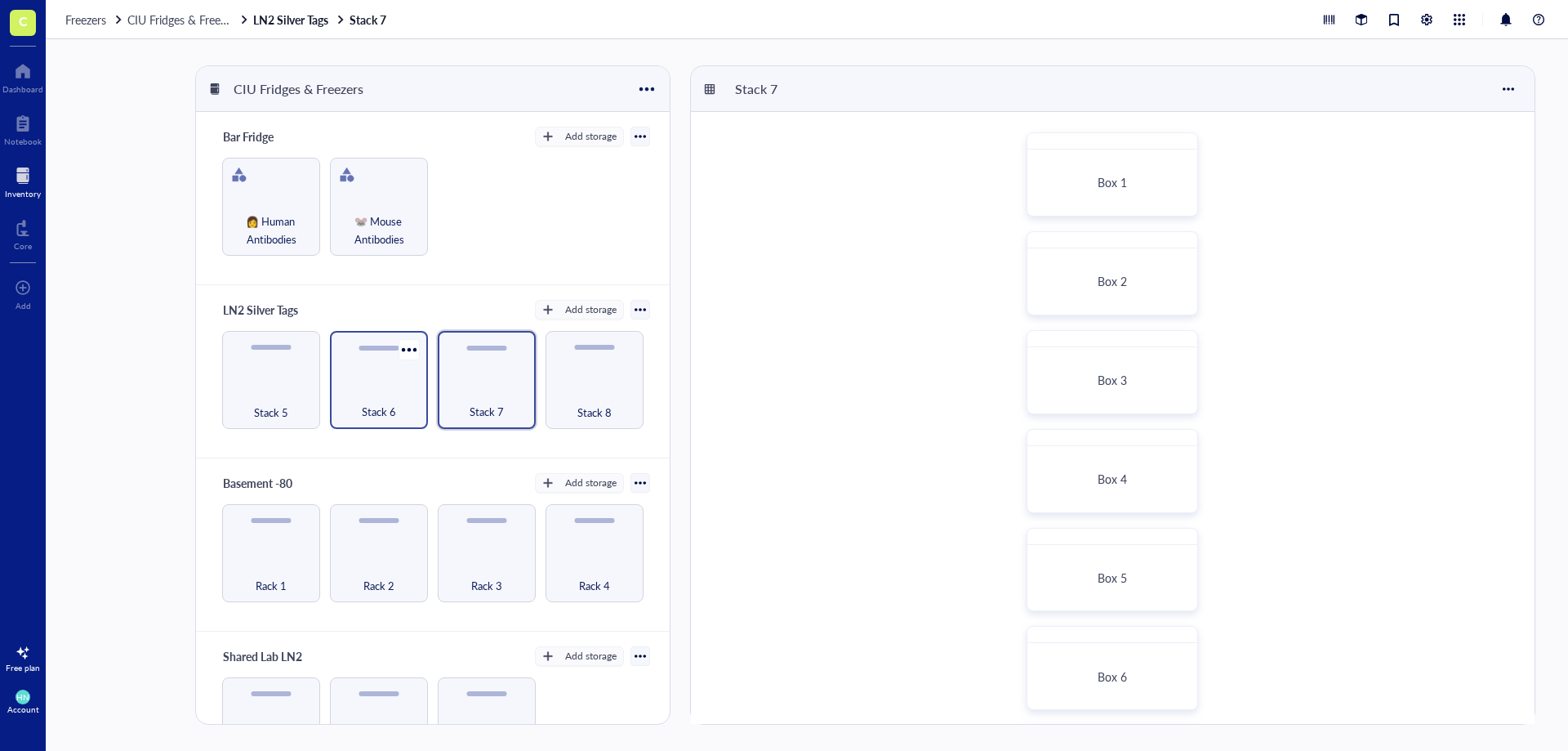
click at [355, 386] on div "Stack 6" at bounding box center [379, 402] width 82 height 36
click at [1113, 191] on div "Box 1" at bounding box center [1112, 183] width 155 height 52
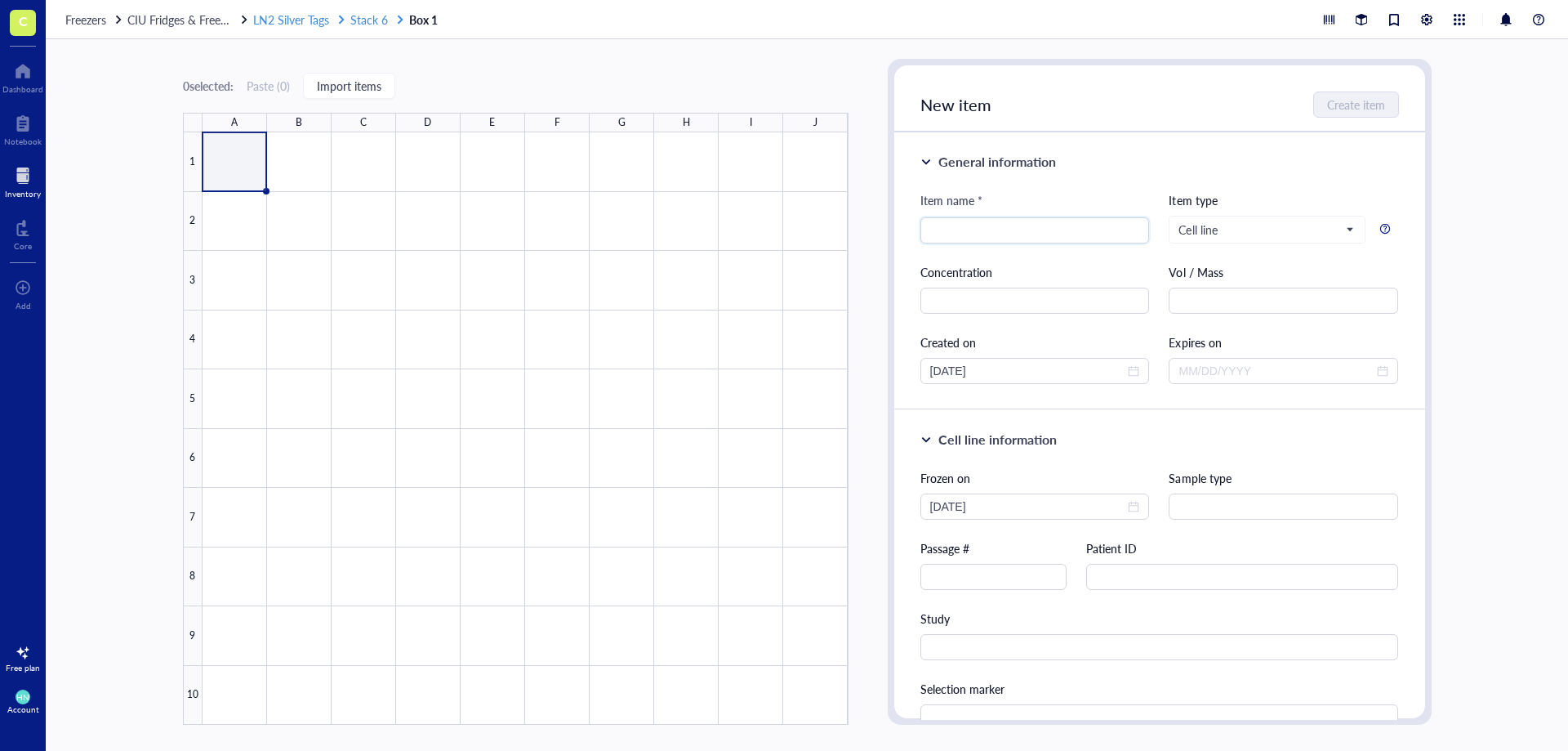
click at [376, 17] on span "Stack 6" at bounding box center [369, 19] width 38 height 16
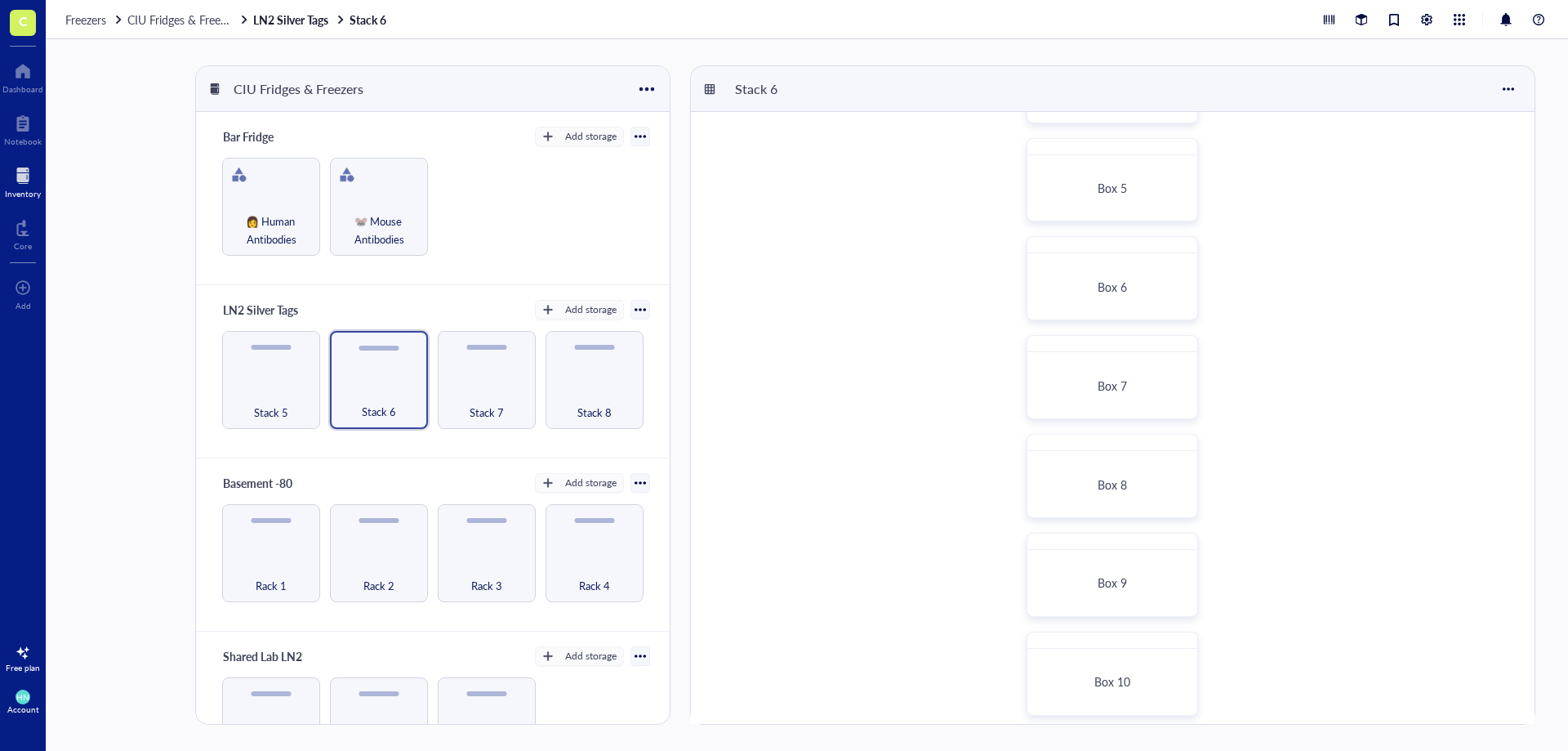
scroll to position [698, 0]
click at [1137, 677] on div "Box 13" at bounding box center [1112, 671] width 155 height 52
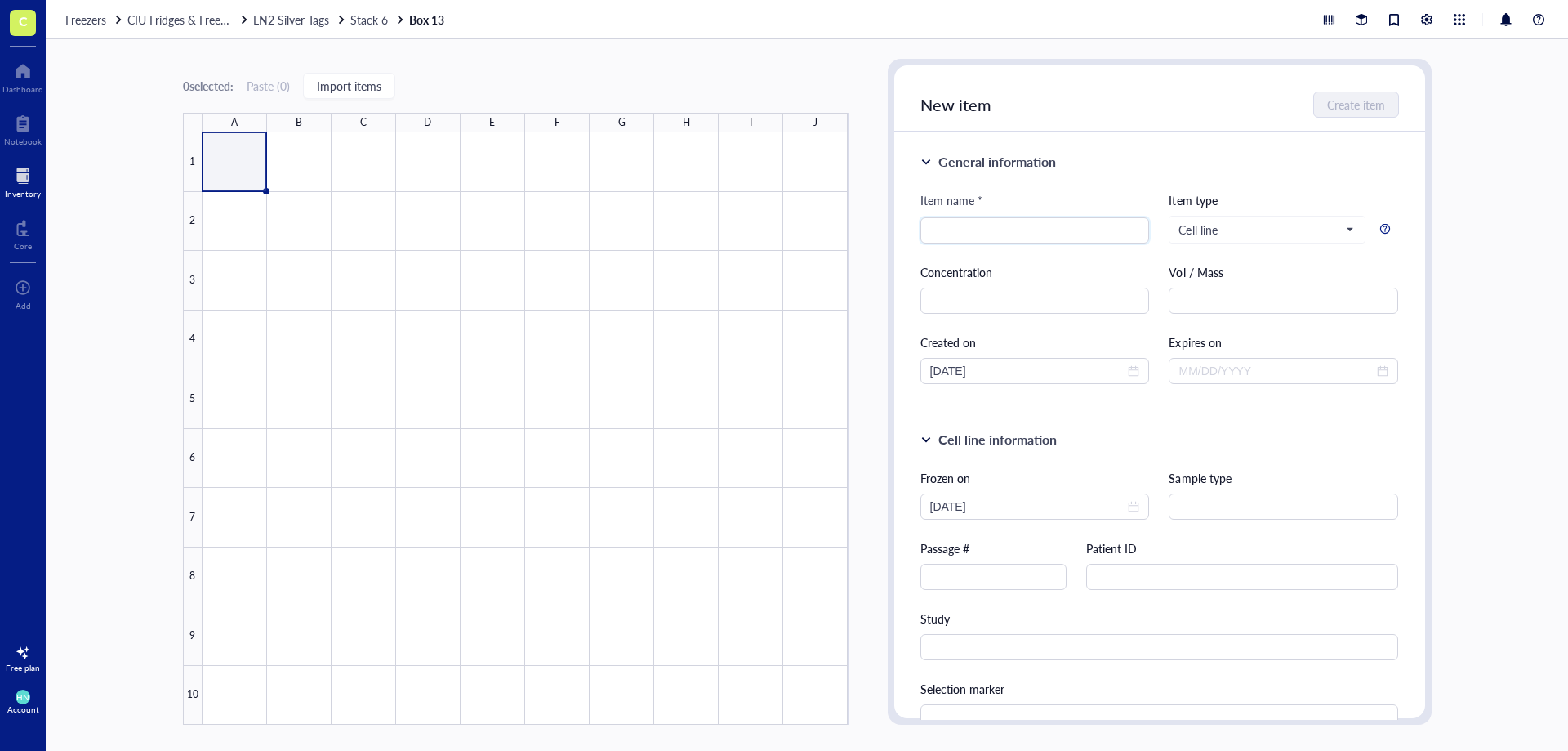
click at [370, 27] on div "Freezers CIU Fridges & Freezers LN2 Silver Tags Stack 6 Box 13" at bounding box center [806, 19] width 1522 height 39
click at [374, 22] on span "Stack 6" at bounding box center [369, 19] width 38 height 16
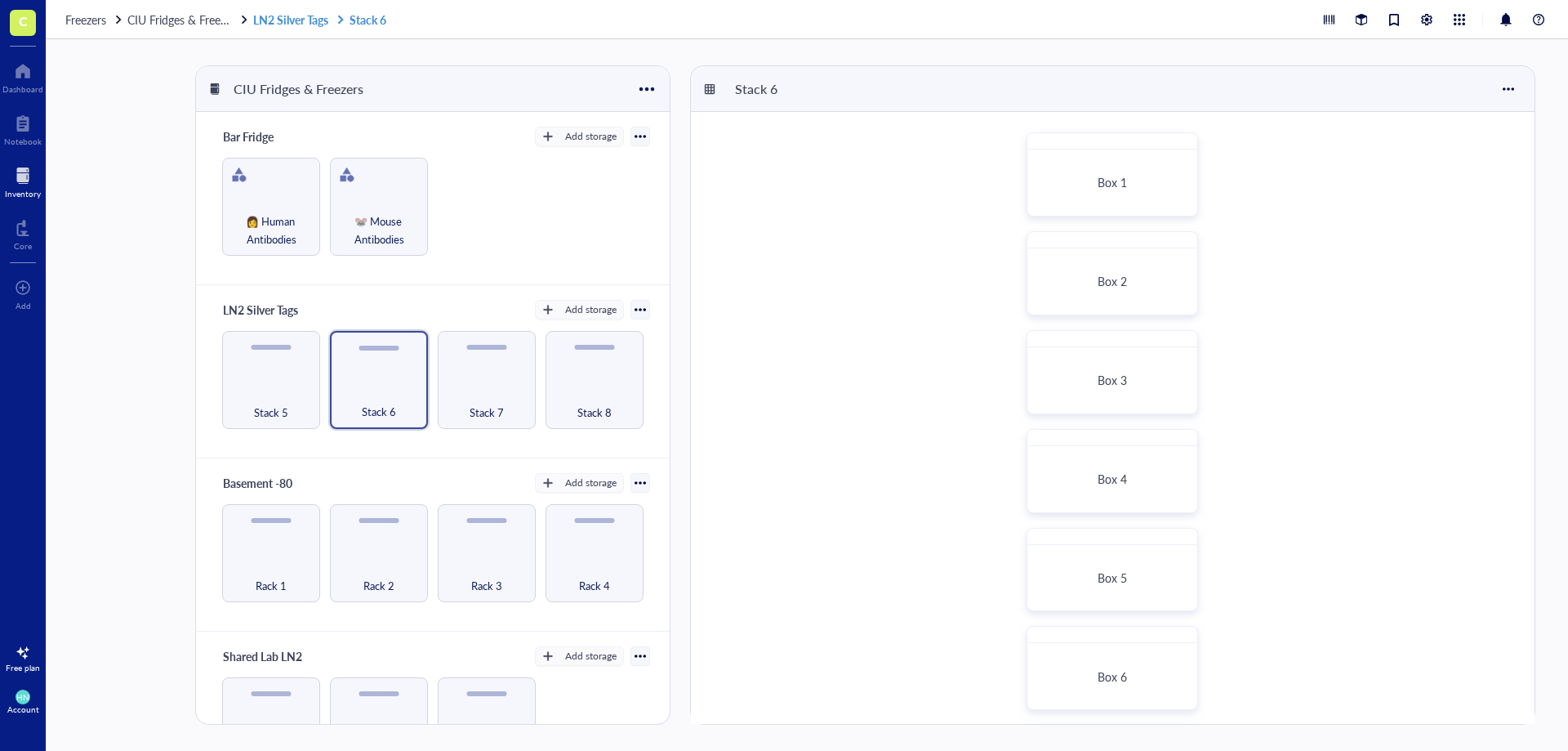
click at [290, 12] on link "LN2 Silver Tags Stack 6" at bounding box center [321, 19] width 137 height 15
click at [286, 409] on span "Stack 5" at bounding box center [270, 411] width 34 height 18
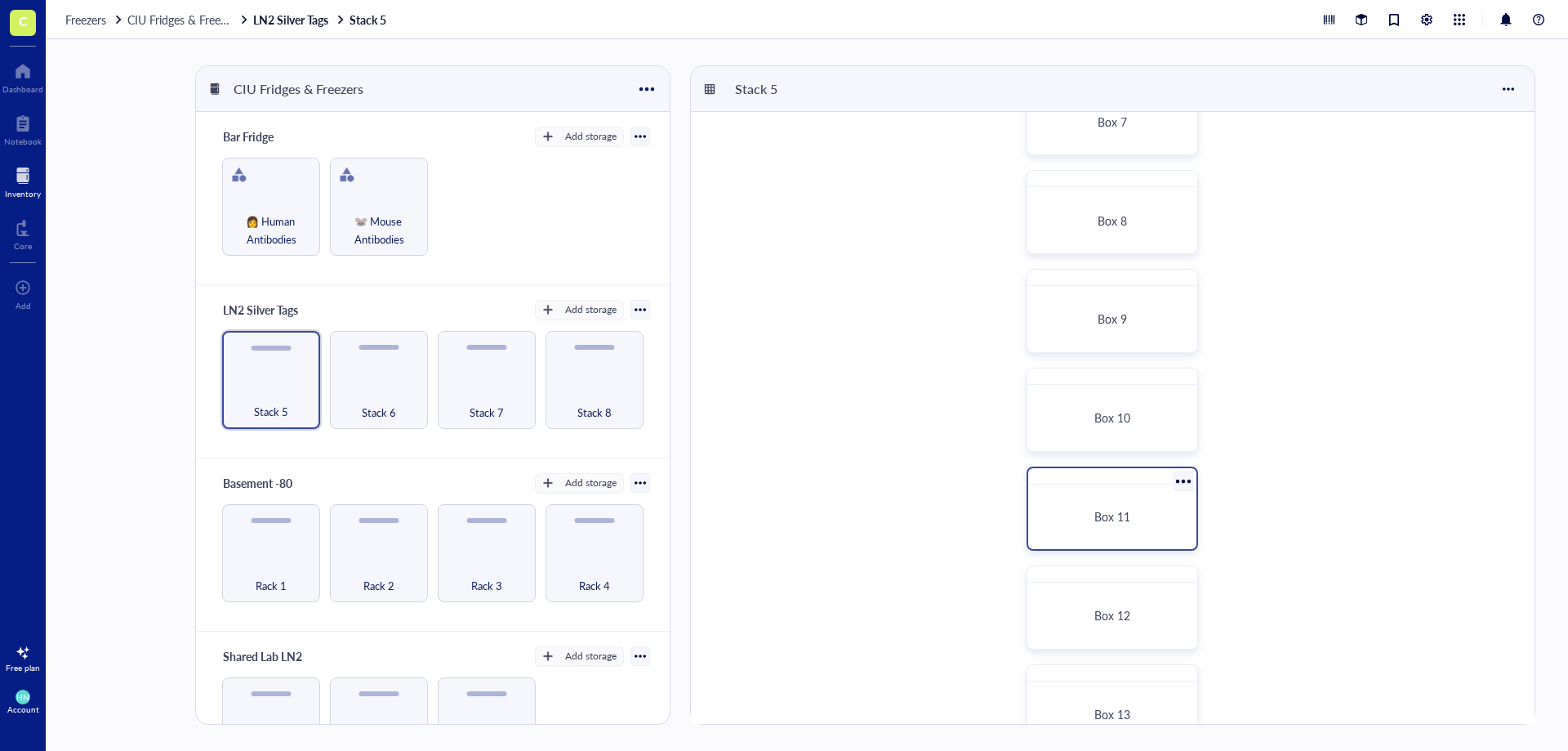
scroll to position [698, 0]
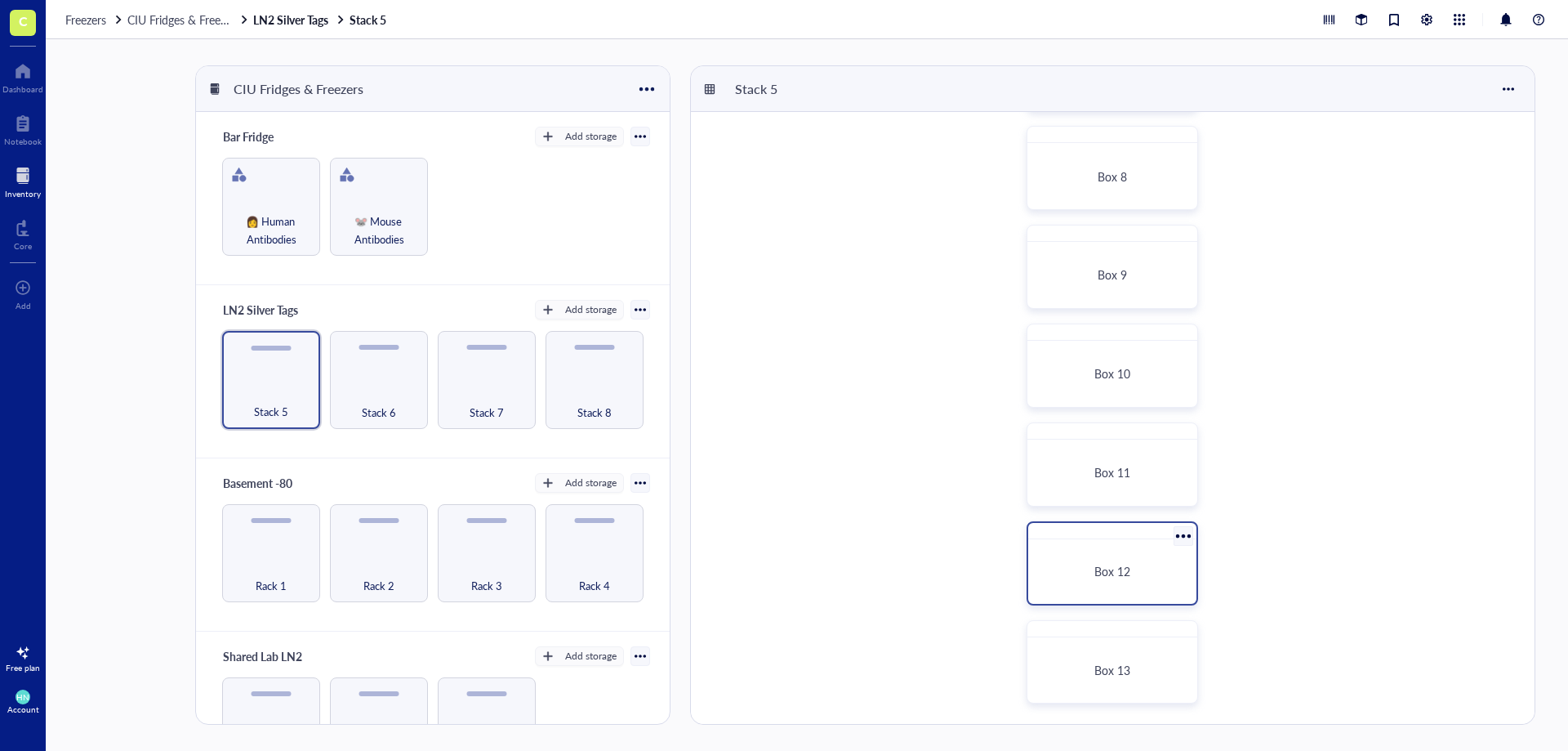
click at [1141, 584] on div "Box 12" at bounding box center [1112, 572] width 155 height 52
